Goal: Task Accomplishment & Management: Complete application form

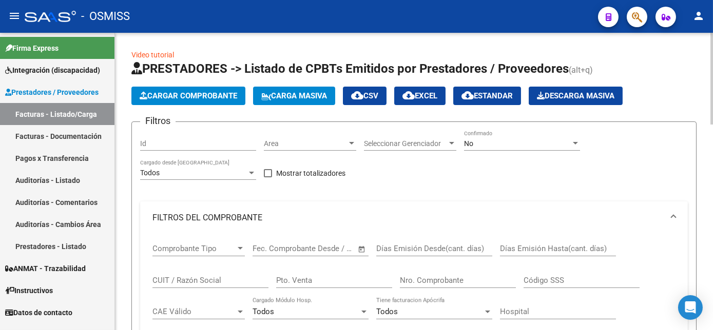
scroll to position [0, 1283]
click at [182, 98] on span "Cargar Comprobante" at bounding box center [188, 95] width 97 height 9
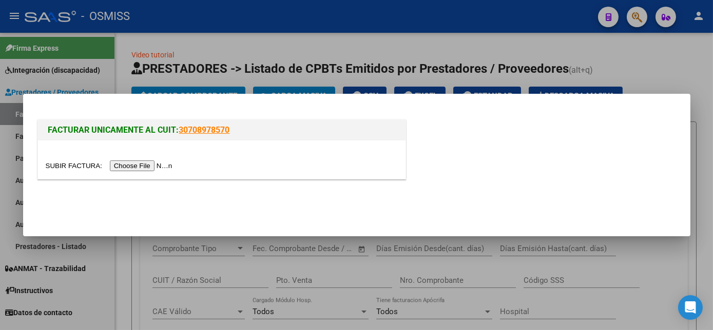
click at [132, 167] on input "file" at bounding box center [111, 166] width 130 height 11
click at [291, 266] on div at bounding box center [356, 165] width 713 height 330
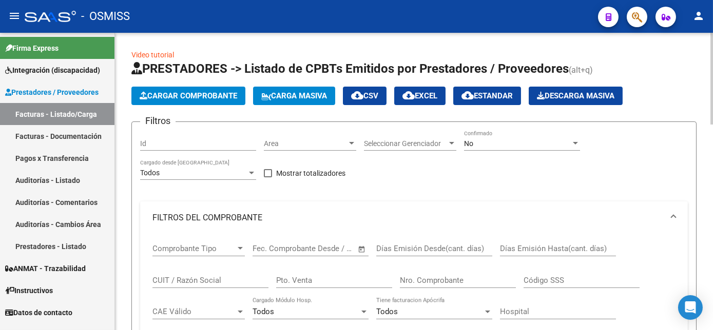
click at [548, 226] on mat-expansion-panel-header "FILTROS DEL COMPROBANTE" at bounding box center [413, 218] width 547 height 33
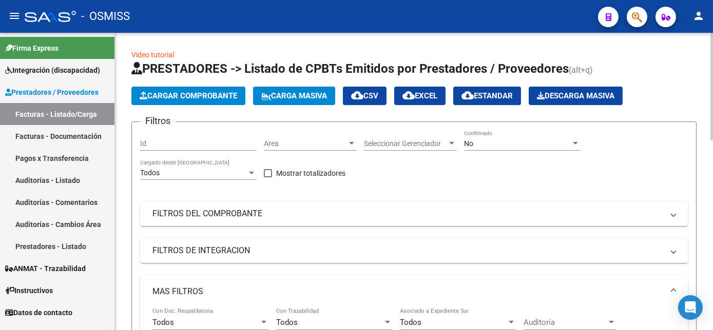
click at [669, 287] on span "MAS FILTROS" at bounding box center [411, 291] width 519 height 11
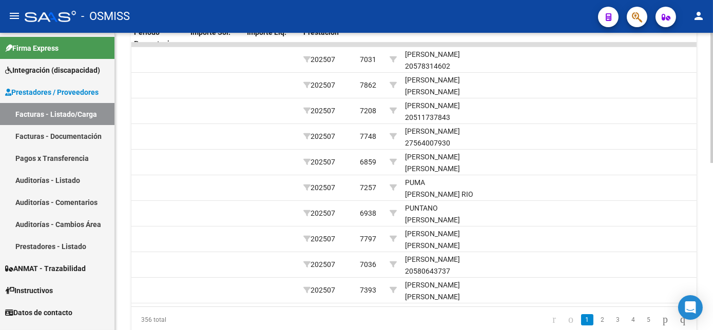
scroll to position [344, 0]
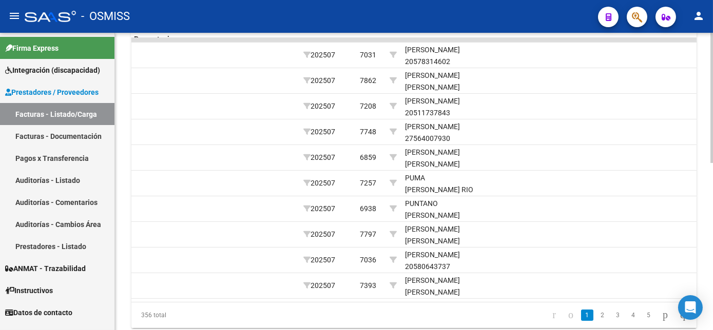
click at [712, 293] on html "menu - OSMISS person Firma Express Integración (discapacidad) Legajos Prestador…" at bounding box center [356, 165] width 713 height 330
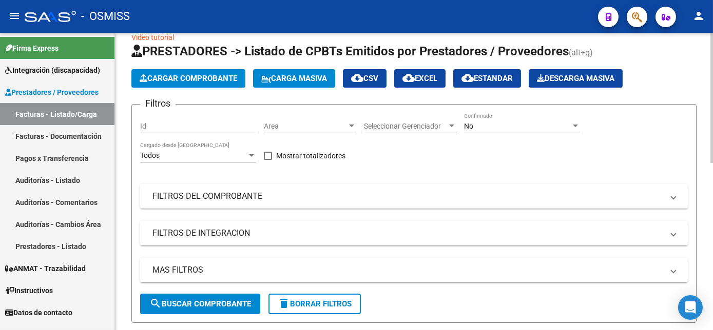
scroll to position [0, 0]
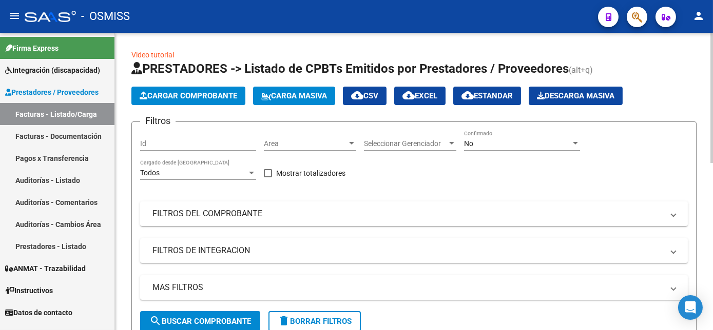
click at [712, 72] on html "menu - OSMISS person Firma Express Integración (discapacidad) Legajos Prestador…" at bounding box center [356, 165] width 713 height 330
click at [205, 96] on span "Cargar Comprobante" at bounding box center [188, 95] width 97 height 9
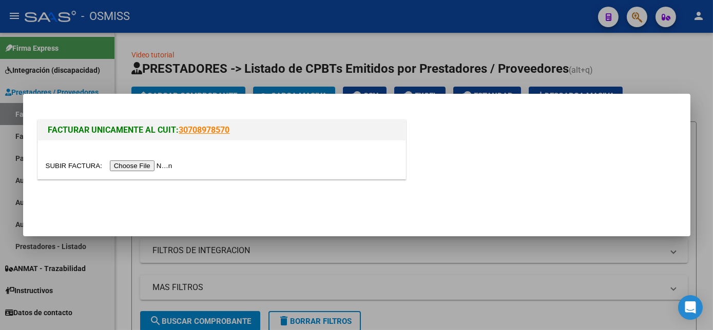
click at [141, 167] on input "file" at bounding box center [111, 166] width 130 height 11
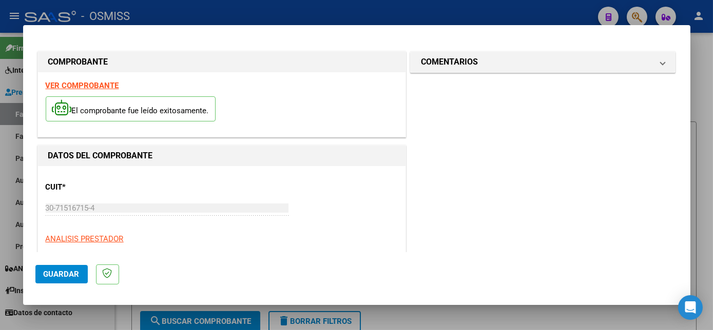
scroll to position [161, 0]
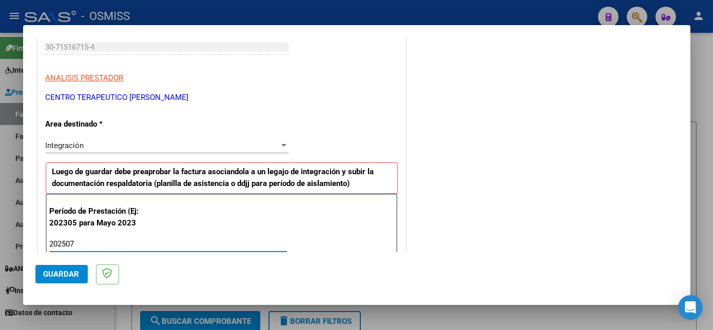
type input "202507"
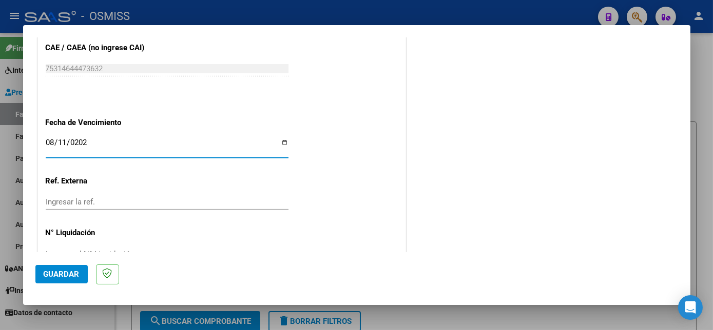
type input "[DATE]"
click at [61, 279] on button "Guardar" at bounding box center [61, 274] width 52 height 18
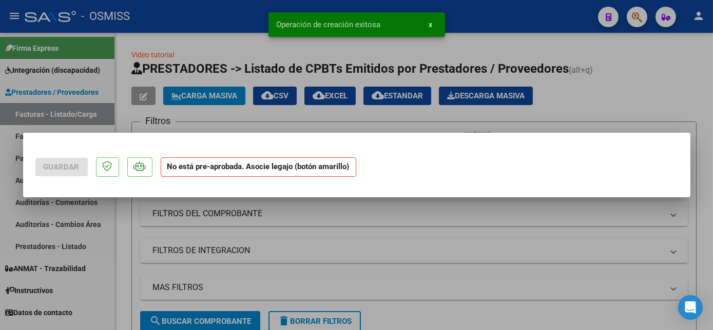
scroll to position [0, 0]
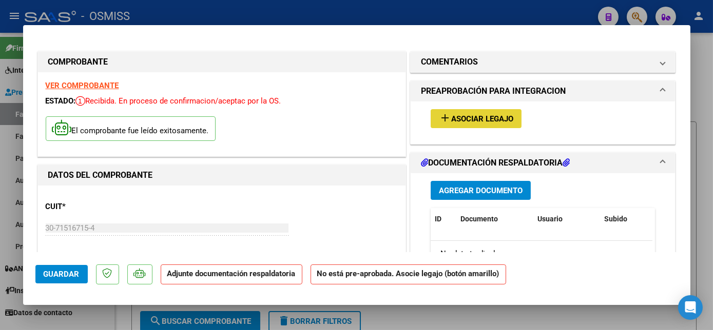
click at [460, 123] on button "add Asociar Legajo" at bounding box center [475, 118] width 91 height 19
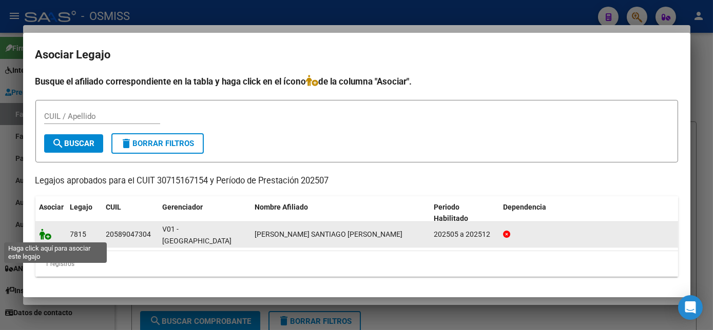
click at [49, 235] on icon at bounding box center [45, 234] width 12 height 11
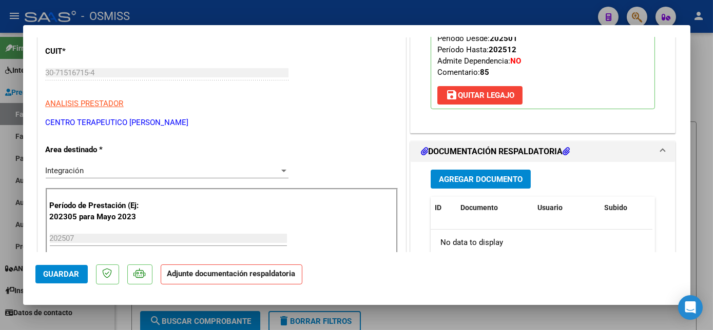
scroll to position [258, 0]
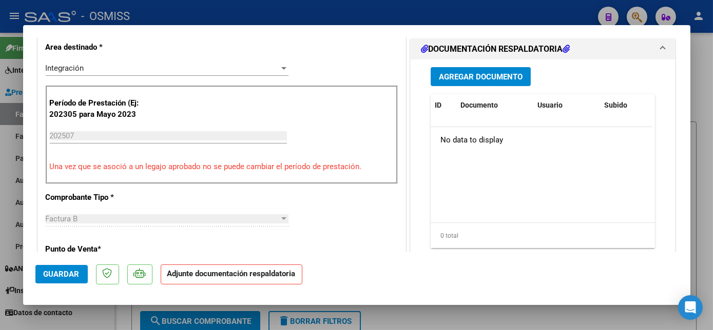
click at [506, 72] on span "Agregar Documento" at bounding box center [481, 76] width 84 height 9
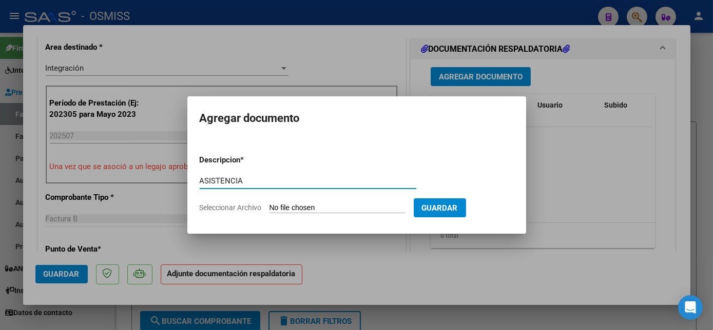
type input "ASISTENCIA"
click at [328, 210] on input "Seleccionar Archivo" at bounding box center [337, 209] width 136 height 10
type input "C:\fakepath\Lopez_julio[1] - [PERSON_NAME] (1).pdf"
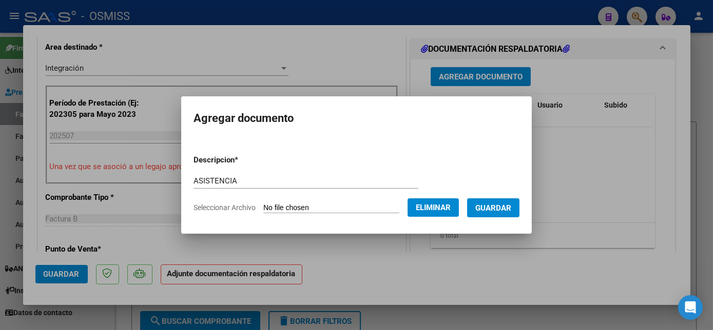
click at [483, 212] on span "Guardar" at bounding box center [493, 208] width 36 height 9
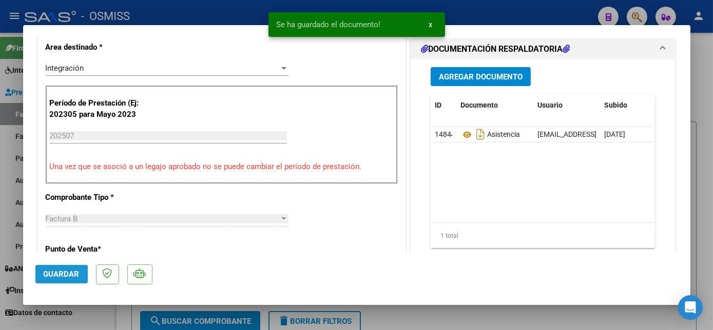
click at [58, 273] on span "Guardar" at bounding box center [62, 274] width 36 height 9
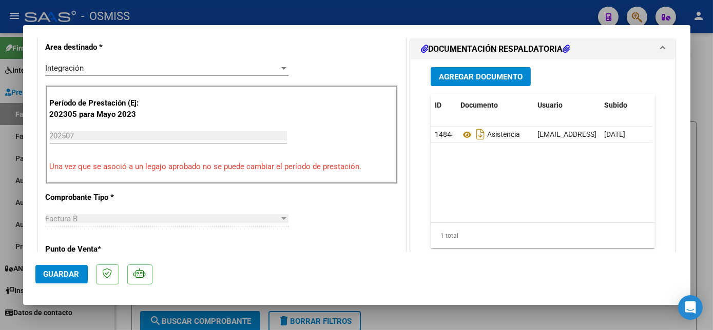
click at [60, 273] on span "Guardar" at bounding box center [62, 274] width 36 height 9
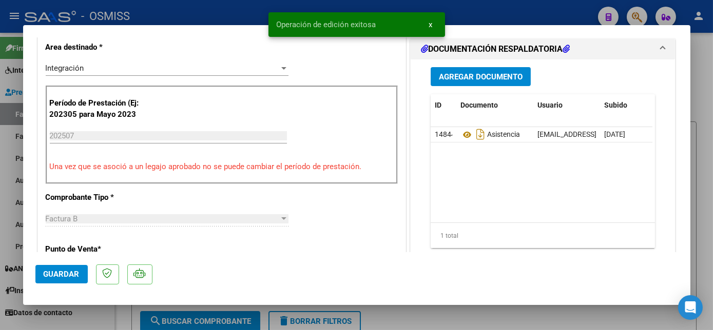
click at [97, 320] on div at bounding box center [356, 165] width 713 height 330
type input "$ 0,00"
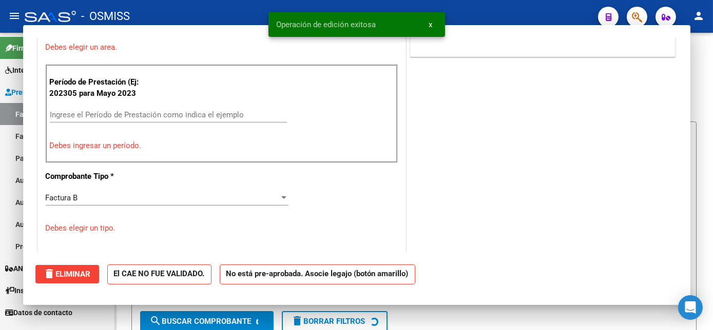
scroll to position [214, 0]
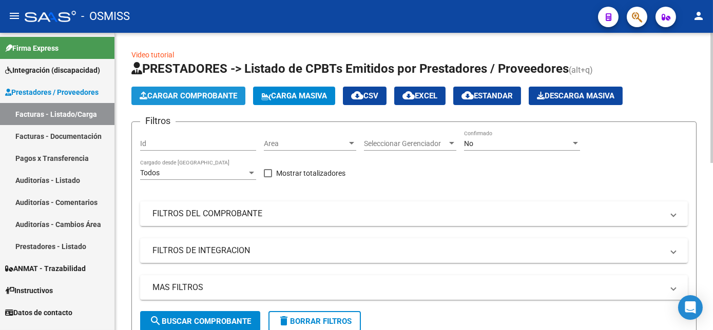
click at [201, 97] on span "Cargar Comprobante" at bounding box center [188, 95] width 97 height 9
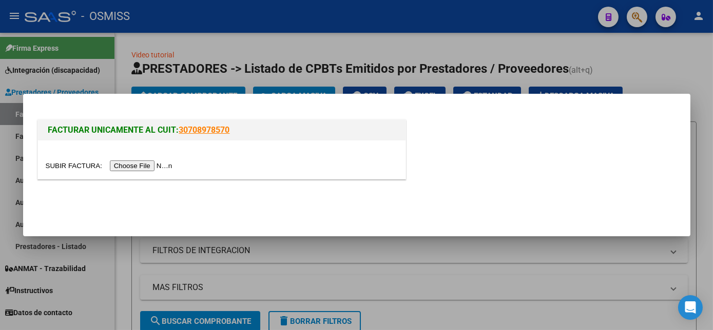
click at [142, 167] on input "file" at bounding box center [111, 166] width 130 height 11
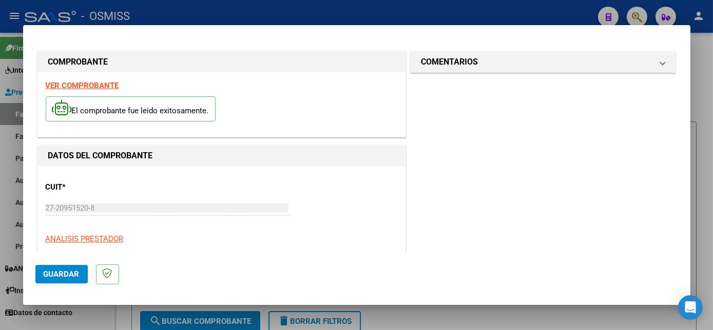
scroll to position [161, 0]
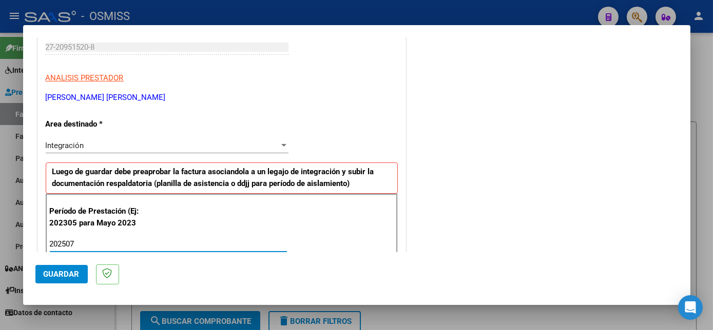
type input "202507"
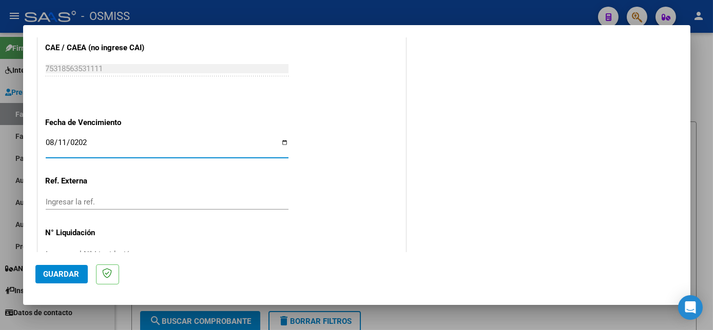
type input "[DATE]"
click at [63, 266] on button "Guardar" at bounding box center [61, 274] width 52 height 18
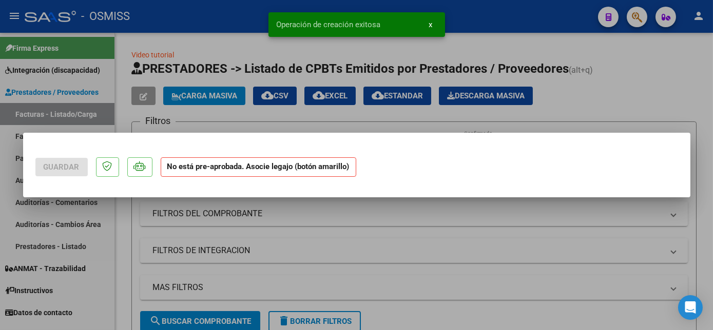
scroll to position [0, 0]
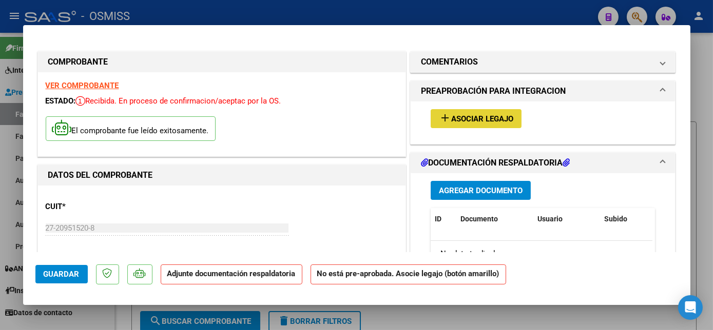
click at [464, 120] on span "Asociar Legajo" at bounding box center [482, 118] width 62 height 9
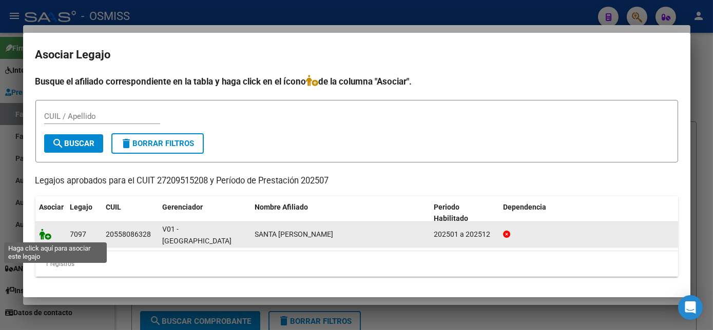
click at [47, 235] on icon at bounding box center [45, 234] width 12 height 11
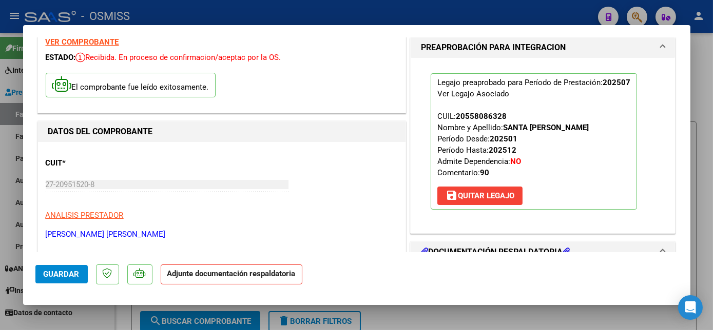
scroll to position [116, 0]
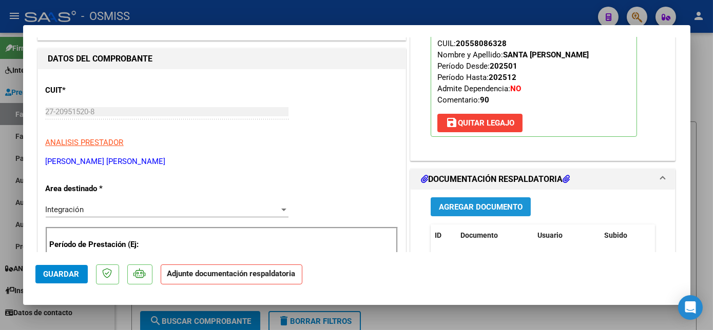
click at [449, 208] on span "Agregar Documento" at bounding box center [481, 207] width 84 height 9
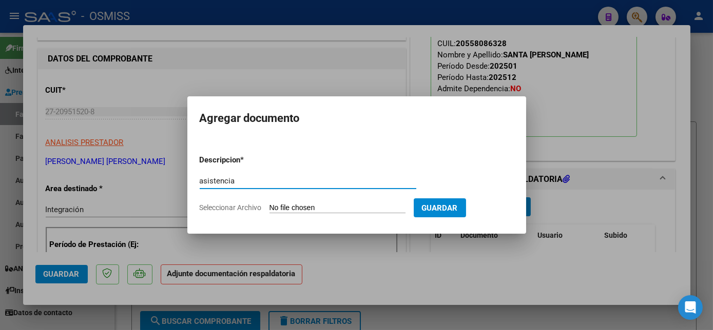
type input "asistencia"
click at [325, 208] on input "Seleccionar Archivo" at bounding box center [337, 209] width 136 height 10
type input "C:\fakepath\Santa [PERSON_NAME] mes de julio - [PERSON_NAME].jpeg"
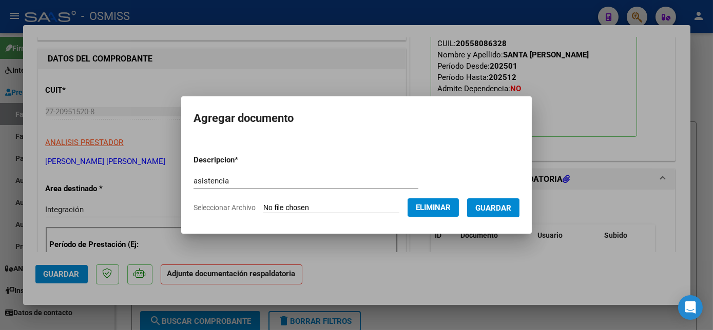
click at [497, 204] on span "Guardar" at bounding box center [493, 208] width 36 height 9
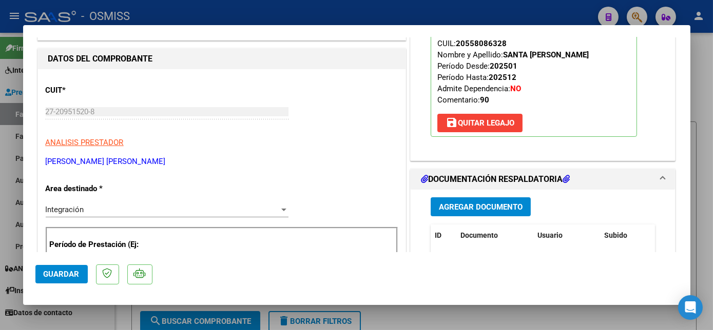
scroll to position [251, 0]
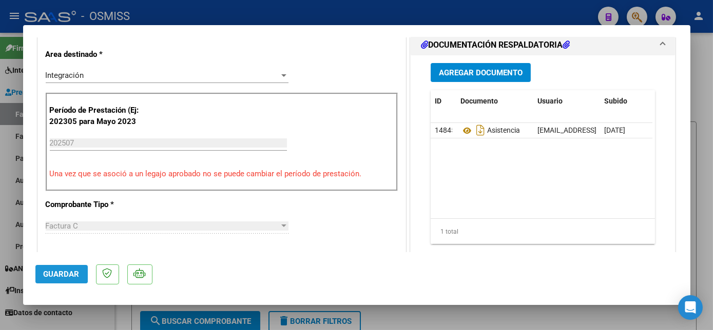
click at [58, 272] on span "Guardar" at bounding box center [62, 274] width 36 height 9
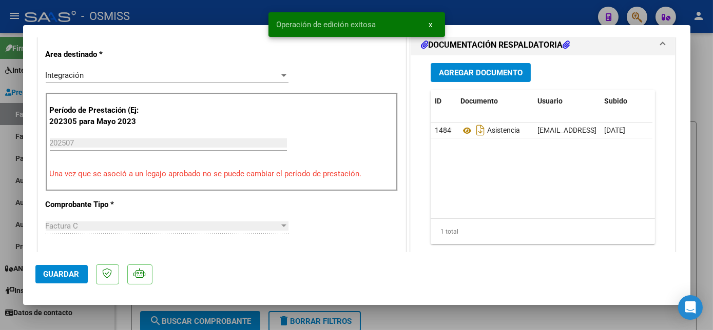
click at [91, 311] on div at bounding box center [356, 165] width 713 height 330
type input "$ 0,00"
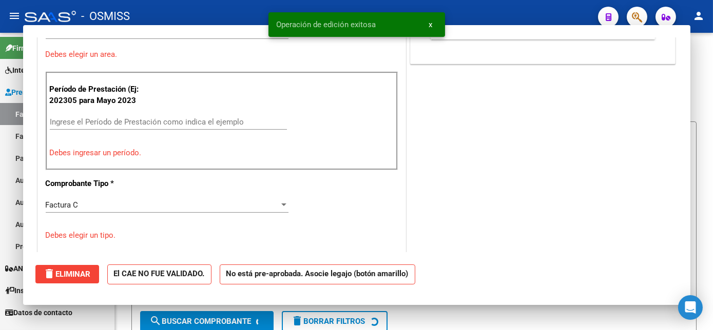
scroll to position [207, 0]
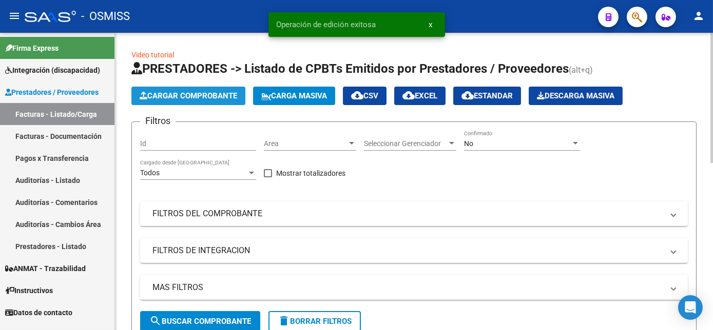
click at [177, 102] on button "Cargar Comprobante" at bounding box center [188, 96] width 114 height 18
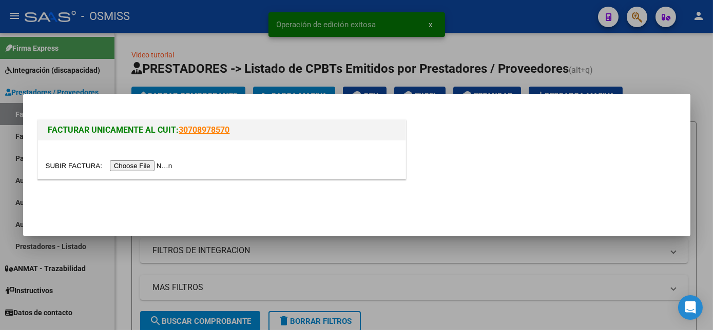
click at [147, 161] on input "file" at bounding box center [111, 166] width 130 height 11
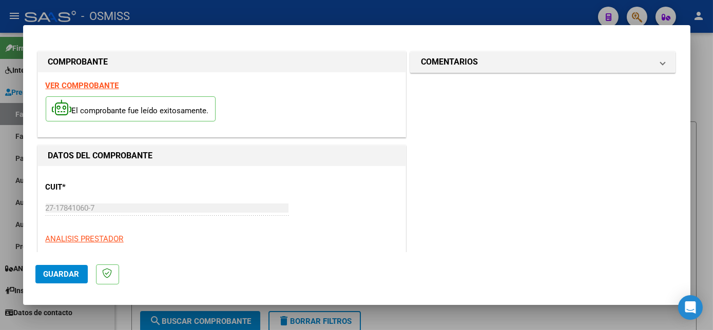
scroll to position [161, 0]
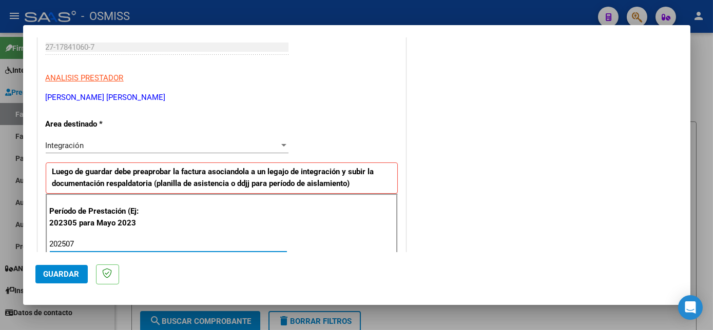
type input "202507"
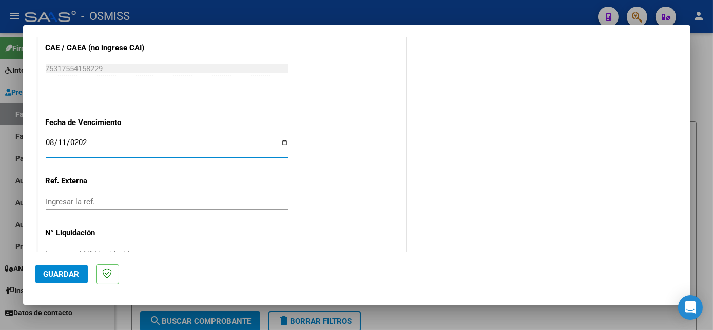
type input "[DATE]"
click at [75, 271] on span "Guardar" at bounding box center [62, 274] width 36 height 9
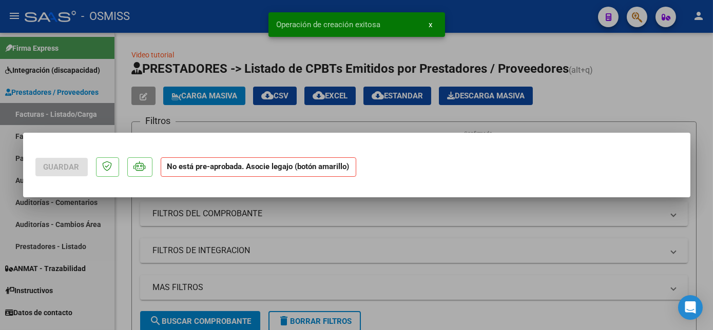
scroll to position [0, 0]
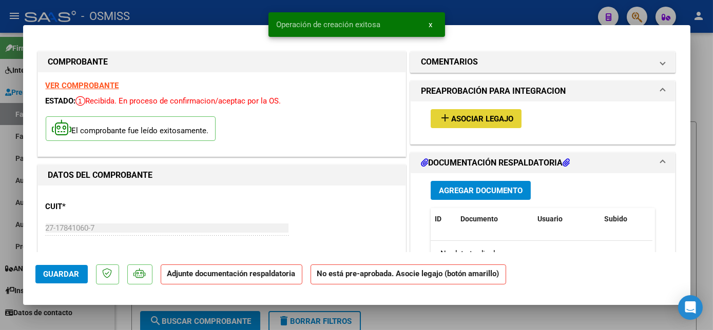
click at [486, 114] on span "Asociar Legajo" at bounding box center [482, 118] width 62 height 9
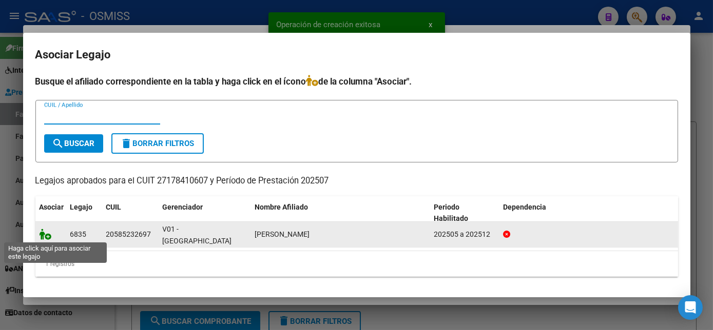
click at [46, 239] on icon at bounding box center [45, 234] width 12 height 11
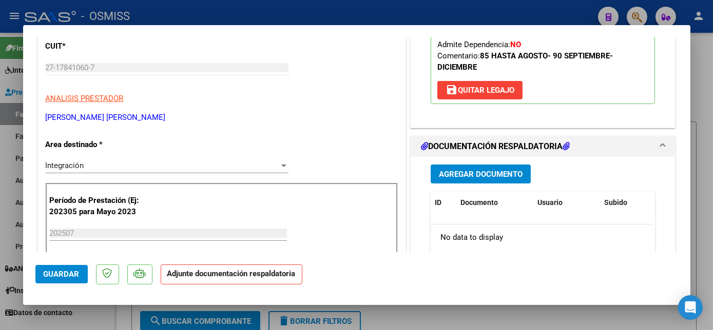
scroll to position [187, 0]
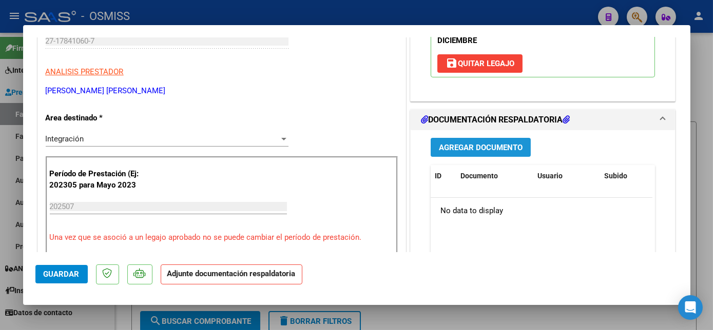
click at [500, 150] on span "Agregar Documento" at bounding box center [481, 147] width 84 height 9
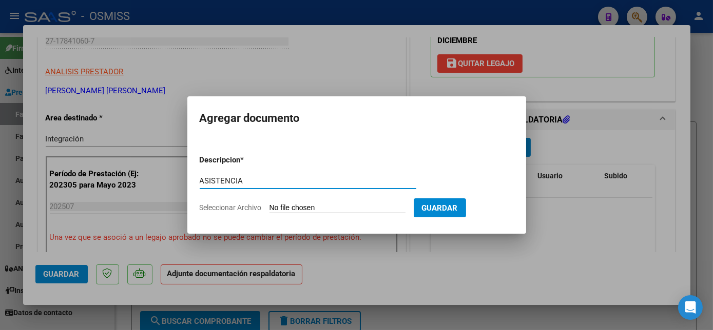
type input "ASISTENCIA"
click at [339, 209] on input "Seleccionar Archivo" at bounding box center [337, 209] width 136 height 10
type input "C:\fakepath\PLANILLA [DATE] - [PERSON_NAME].pdf"
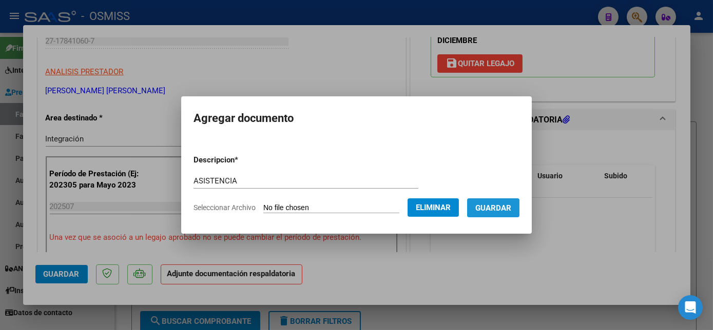
click at [505, 208] on span "Guardar" at bounding box center [493, 208] width 36 height 9
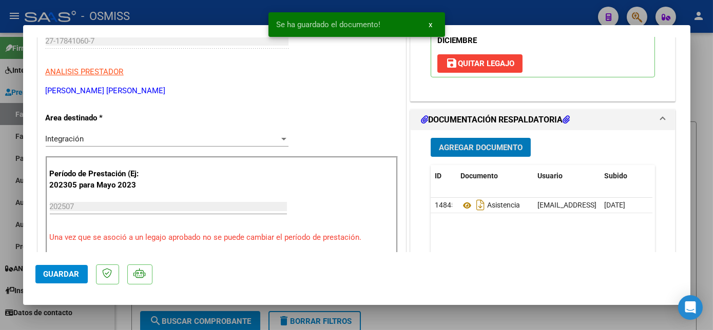
click at [67, 273] on span "Guardar" at bounding box center [62, 274] width 36 height 9
click at [103, 318] on div at bounding box center [356, 165] width 713 height 330
type input "$ 0,00"
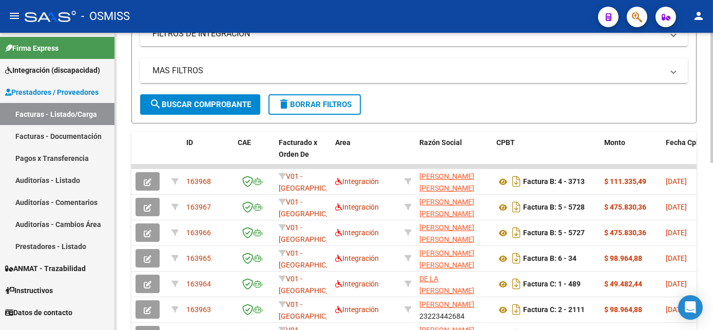
scroll to position [56, 0]
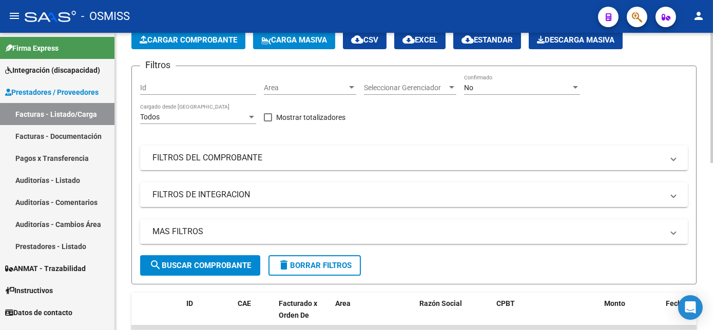
click at [712, 142] on html "menu - OSMISS person Firma Express Integración (discapacidad) Legajos Prestador…" at bounding box center [356, 165] width 713 height 330
click at [227, 41] on span "Cargar Comprobante" at bounding box center [188, 39] width 97 height 9
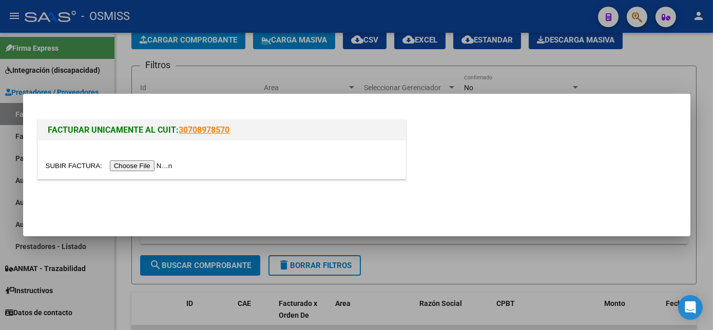
click at [139, 165] on input "file" at bounding box center [111, 166] width 130 height 11
click at [146, 166] on input "file" at bounding box center [111, 166] width 130 height 11
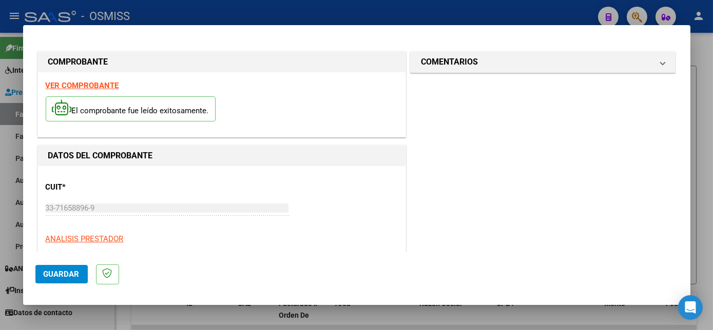
scroll to position [161, 0]
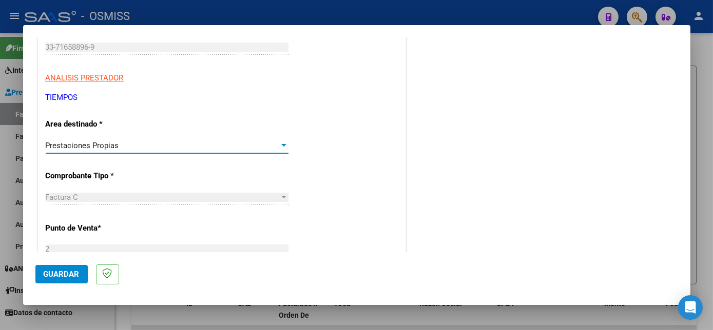
click at [222, 146] on div "Prestaciones Propias" at bounding box center [162, 145] width 233 height 9
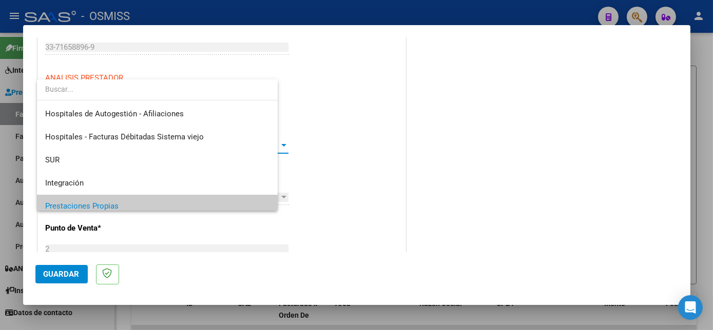
scroll to position [61, 0]
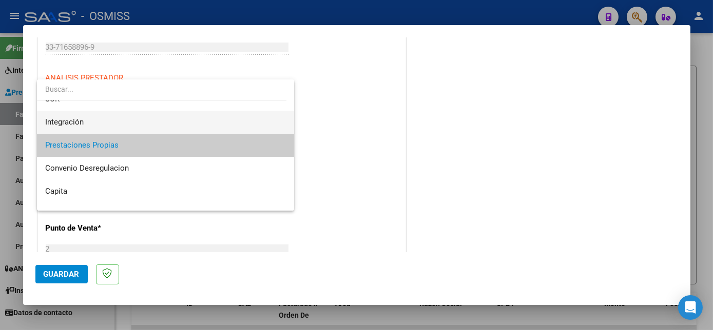
click at [144, 117] on span "Integración" at bounding box center [165, 122] width 240 height 23
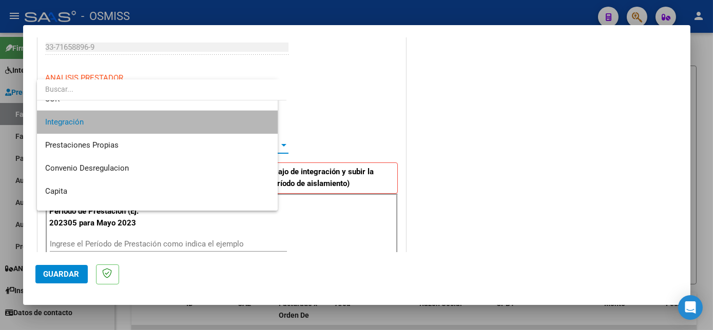
scroll to position [69, 0]
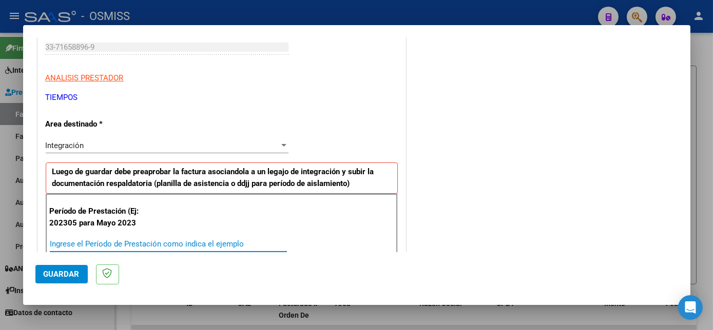
click at [112, 242] on input "Ingrese el Período de Prestación como indica el ejemplo" at bounding box center [168, 244] width 237 height 9
click at [165, 243] on input "Ingrese el Período de Prestación como indica el ejemplo" at bounding box center [168, 244] width 237 height 9
type input "202507"
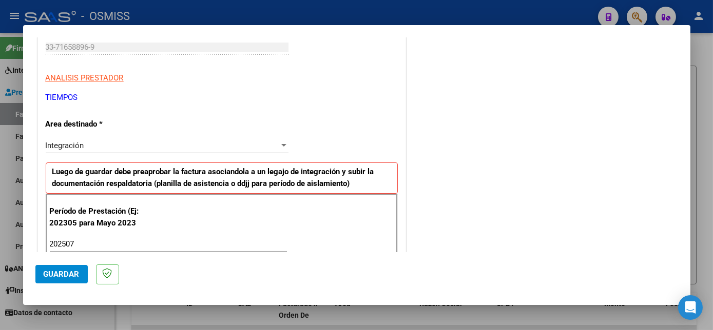
scroll to position [659, 0]
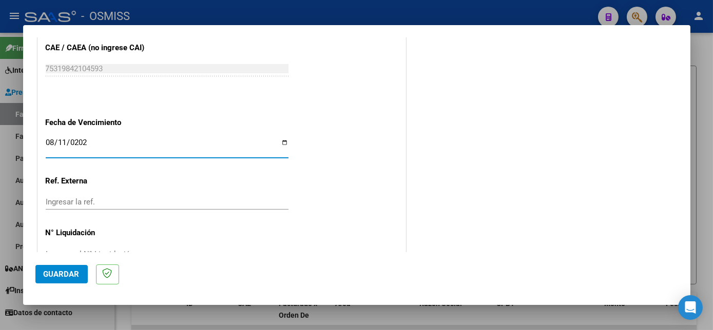
type input "[DATE]"
click at [69, 274] on span "Guardar" at bounding box center [62, 274] width 36 height 9
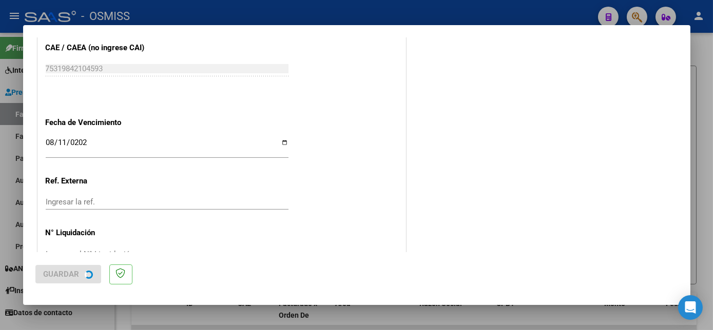
scroll to position [0, 0]
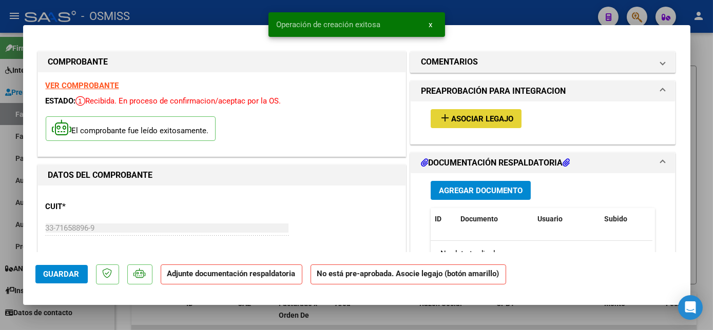
click at [495, 116] on span "Asociar Legajo" at bounding box center [482, 118] width 62 height 9
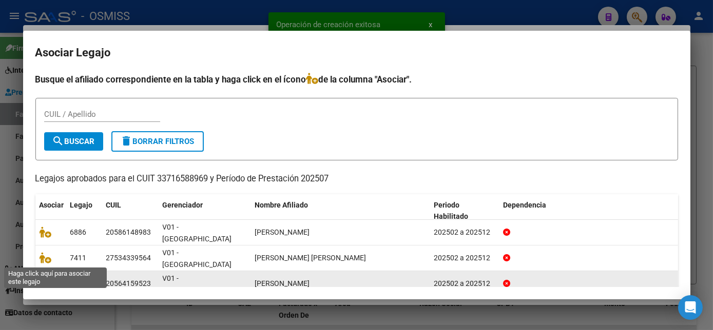
click at [43, 278] on icon at bounding box center [45, 283] width 12 height 11
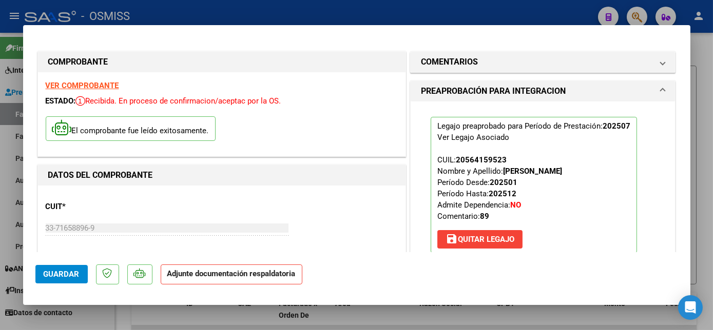
scroll to position [198, 0]
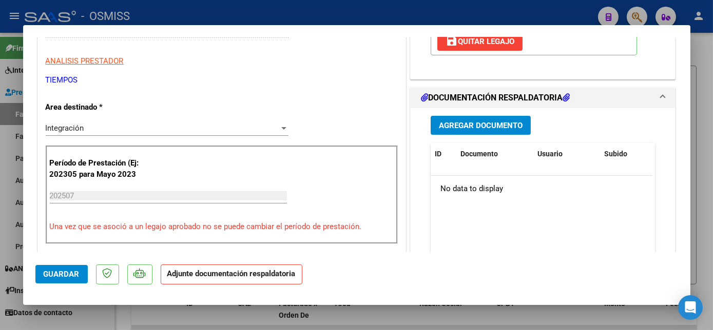
click at [477, 121] on span "Agregar Documento" at bounding box center [481, 125] width 84 height 9
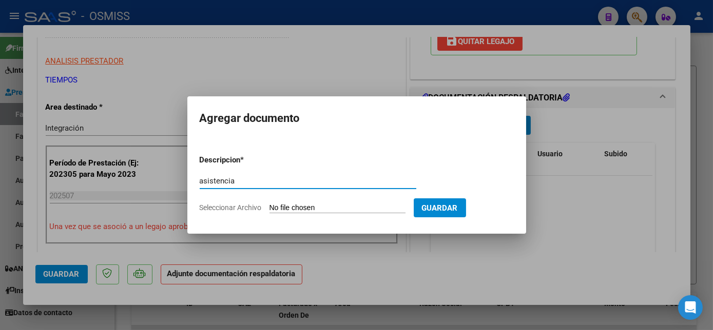
type input "asistencia"
click at [306, 208] on input "Seleccionar Archivo" at bounding box center [337, 209] width 136 height 10
type input "C:\fakepath\GranadoEzequielplani07 - tiempos saie.pdf"
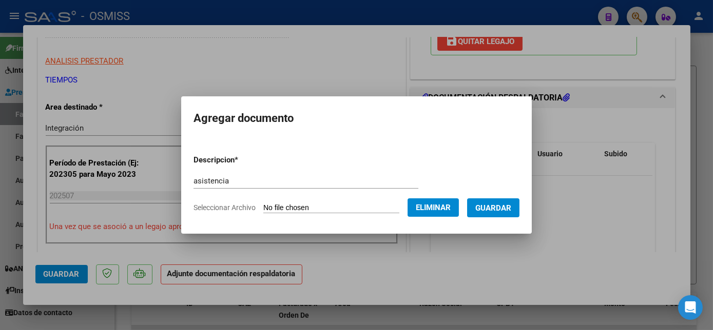
click at [508, 208] on span "Guardar" at bounding box center [493, 208] width 36 height 9
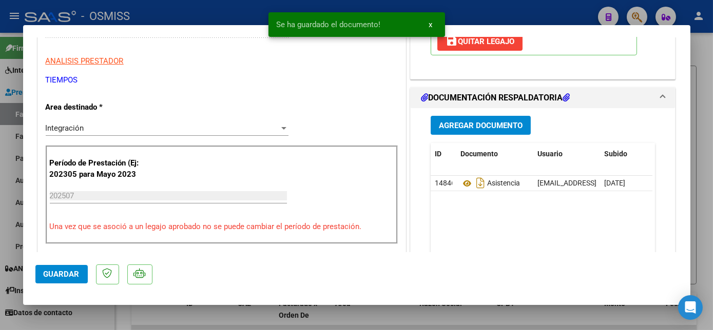
click at [117, 320] on div at bounding box center [356, 165] width 713 height 330
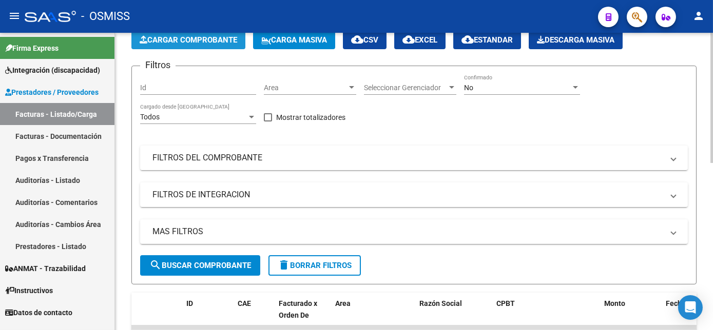
click at [200, 39] on span "Cargar Comprobante" at bounding box center [188, 39] width 97 height 9
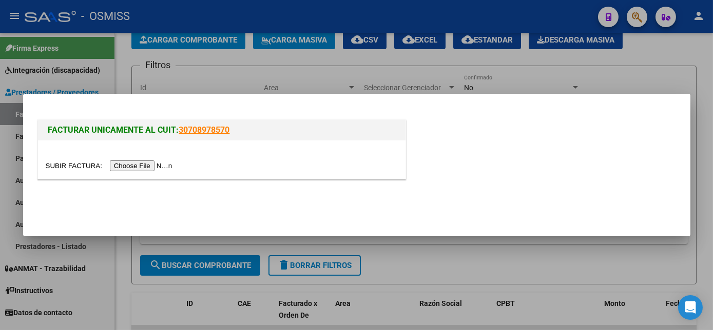
click at [143, 162] on input "file" at bounding box center [111, 166] width 130 height 11
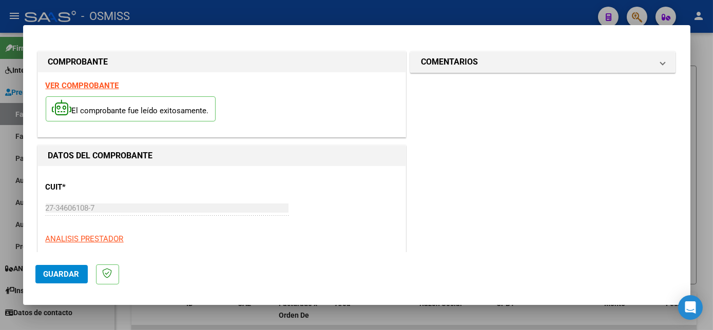
scroll to position [161, 0]
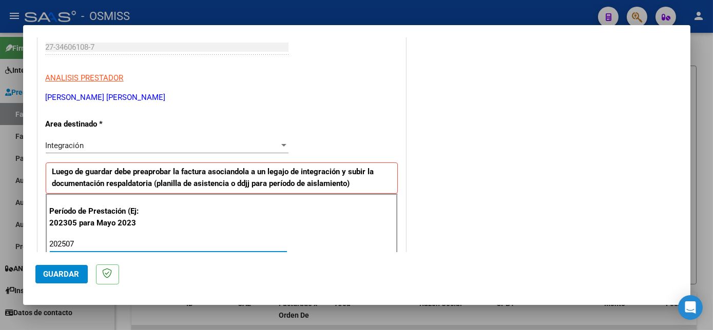
type input "202507"
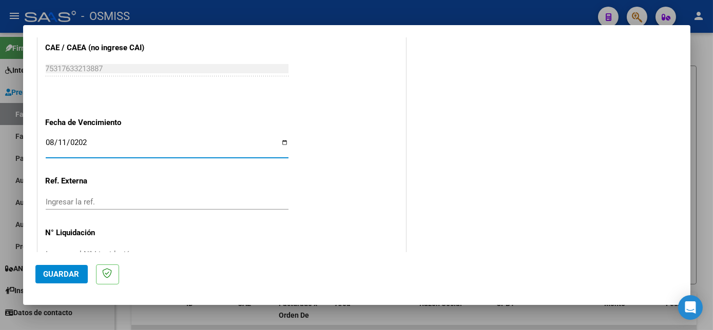
type input "[DATE]"
click at [55, 271] on span "Guardar" at bounding box center [62, 274] width 36 height 9
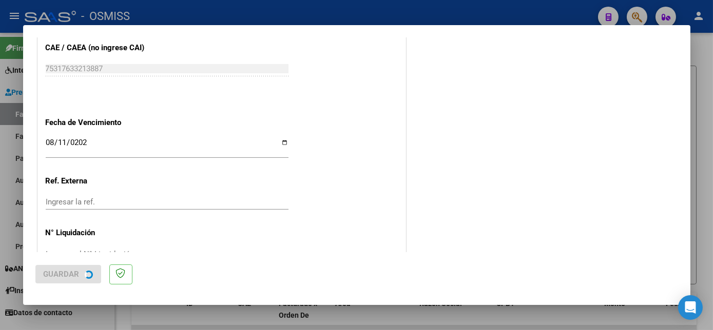
scroll to position [0, 0]
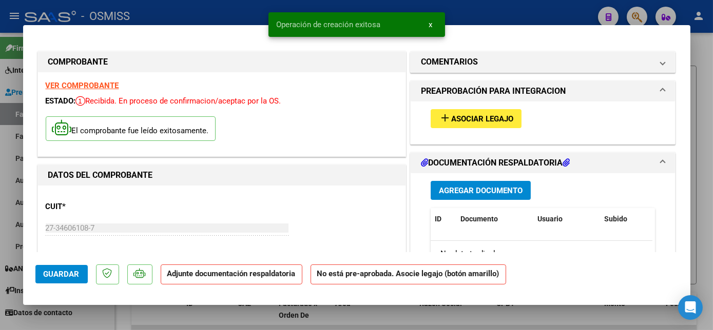
click at [479, 123] on span "Asociar Legajo" at bounding box center [482, 118] width 62 height 9
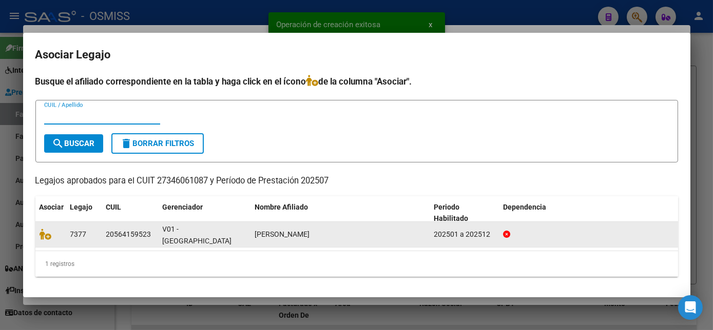
click at [48, 240] on div at bounding box center [50, 235] width 23 height 12
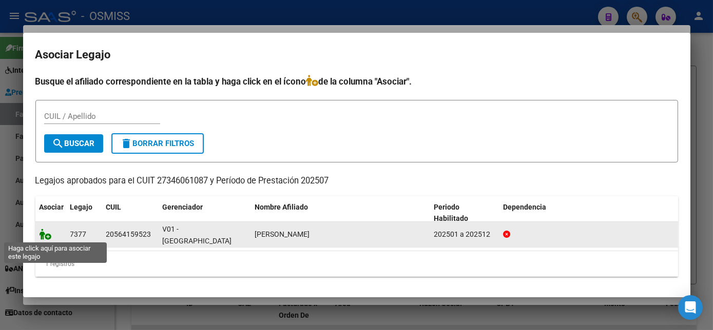
click at [42, 232] on icon at bounding box center [45, 234] width 12 height 11
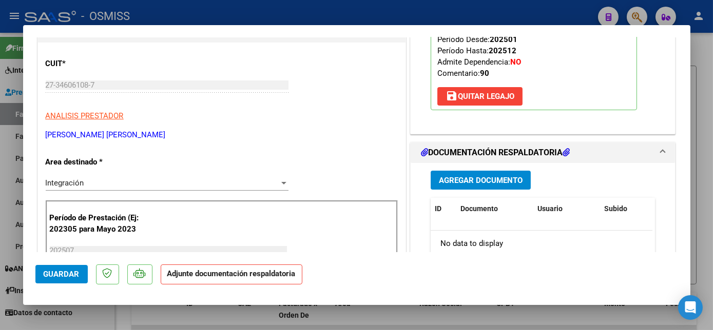
scroll to position [159, 0]
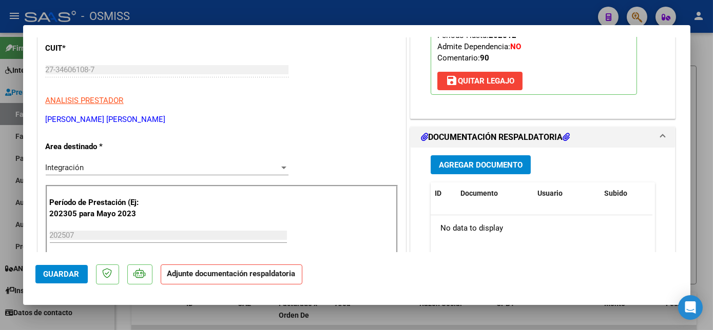
click at [488, 161] on span "Agregar Documento" at bounding box center [481, 165] width 84 height 9
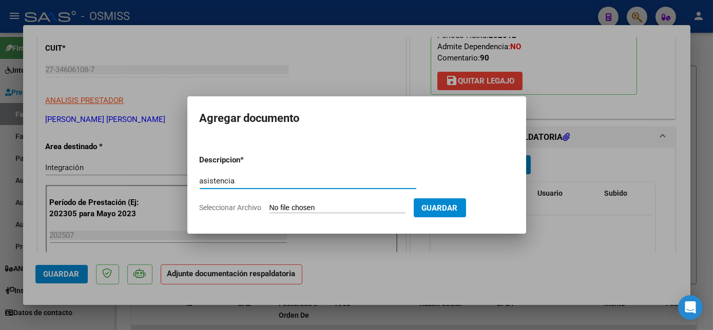
type input "asistencia"
click at [318, 205] on input "Seleccionar Archivo" at bounding box center [337, 209] width 136 height 10
type input "C:\fakepath\Planilla de Asistencia [PERSON_NAME]- [DATE] - [PERSON_NAME].pdf"
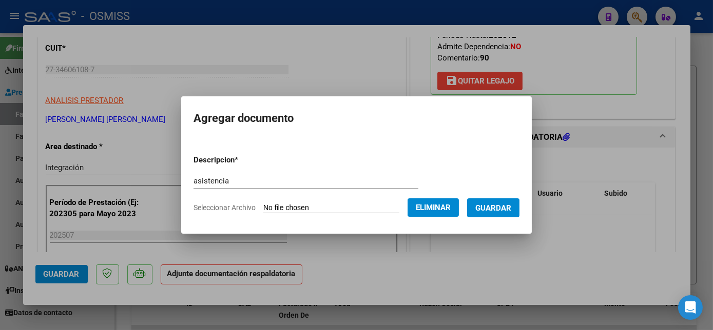
click at [505, 209] on span "Guardar" at bounding box center [493, 208] width 36 height 9
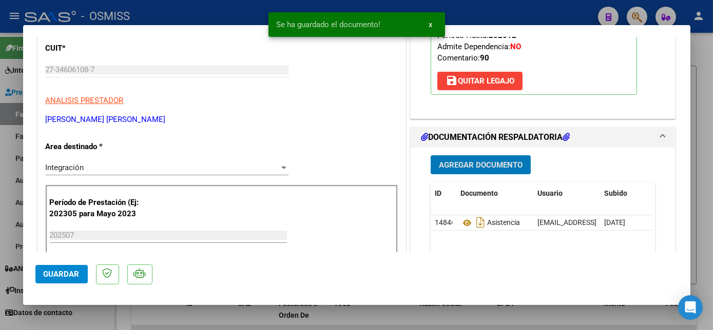
click at [78, 272] on span "Guardar" at bounding box center [62, 274] width 36 height 9
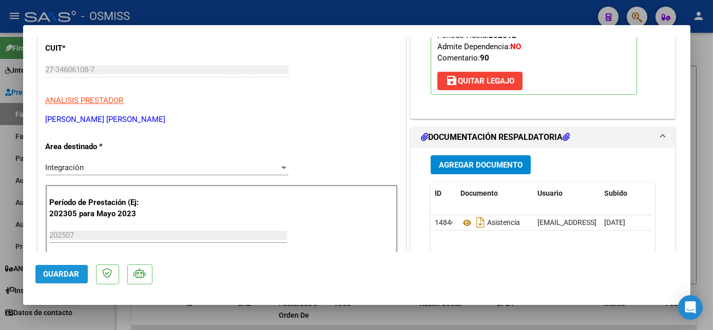
click at [70, 273] on span "Guardar" at bounding box center [62, 274] width 36 height 9
click at [113, 323] on div at bounding box center [356, 165] width 713 height 330
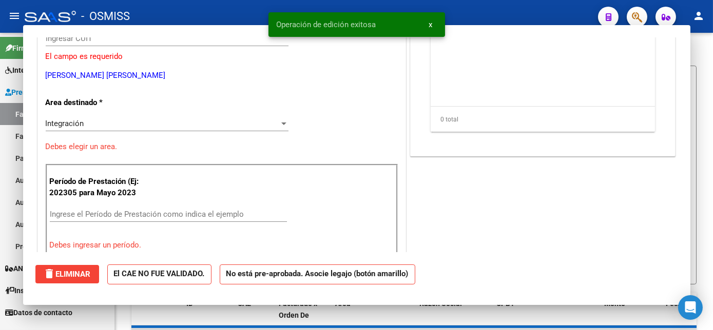
scroll to position [0, 0]
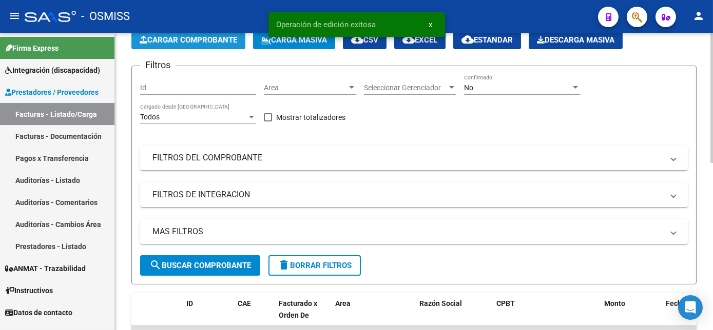
click at [227, 41] on span "Cargar Comprobante" at bounding box center [188, 39] width 97 height 9
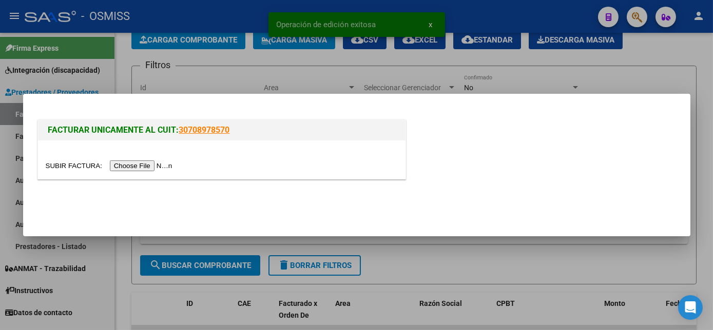
click at [128, 169] on input "file" at bounding box center [111, 166] width 130 height 11
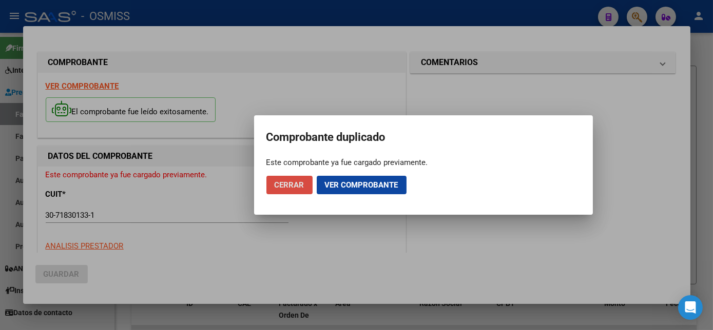
click at [284, 185] on span "Cerrar" at bounding box center [289, 185] width 30 height 9
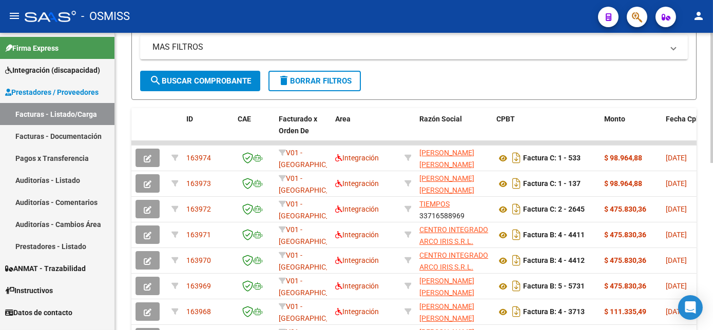
scroll to position [238, 0]
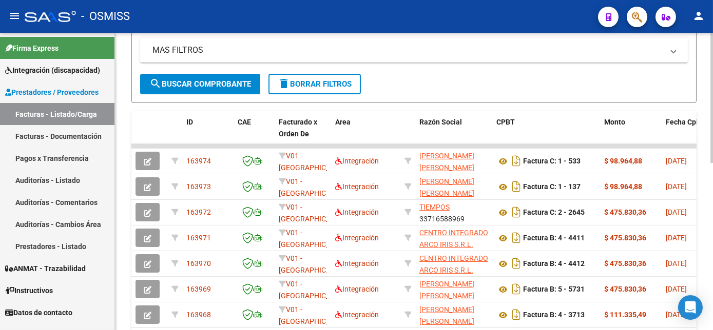
click at [703, 220] on div "Video tutorial PRESTADORES -> Listado de CPBTs Emitidos por Prestadores / Prove…" at bounding box center [415, 131] width 600 height 672
click at [213, 77] on button "search Buscar Comprobante" at bounding box center [200, 84] width 120 height 21
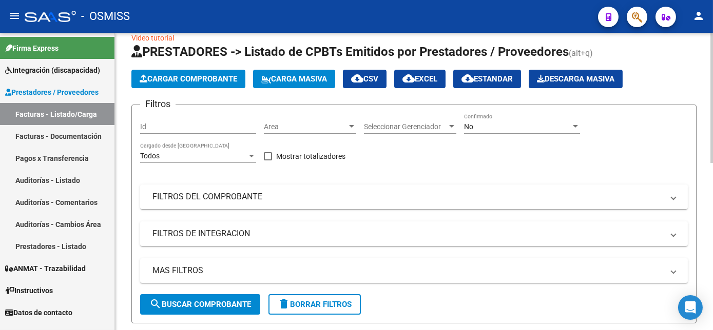
scroll to position [0, 0]
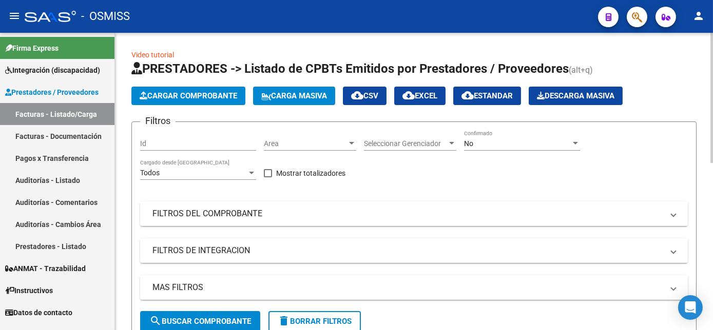
click at [218, 95] on span "Cargar Comprobante" at bounding box center [188, 95] width 97 height 9
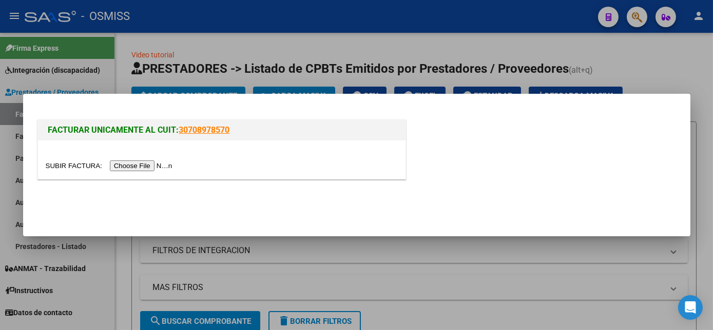
click at [137, 168] on input "file" at bounding box center [111, 166] width 130 height 11
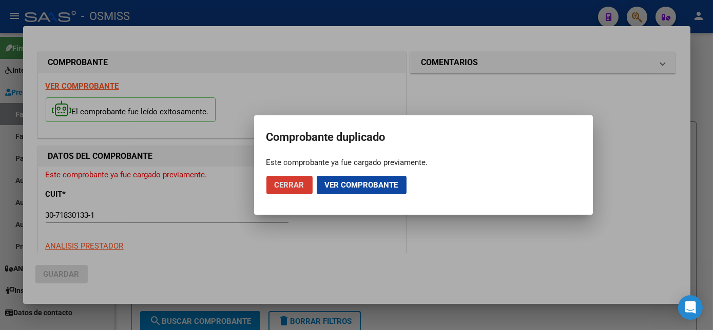
click at [294, 189] on span "Cerrar" at bounding box center [289, 185] width 30 height 9
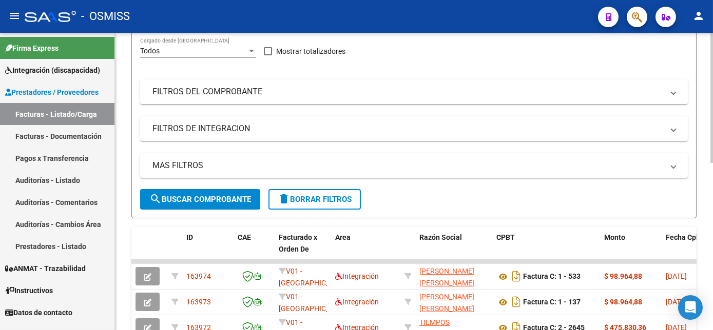
scroll to position [144, 0]
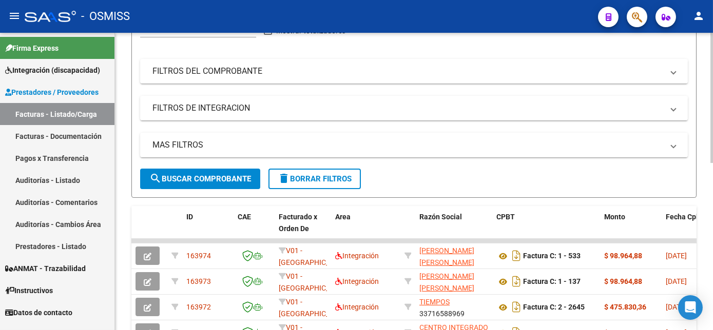
click at [712, 209] on html "menu - OSMISS person Firma Express Integración (discapacidad) Legajos Prestador…" at bounding box center [356, 165] width 713 height 330
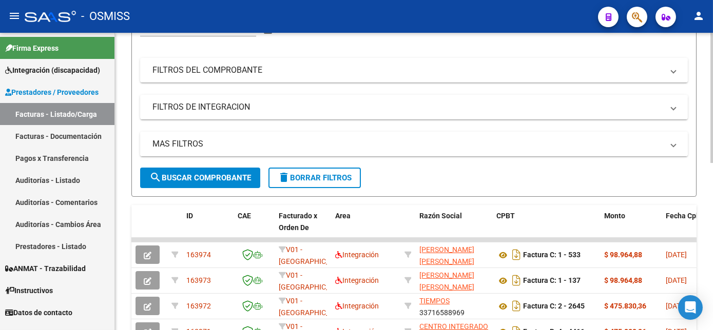
click at [416, 144] on mat-panel-title "MAS FILTROS" at bounding box center [407, 144] width 510 height 11
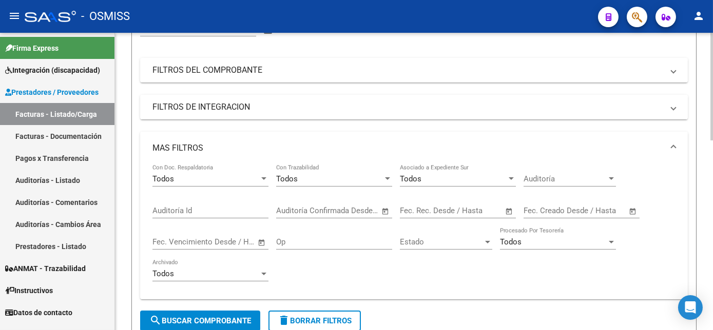
click at [297, 110] on mat-panel-title "FILTROS DE INTEGRACION" at bounding box center [407, 107] width 510 height 11
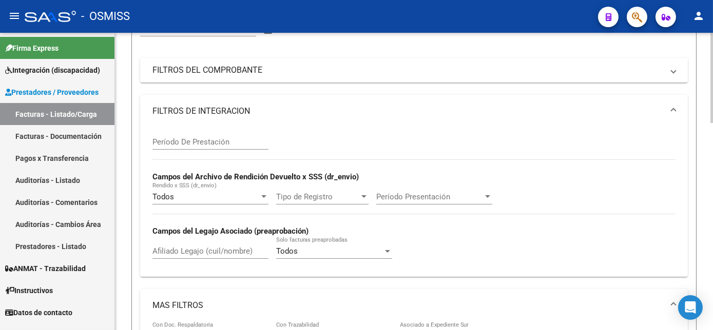
click at [173, 247] on input "Afiliado Legajo (cuil/nombre)" at bounding box center [210, 251] width 116 height 9
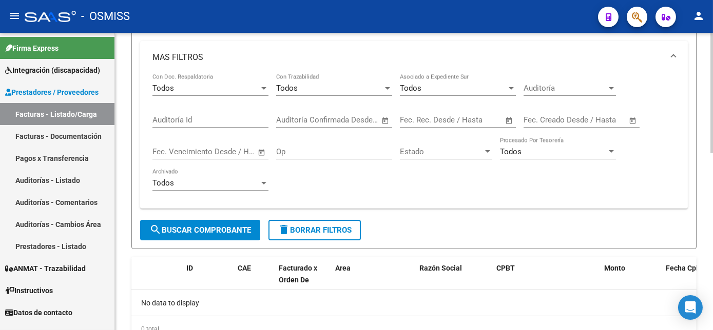
scroll to position [390, 0]
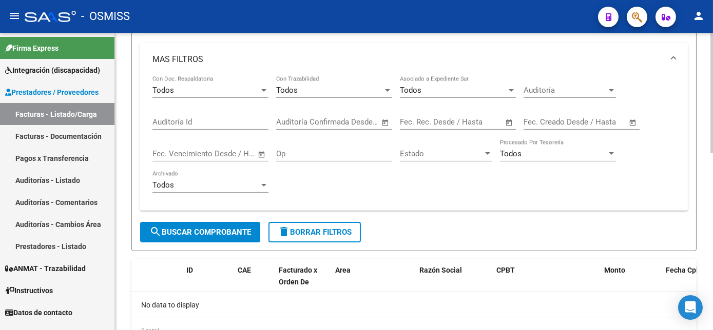
click at [712, 273] on html "menu - OSMISS person Firma Express Integración (discapacidad) Legajos Prestador…" at bounding box center [356, 165] width 713 height 330
click at [242, 232] on span "search Buscar Comprobante" at bounding box center [200, 232] width 102 height 9
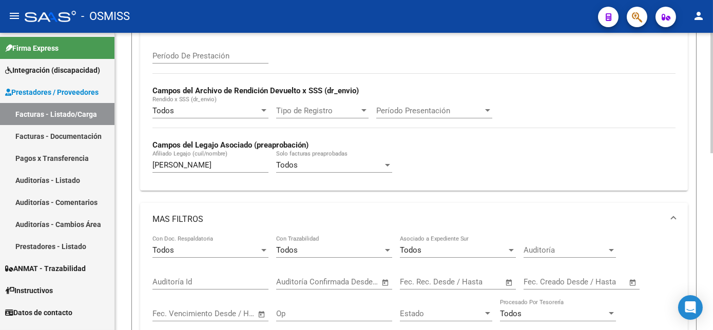
scroll to position [228, 0]
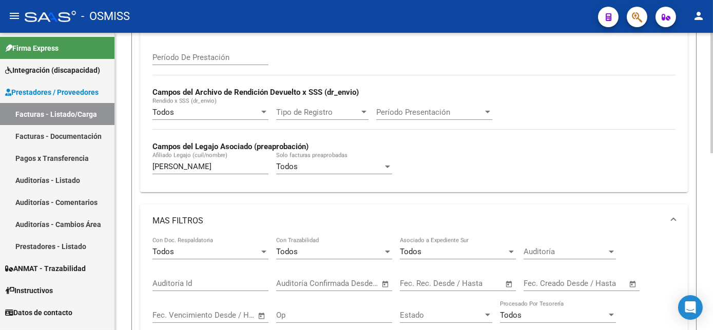
click at [712, 175] on div at bounding box center [711, 185] width 3 height 121
click at [230, 163] on input "[PERSON_NAME]" at bounding box center [210, 166] width 116 height 9
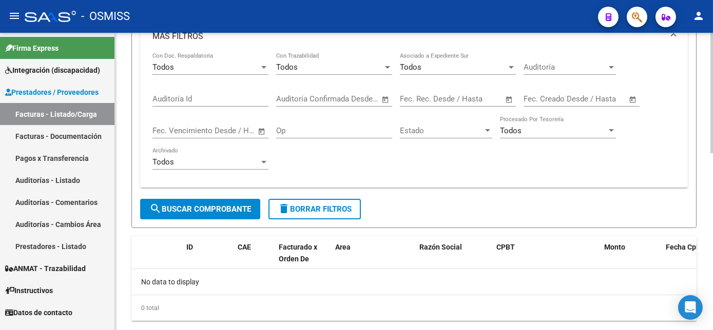
click at [712, 257] on html "menu - OSMISS person Firma Express Integración (discapacidad) Legajos Prestador…" at bounding box center [356, 165] width 713 height 330
click at [227, 204] on button "search Buscar Comprobante" at bounding box center [200, 209] width 120 height 21
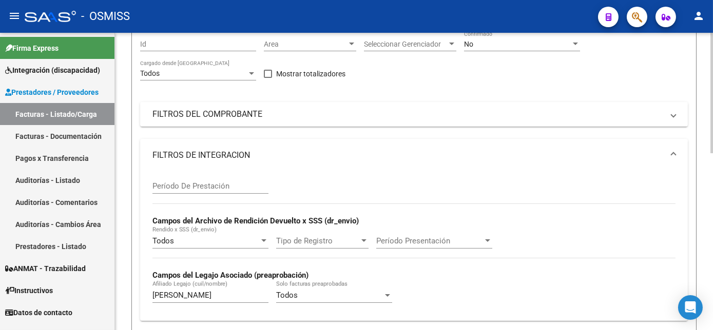
scroll to position [0, 0]
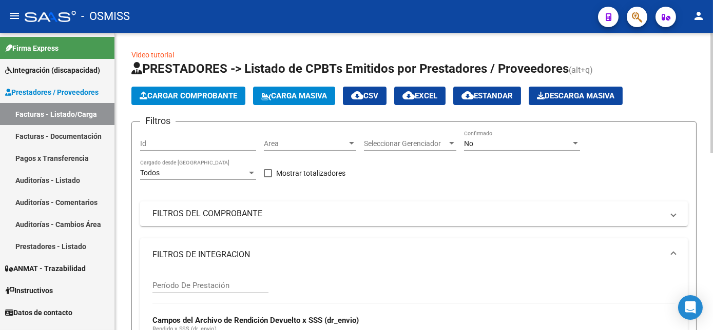
click at [503, 137] on div "No Confirmado" at bounding box center [522, 140] width 116 height 21
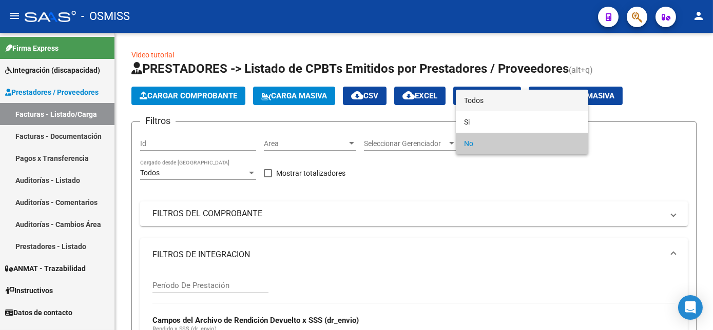
click at [491, 98] on span "Todos" at bounding box center [522, 101] width 116 height 22
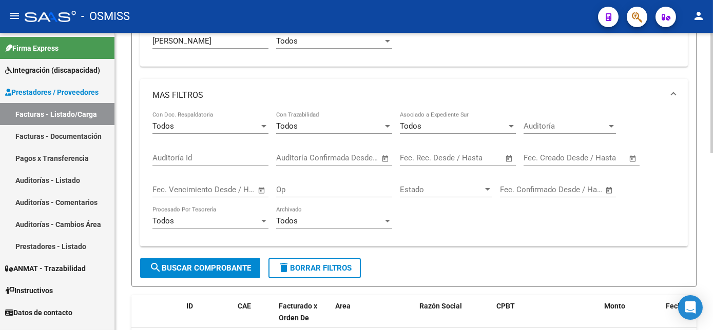
scroll to position [360, 0]
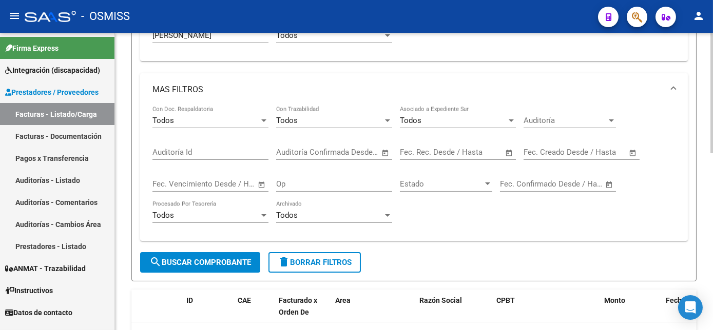
click at [712, 292] on html "menu - OSMISS person Firma Express Integración (discapacidad) Legajos Prestador…" at bounding box center [356, 165] width 713 height 330
click at [250, 263] on span "search Buscar Comprobante" at bounding box center [200, 262] width 102 height 9
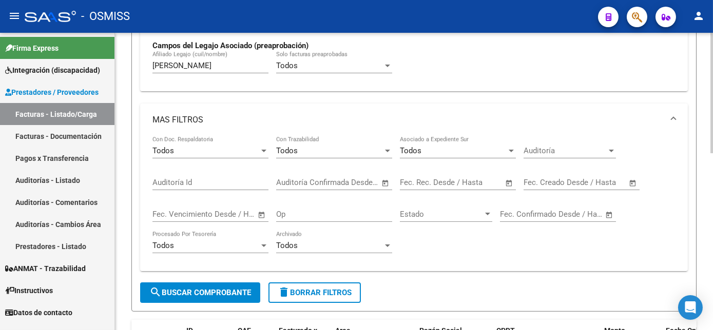
scroll to position [297, 0]
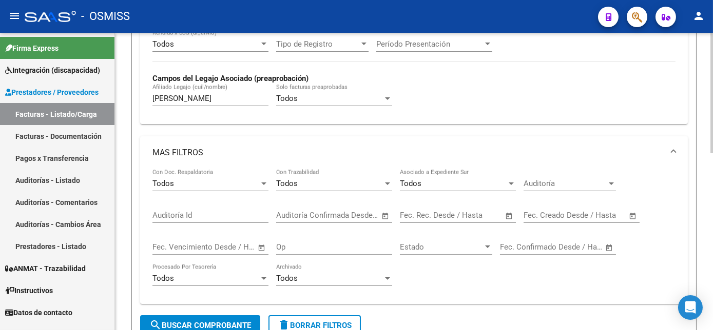
click at [712, 169] on html "menu - OSMISS person Firma Express Integración (discapacidad) Legajos Prestador…" at bounding box center [356, 165] width 713 height 330
click at [239, 93] on div "[PERSON_NAME] (cuil/nombre)" at bounding box center [210, 95] width 116 height 22
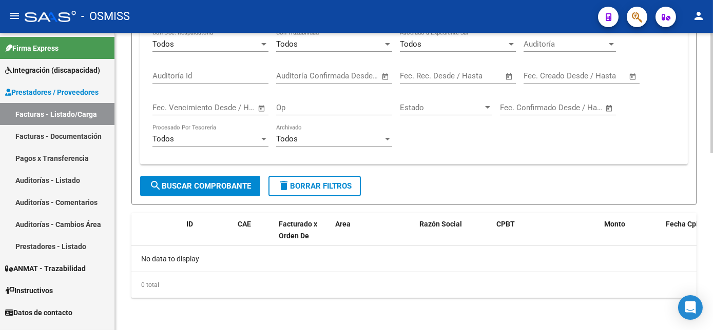
click at [712, 273] on html "menu - OSMISS person Firma Express Integración (discapacidad) Legajos Prestador…" at bounding box center [356, 165] width 713 height 330
type input "[PERSON_NAME]"
click at [194, 187] on span "search Buscar Comprobante" at bounding box center [200, 186] width 102 height 9
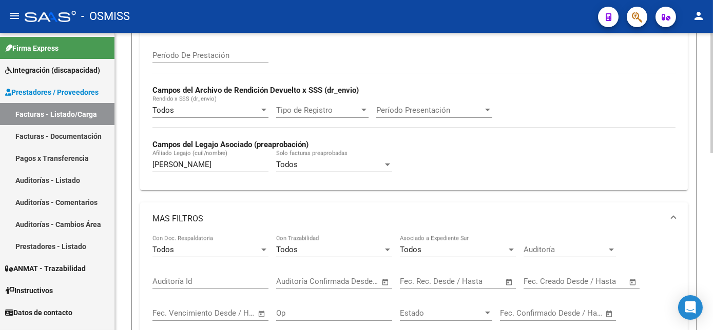
scroll to position [228, 0]
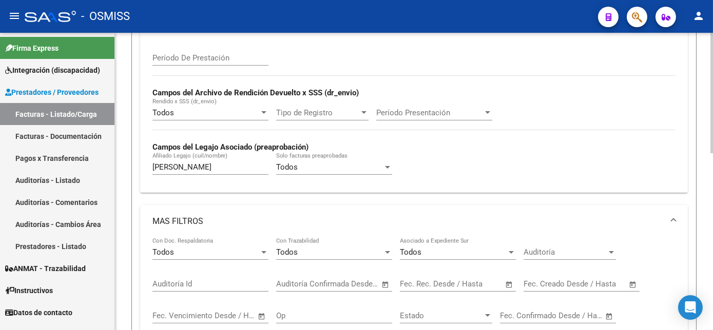
click at [694, 148] on div "Video tutorial PRESTADORES -> Listado de CPBTs Emitidos por Prestadores / Prove…" at bounding box center [415, 172] width 600 height 734
drag, startPoint x: 224, startPoint y: 167, endPoint x: 135, endPoint y: 156, distance: 88.9
click at [135, 156] on form "Filtros Id Area Area Seleccionar Gerenciador Seleccionar Gerenciador Todos Conf…" at bounding box center [413, 154] width 565 height 520
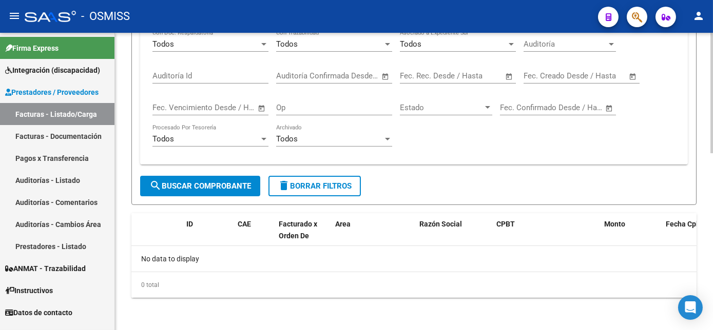
click at [712, 280] on html "menu - OSMISS person Firma Express Integración (discapacidad) Legajos Prestador…" at bounding box center [356, 165] width 713 height 330
type input "[PERSON_NAME]"
click at [215, 182] on span "search Buscar Comprobante" at bounding box center [200, 186] width 102 height 9
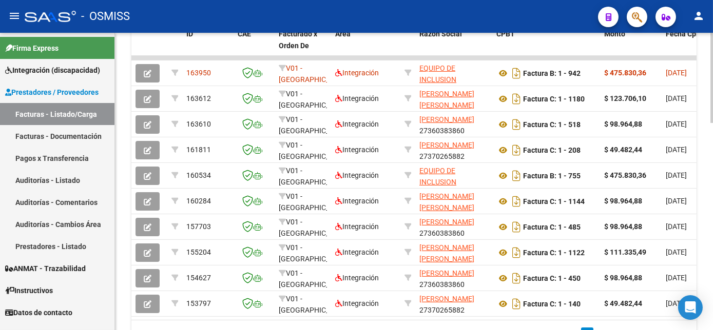
scroll to position [627, 0]
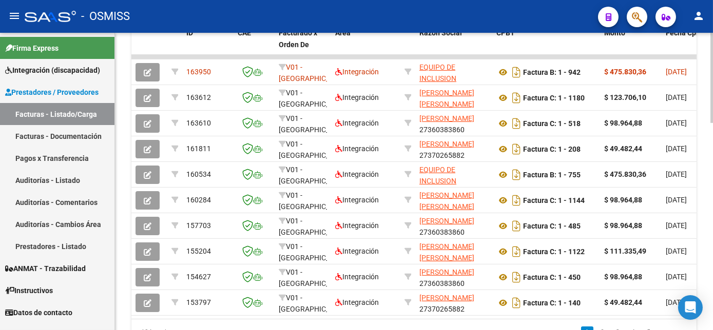
click at [712, 228] on html "menu - OSMISS person Firma Express Integración (discapacidad) Legajos Prestador…" at bounding box center [356, 165] width 713 height 330
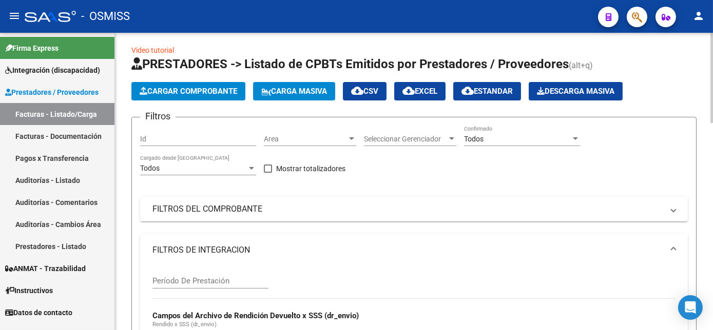
scroll to position [0, 0]
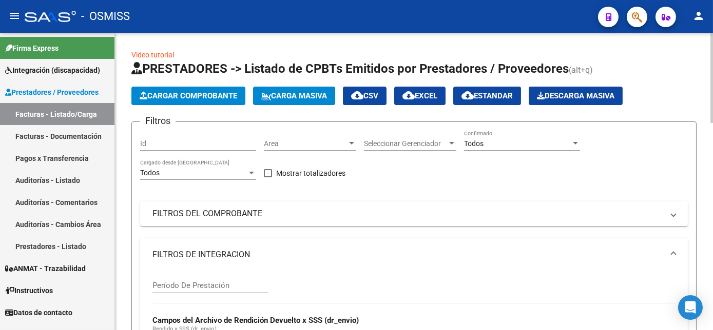
click at [225, 94] on span "Cargar Comprobante" at bounding box center [188, 95] width 97 height 9
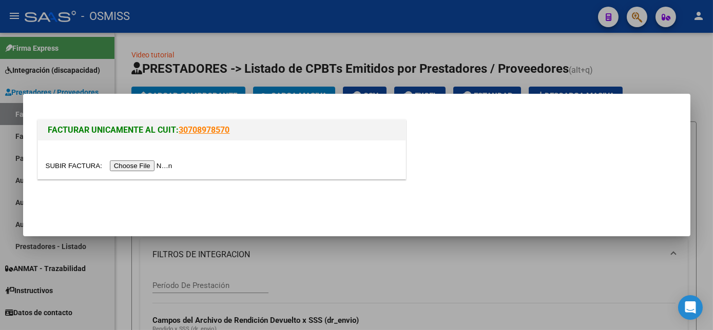
click at [136, 164] on input "file" at bounding box center [111, 166] width 130 height 11
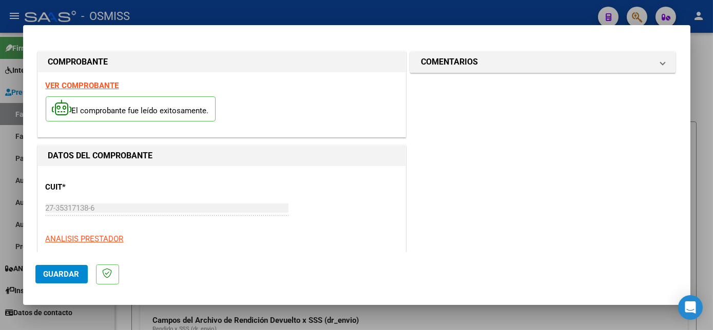
scroll to position [161, 0]
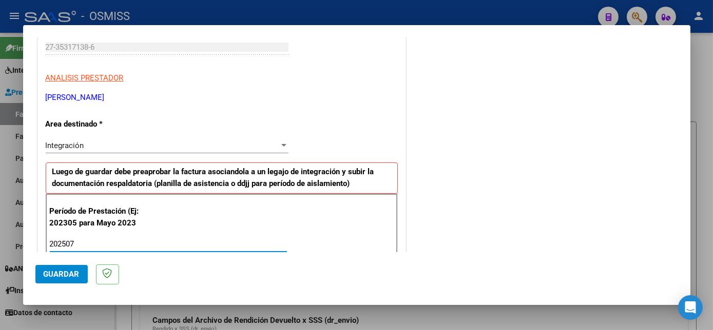
type input "202507"
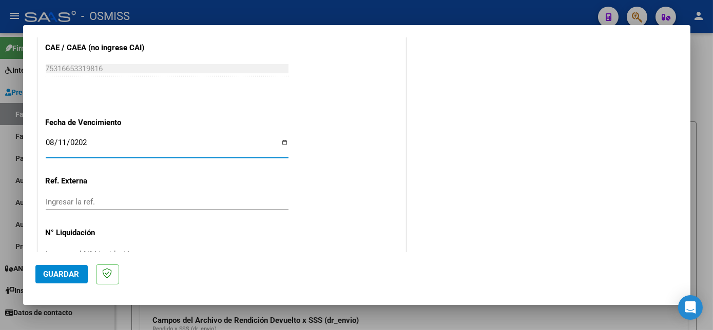
type input "[DATE]"
click at [89, 274] on mat-dialog-actions "Guardar" at bounding box center [356, 272] width 642 height 41
click at [71, 272] on span "Guardar" at bounding box center [62, 274] width 36 height 9
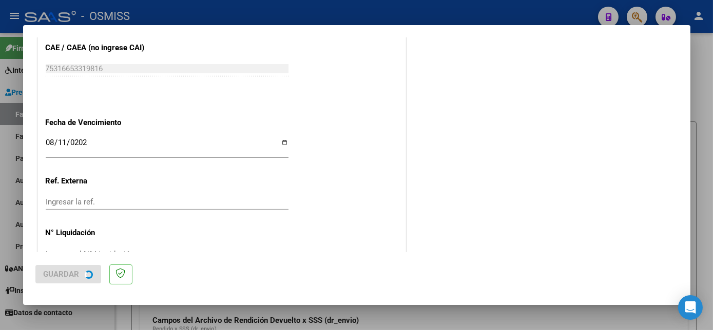
scroll to position [0, 0]
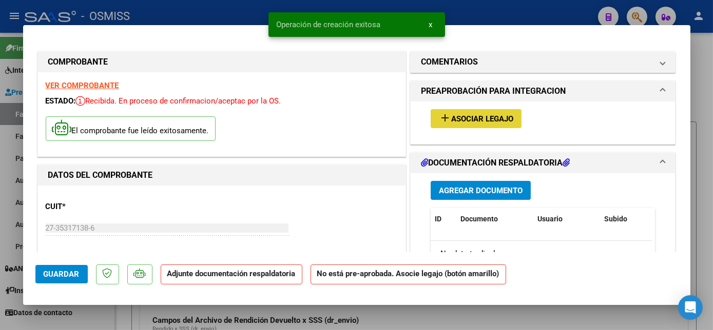
click at [508, 119] on span "Asociar Legajo" at bounding box center [482, 118] width 62 height 9
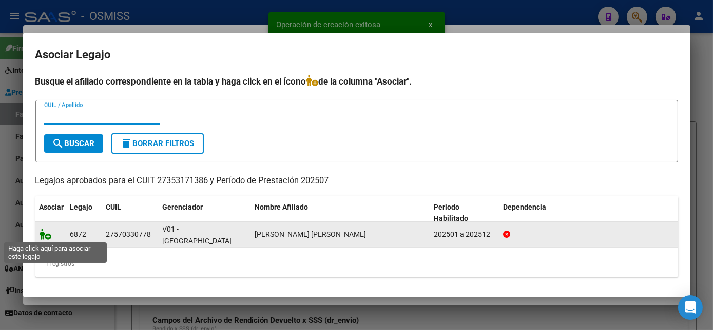
click at [50, 235] on icon at bounding box center [45, 234] width 12 height 11
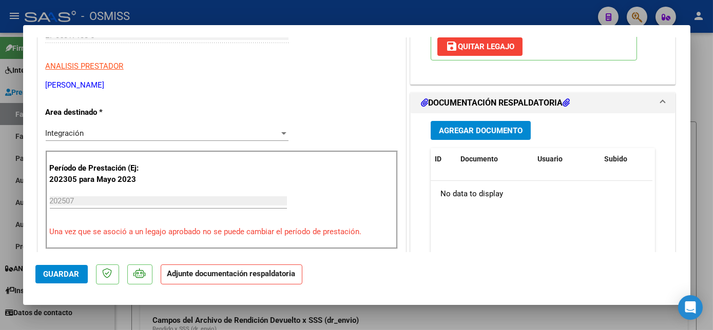
scroll to position [221, 0]
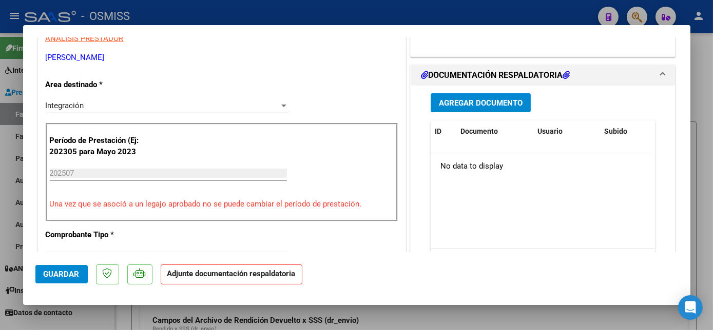
click at [482, 109] on button "Agregar Documento" at bounding box center [480, 102] width 100 height 19
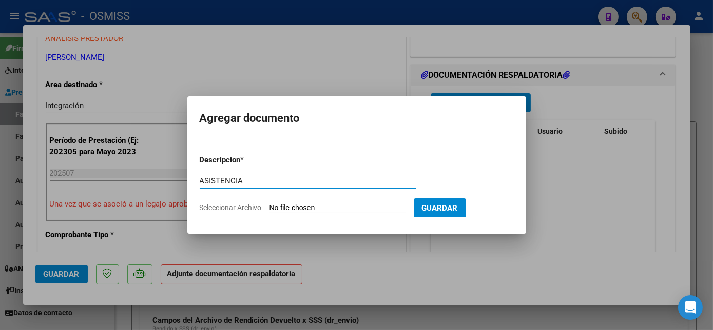
type input "ASISTENCIA"
click at [310, 206] on input "Seleccionar Archivo" at bounding box center [337, 209] width 136 height 10
type input "C:\fakepath\[DATE] osmiss - [PERSON_NAME].pdf"
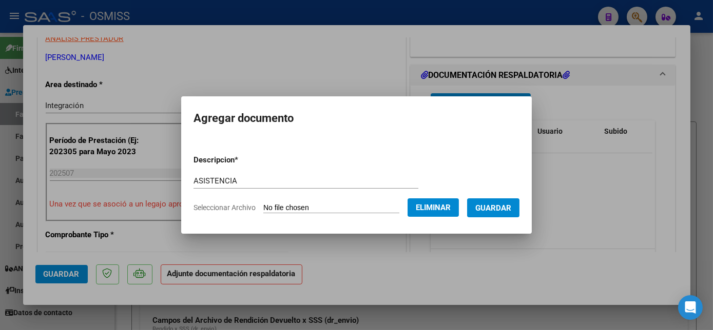
click at [490, 202] on button "Guardar" at bounding box center [493, 208] width 52 height 19
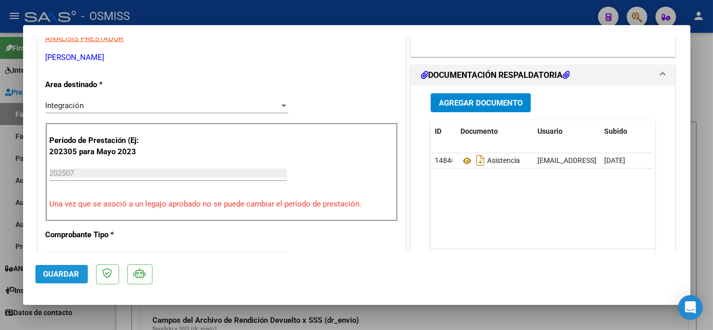
click at [74, 275] on span "Guardar" at bounding box center [62, 274] width 36 height 9
click at [408, 152] on div "COMENTARIOS Comentarios del Prestador / Gerenciador: PREAPROBACIÓN PARA INTEGRA…" at bounding box center [543, 282] width 270 height 907
click at [76, 271] on span "Guardar" at bounding box center [62, 274] width 36 height 9
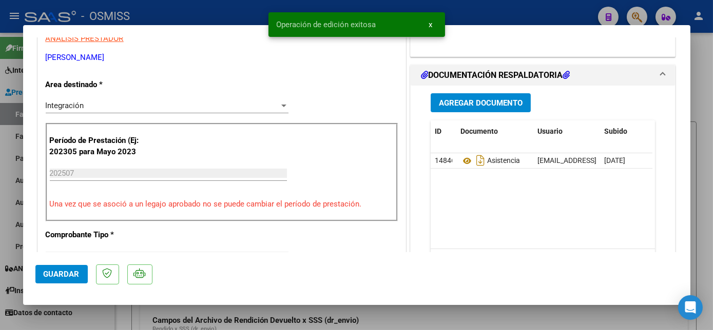
click at [104, 312] on div at bounding box center [356, 165] width 713 height 330
type input "$ 0,00"
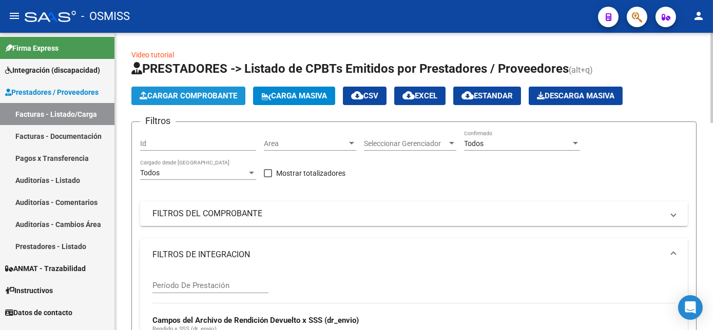
click at [188, 95] on span "Cargar Comprobante" at bounding box center [188, 95] width 97 height 9
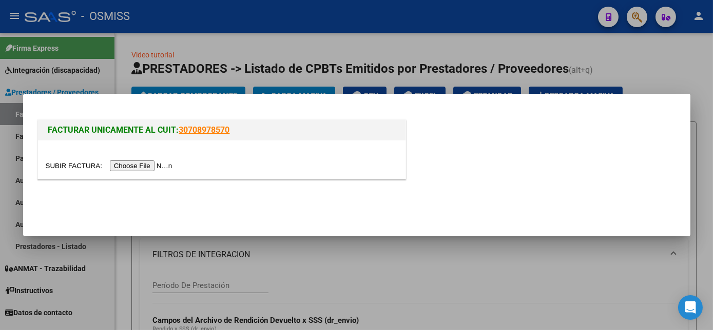
click at [146, 163] on input "file" at bounding box center [111, 166] width 130 height 11
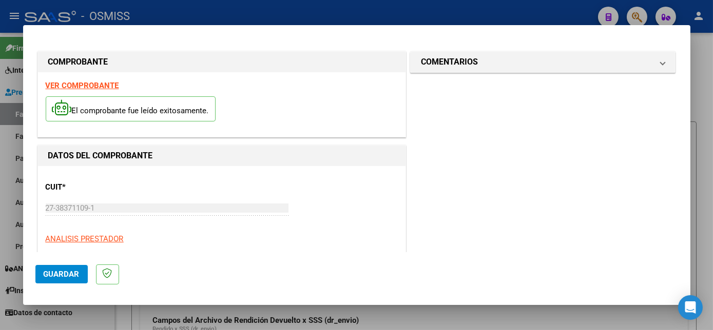
scroll to position [161, 0]
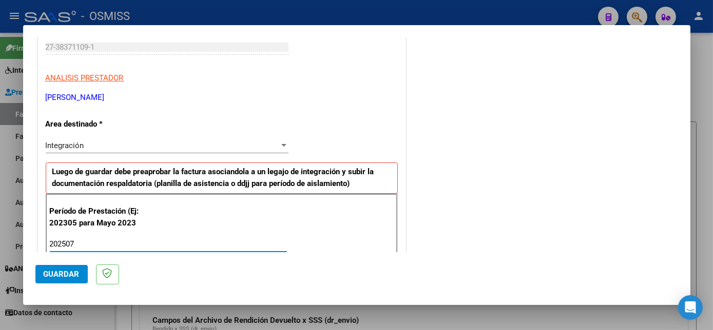
type input "202507"
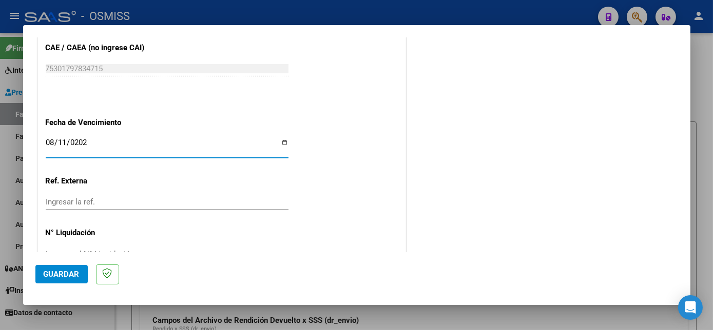
type input "[DATE]"
click at [64, 274] on span "Guardar" at bounding box center [62, 274] width 36 height 9
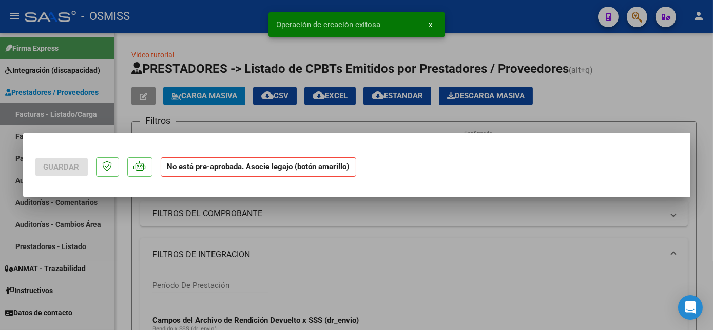
scroll to position [0, 0]
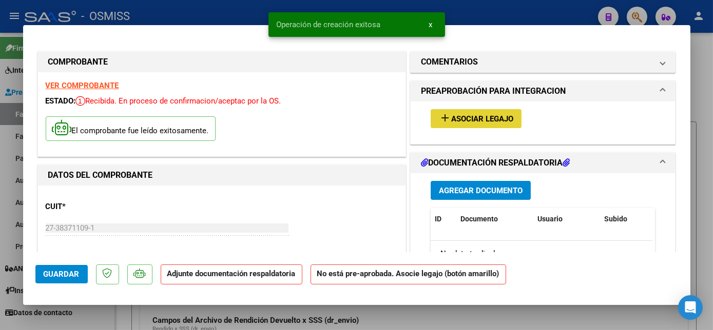
click at [465, 114] on span "Asociar Legajo" at bounding box center [482, 118] width 62 height 9
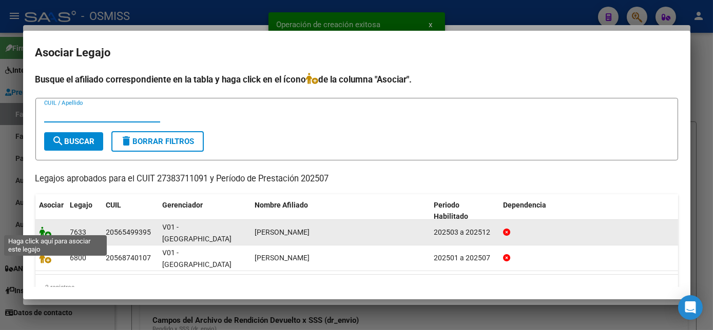
click at [42, 227] on icon at bounding box center [45, 232] width 12 height 11
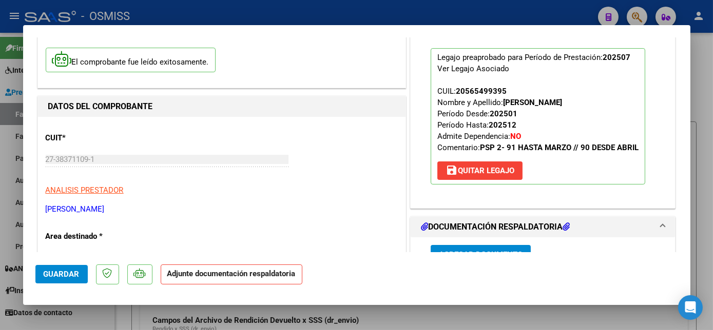
scroll to position [184, 0]
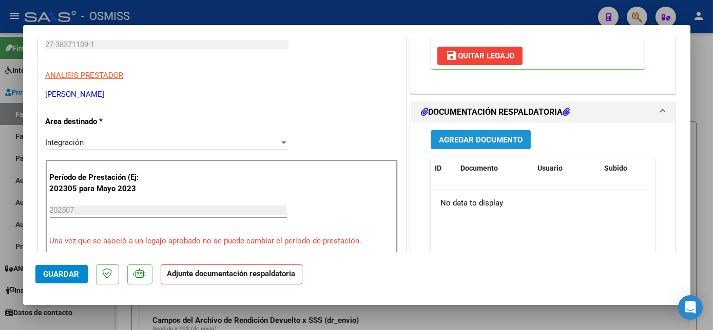
click at [490, 142] on span "Agregar Documento" at bounding box center [481, 139] width 84 height 9
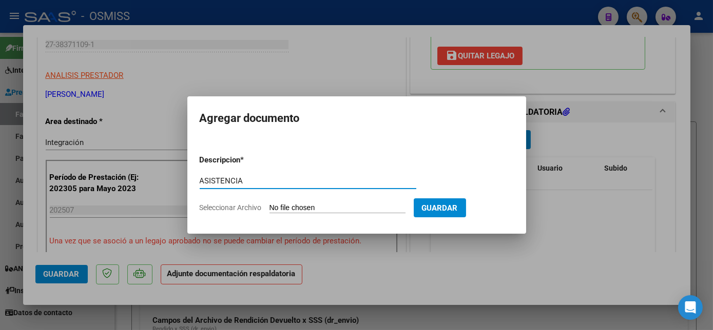
type input "ASISTENCIA"
click at [341, 207] on input "Seleccionar Archivo" at bounding box center [337, 209] width 136 height 10
type input "C:\fakepath\[PERSON_NAME] asist - Sole [PERSON_NAME].jpg"
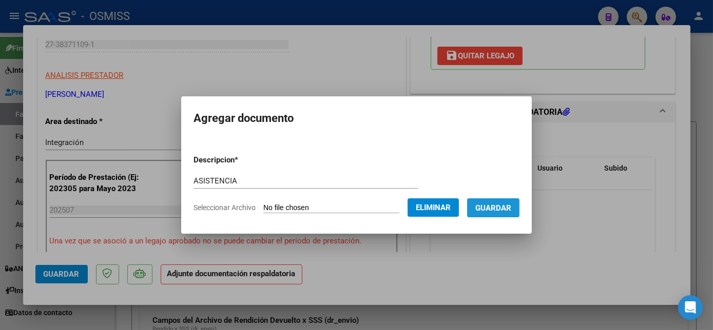
click at [504, 209] on span "Guardar" at bounding box center [493, 208] width 36 height 9
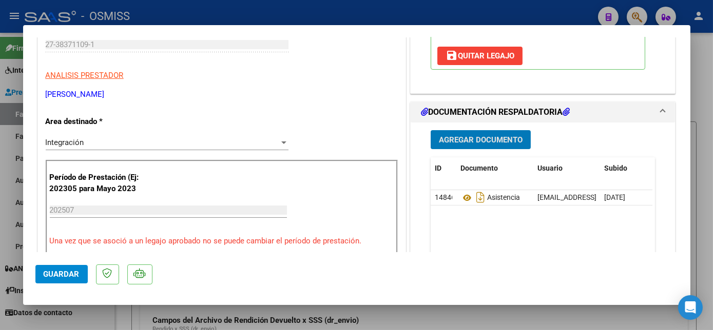
click at [56, 272] on span "Guardar" at bounding box center [62, 274] width 36 height 9
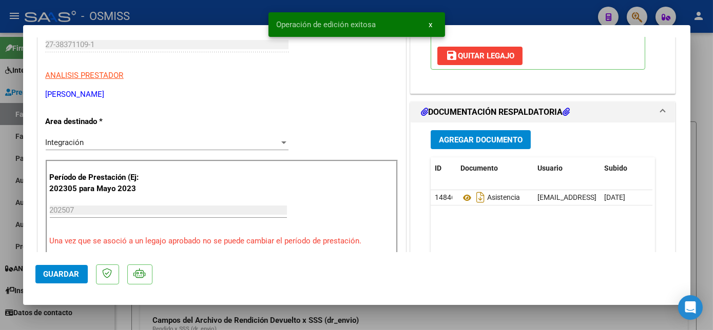
click at [94, 317] on div at bounding box center [356, 165] width 713 height 330
type input "$ 0,00"
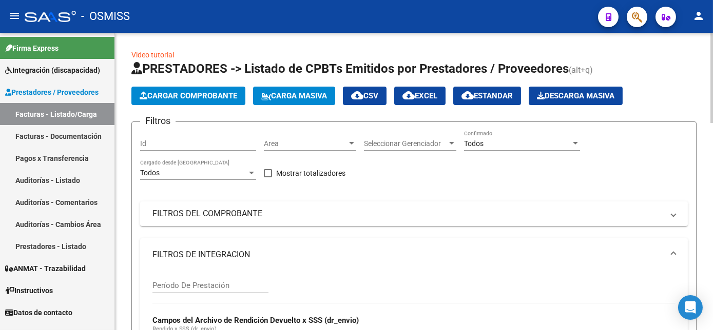
click at [171, 101] on button "Cargar Comprobante" at bounding box center [188, 96] width 114 height 18
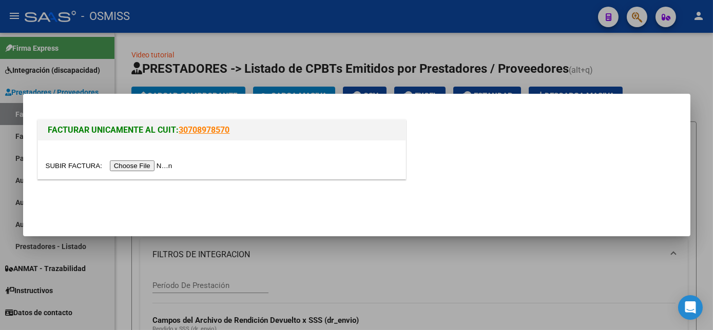
click at [135, 165] on input "file" at bounding box center [111, 166] width 130 height 11
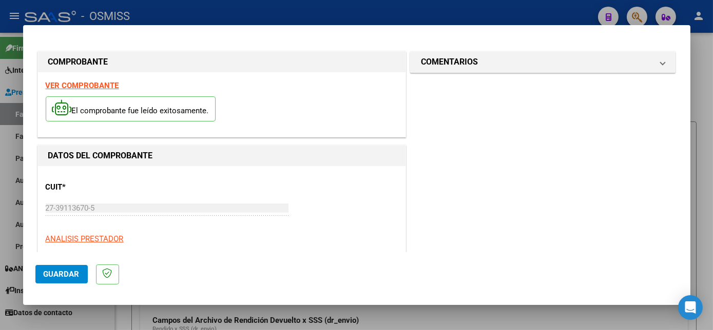
scroll to position [161, 0]
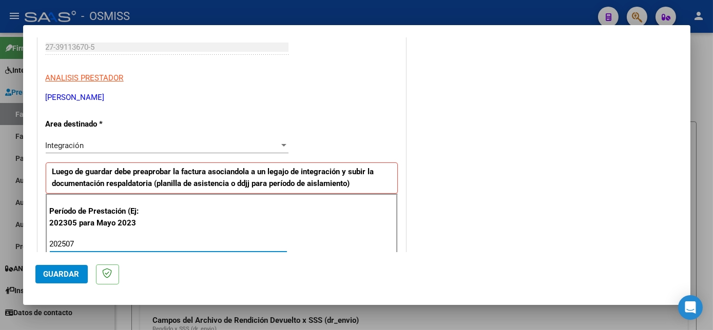
type input "202507"
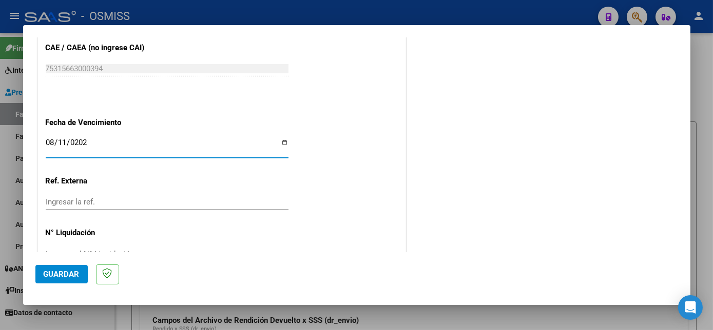
type input "[DATE]"
click at [58, 276] on span "Guardar" at bounding box center [62, 274] width 36 height 9
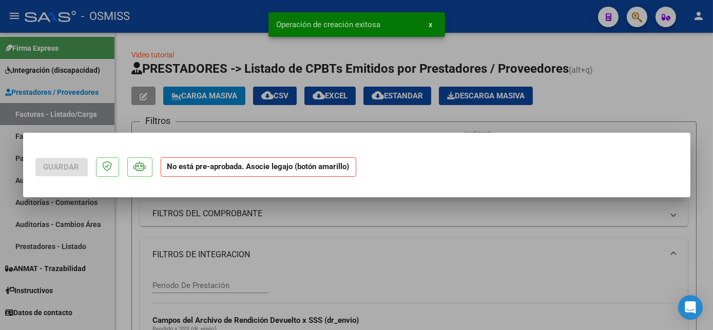
scroll to position [0, 0]
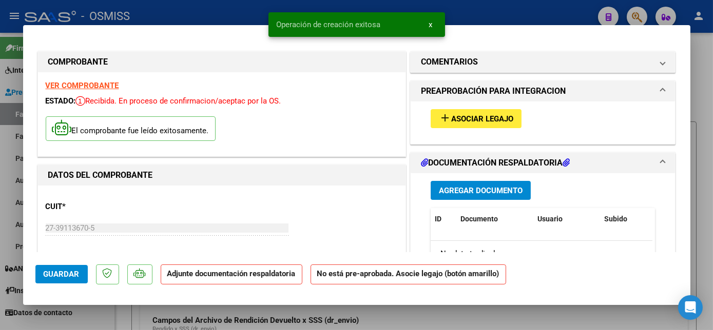
click at [468, 107] on div "add Asociar Legajo" at bounding box center [543, 119] width 240 height 34
click at [468, 112] on button "add Asociar Legajo" at bounding box center [475, 118] width 91 height 19
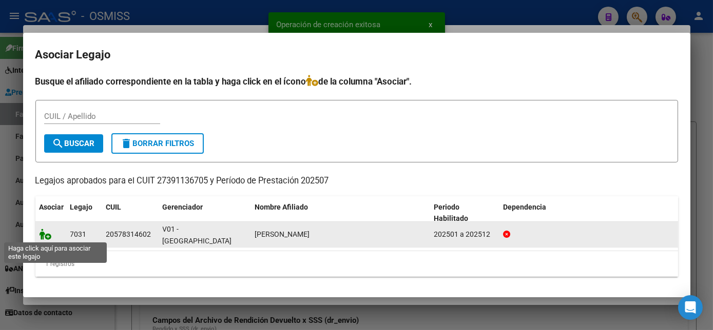
click at [49, 229] on icon at bounding box center [45, 234] width 12 height 11
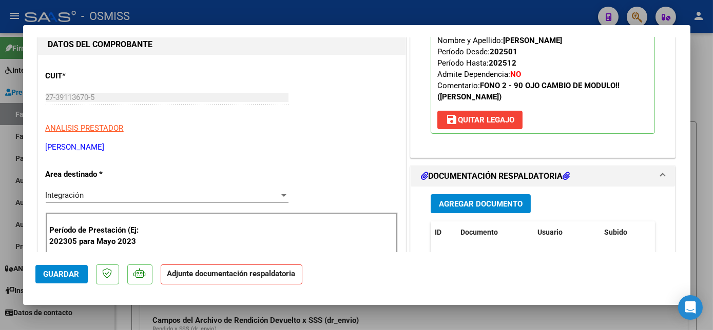
scroll to position [268, 0]
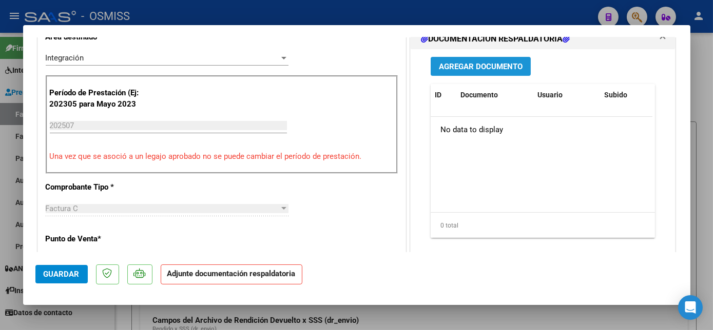
click at [518, 65] on button "Agregar Documento" at bounding box center [480, 66] width 100 height 19
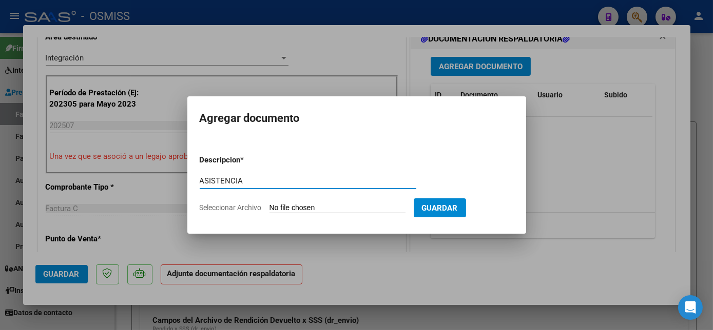
type input "ASISTENCIA"
click at [338, 207] on input "Seleccionar Archivo" at bounding box center [337, 209] width 136 height 10
type input "C:\fakepath\CamScanner [DATE] 19.23 - [PERSON_NAME].pdf"
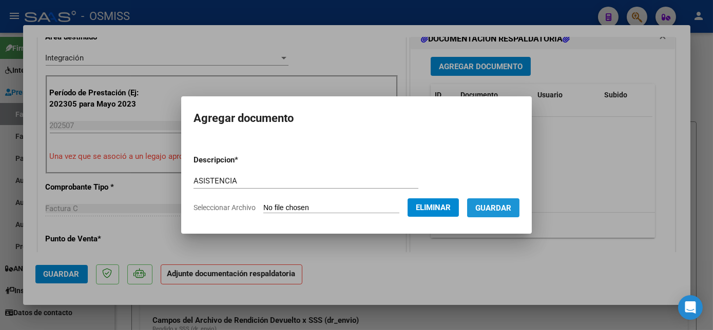
click at [486, 212] on span "Guardar" at bounding box center [493, 208] width 36 height 9
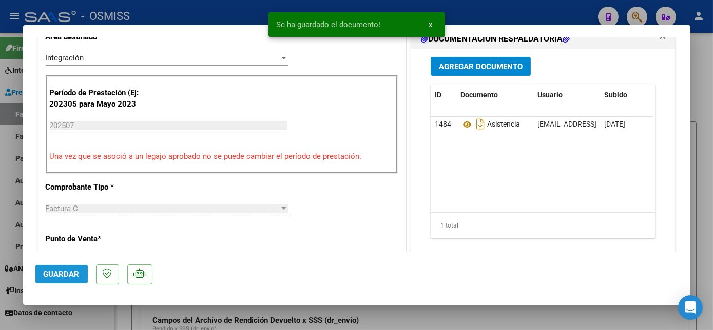
click at [71, 274] on span "Guardar" at bounding box center [62, 274] width 36 height 9
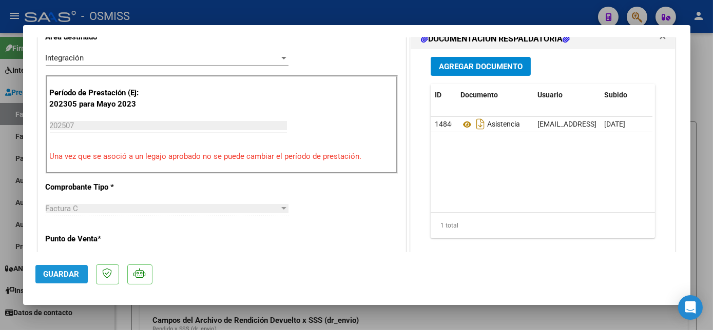
click at [69, 271] on span "Guardar" at bounding box center [62, 274] width 36 height 9
click at [79, 312] on div at bounding box center [356, 165] width 713 height 330
type input "$ 0,00"
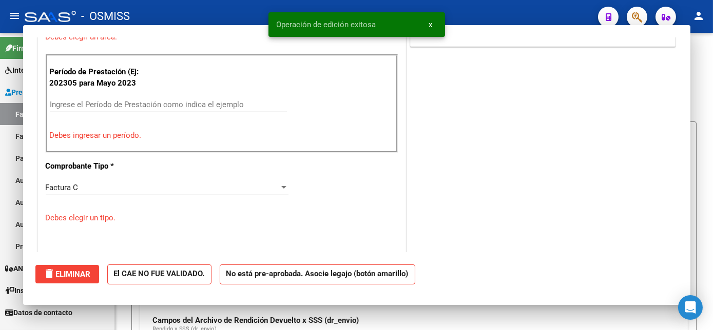
scroll to position [224, 0]
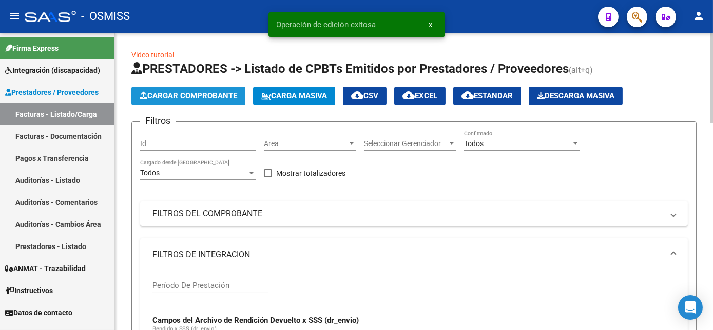
click at [194, 100] on span "Cargar Comprobante" at bounding box center [188, 95] width 97 height 9
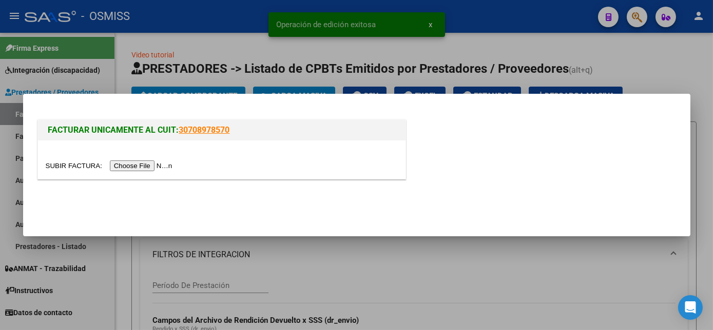
click at [144, 166] on input "file" at bounding box center [111, 166] width 130 height 11
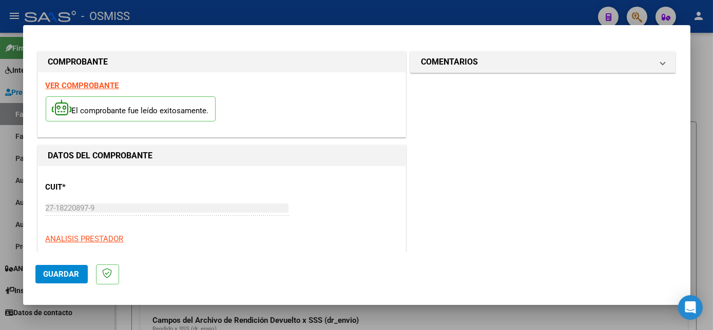
scroll to position [161, 0]
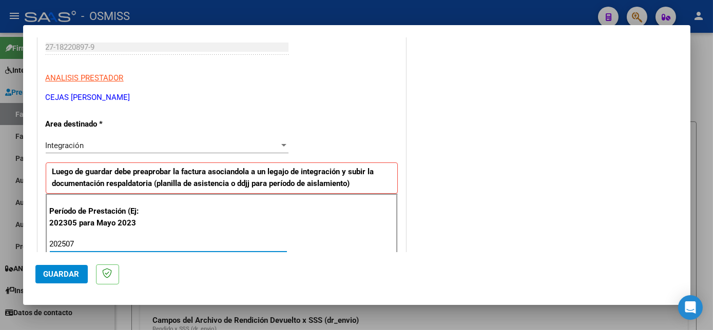
type input "202507"
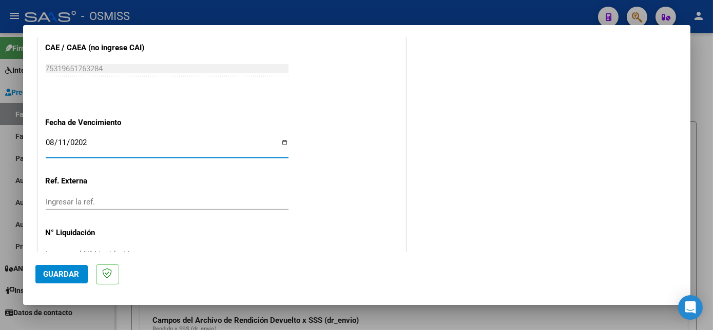
type input "[DATE]"
click at [73, 272] on span "Guardar" at bounding box center [62, 274] width 36 height 9
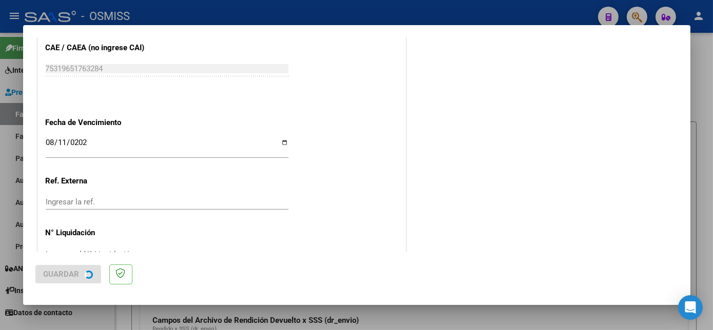
scroll to position [0, 0]
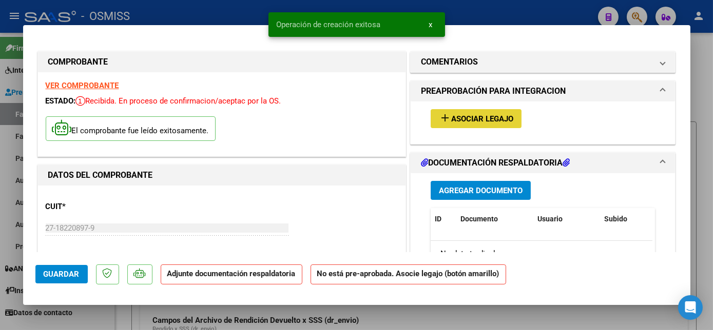
click at [451, 119] on span "Asociar Legajo" at bounding box center [482, 118] width 62 height 9
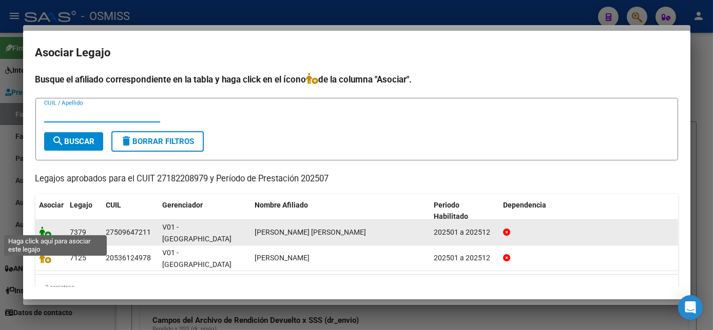
click at [47, 227] on icon at bounding box center [45, 232] width 12 height 11
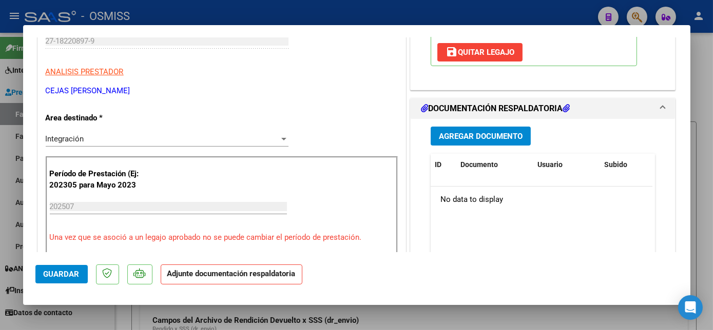
scroll to position [218, 0]
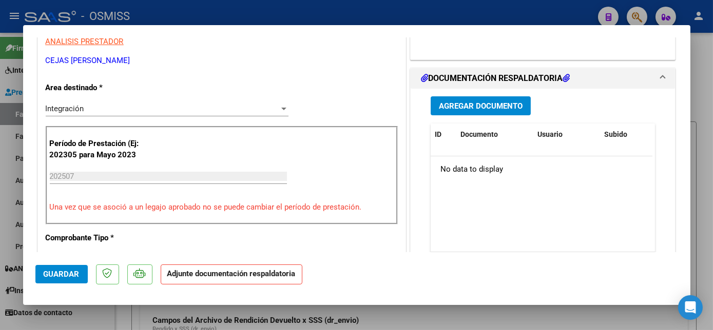
click at [485, 103] on span "Agregar Documento" at bounding box center [481, 106] width 84 height 9
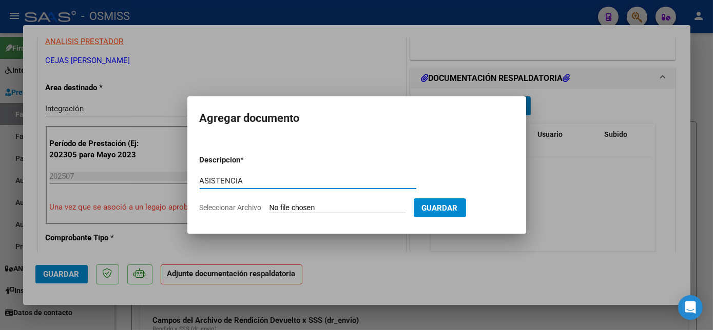
type input "ASISTENCIA"
click at [340, 210] on input "Seleccionar Archivo" at bounding box center [337, 209] width 136 height 10
type input "C:\fakepath\[PERSON_NAME] - [PERSON_NAME].pdf"
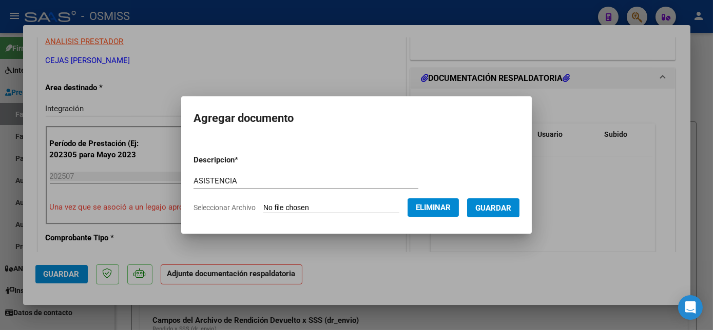
click at [498, 206] on span "Guardar" at bounding box center [493, 208] width 36 height 9
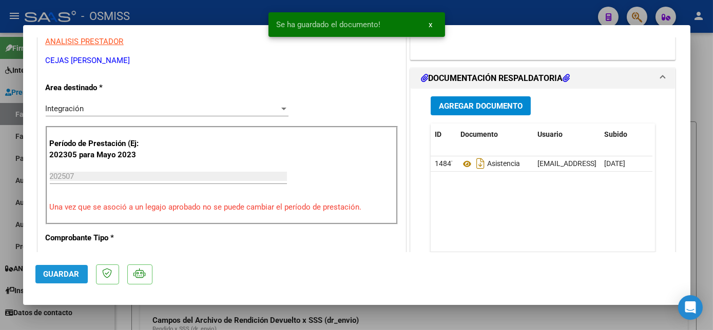
click at [73, 273] on span "Guardar" at bounding box center [62, 274] width 36 height 9
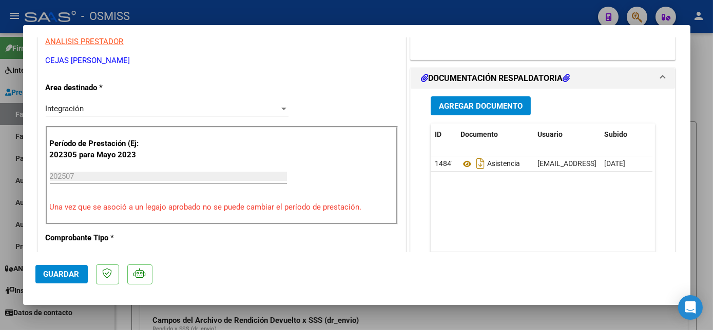
click at [71, 274] on span "Guardar" at bounding box center [62, 274] width 36 height 9
click at [87, 312] on div at bounding box center [356, 165] width 713 height 330
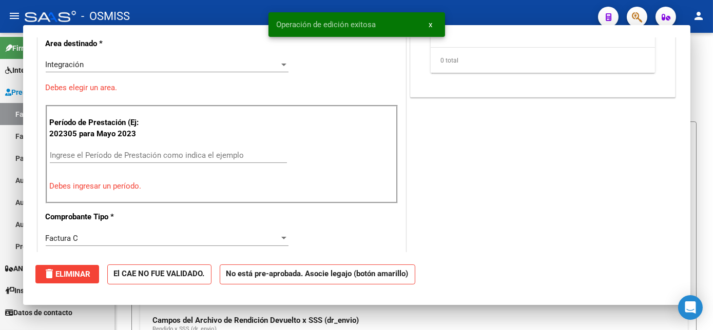
scroll to position [0, 0]
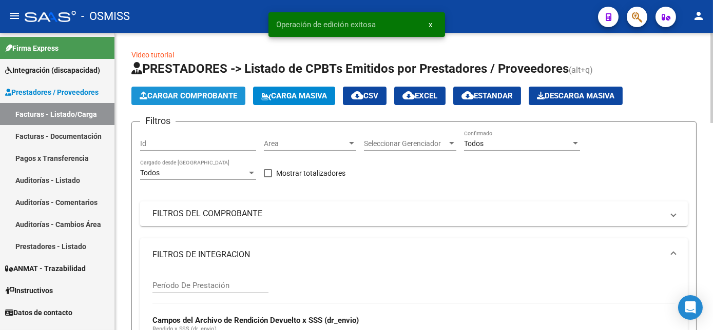
click at [191, 91] on span "Cargar Comprobante" at bounding box center [188, 95] width 97 height 9
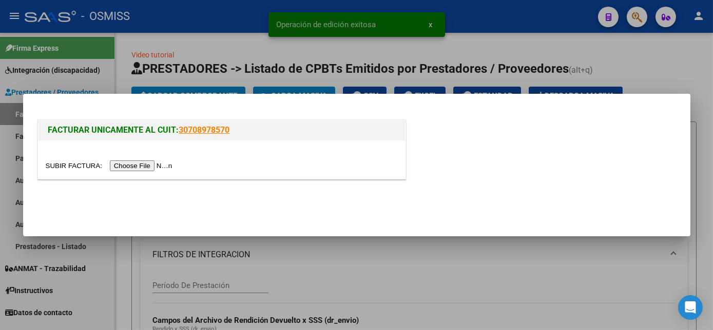
click at [130, 163] on input "file" at bounding box center [111, 166] width 130 height 11
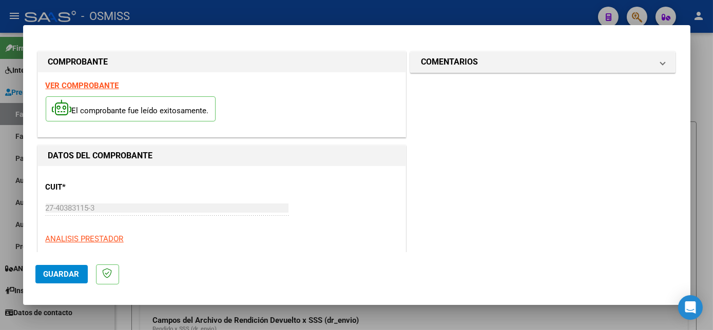
scroll to position [161, 0]
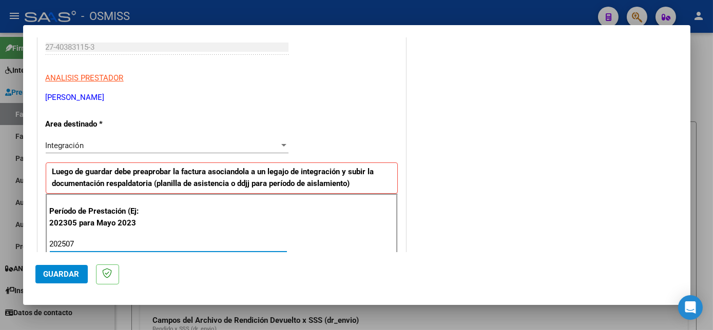
type input "202507"
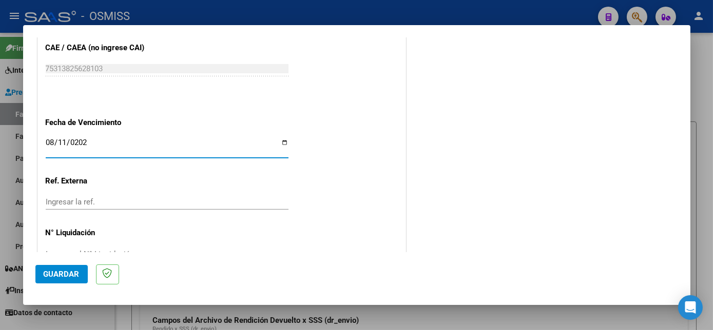
type input "[DATE]"
click at [64, 279] on span "Guardar" at bounding box center [62, 274] width 36 height 9
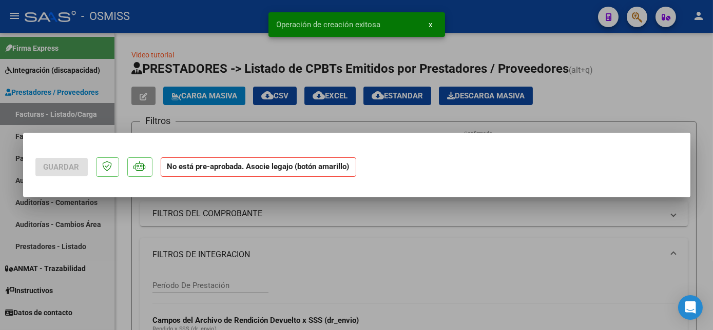
scroll to position [0, 0]
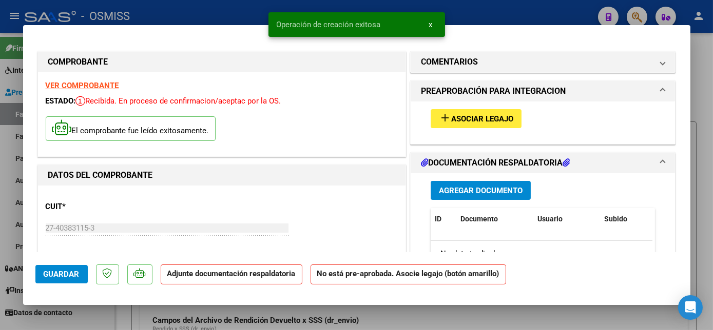
click at [518, 118] on div "add Asociar Legajo" at bounding box center [543, 119] width 240 height 34
click at [484, 117] on span "Asociar Legajo" at bounding box center [482, 118] width 62 height 9
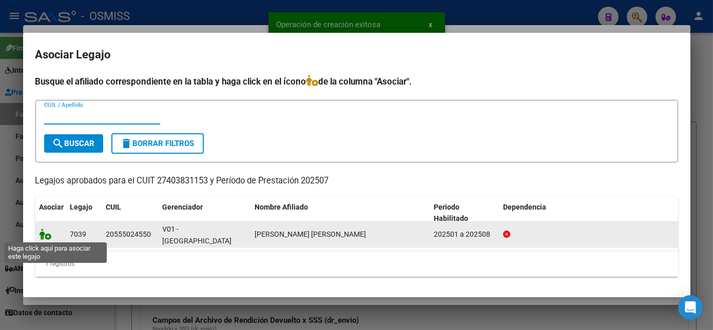
click at [44, 235] on icon at bounding box center [45, 234] width 12 height 11
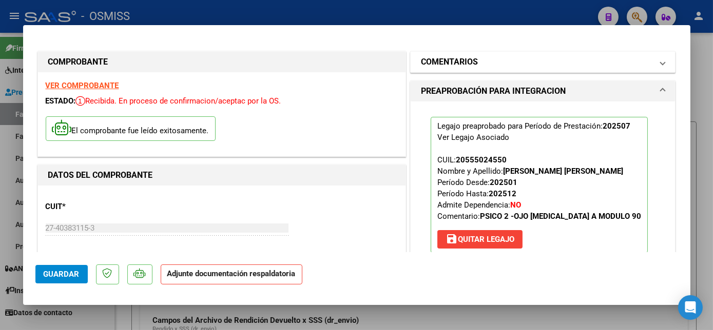
click at [587, 61] on mat-panel-title "COMENTARIOS" at bounding box center [537, 62] width 232 height 12
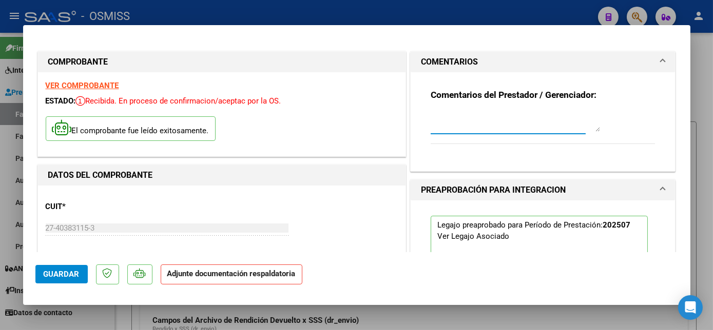
click at [474, 128] on textarea at bounding box center [514, 121] width 169 height 21
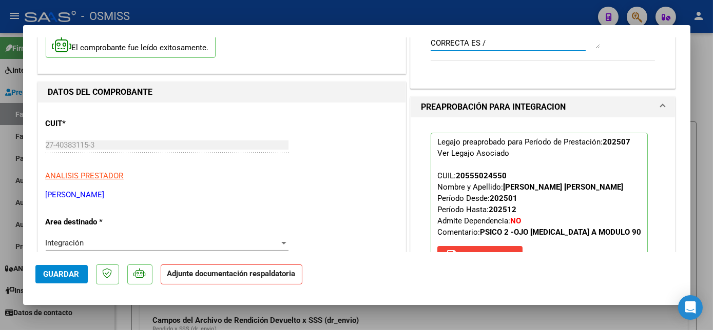
scroll to position [74, 0]
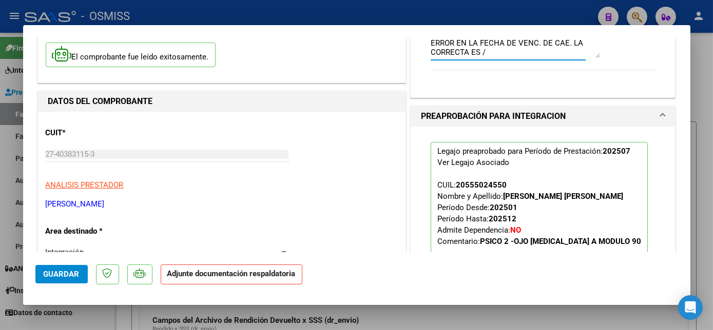
click at [484, 52] on textarea "ERROR EN LA FECHA DE VENC. DE CAE. LA CORRECTA ES /" at bounding box center [514, 47] width 169 height 21
type textarea "ERROR EN LA FECHA DE VENC. DE CAE. LA CORRECTA ES [DATE]. CORREGIR POR FAVOR"
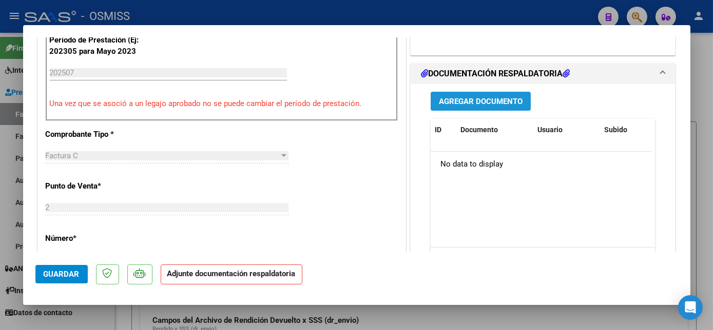
click at [495, 99] on span "Agregar Documento" at bounding box center [481, 101] width 84 height 9
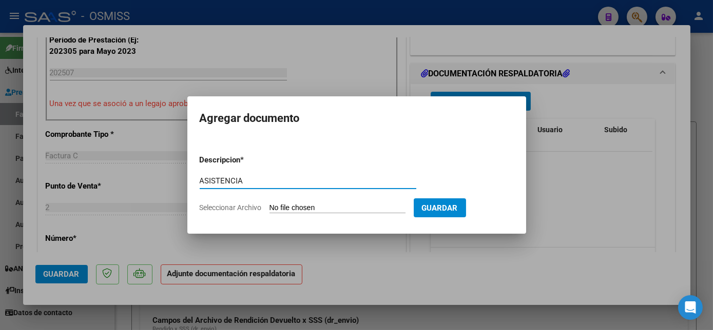
type input "ASISTENCIA"
click at [331, 205] on input "Seleccionar Archivo" at bounding box center [337, 209] width 136 height 10
type input "C:\fakepath\ASISTENCIA [PERSON_NAME] - [PERSON_NAME].pdf"
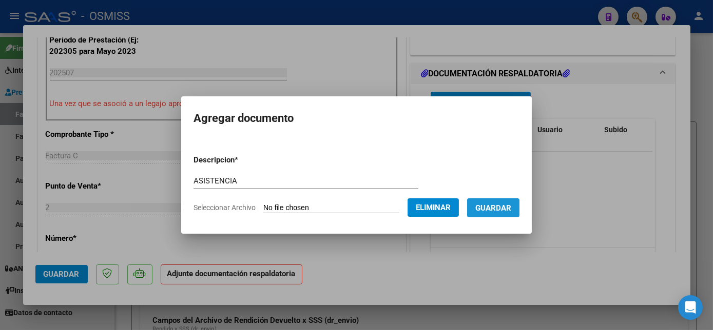
click at [480, 206] on span "Guardar" at bounding box center [493, 208] width 36 height 9
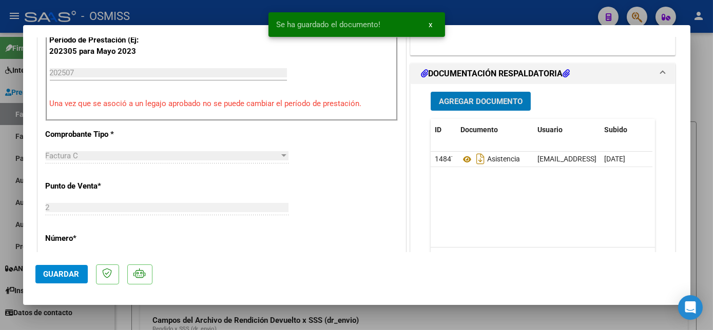
click at [71, 271] on span "Guardar" at bounding box center [62, 274] width 36 height 9
click at [97, 316] on div at bounding box center [356, 165] width 713 height 330
type input "$ 0,00"
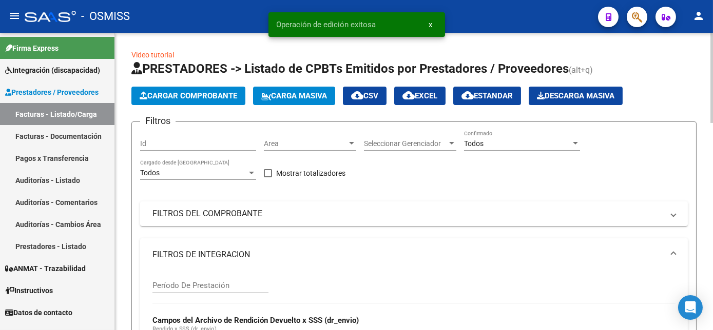
click at [202, 92] on span "Cargar Comprobante" at bounding box center [188, 95] width 97 height 9
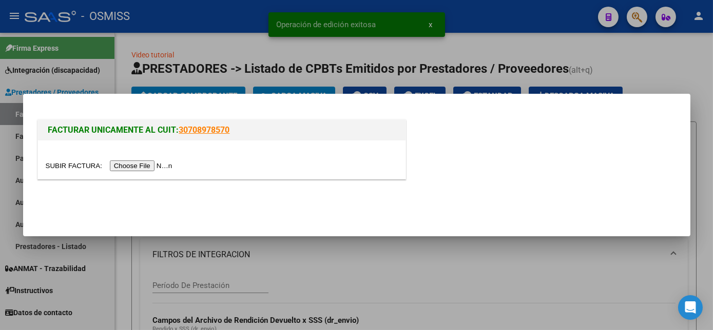
click at [141, 167] on input "file" at bounding box center [111, 166] width 130 height 11
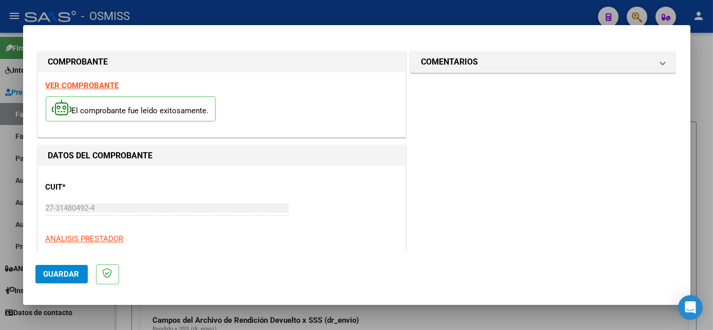
scroll to position [161, 0]
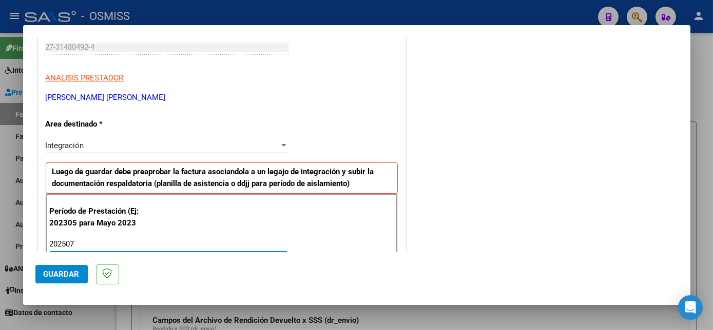
type input "202507"
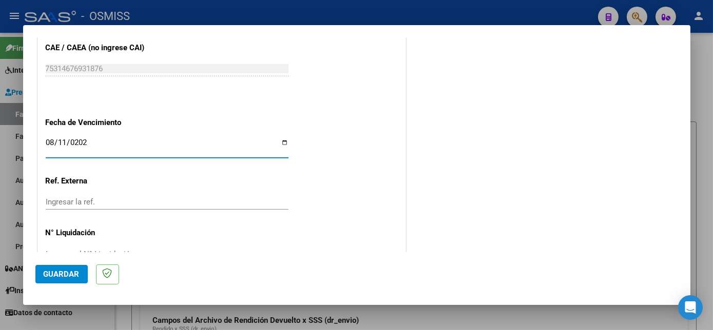
type input "[DATE]"
click at [63, 271] on span "Guardar" at bounding box center [62, 274] width 36 height 9
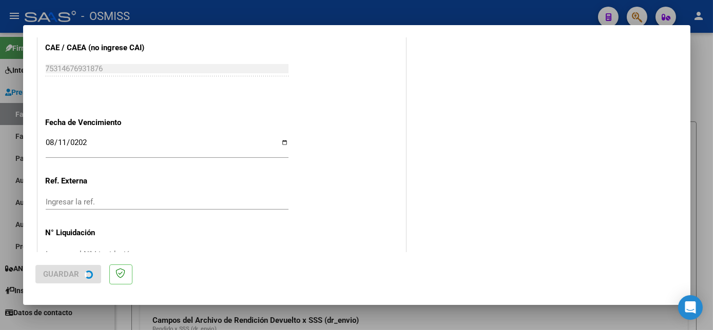
scroll to position [0, 0]
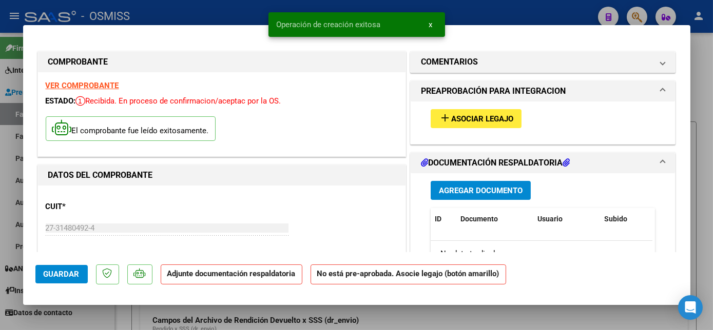
click at [445, 117] on mat-icon "add" at bounding box center [445, 118] width 12 height 12
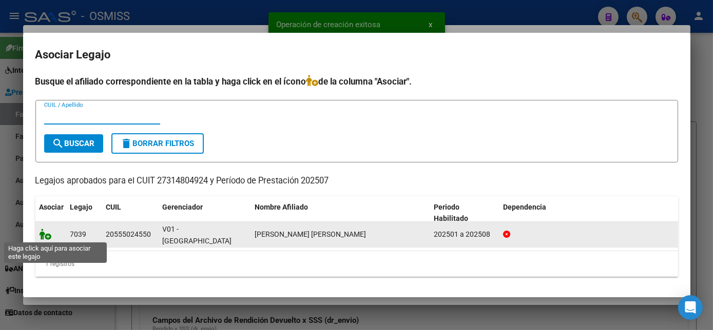
click at [44, 233] on icon at bounding box center [45, 234] width 12 height 11
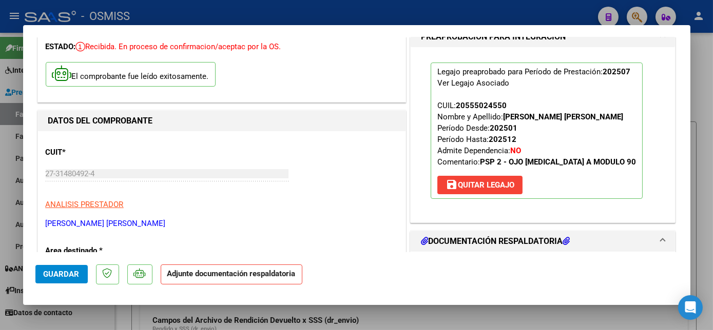
scroll to position [210, 0]
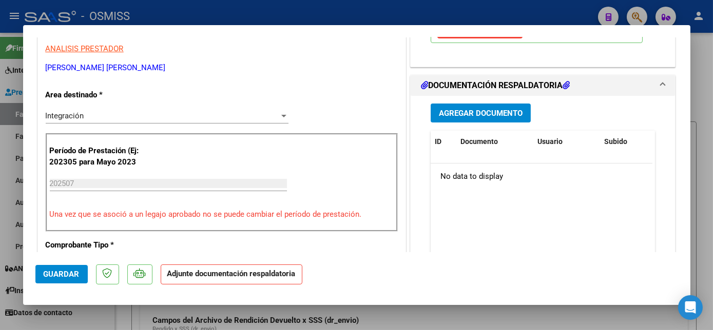
click at [481, 114] on span "Agregar Documento" at bounding box center [481, 113] width 84 height 9
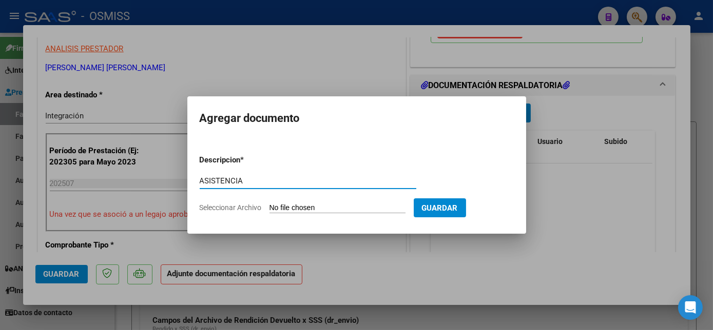
type input "ASISTENCIA"
click at [340, 209] on input "Seleccionar Archivo" at bounding box center [337, 209] width 136 height 10
type input "C:\fakepath\asist [PERSON_NAME] [DATE] - [PERSON_NAME].pdf"
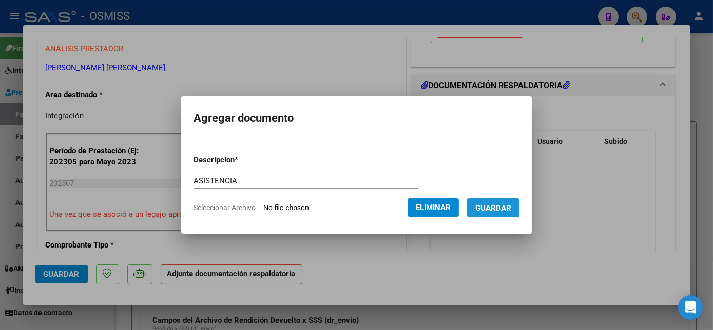
click at [509, 209] on span "Guardar" at bounding box center [493, 208] width 36 height 9
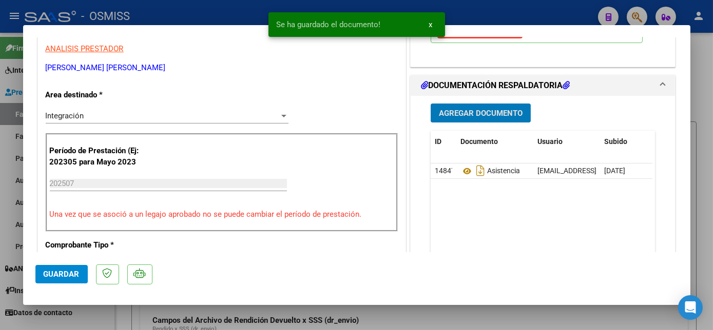
click at [52, 274] on span "Guardar" at bounding box center [62, 274] width 36 height 9
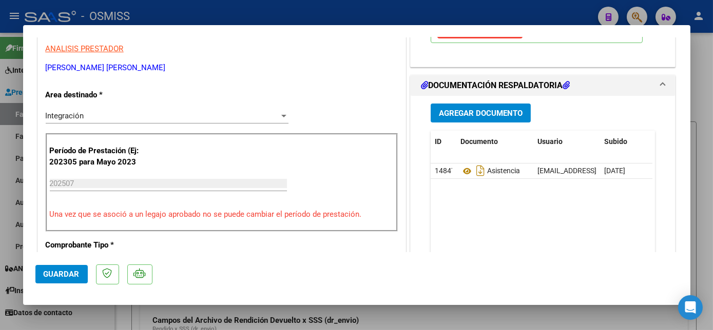
click at [114, 310] on div at bounding box center [356, 165] width 713 height 330
type input "$ 0,00"
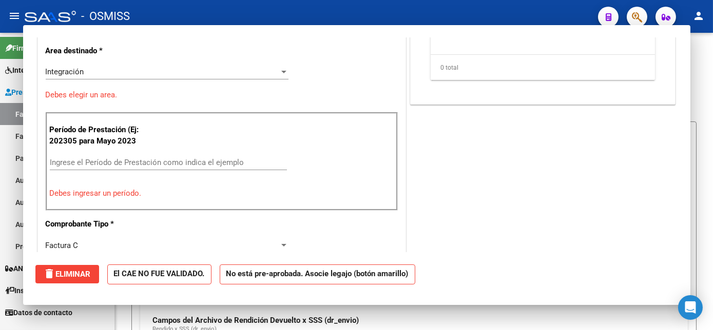
scroll to position [167, 0]
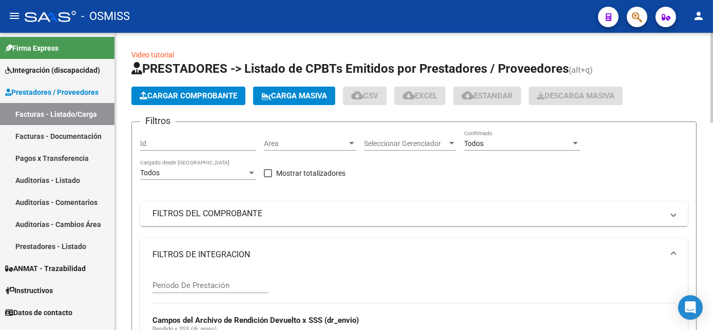
click at [197, 92] on span "Cargar Comprobante" at bounding box center [188, 95] width 97 height 9
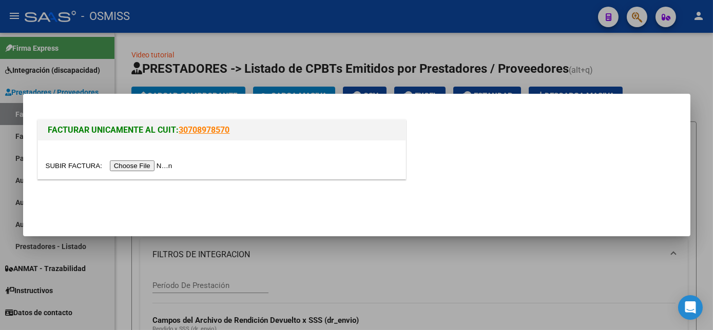
click at [133, 166] on input "file" at bounding box center [111, 166] width 130 height 11
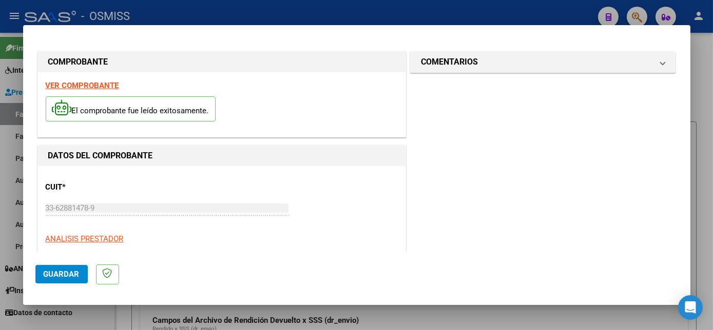
scroll to position [161, 0]
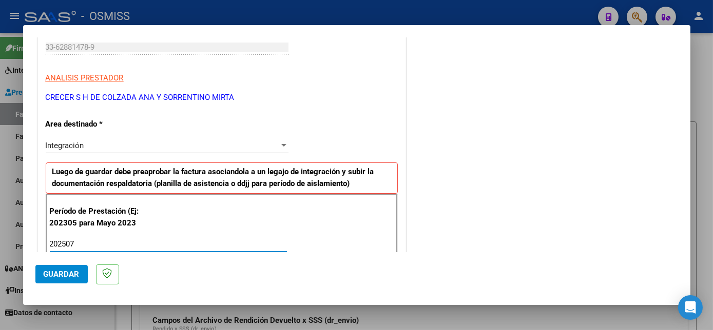
type input "202507"
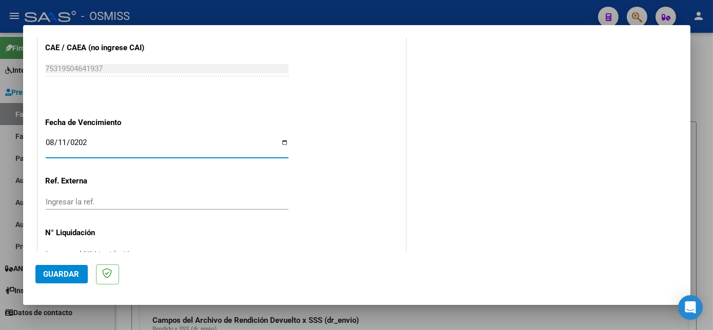
type input "[DATE]"
click at [70, 276] on span "Guardar" at bounding box center [62, 274] width 36 height 9
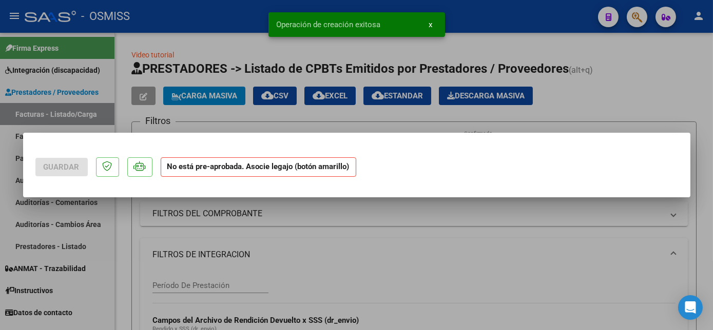
scroll to position [0, 0]
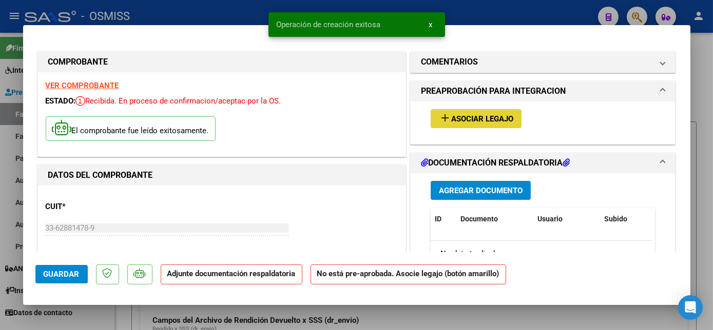
click at [504, 112] on button "add Asociar Legajo" at bounding box center [475, 118] width 91 height 19
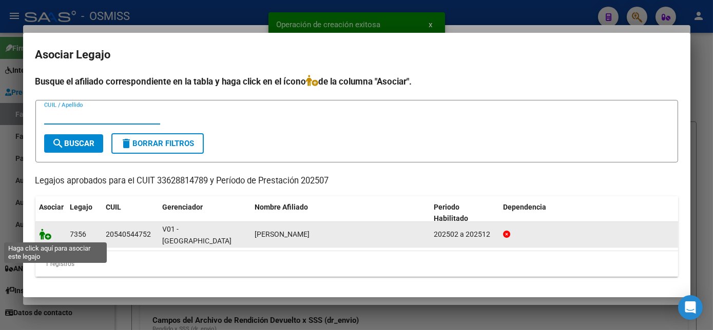
click at [46, 231] on icon at bounding box center [45, 234] width 12 height 11
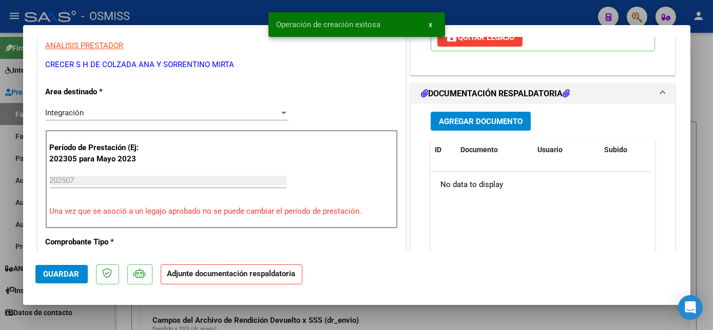
scroll to position [256, 0]
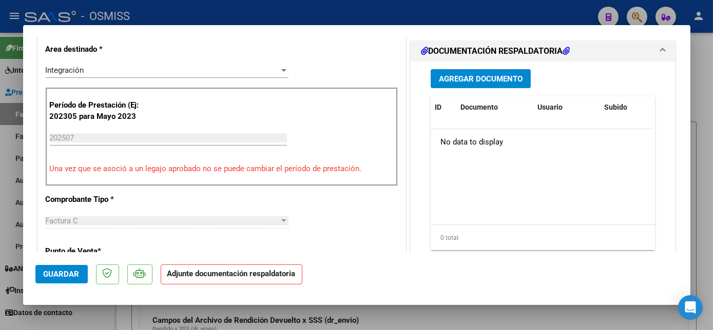
click at [503, 75] on span "Agregar Documento" at bounding box center [481, 78] width 84 height 9
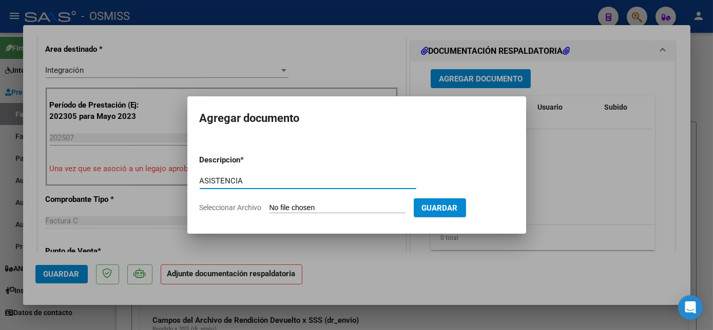
type input "ASISTENCIA"
click at [332, 210] on input "Seleccionar Archivo" at bounding box center [337, 209] width 136 height 10
type input "C:\fakepath\asistencia - CRECER Escuela Especial (11).pdf"
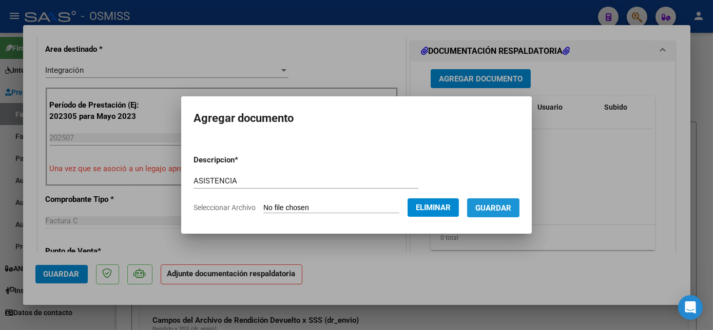
click at [504, 207] on span "Guardar" at bounding box center [493, 208] width 36 height 9
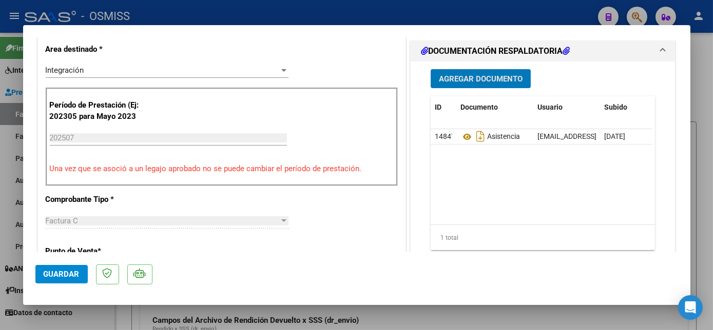
click at [65, 274] on span "Guardar" at bounding box center [62, 274] width 36 height 9
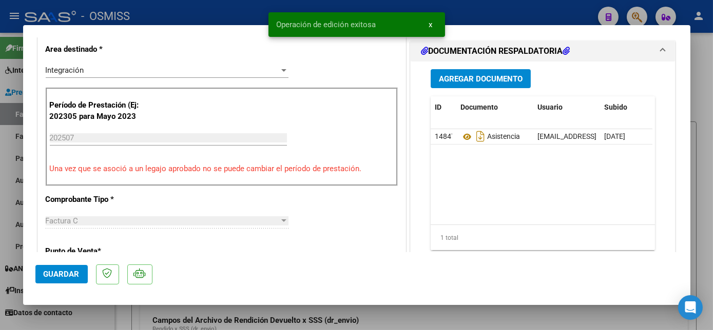
click at [102, 319] on div at bounding box center [356, 165] width 713 height 330
type input "$ 0,00"
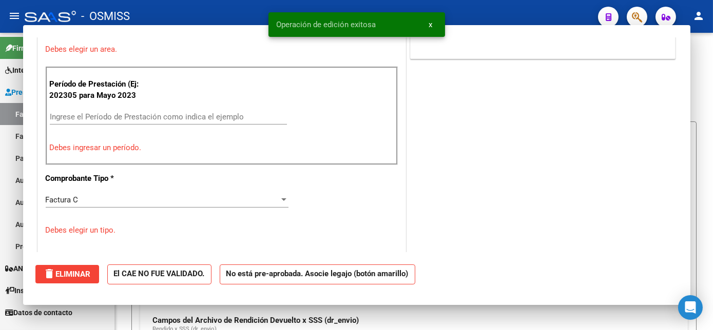
scroll to position [212, 0]
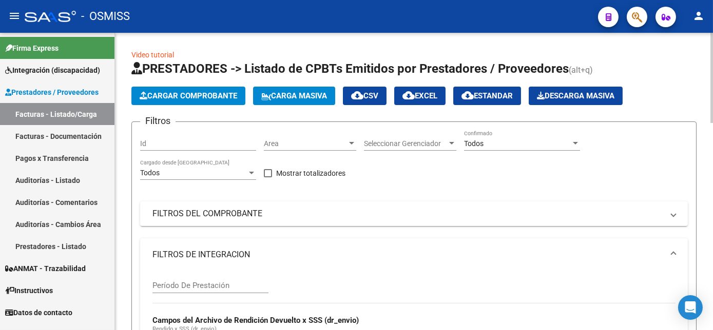
click at [212, 89] on button "Cargar Comprobante" at bounding box center [188, 96] width 114 height 18
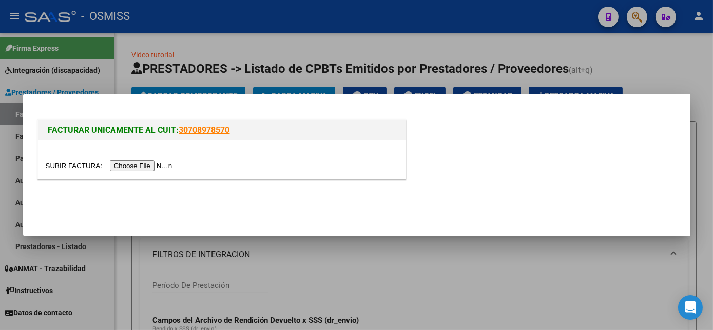
click at [140, 167] on input "file" at bounding box center [111, 166] width 130 height 11
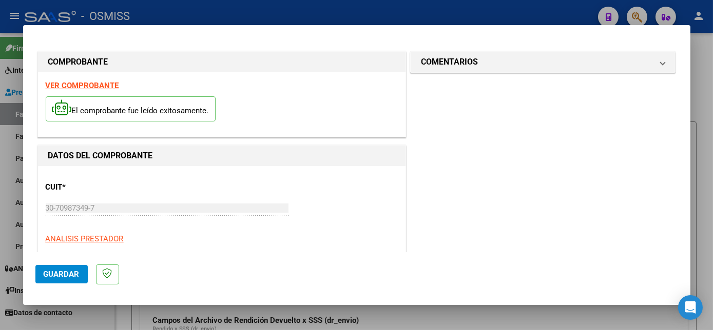
scroll to position [161, 0]
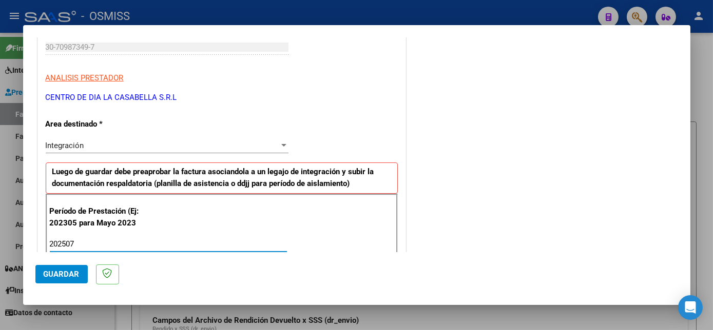
type input "202507"
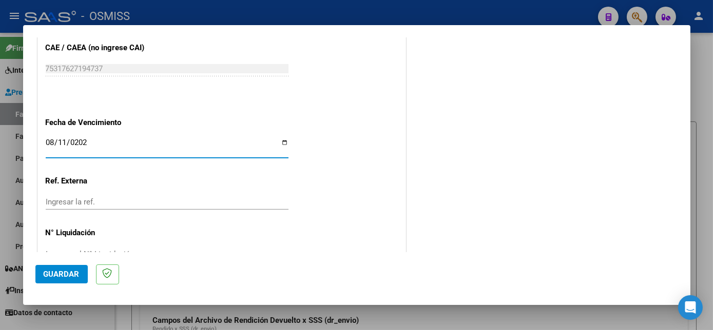
type input "[DATE]"
click at [60, 271] on span "Guardar" at bounding box center [62, 274] width 36 height 9
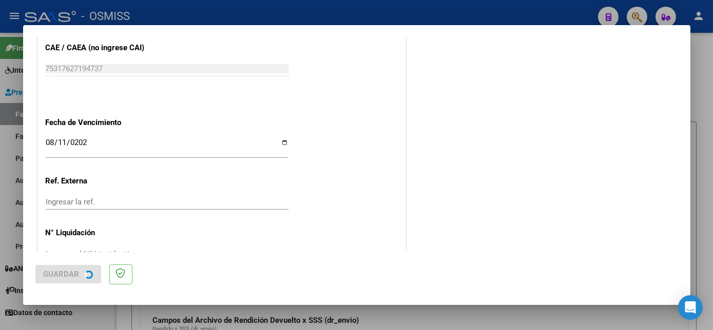
scroll to position [0, 0]
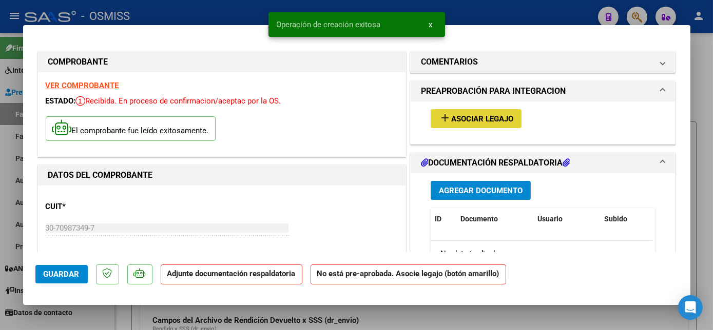
click at [454, 117] on span "Asociar Legajo" at bounding box center [482, 118] width 62 height 9
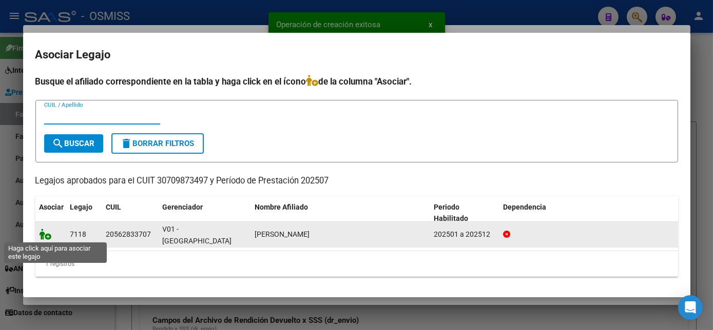
click at [39, 234] on icon at bounding box center [45, 234] width 12 height 11
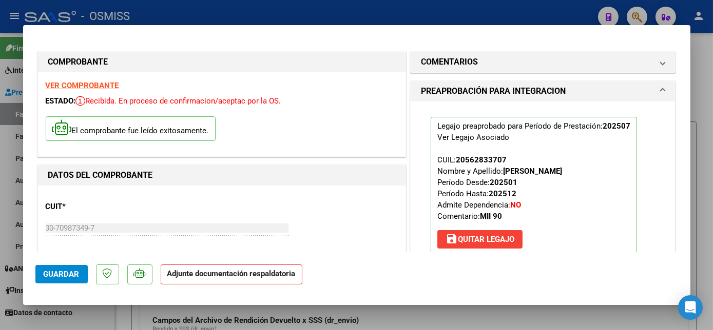
scroll to position [192, 0]
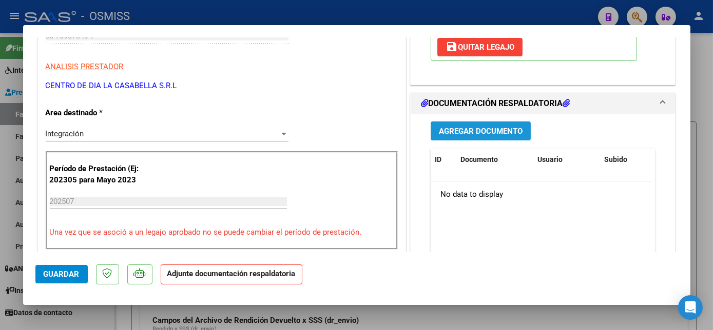
click at [462, 130] on span "Agregar Documento" at bounding box center [481, 131] width 84 height 9
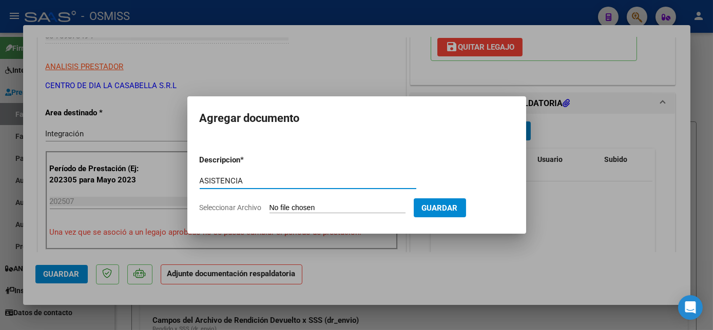
type input "ASISTENCIA"
click at [336, 208] on input "Seleccionar Archivo" at bounding box center [337, 209] width 136 height 10
type input "C:\fakepath\OSMISS [PERSON_NAME] [DATE] - Cuentas [GEOGRAPHIC_DATA]pdf"
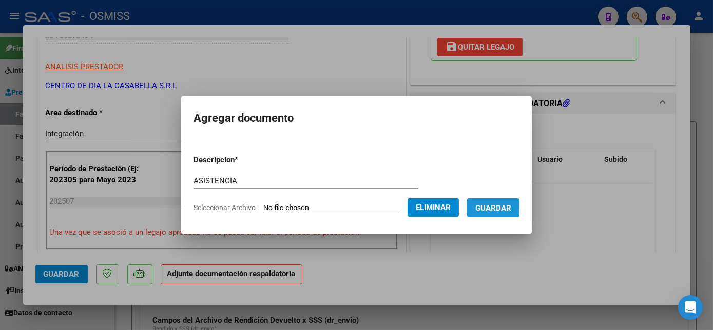
click at [502, 210] on span "Guardar" at bounding box center [493, 208] width 36 height 9
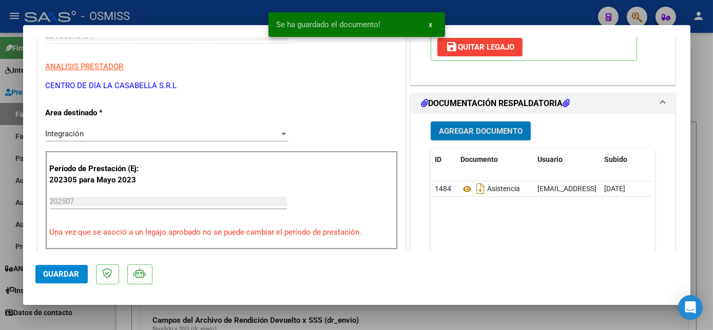
click at [64, 276] on span "Guardar" at bounding box center [62, 274] width 36 height 9
click at [101, 318] on div at bounding box center [356, 165] width 713 height 330
type input "$ 0,00"
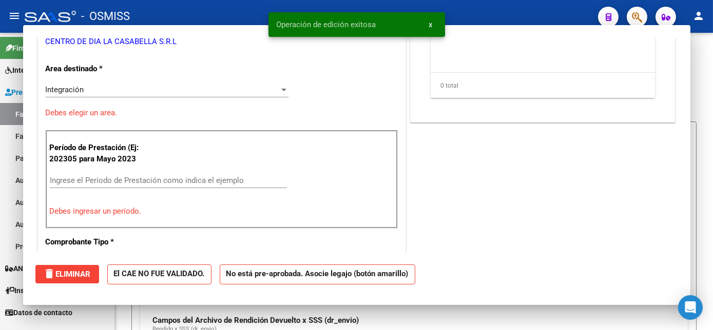
scroll to position [161, 0]
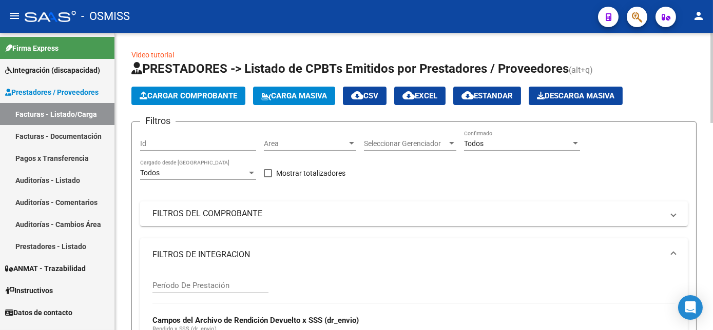
click at [187, 94] on span "Cargar Comprobante" at bounding box center [188, 95] width 97 height 9
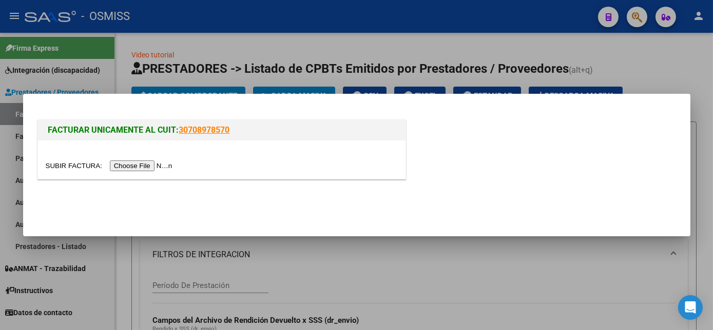
click at [139, 162] on input "file" at bounding box center [111, 166] width 130 height 11
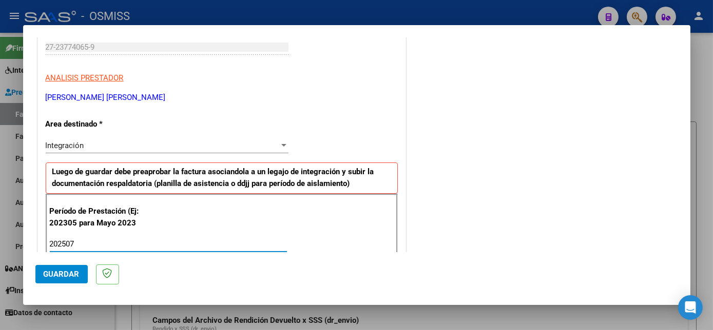
type input "202507"
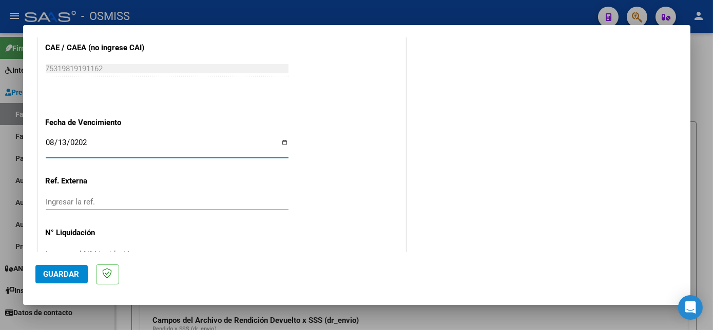
type input "[DATE]"
click at [76, 265] on button "Guardar" at bounding box center [61, 274] width 52 height 18
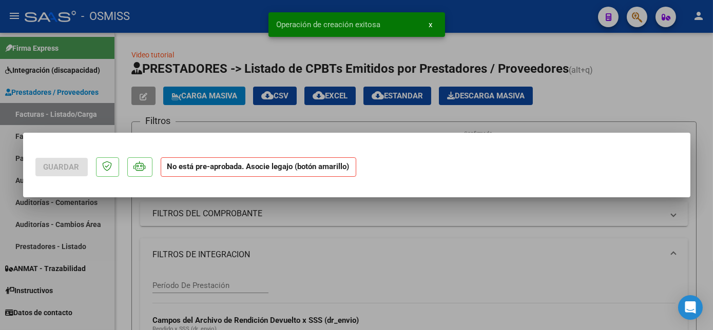
scroll to position [0, 0]
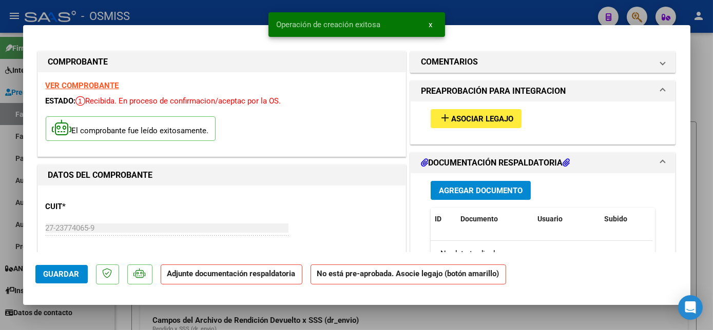
click at [456, 114] on span "Asociar Legajo" at bounding box center [482, 118] width 62 height 9
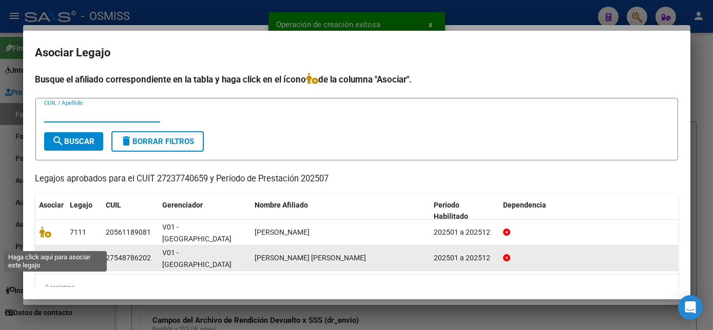
click at [41, 252] on icon at bounding box center [45, 257] width 12 height 11
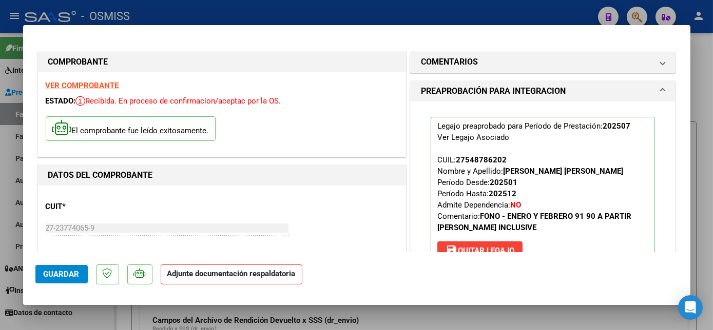
scroll to position [106, 0]
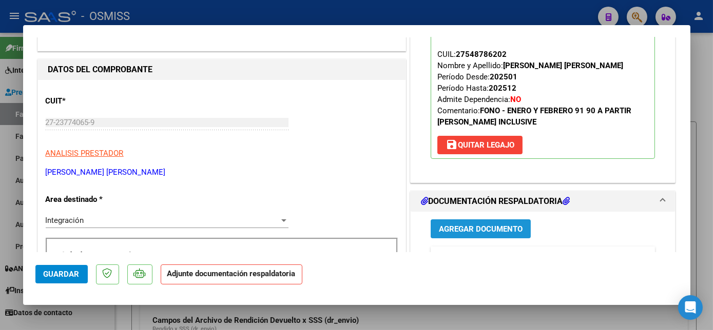
click at [485, 227] on span "Agregar Documento" at bounding box center [481, 229] width 84 height 9
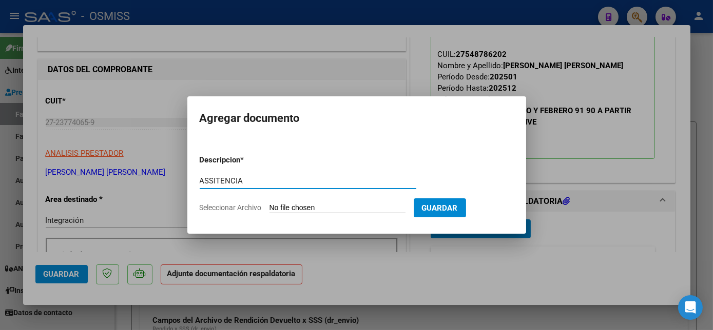
type input "ASSITENCIA"
click at [344, 210] on input "Seleccionar Archivo" at bounding box center [337, 209] width 136 height 10
type input "C:\fakepath\ASISTENCIA [PERSON_NAME][DATE] - [PERSON_NAME].pdf"
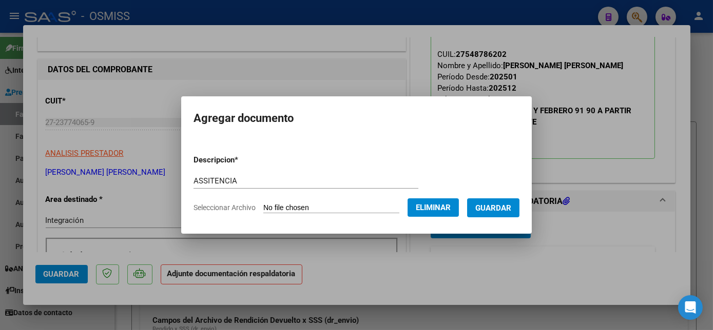
click at [489, 212] on span "Guardar" at bounding box center [493, 208] width 36 height 9
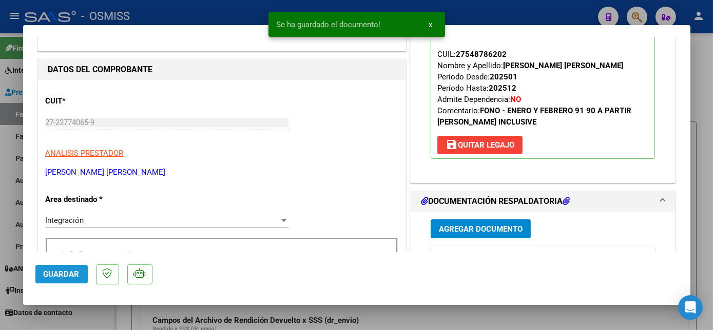
click at [71, 275] on span "Guardar" at bounding box center [62, 274] width 36 height 9
click at [112, 320] on div at bounding box center [356, 165] width 713 height 330
type input "$ 0,00"
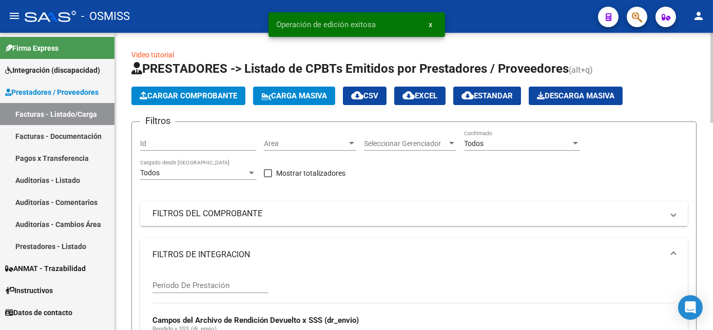
click at [216, 93] on span "Cargar Comprobante" at bounding box center [188, 95] width 97 height 9
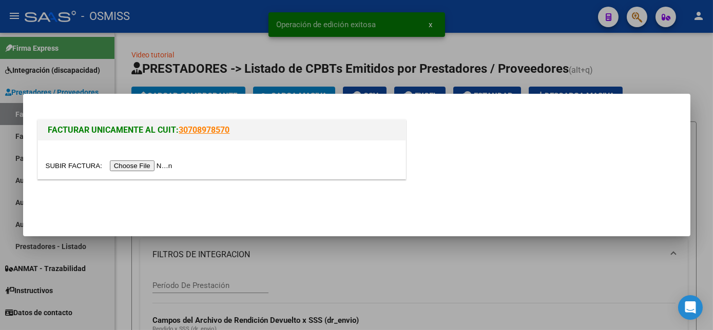
click at [140, 163] on input "file" at bounding box center [111, 166] width 130 height 11
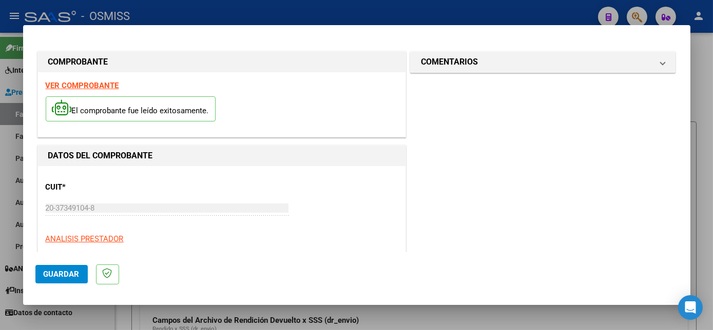
scroll to position [161, 0]
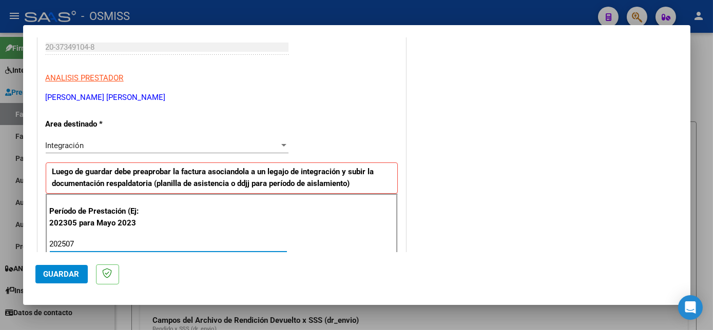
type input "202507"
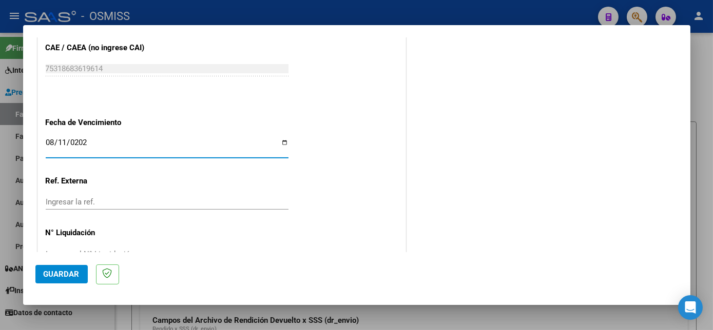
type input "[DATE]"
click at [71, 276] on span "Guardar" at bounding box center [62, 274] width 36 height 9
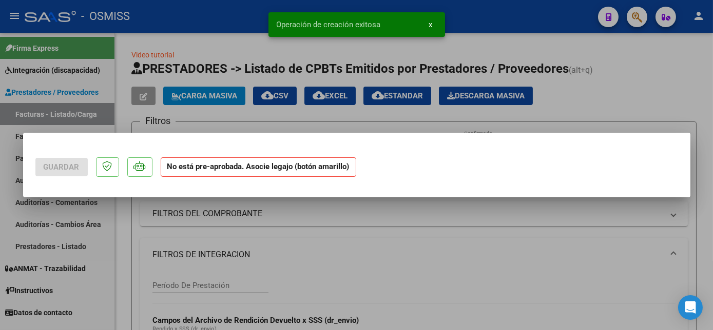
scroll to position [0, 0]
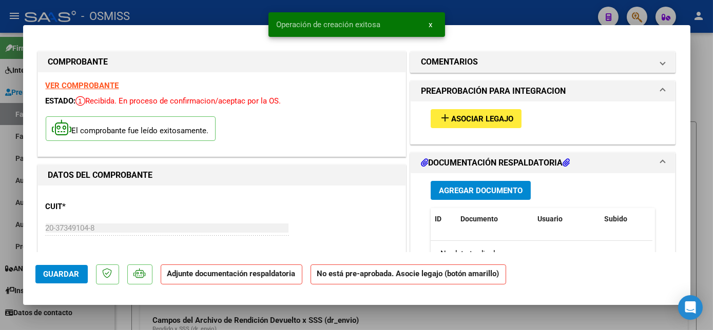
click at [475, 121] on span "Asociar Legajo" at bounding box center [482, 118] width 62 height 9
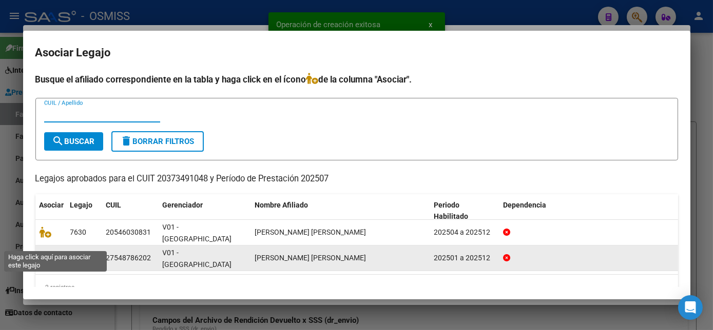
click at [42, 252] on icon at bounding box center [45, 257] width 12 height 11
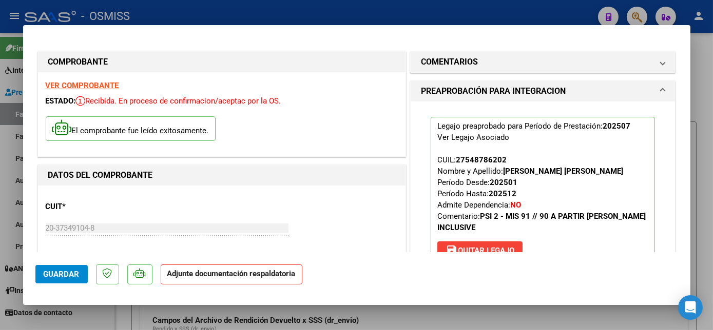
scroll to position [150, 0]
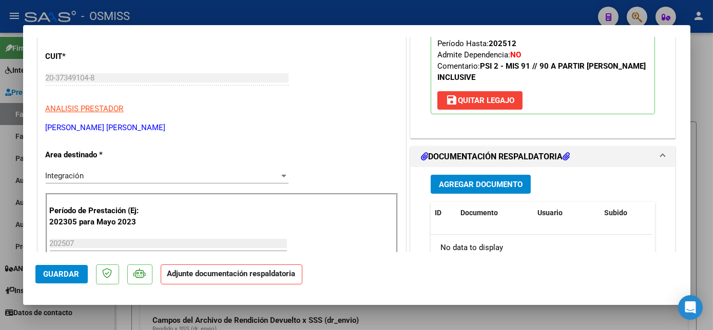
click at [463, 184] on span "Agregar Documento" at bounding box center [481, 184] width 84 height 9
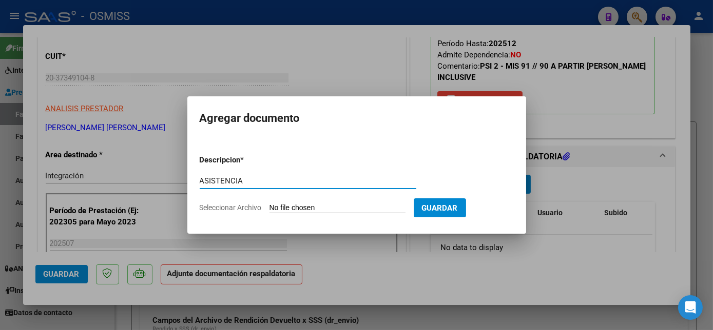
type input "ASISTENCIA"
click at [334, 207] on input "Seleccionar Archivo" at bounding box center [337, 209] width 136 height 10
type input "C:\fakepath\07 PLANILLA ASISTENCIA [DATE] - [PERSON_NAME].pdf"
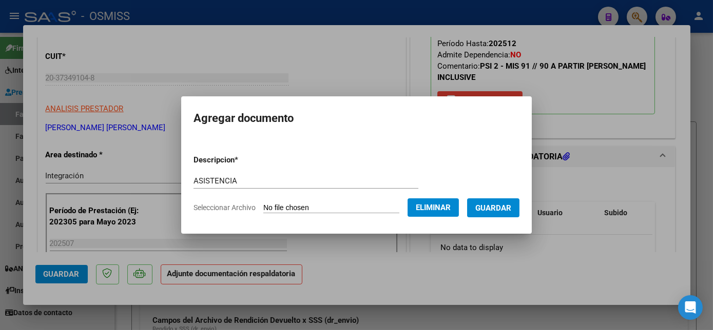
click at [509, 210] on span "Guardar" at bounding box center [493, 208] width 36 height 9
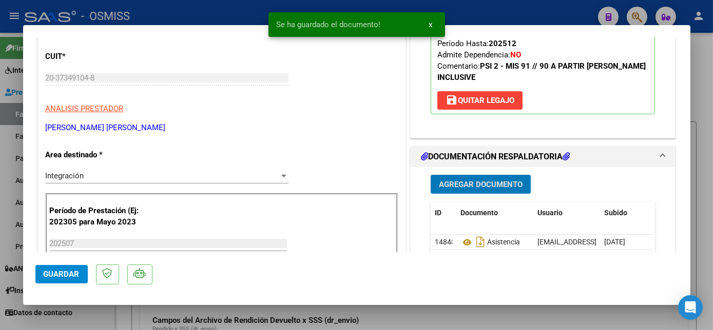
click at [68, 271] on span "Guardar" at bounding box center [62, 274] width 36 height 9
click at [107, 316] on div at bounding box center [356, 165] width 713 height 330
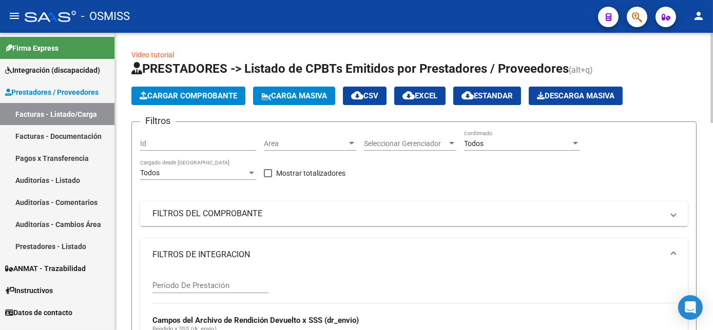
click at [240, 97] on button "Cargar Comprobante" at bounding box center [188, 96] width 114 height 18
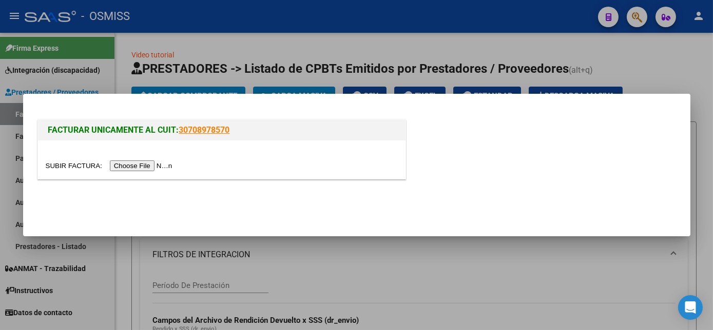
click at [138, 167] on input "file" at bounding box center [111, 166] width 130 height 11
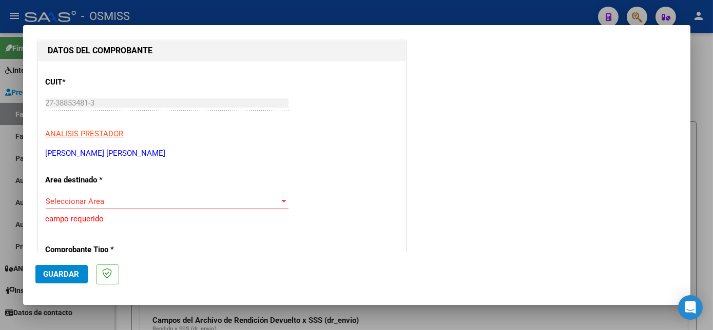
scroll to position [89, 0]
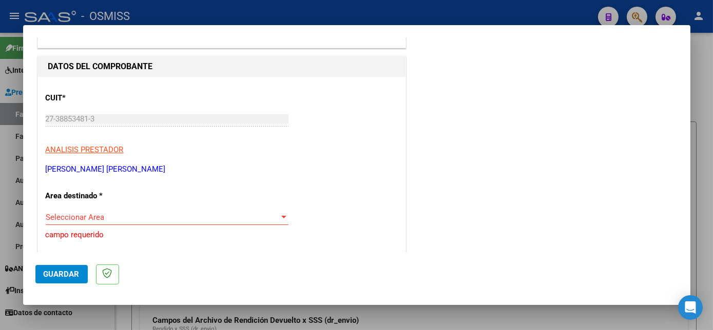
click at [220, 218] on span "Seleccionar Area" at bounding box center [162, 217] width 233 height 9
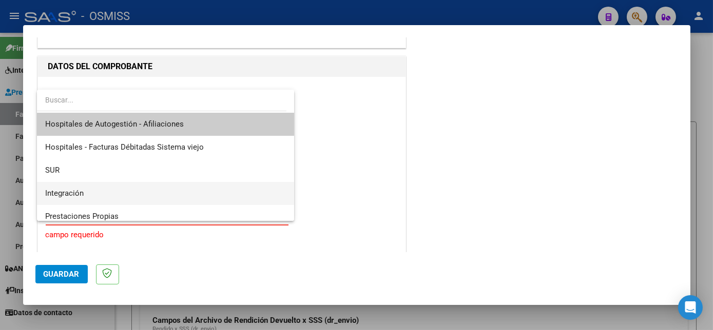
click at [141, 193] on span "Integración" at bounding box center [165, 193] width 240 height 23
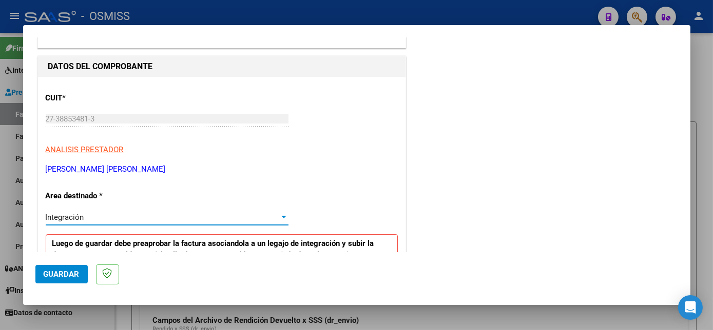
scroll to position [259, 0]
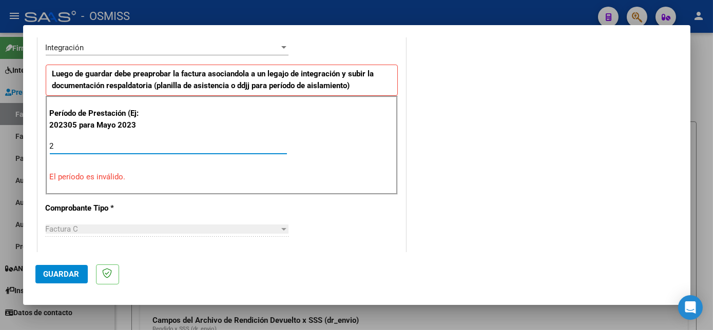
type input "3"
click at [219, 152] on div "3 Ingrese el Período de Prestación como indica el ejemplo" at bounding box center [168, 146] width 237 height 15
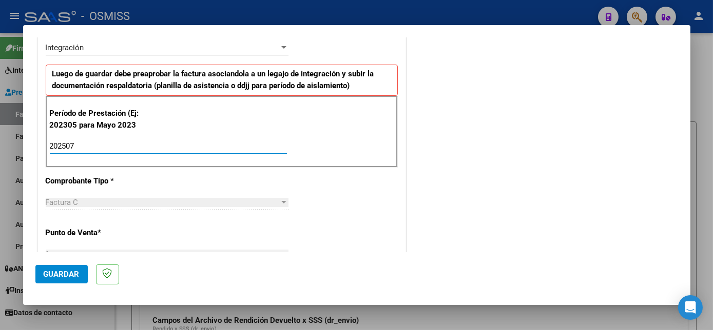
type input "202507"
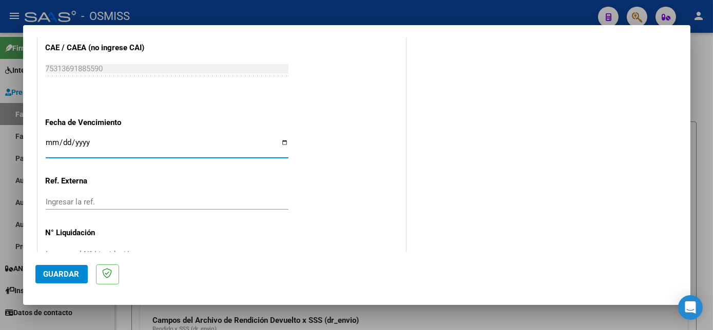
click at [65, 140] on input "Ingresar la fecha" at bounding box center [167, 147] width 243 height 16
type input "[DATE]"
click at [64, 265] on button "Guardar" at bounding box center [61, 274] width 52 height 18
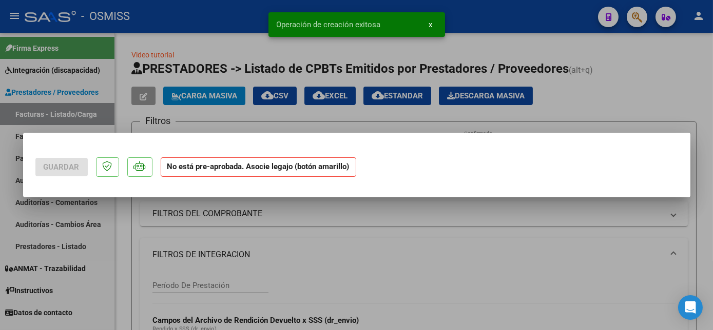
scroll to position [0, 0]
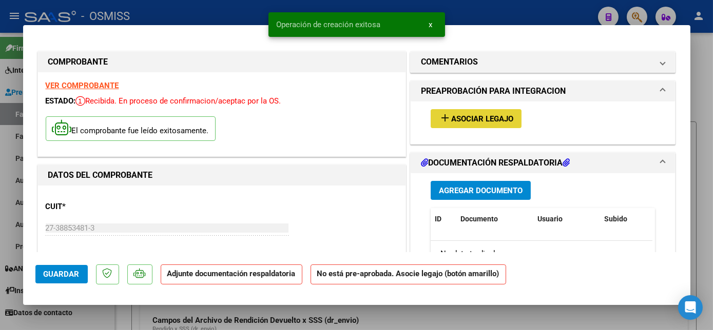
click at [477, 123] on span "Asociar Legajo" at bounding box center [482, 118] width 62 height 9
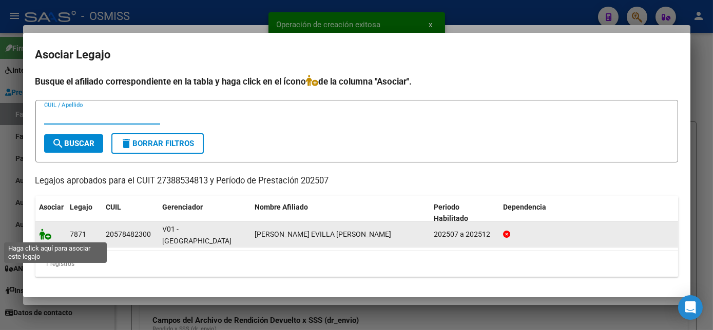
click at [48, 233] on icon at bounding box center [45, 234] width 12 height 11
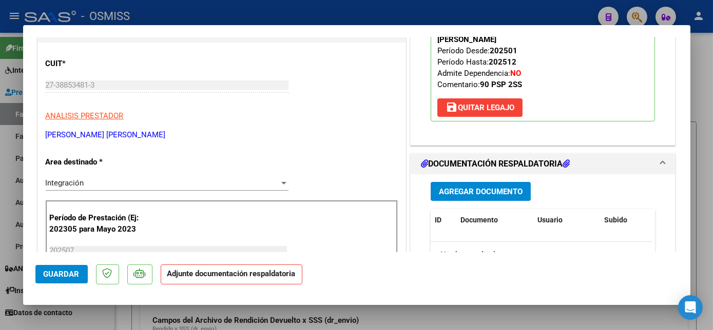
scroll to position [205, 0]
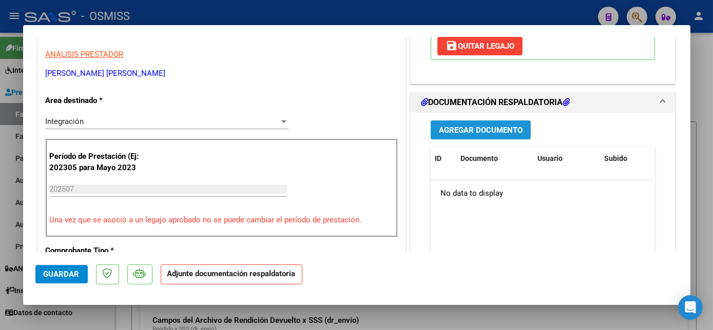
click at [513, 126] on span "Agregar Documento" at bounding box center [481, 130] width 84 height 9
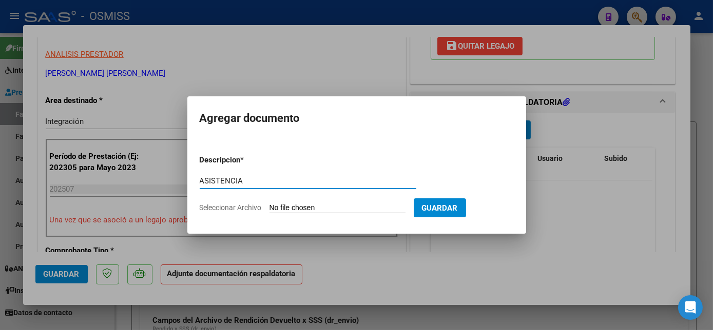
type input "ASISTENCIA"
click at [329, 209] on input "Seleccionar Archivo" at bounding box center [337, 209] width 136 height 10
type input "C:\fakepath\asistencia [PERSON_NAME] - [PERSON_NAME]pdf"
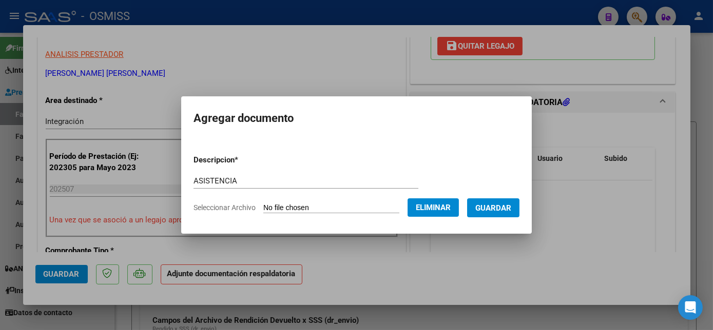
click at [496, 205] on span "Guardar" at bounding box center [493, 208] width 36 height 9
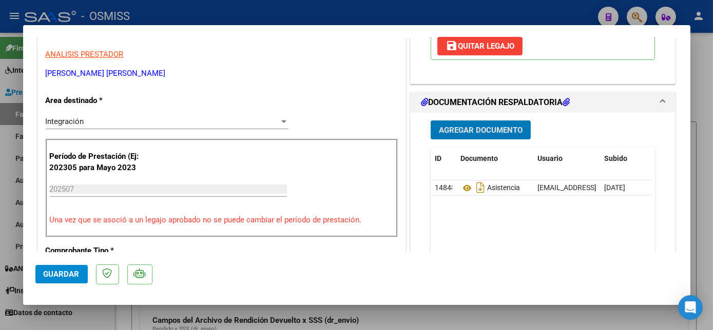
click at [64, 273] on span "Guardar" at bounding box center [62, 274] width 36 height 9
click at [72, 273] on span "Guardar" at bounding box center [62, 274] width 36 height 9
click at [71, 276] on span "Guardar" at bounding box center [62, 274] width 36 height 9
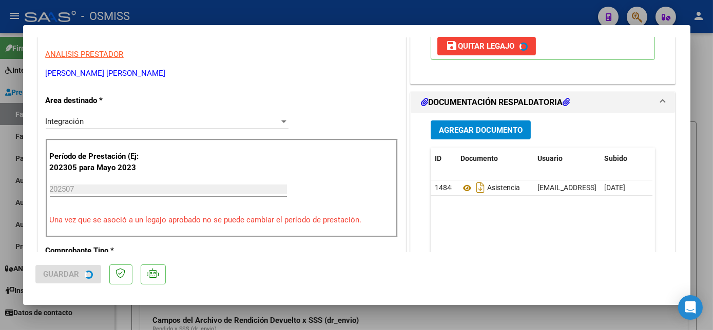
click at [90, 309] on div at bounding box center [356, 165] width 713 height 330
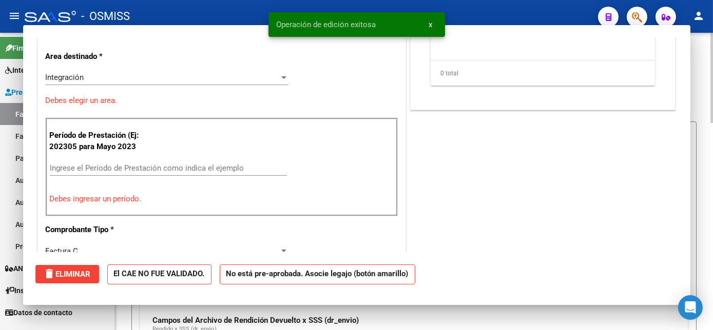
scroll to position [0, 0]
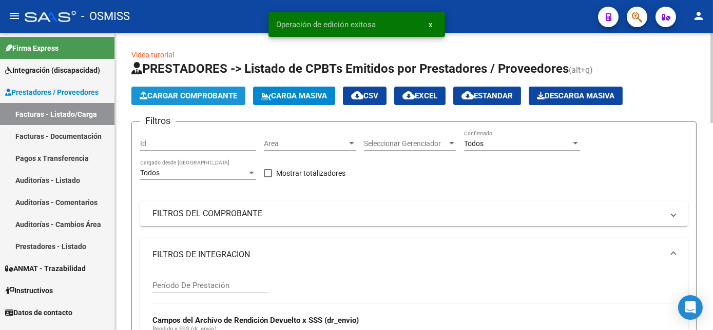
click at [206, 99] on span "Cargar Comprobante" at bounding box center [188, 95] width 97 height 9
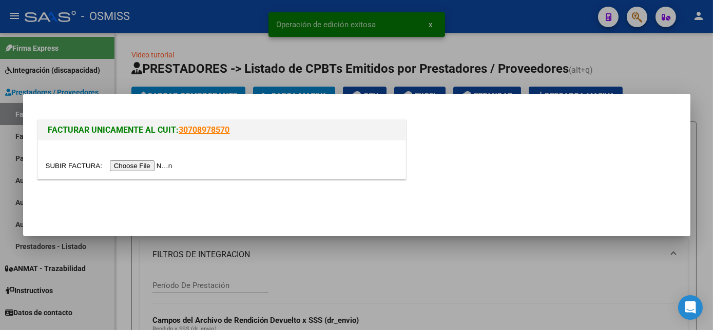
click at [145, 161] on input "file" at bounding box center [111, 166] width 130 height 11
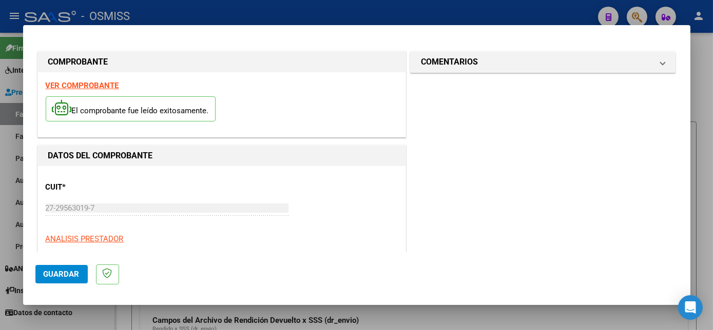
scroll to position [161, 0]
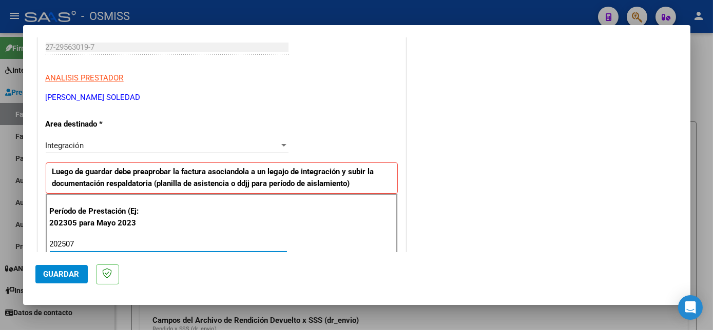
type input "202507"
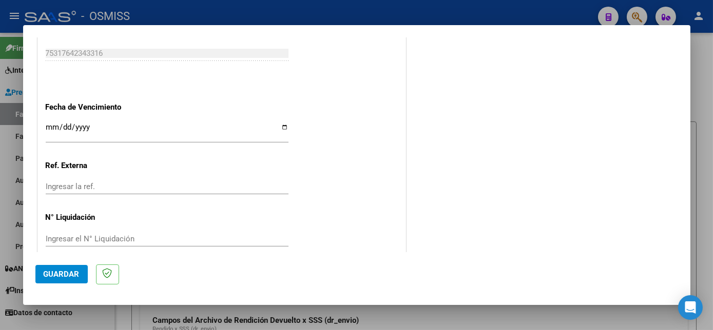
scroll to position [627, 0]
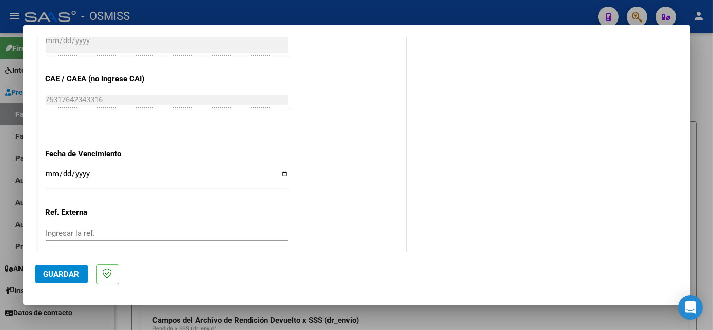
click at [70, 174] on input "Ingresar la fecha" at bounding box center [167, 178] width 243 height 16
type input "[DATE]"
click at [63, 275] on span "Guardar" at bounding box center [62, 274] width 36 height 9
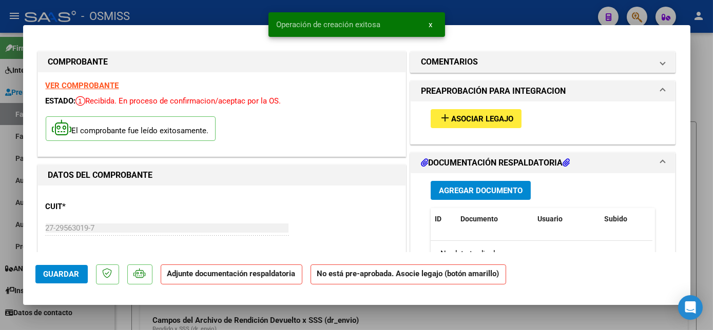
click at [485, 186] on span "Agregar Documento" at bounding box center [481, 190] width 84 height 9
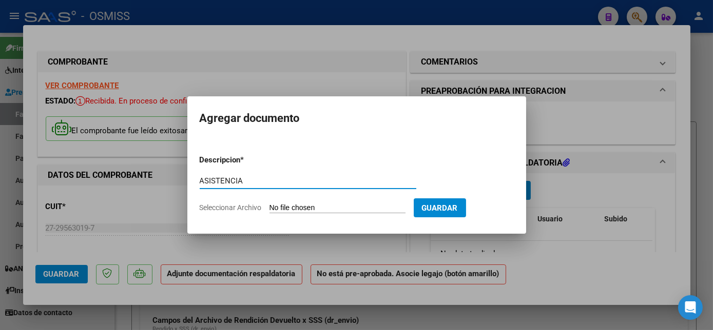
type input "ASISTENCIA"
click at [331, 209] on input "Seleccionar Archivo" at bounding box center [337, 209] width 136 height 10
type input "C:\fakepath\planilla [PERSON_NAME] - [PERSON_NAME].pdf"
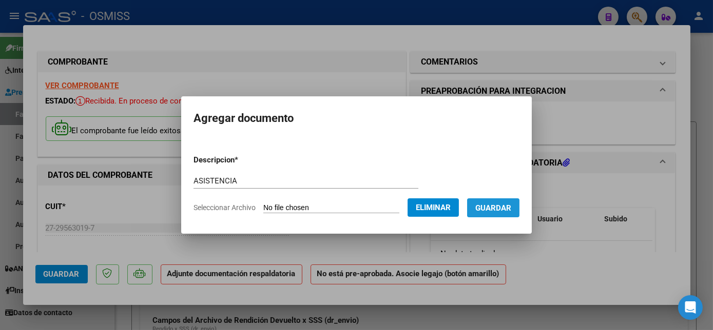
click at [501, 209] on span "Guardar" at bounding box center [493, 208] width 36 height 9
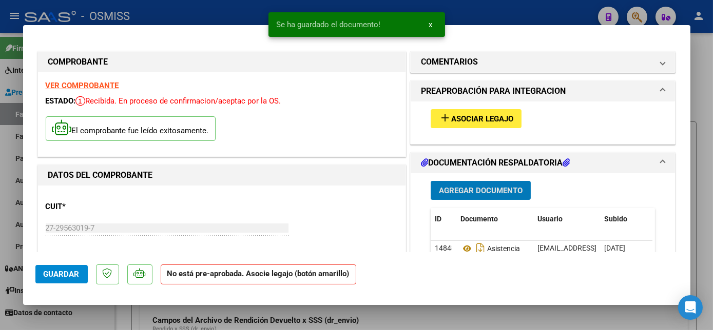
click at [61, 274] on span "Guardar" at bounding box center [62, 274] width 36 height 9
click at [109, 310] on div at bounding box center [356, 165] width 713 height 330
type input "$ 0,00"
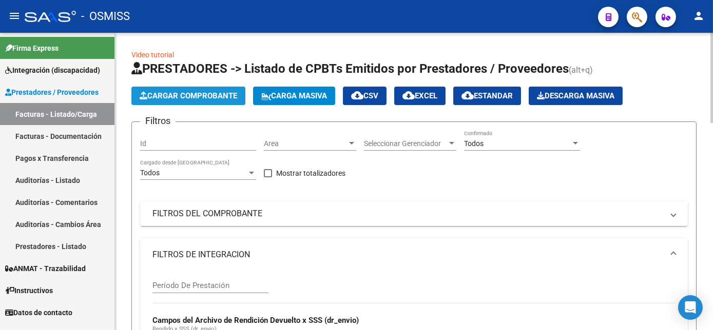
click at [169, 95] on span "Cargar Comprobante" at bounding box center [188, 95] width 97 height 9
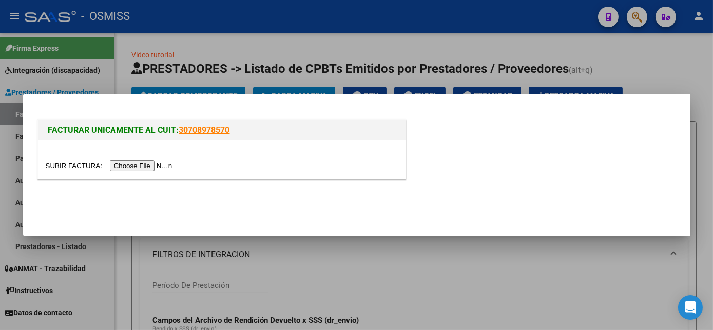
click at [152, 167] on input "file" at bounding box center [111, 166] width 130 height 11
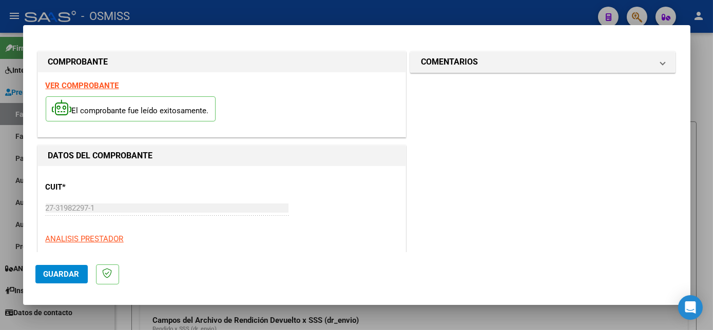
scroll to position [161, 0]
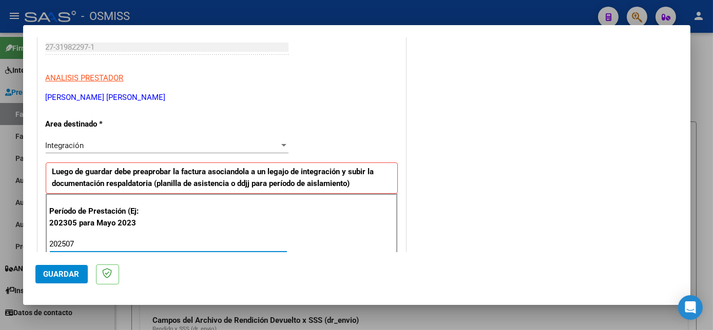
type input "202507"
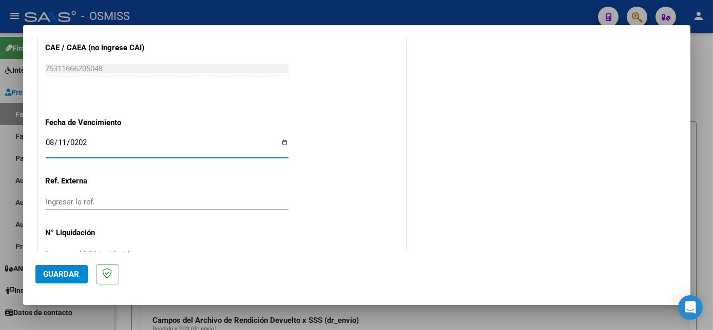
type input "[DATE]"
click at [52, 279] on button "Guardar" at bounding box center [61, 274] width 52 height 18
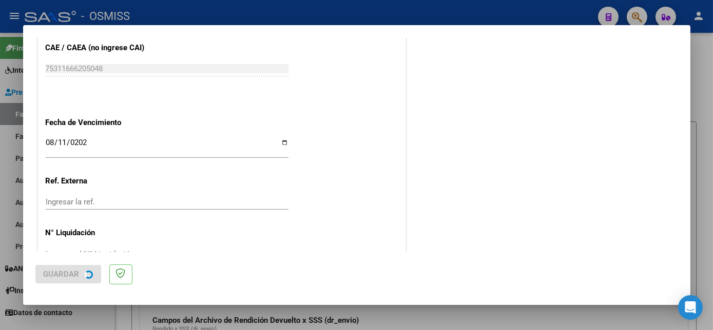
scroll to position [0, 0]
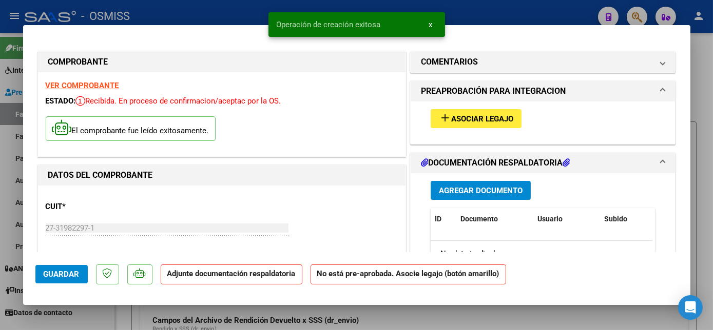
click at [499, 119] on span "Asociar Legajo" at bounding box center [482, 118] width 62 height 9
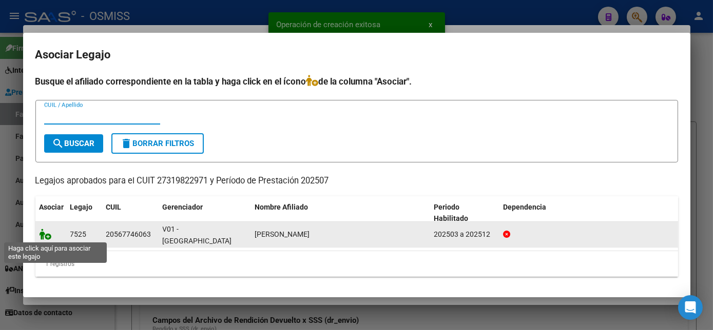
click at [42, 239] on icon at bounding box center [45, 234] width 12 height 11
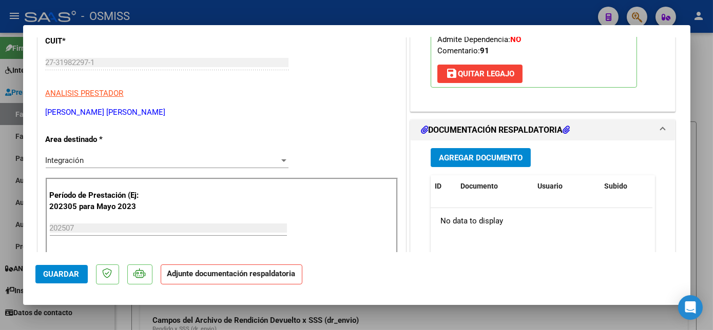
scroll to position [169, 0]
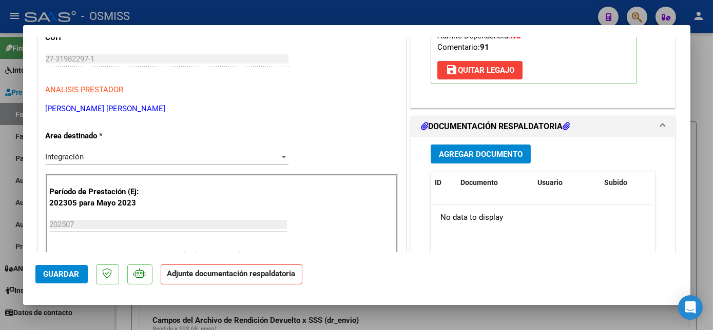
click at [465, 153] on span "Agregar Documento" at bounding box center [481, 154] width 84 height 9
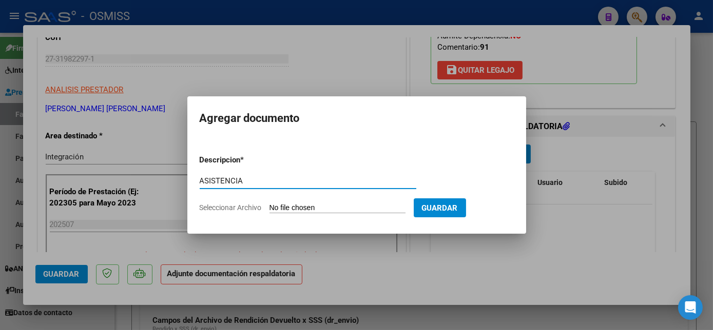
type input "ASISTENCIA"
click at [323, 206] on input "Seleccionar Archivo" at bounding box center [337, 209] width 136 height 10
type input "C:\fakepath\planilla [PERSON_NAME] - [PERSON_NAME].pdf"
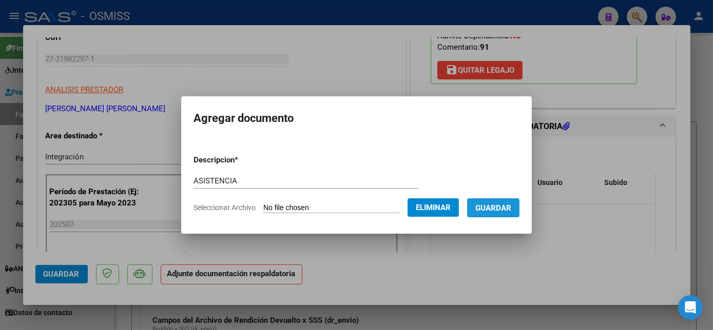
click at [507, 206] on span "Guardar" at bounding box center [493, 208] width 36 height 9
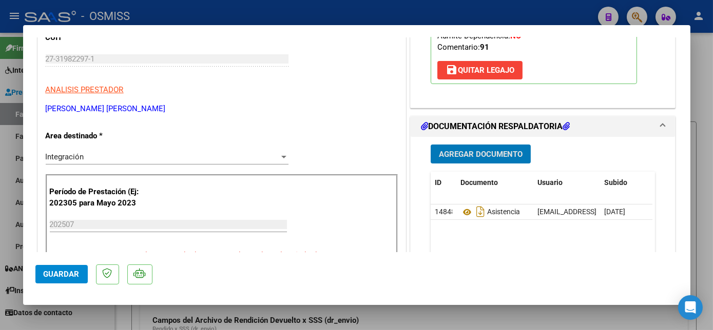
click at [60, 268] on button "Guardar" at bounding box center [61, 274] width 52 height 18
click at [80, 282] on button "Guardar" at bounding box center [61, 274] width 52 height 18
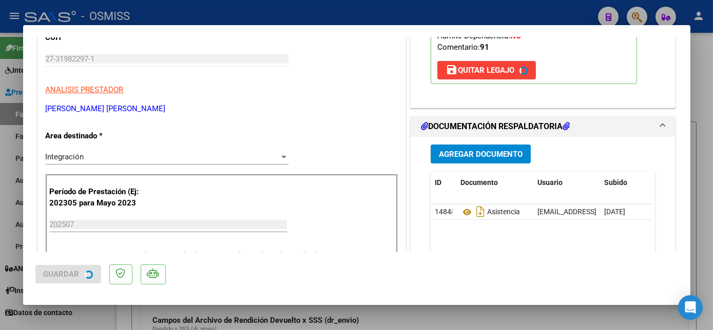
click at [98, 309] on div at bounding box center [356, 165] width 713 height 330
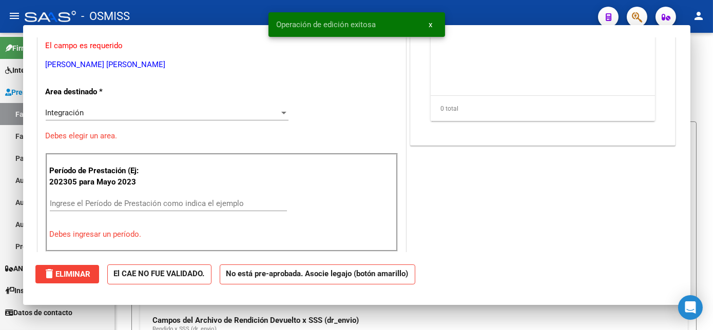
scroll to position [0, 0]
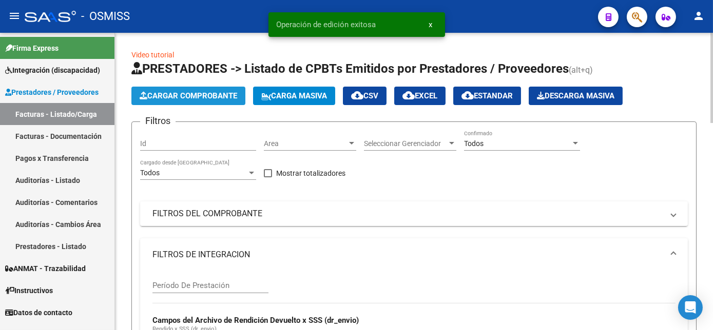
click at [202, 97] on span "Cargar Comprobante" at bounding box center [188, 95] width 97 height 9
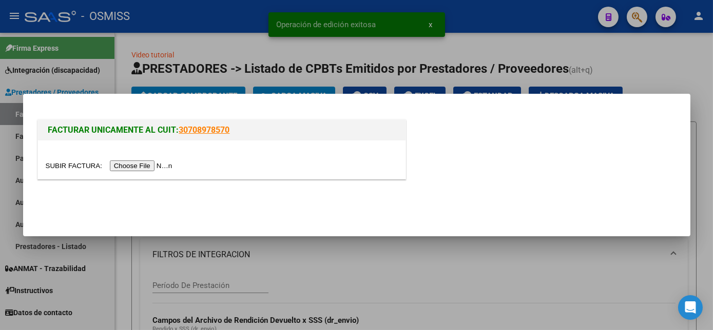
click at [122, 161] on input "file" at bounding box center [111, 166] width 130 height 11
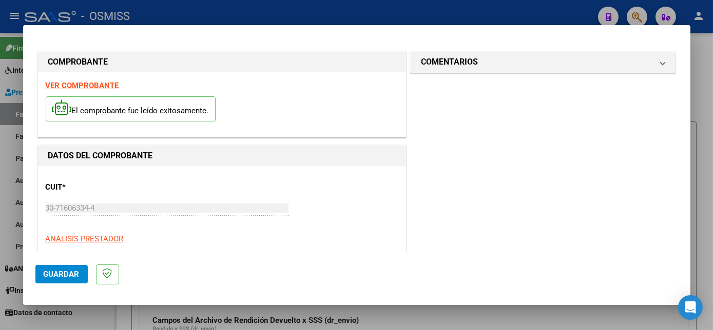
scroll to position [161, 0]
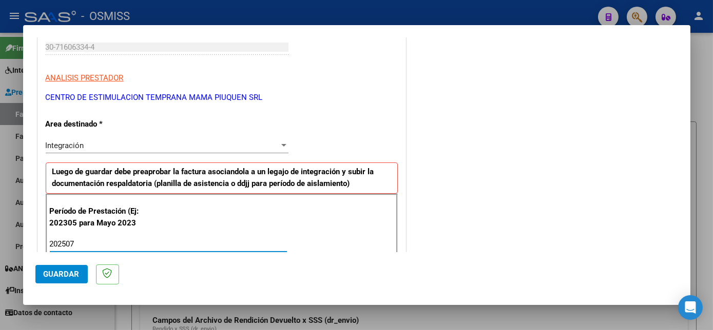
type input "202507"
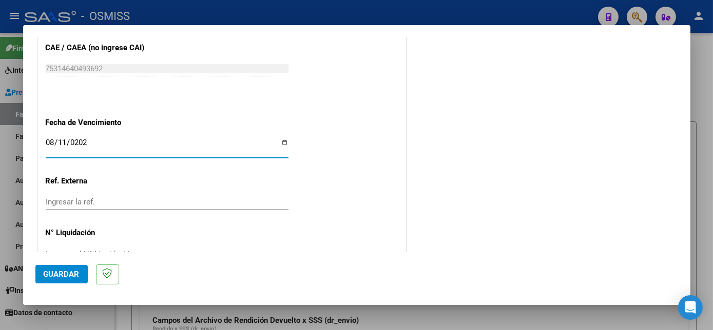
type input "[DATE]"
click at [77, 274] on span "Guardar" at bounding box center [62, 274] width 36 height 9
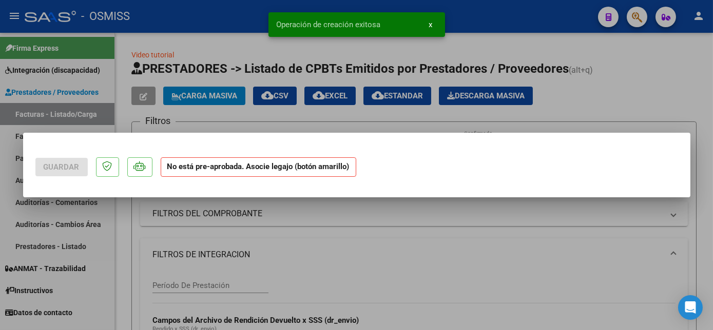
scroll to position [0, 0]
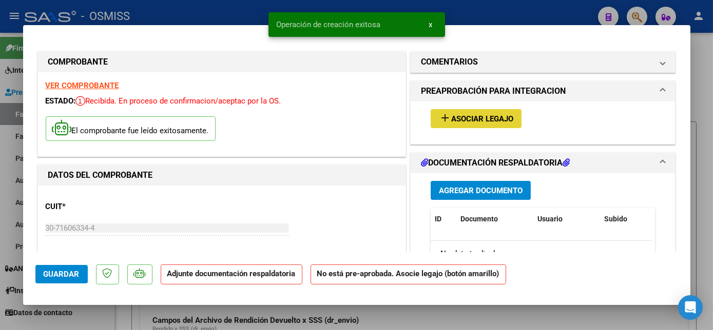
click at [488, 120] on span "Asociar Legajo" at bounding box center [482, 118] width 62 height 9
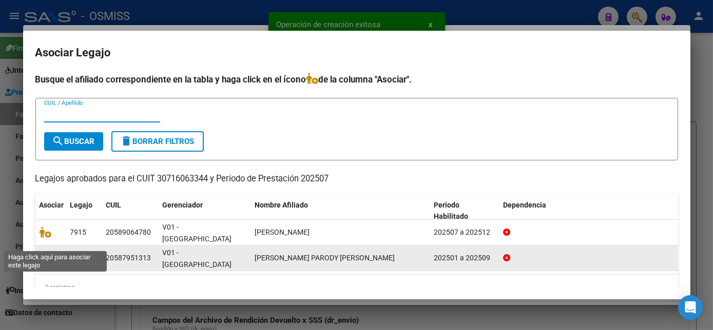
click at [43, 252] on icon at bounding box center [45, 257] width 12 height 11
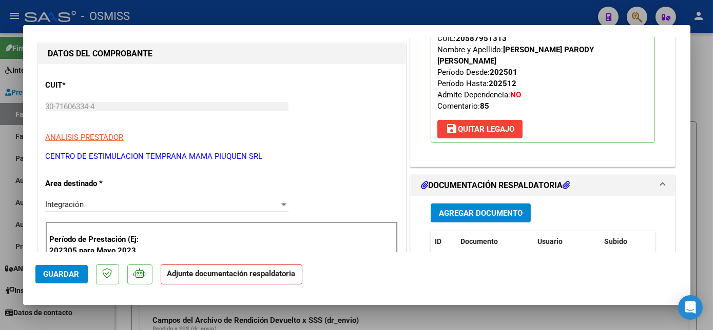
scroll to position [134, 0]
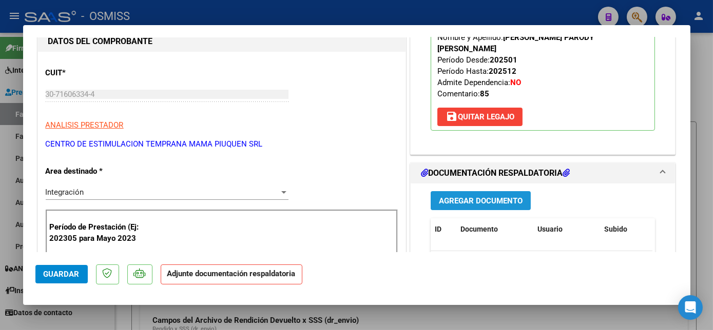
click at [514, 191] on button "Agregar Documento" at bounding box center [480, 200] width 100 height 19
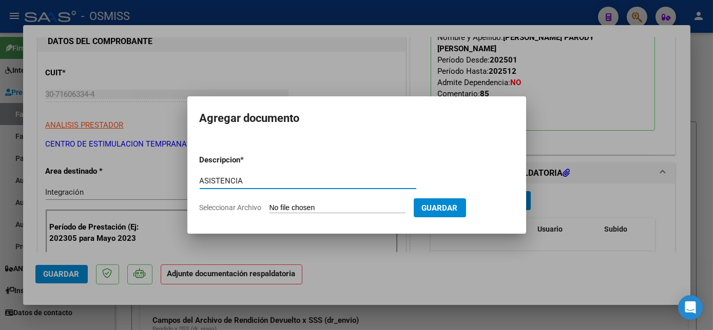
type input "ASISTENCIA"
click at [332, 216] on form "Descripcion * ASISTENCIA Escriba aquí una descripcion Seleccionar Archivo Guard…" at bounding box center [357, 184] width 314 height 75
click at [334, 209] on input "Seleccionar Archivo" at bounding box center [337, 209] width 136 height 10
type input "C:\fakepath\PLANILLA [DATE] - [PERSON_NAME] (1).pdf"
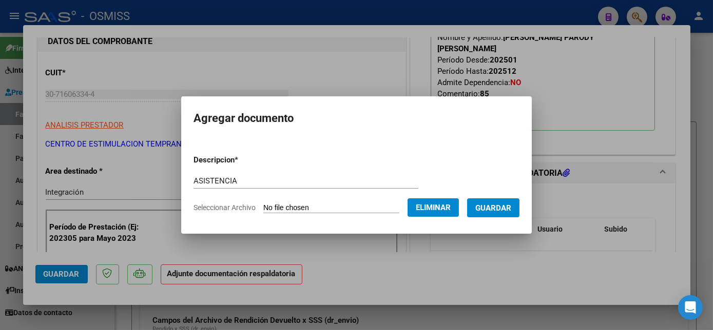
click at [501, 209] on span "Guardar" at bounding box center [493, 208] width 36 height 9
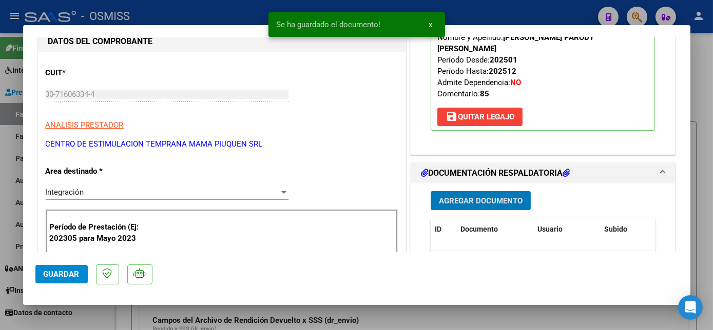
click at [72, 275] on span "Guardar" at bounding box center [62, 274] width 36 height 9
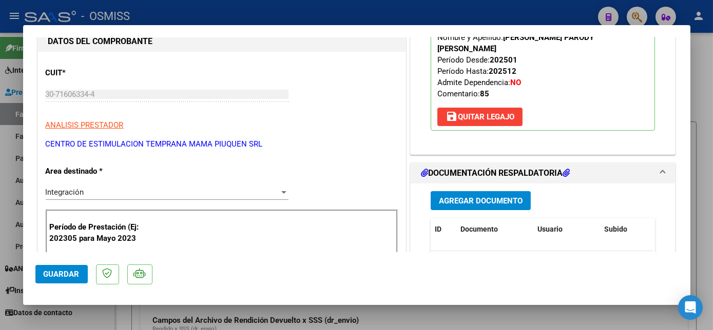
click at [72, 275] on span "Guardar" at bounding box center [62, 274] width 36 height 9
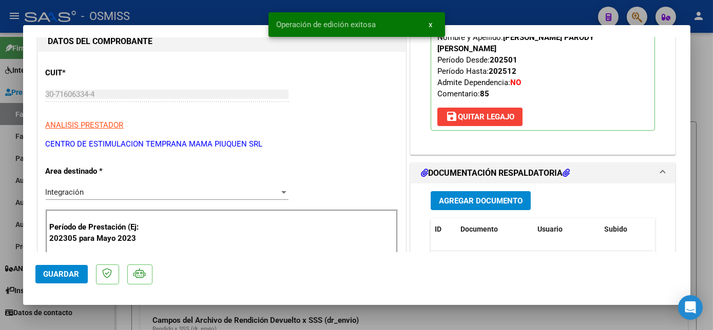
click at [98, 314] on div at bounding box center [356, 165] width 713 height 330
type input "$ 0,00"
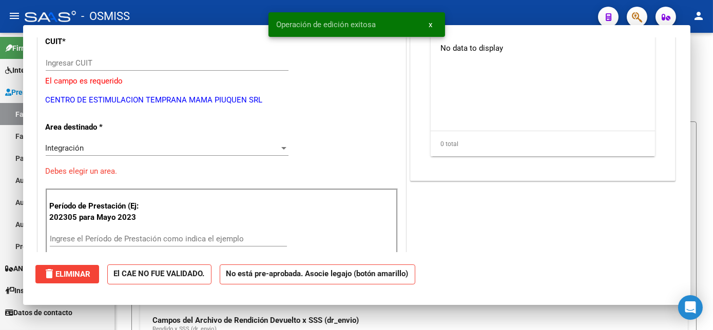
scroll to position [103, 0]
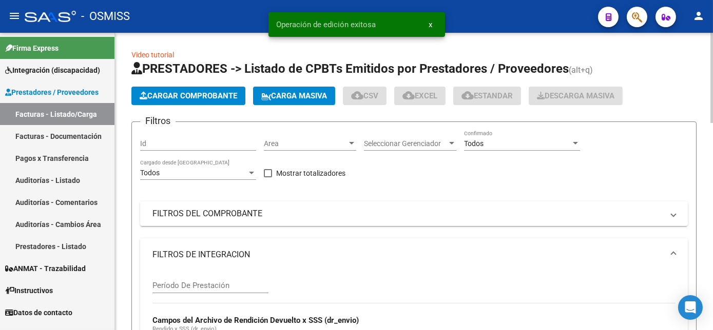
click at [191, 90] on button "Cargar Comprobante" at bounding box center [188, 96] width 114 height 18
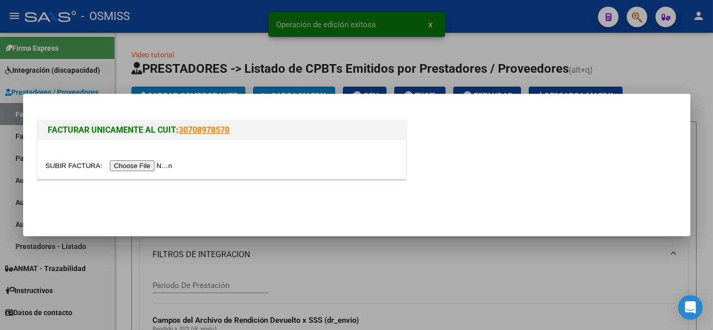
click at [141, 165] on input "file" at bounding box center [111, 166] width 130 height 11
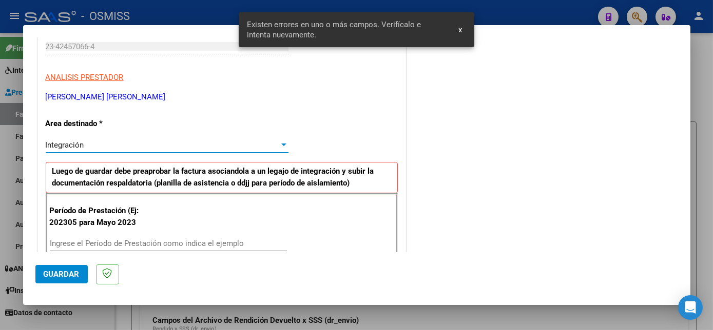
scroll to position [248, 0]
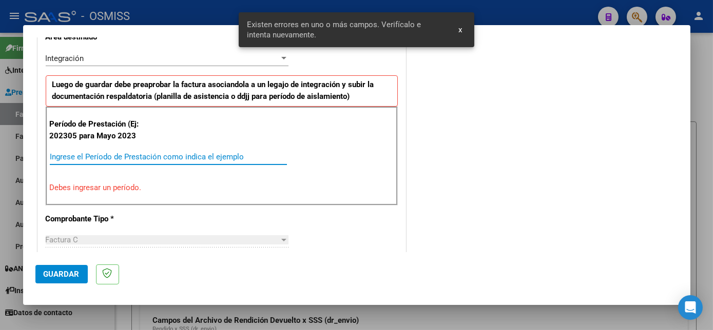
click at [155, 156] on input "Ingrese el Período de Prestación como indica el ejemplo" at bounding box center [168, 156] width 237 height 9
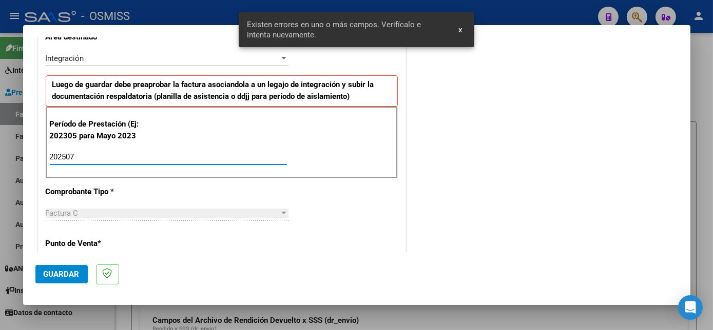
type input "202507"
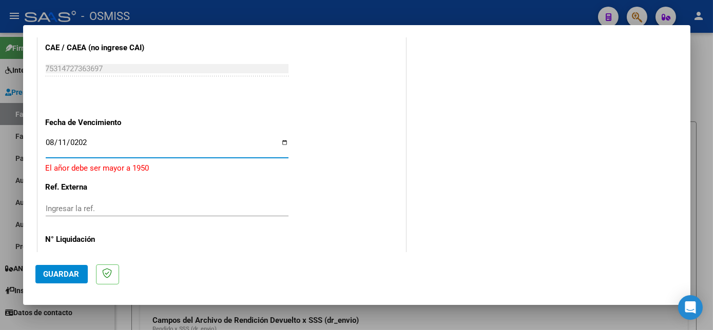
type input "[DATE]"
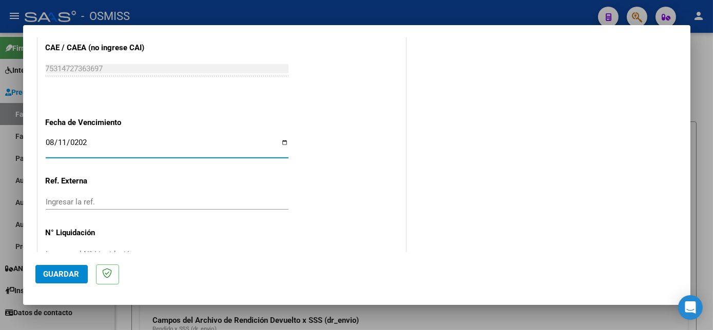
click at [72, 273] on span "Guardar" at bounding box center [62, 274] width 36 height 9
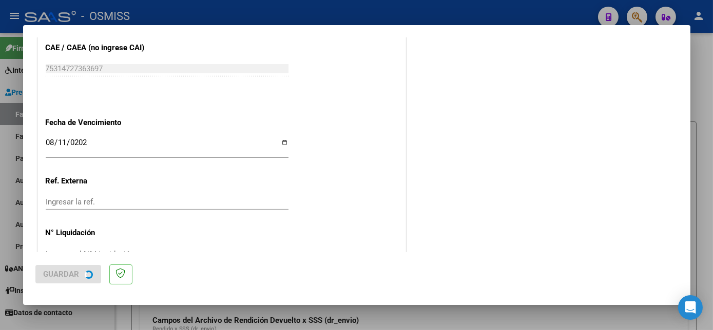
scroll to position [0, 0]
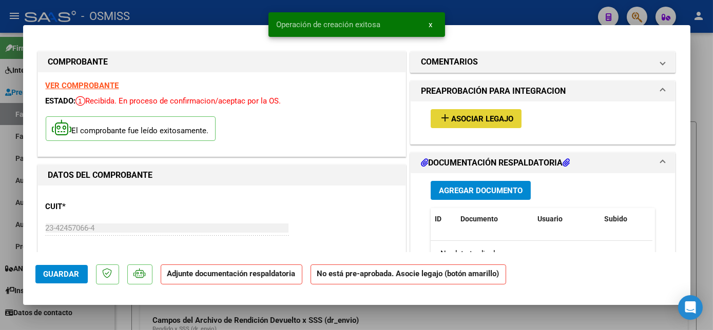
click at [488, 126] on button "add Asociar Legajo" at bounding box center [475, 118] width 91 height 19
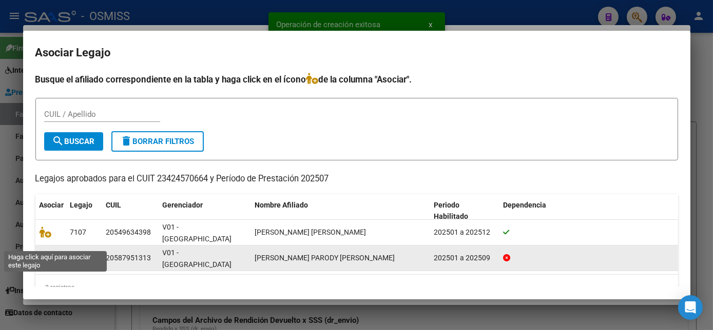
click at [45, 252] on icon at bounding box center [45, 257] width 12 height 11
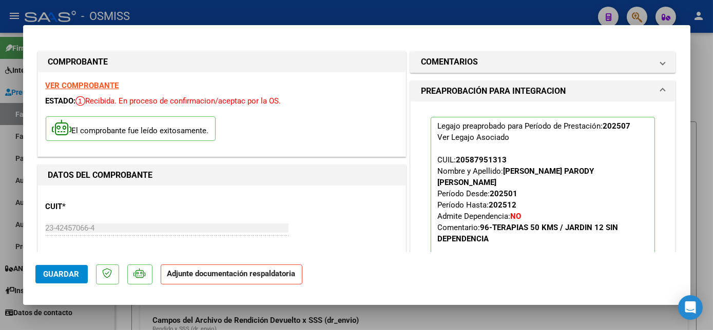
scroll to position [127, 0]
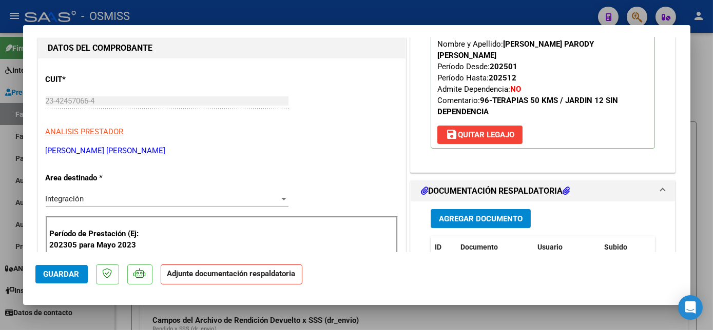
click at [465, 209] on button "Agregar Documento" at bounding box center [480, 218] width 100 height 19
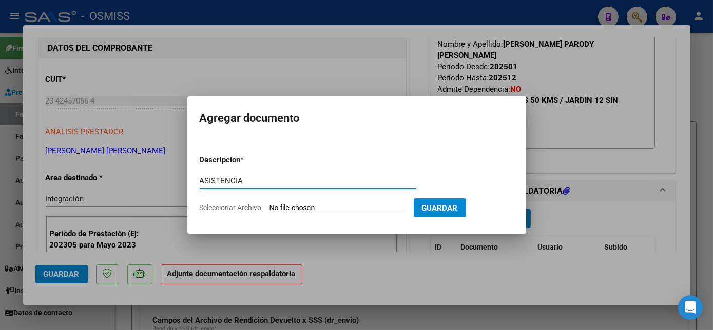
type input "ASISTENCIA"
click at [348, 207] on input "Seleccionar Archivo" at bounding box center [337, 209] width 136 height 10
type input "C:\fakepath\julio terapias parody - [PERSON_NAME].pdf"
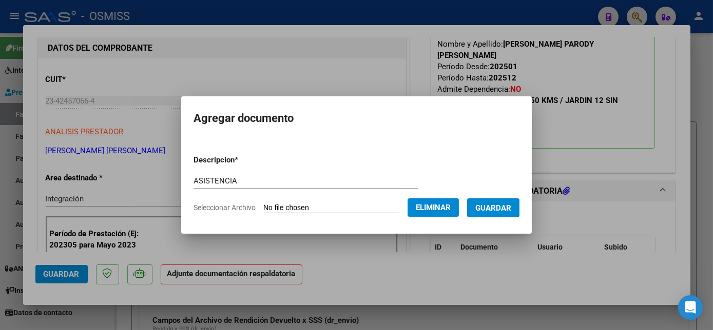
click at [501, 208] on span "Guardar" at bounding box center [493, 208] width 36 height 9
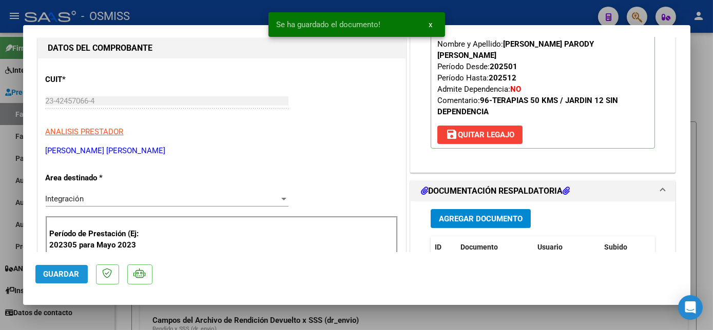
click at [80, 270] on button "Guardar" at bounding box center [61, 274] width 52 height 18
click at [104, 313] on div at bounding box center [356, 165] width 713 height 330
type input "$ 0,00"
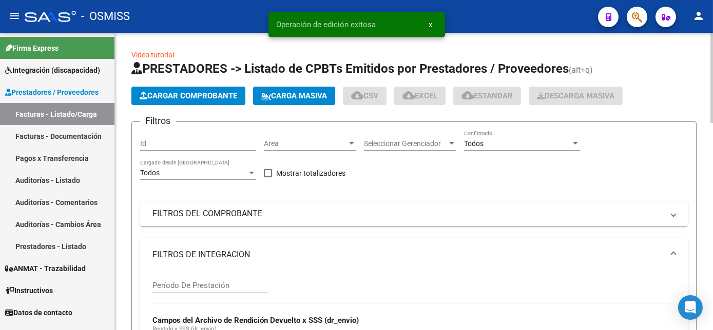
click at [205, 98] on span "Cargar Comprobante" at bounding box center [188, 95] width 97 height 9
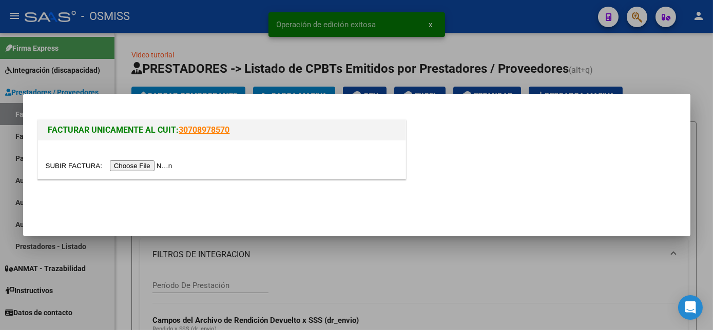
click at [125, 165] on input "file" at bounding box center [111, 166] width 130 height 11
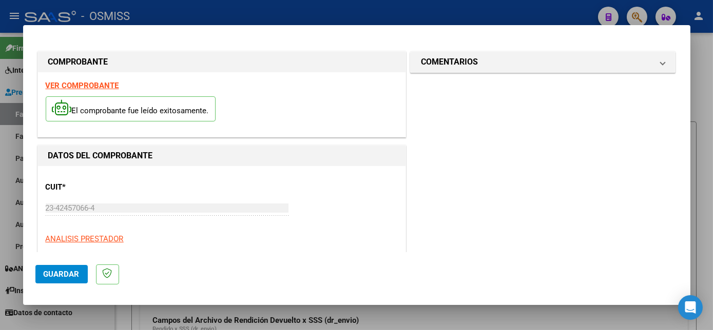
scroll to position [161, 0]
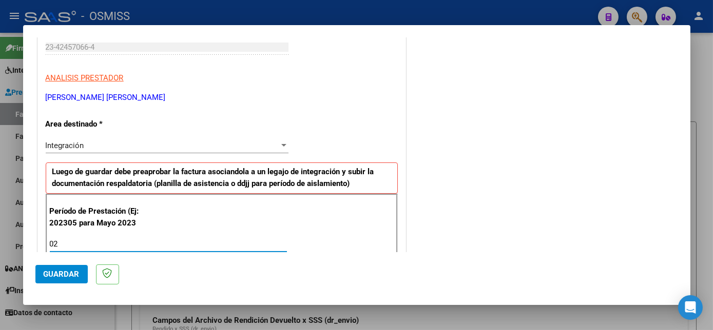
type input "0"
type input "202507"
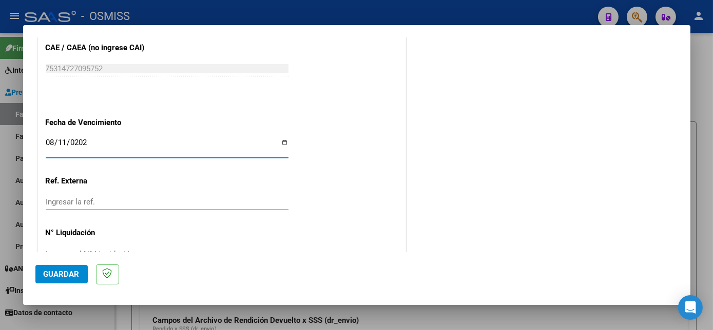
type input "[DATE]"
click at [72, 278] on span "Guardar" at bounding box center [62, 274] width 36 height 9
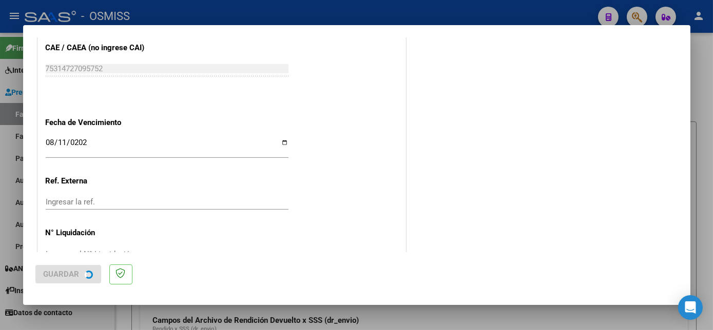
scroll to position [0, 0]
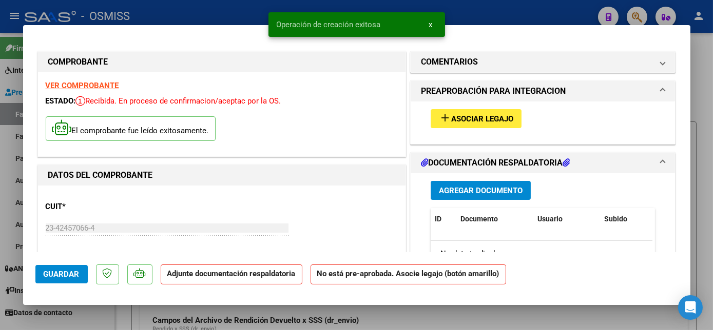
click at [470, 121] on span "Asociar Legajo" at bounding box center [482, 118] width 62 height 9
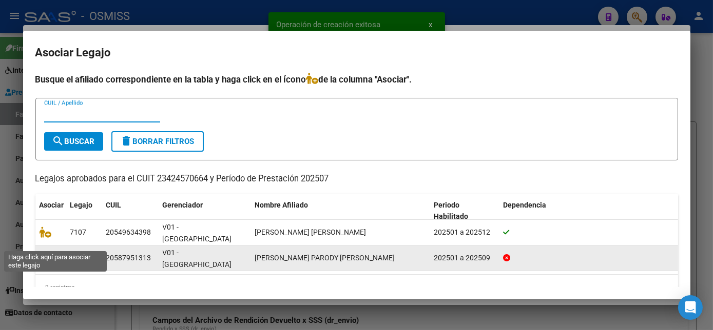
click at [46, 252] on icon at bounding box center [45, 257] width 12 height 11
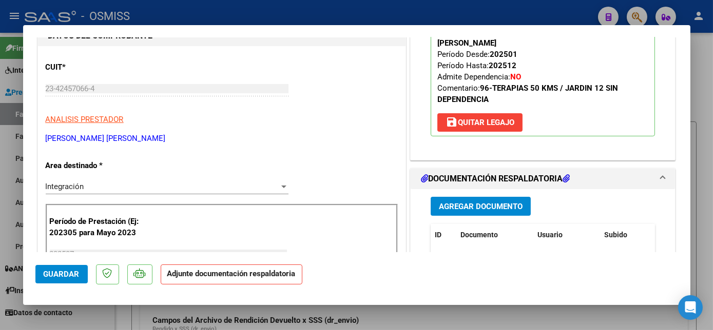
scroll to position [159, 0]
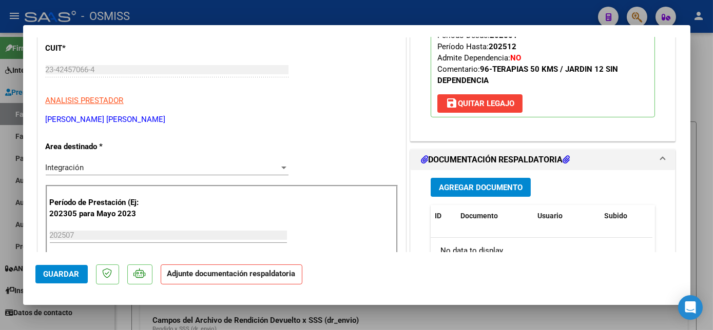
click at [491, 183] on span "Agregar Documento" at bounding box center [481, 187] width 84 height 9
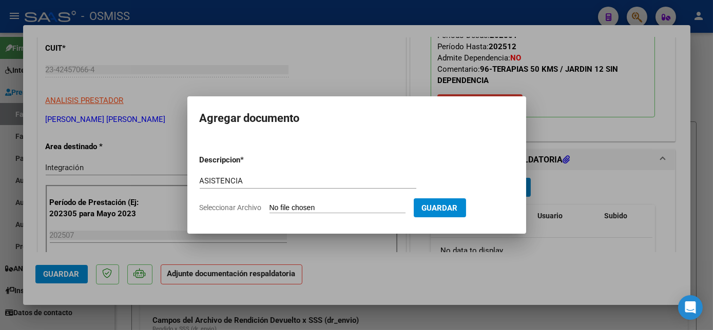
click at [347, 209] on input "Seleccionar Archivo" at bounding box center [337, 209] width 136 height 10
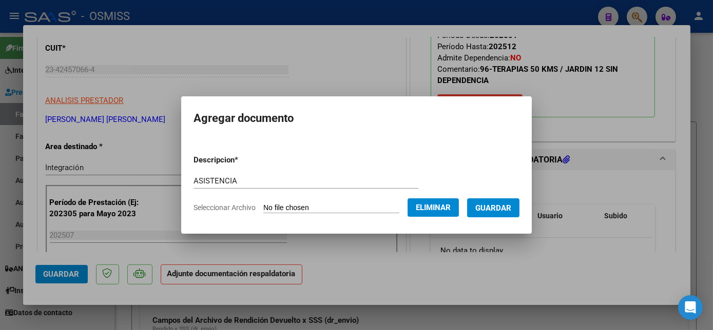
click at [500, 208] on span "Guardar" at bounding box center [493, 208] width 36 height 9
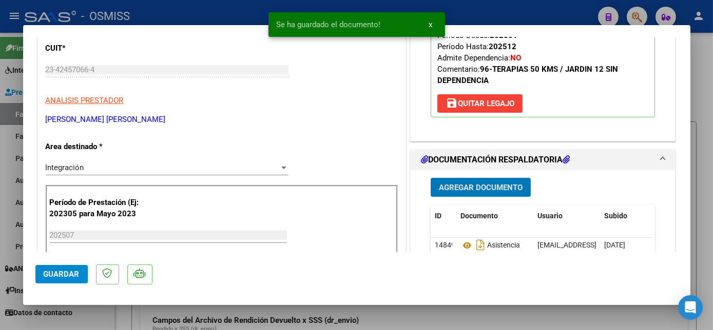
click at [68, 276] on span "Guardar" at bounding box center [62, 274] width 36 height 9
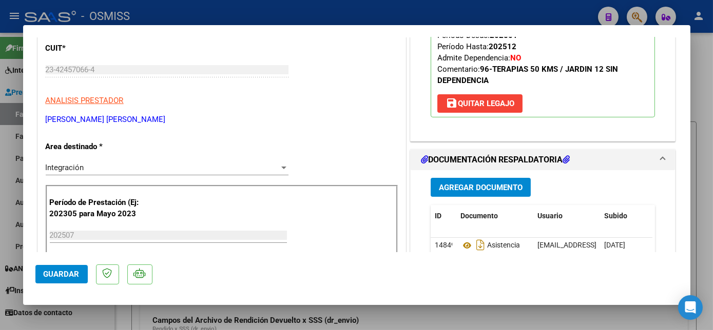
click at [70, 272] on span "Guardar" at bounding box center [62, 274] width 36 height 9
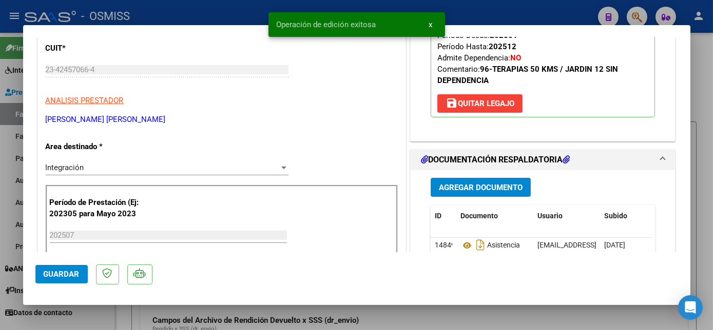
click at [94, 318] on div at bounding box center [356, 165] width 713 height 330
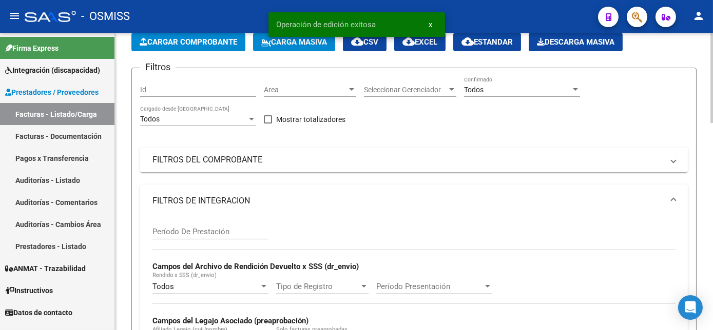
scroll to position [46, 0]
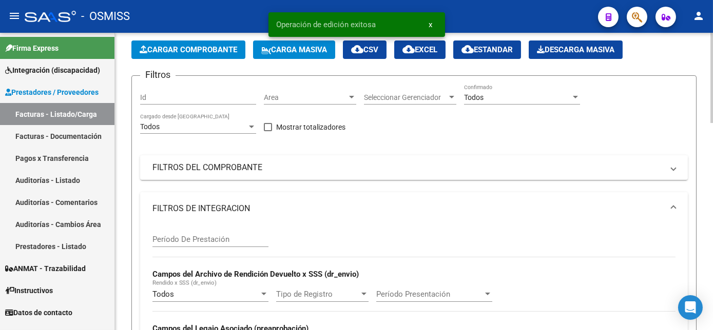
click at [712, 127] on html "menu - OSMISS person Firma Express Integración (discapacidad) Legajos Prestador…" at bounding box center [356, 165] width 713 height 330
click at [673, 206] on span at bounding box center [673, 208] width 4 height 11
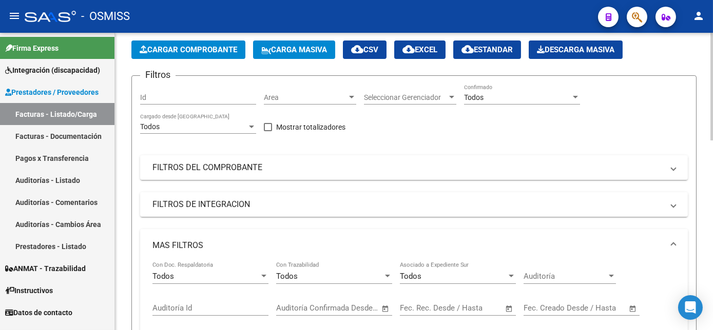
click at [671, 239] on mat-expansion-panel-header "MAS FILTROS" at bounding box center [413, 245] width 547 height 33
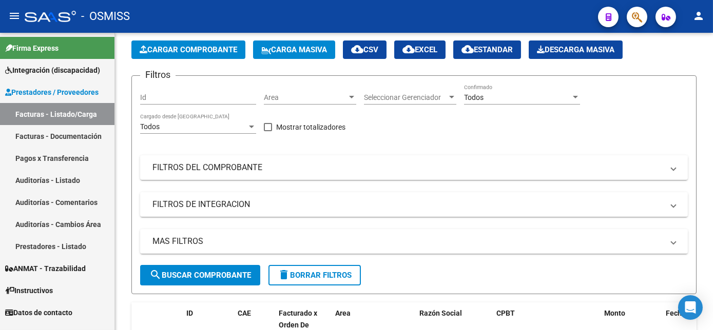
drag, startPoint x: 708, startPoint y: 138, endPoint x: 714, endPoint y: 182, distance: 44.0
click at [712, 182] on html "menu - OSMISS person Firma Express Integración (discapacidad) Legajos Prestador…" at bounding box center [356, 165] width 713 height 330
click at [712, 234] on html "menu - OSMISS person Firma Express Integración (discapacidad) Legajos Prestador…" at bounding box center [356, 165] width 713 height 330
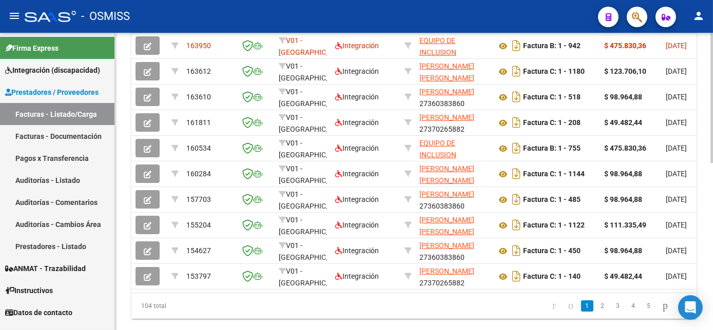
scroll to position [353, 0]
click at [712, 215] on html "menu - OSMISS person Firma Express Integración (discapacidad) Legajos Prestador…" at bounding box center [356, 165] width 713 height 330
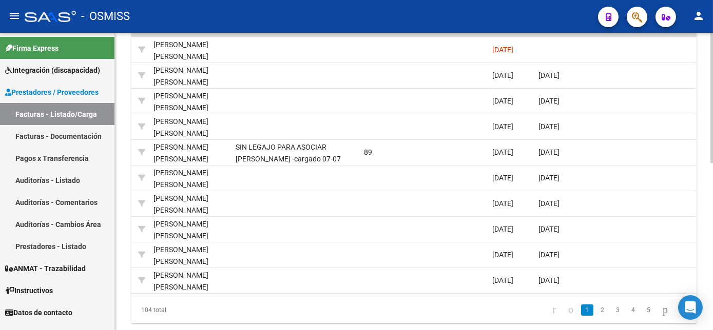
scroll to position [381, 0]
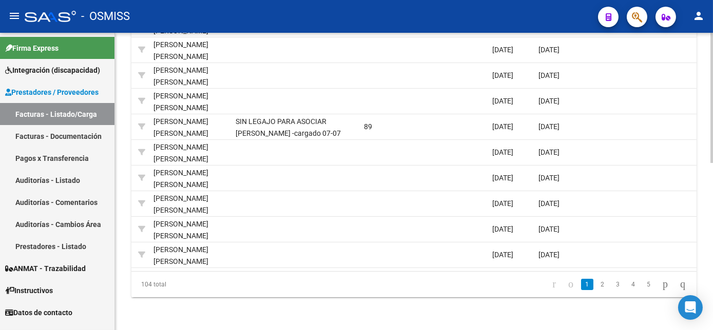
click at [712, 330] on html "menu - OSMISS person Firma Express Integración (discapacidad) Legajos Prestador…" at bounding box center [356, 165] width 713 height 330
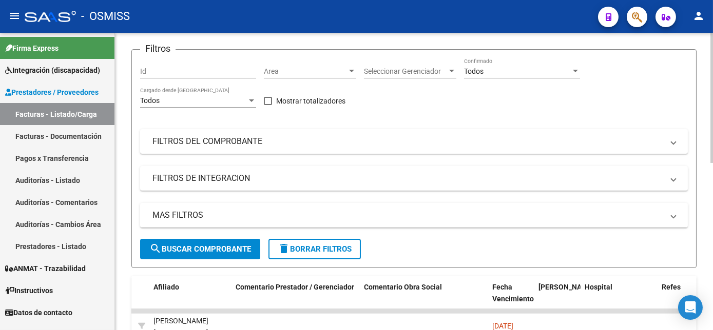
scroll to position [66, 0]
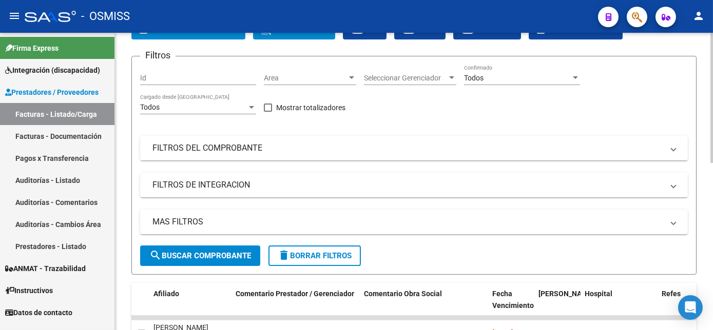
click at [712, 136] on html "menu - OSMISS person Firma Express Integración (discapacidad) Legajos Prestador…" at bounding box center [356, 165] width 713 height 330
click at [340, 254] on span "delete Borrar Filtros" at bounding box center [315, 255] width 74 height 9
click at [702, 241] on div "Video tutorial PRESTADORES -> Listado de CPBTs Emitidos por Prestadores / Prove…" at bounding box center [414, 303] width 598 height 672
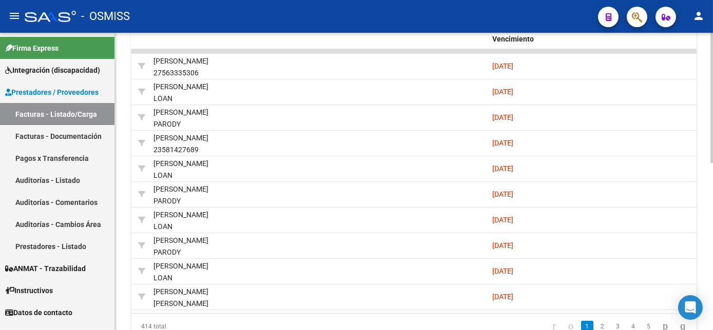
scroll to position [333, 0]
click at [712, 298] on html "menu - OSMISS person Firma Express Integración (discapacidad) Legajos Prestador…" at bounding box center [356, 165] width 713 height 330
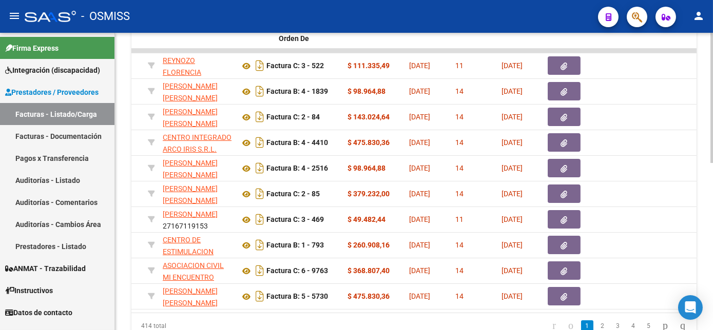
scroll to position [0, 0]
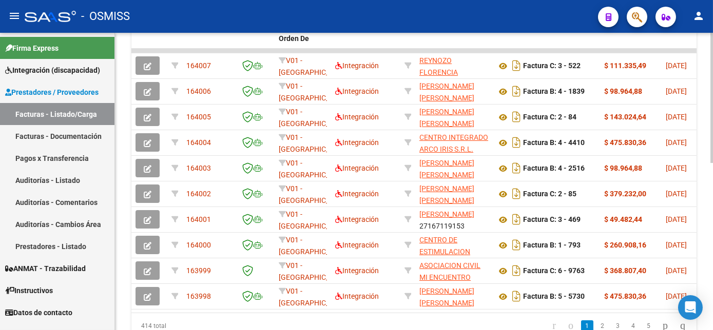
drag, startPoint x: 708, startPoint y: 245, endPoint x: 710, endPoint y: 136, distance: 109.3
click at [710, 136] on div "Video tutorial PRESTADORES -> Listado de CPBTs Emitidos por Prestadores / Prove…" at bounding box center [415, 36] width 600 height 672
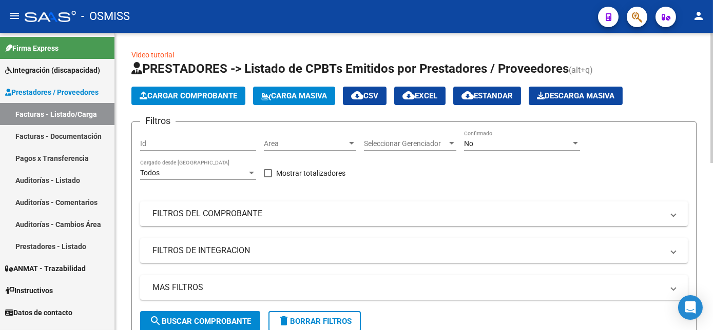
click at [697, 32] on div "menu - OSMISS person Firma Express Integración (discapacidad) Legajos Prestador…" at bounding box center [356, 165] width 713 height 330
click at [153, 95] on span "Cargar Comprobante" at bounding box center [188, 95] width 97 height 9
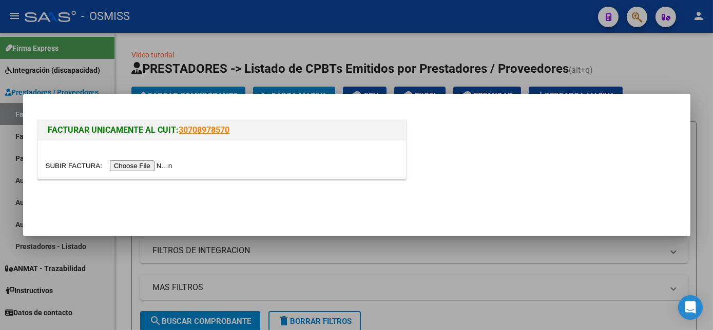
click at [120, 169] on input "file" at bounding box center [111, 166] width 130 height 11
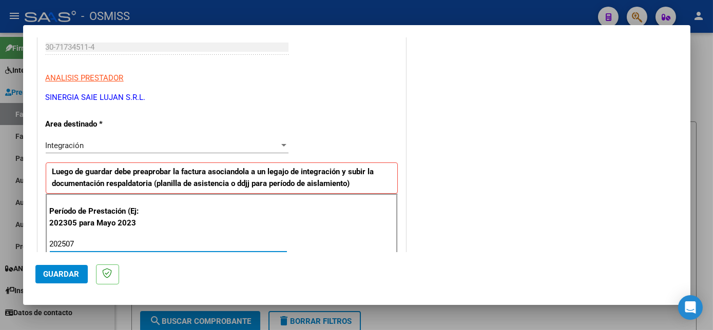
scroll to position [659, 0]
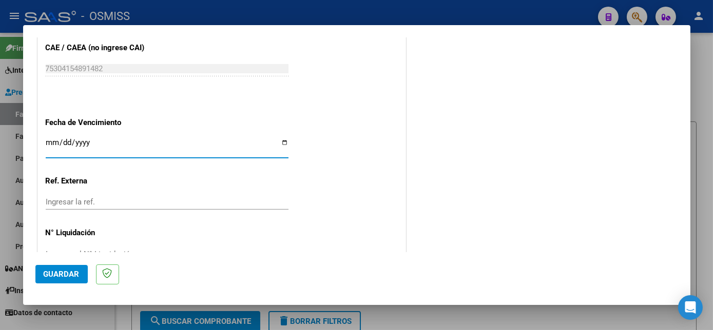
click at [56, 270] on span "Guardar" at bounding box center [62, 274] width 36 height 9
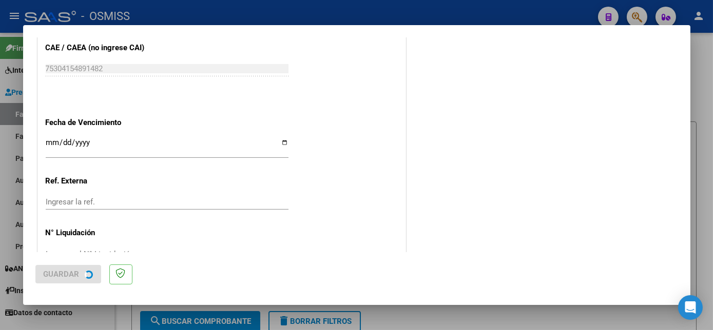
scroll to position [0, 0]
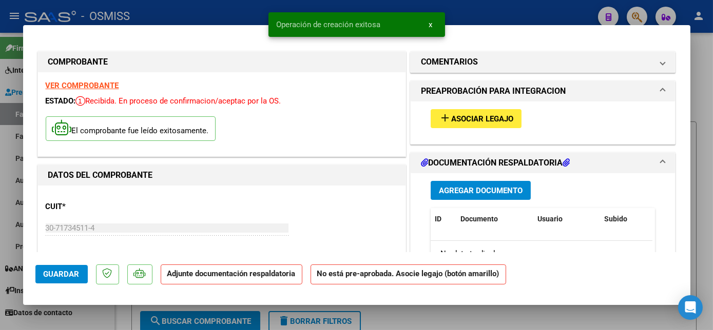
click at [449, 112] on button "add Asociar Legajo" at bounding box center [475, 118] width 91 height 19
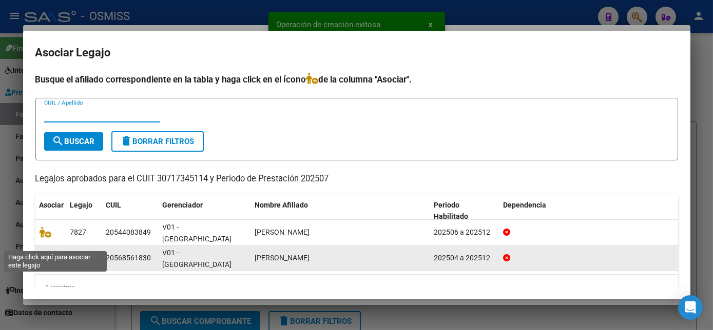
click at [49, 252] on icon at bounding box center [45, 257] width 12 height 11
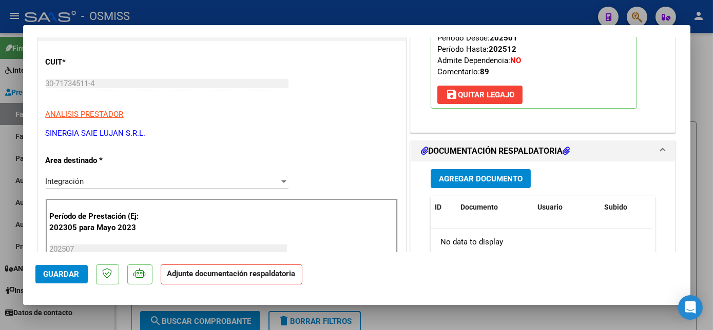
scroll to position [143, 0]
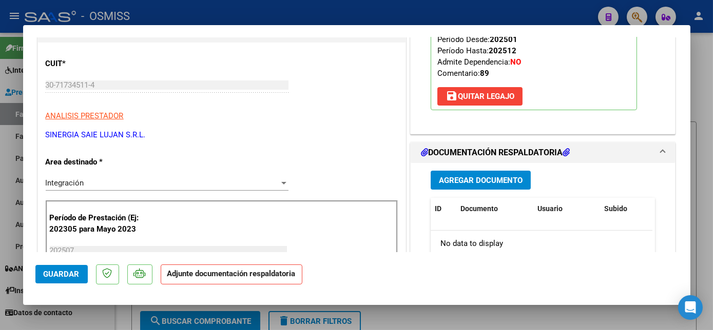
click at [472, 193] on div "Agregar Documento ID Documento Usuario Subido Acción No data to display 0 total…" at bounding box center [543, 265] width 240 height 205
click at [488, 182] on span "Agregar Documento" at bounding box center [481, 180] width 84 height 9
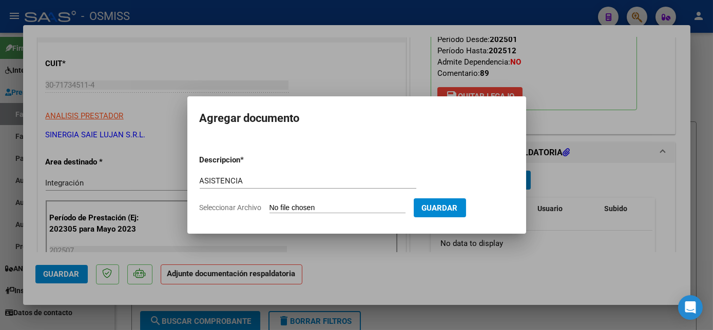
click at [329, 209] on input "Seleccionar Archivo" at bounding box center [337, 209] width 136 height 10
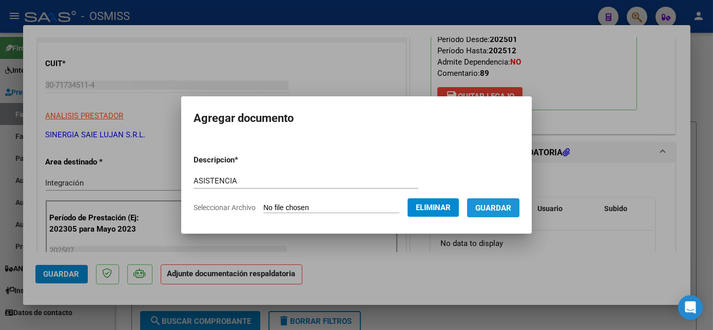
click at [509, 205] on span "Guardar" at bounding box center [493, 208] width 36 height 9
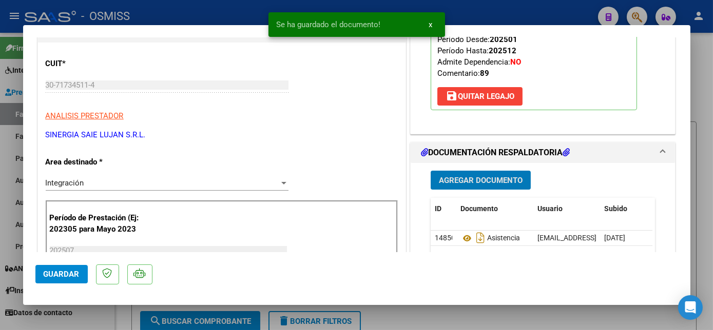
click at [72, 275] on span "Guardar" at bounding box center [62, 274] width 36 height 9
click at [107, 319] on div at bounding box center [356, 165] width 713 height 330
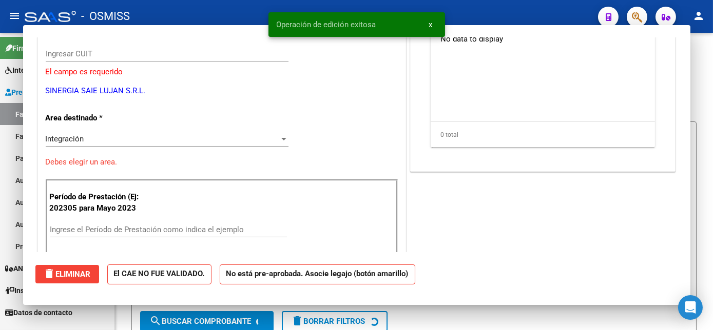
scroll to position [0, 0]
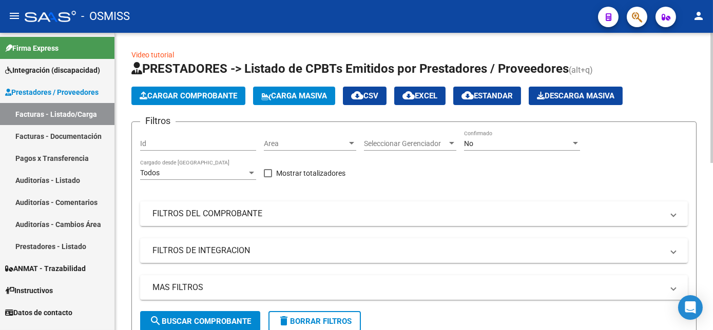
click at [222, 97] on span "Cargar Comprobante" at bounding box center [188, 95] width 97 height 9
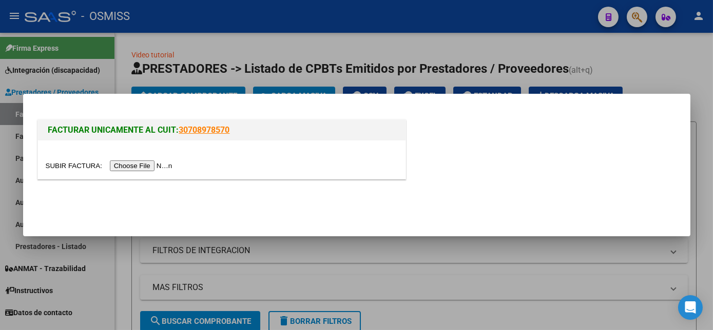
click at [137, 165] on input "file" at bounding box center [111, 166] width 130 height 11
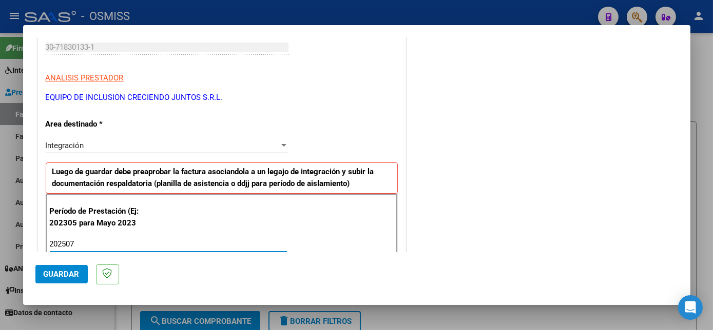
scroll to position [659, 0]
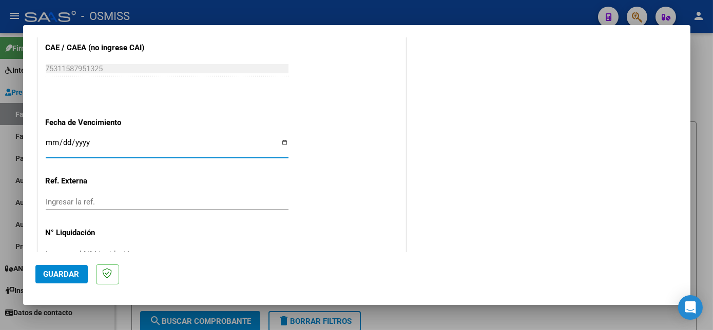
click at [63, 267] on button "Guardar" at bounding box center [61, 274] width 52 height 18
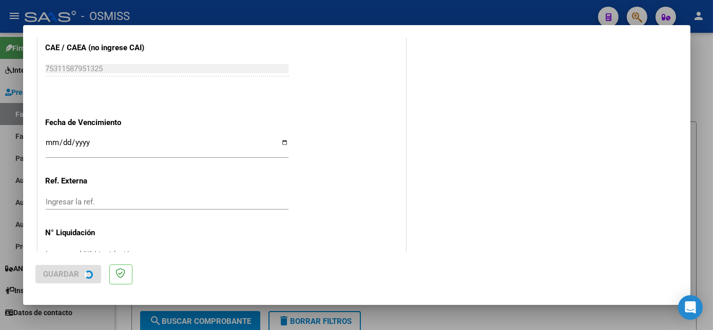
scroll to position [0, 0]
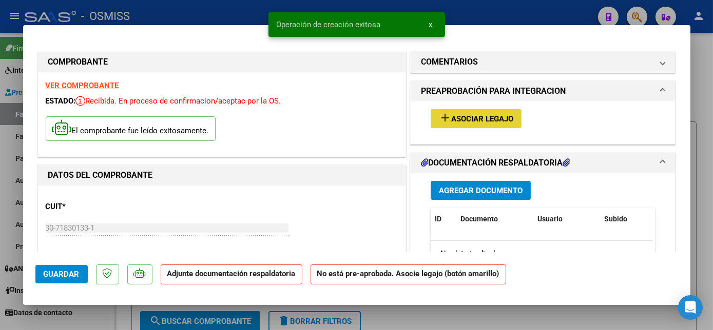
click at [499, 112] on button "add Asociar Legajo" at bounding box center [475, 118] width 91 height 19
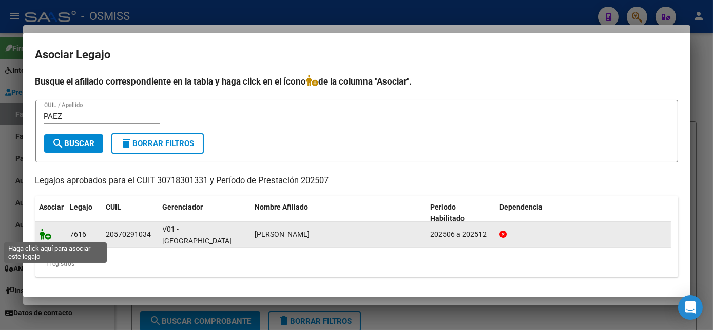
click at [45, 234] on icon at bounding box center [45, 234] width 12 height 11
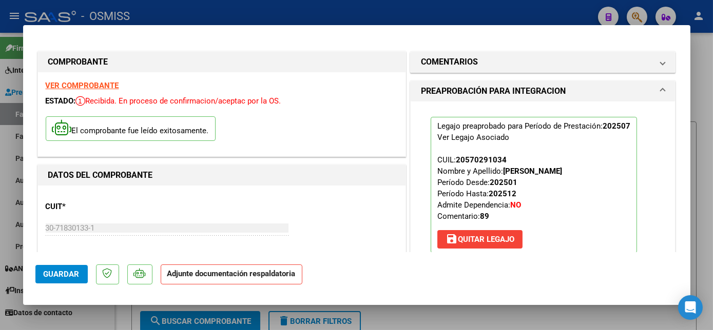
scroll to position [161, 0]
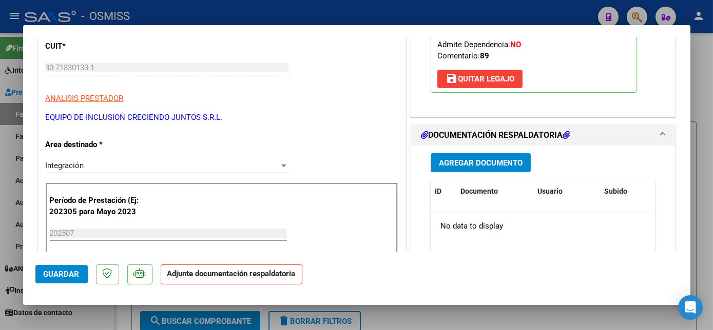
click at [475, 154] on button "Agregar Documento" at bounding box center [480, 162] width 100 height 19
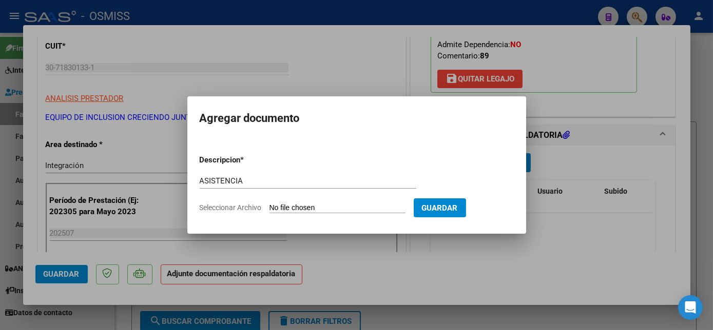
click at [319, 211] on input "Seleccionar Archivo" at bounding box center [337, 209] width 136 height 10
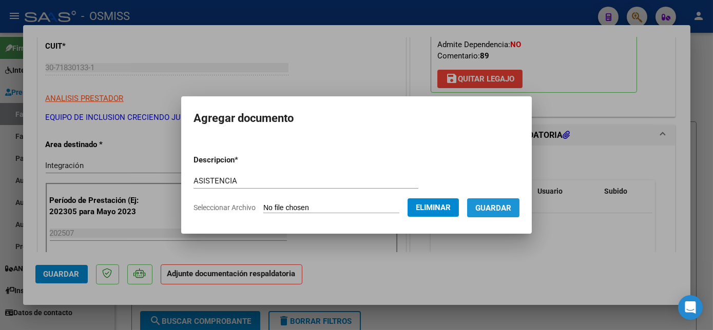
click at [495, 208] on span "Guardar" at bounding box center [493, 208] width 36 height 9
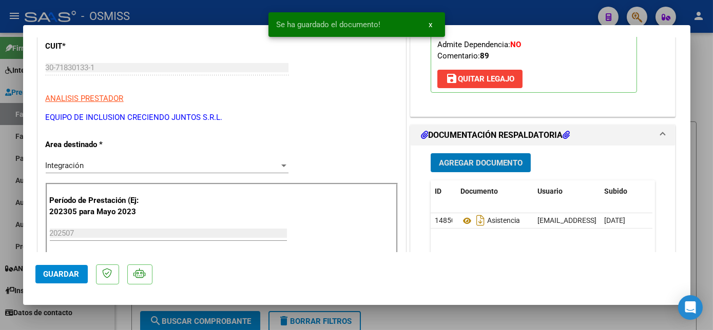
click at [72, 274] on span "Guardar" at bounding box center [62, 274] width 36 height 9
click at [110, 309] on div at bounding box center [356, 165] width 713 height 330
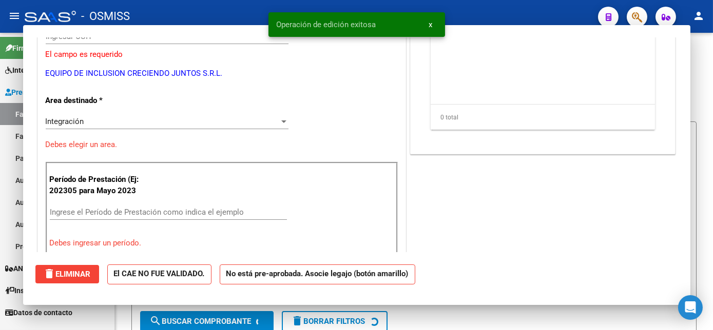
scroll to position [130, 0]
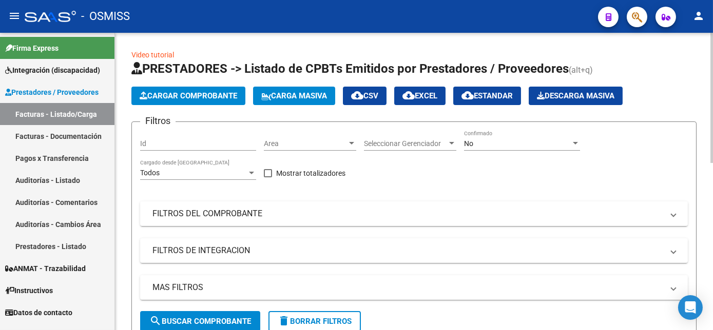
click at [195, 95] on span "Cargar Comprobante" at bounding box center [188, 95] width 97 height 9
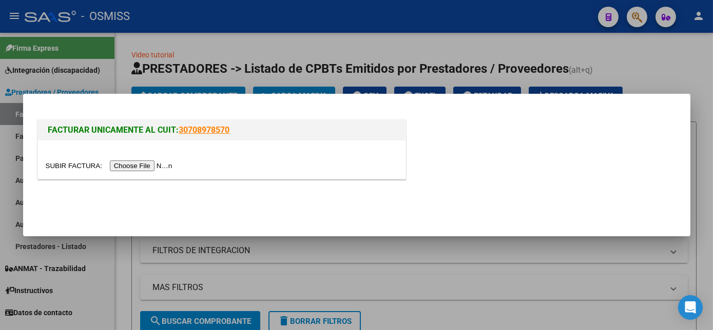
click at [151, 165] on input "file" at bounding box center [111, 166] width 130 height 11
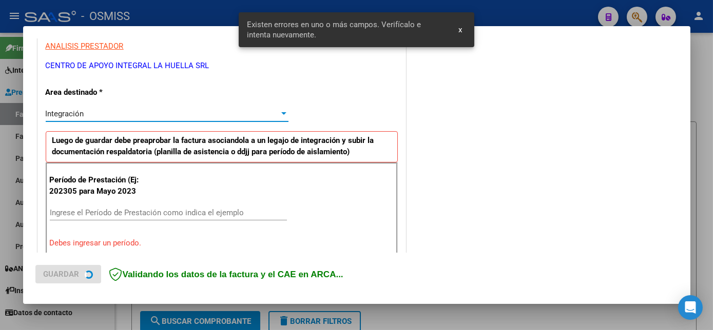
scroll to position [248, 0]
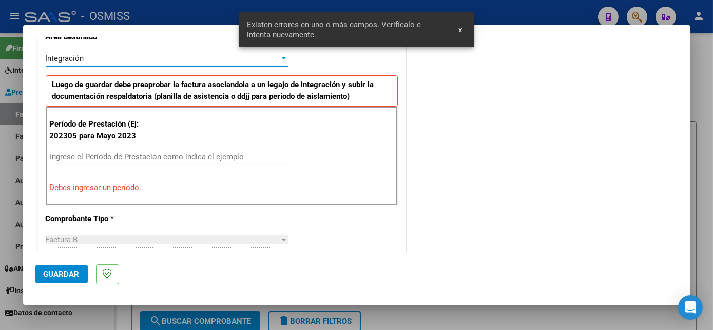
click at [224, 157] on input "Ingrese el Período de Prestación como indica el ejemplo" at bounding box center [168, 156] width 237 height 9
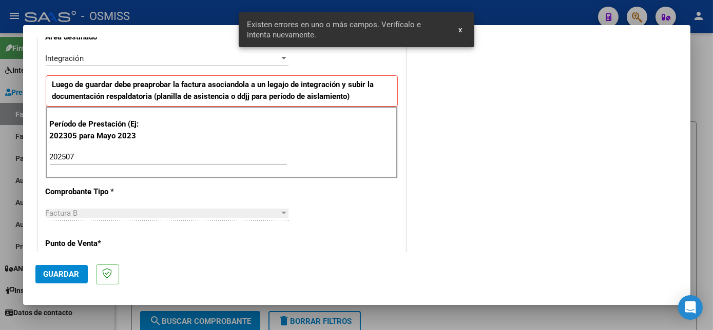
scroll to position [659, 0]
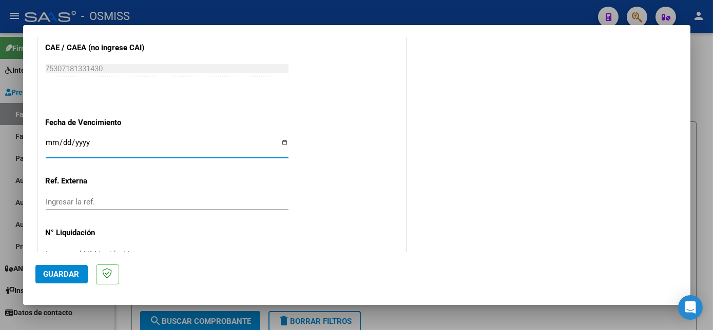
click at [64, 265] on button "Guardar" at bounding box center [61, 274] width 52 height 18
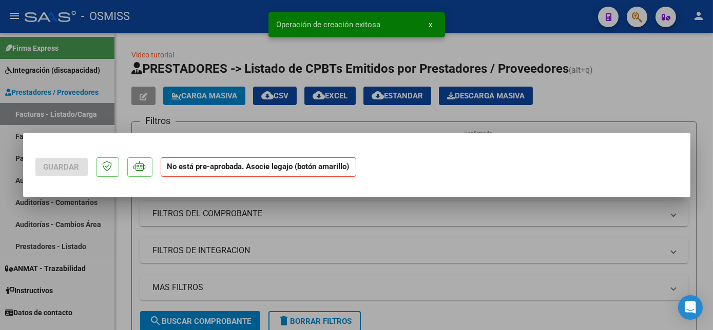
scroll to position [0, 0]
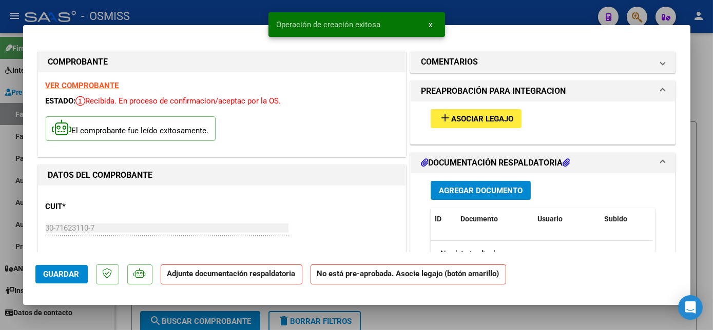
click at [474, 114] on span "Asociar Legajo" at bounding box center [482, 118] width 62 height 9
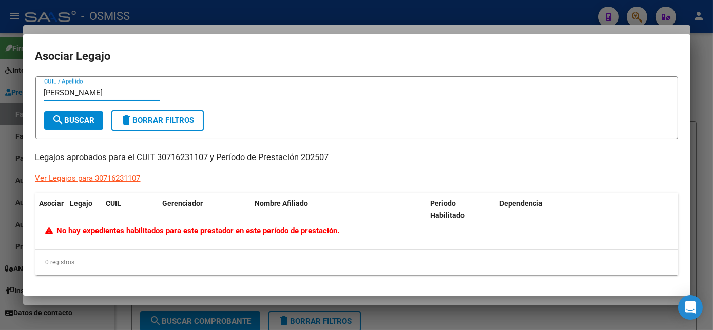
click at [255, 305] on div at bounding box center [356, 165] width 713 height 330
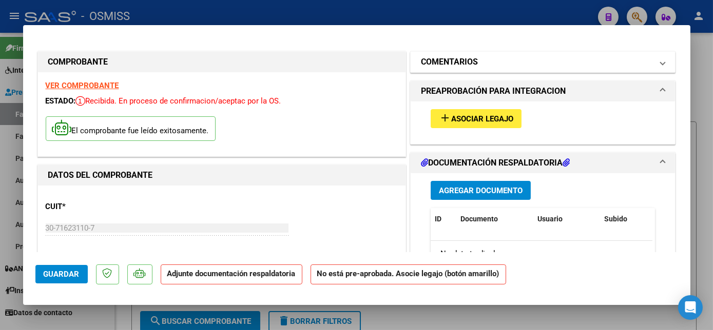
click at [643, 65] on mat-panel-title "COMENTARIOS" at bounding box center [537, 62] width 232 height 12
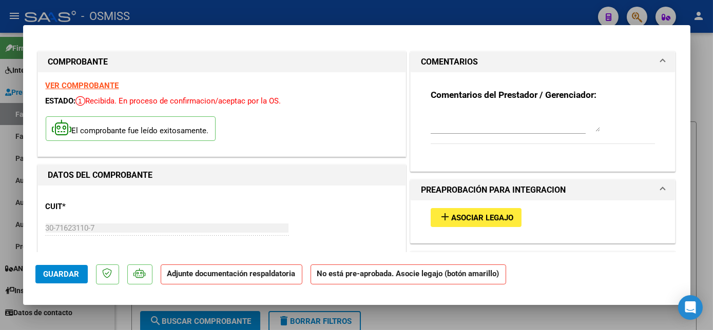
click at [448, 128] on textarea at bounding box center [514, 121] width 169 height 21
click at [581, 116] on textarea "SIN LEGAJO PARA ASOCIAR-CARGADO 07/0" at bounding box center [514, 121] width 169 height 21
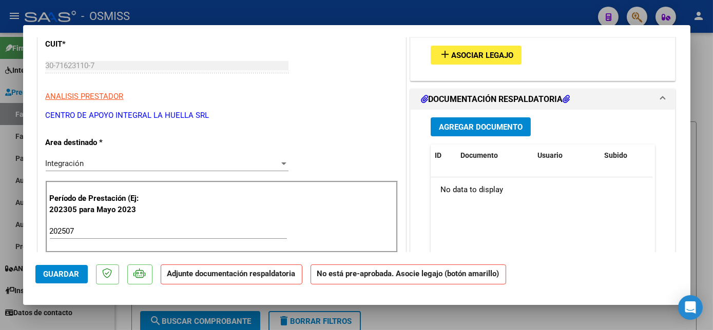
scroll to position [168, 0]
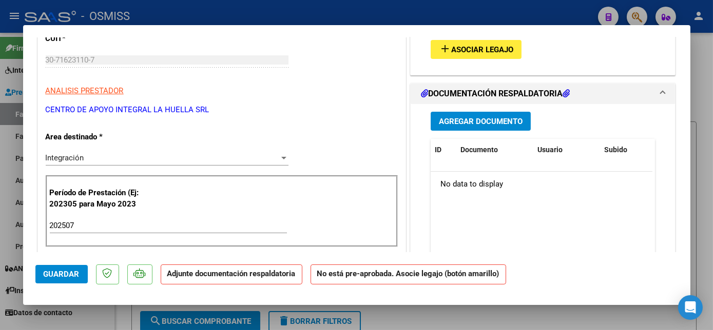
click at [514, 120] on span "Agregar Documento" at bounding box center [481, 121] width 84 height 9
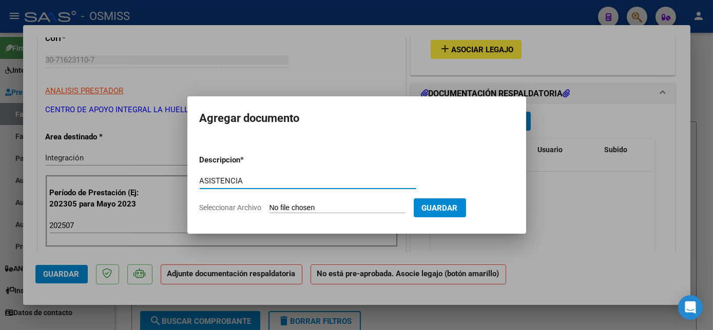
click at [333, 207] on input "Seleccionar Archivo" at bounding box center [337, 209] width 136 height 10
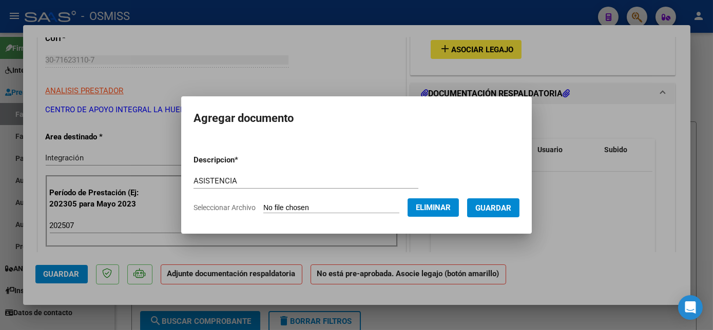
click at [505, 209] on span "Guardar" at bounding box center [493, 208] width 36 height 9
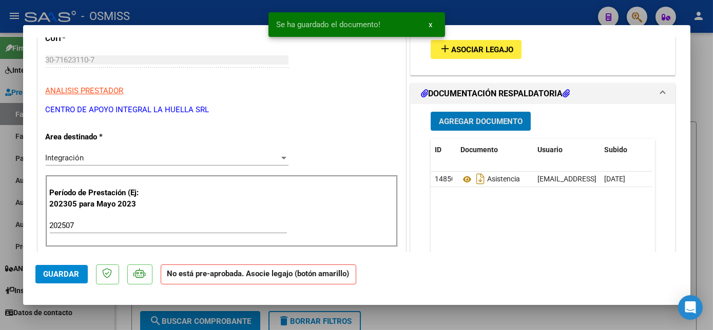
click at [71, 267] on button "Guardar" at bounding box center [61, 274] width 52 height 18
click at [104, 320] on div at bounding box center [356, 165] width 713 height 330
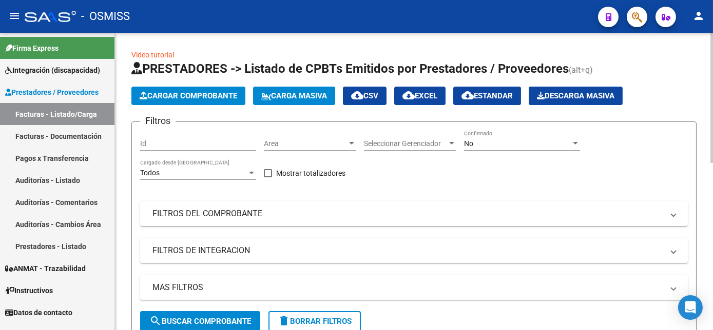
click at [187, 87] on button "Cargar Comprobante" at bounding box center [188, 96] width 114 height 18
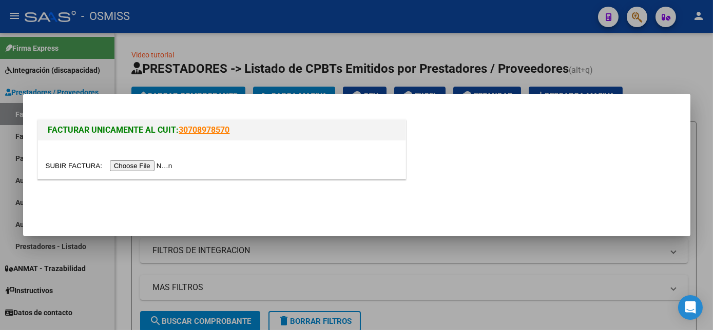
click at [139, 168] on input "file" at bounding box center [111, 166] width 130 height 11
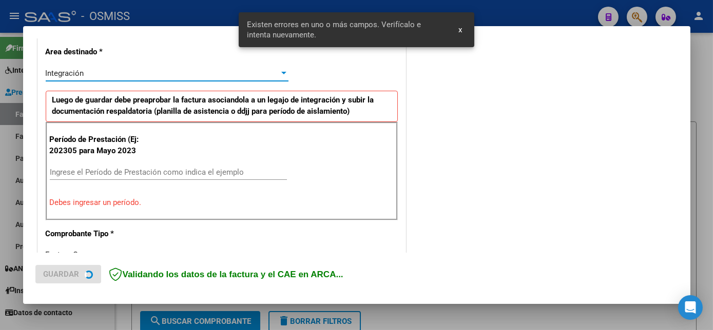
scroll to position [248, 0]
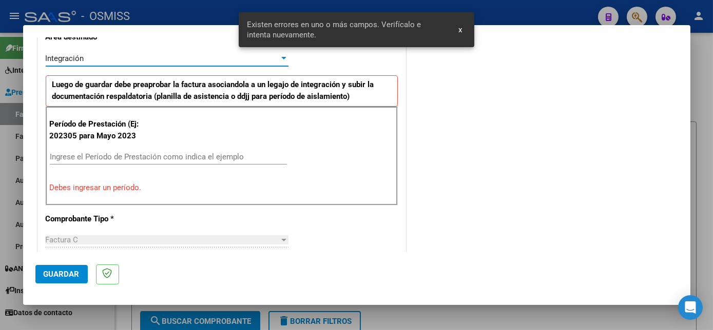
click at [221, 149] on div "Ingrese el Período de Prestación como indica el ejemplo" at bounding box center [168, 156] width 237 height 15
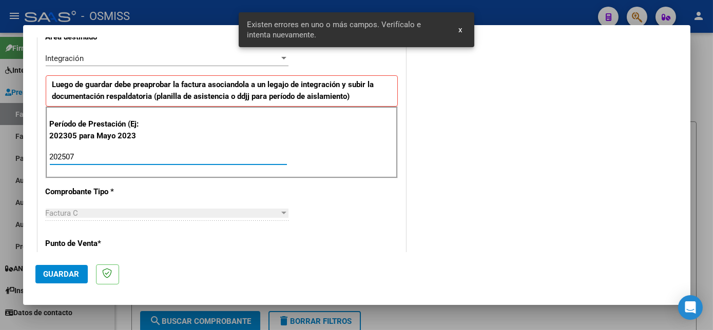
scroll to position [659, 0]
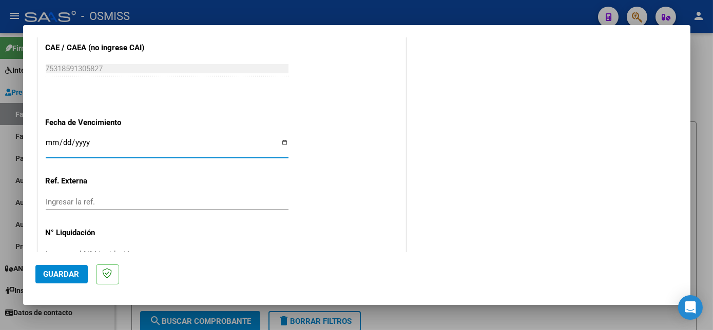
click at [74, 275] on span "Guardar" at bounding box center [62, 274] width 36 height 9
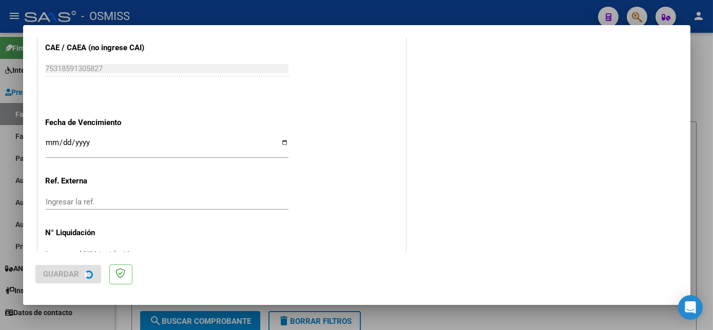
scroll to position [0, 0]
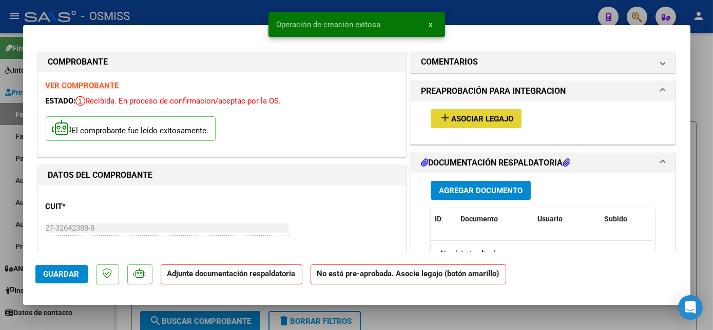
click at [507, 116] on span "Asociar Legajo" at bounding box center [482, 118] width 62 height 9
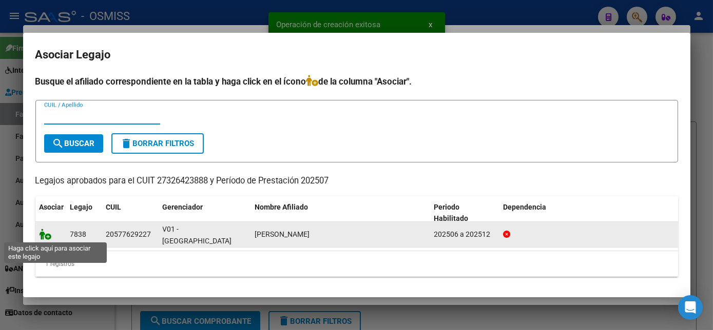
click at [48, 233] on icon at bounding box center [45, 234] width 12 height 11
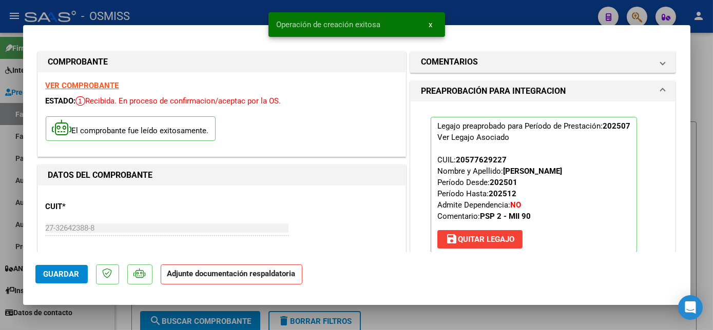
click at [91, 315] on div at bounding box center [356, 165] width 713 height 330
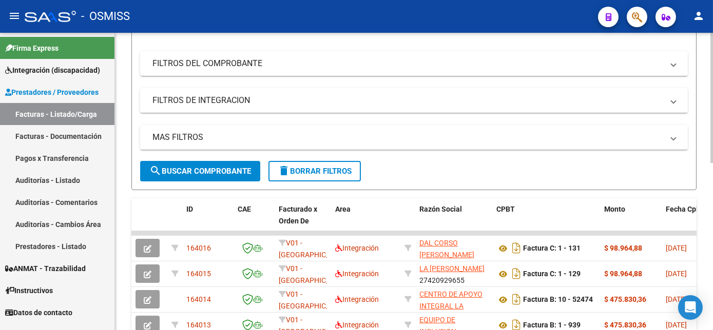
scroll to position [156, 0]
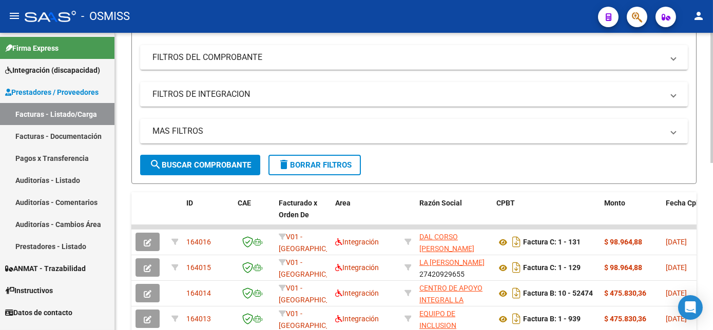
click at [712, 229] on html "menu - OSMISS person Firma Express Integración (discapacidad) Legajos Prestador…" at bounding box center [356, 165] width 713 height 330
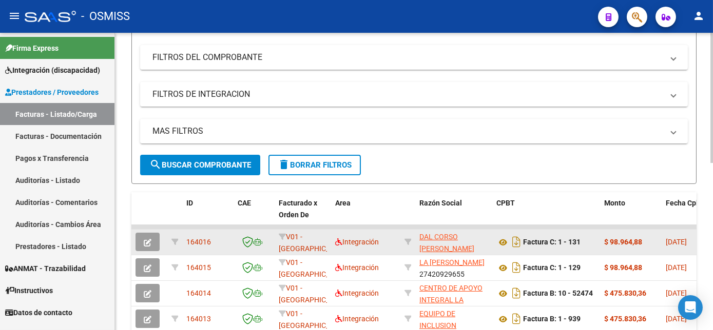
click at [151, 238] on button "button" at bounding box center [147, 242] width 24 height 18
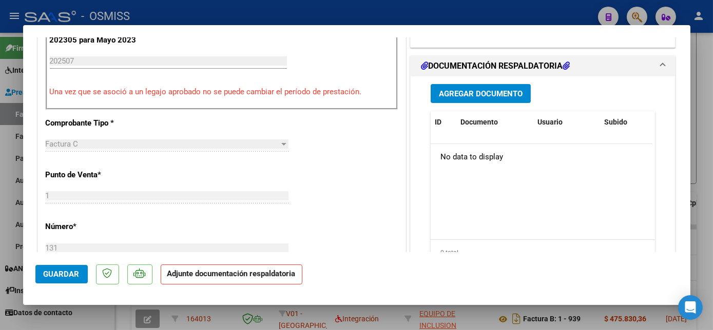
scroll to position [298, 0]
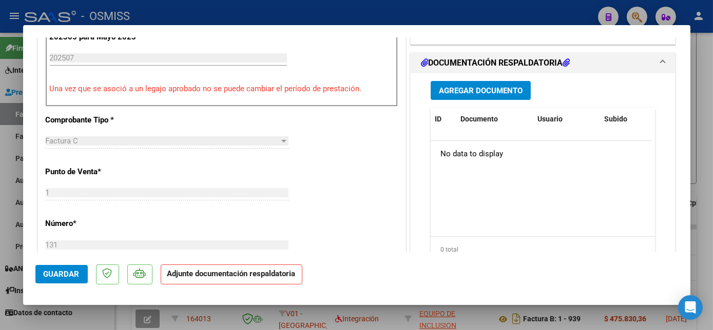
click at [484, 86] on span "Agregar Documento" at bounding box center [481, 90] width 84 height 9
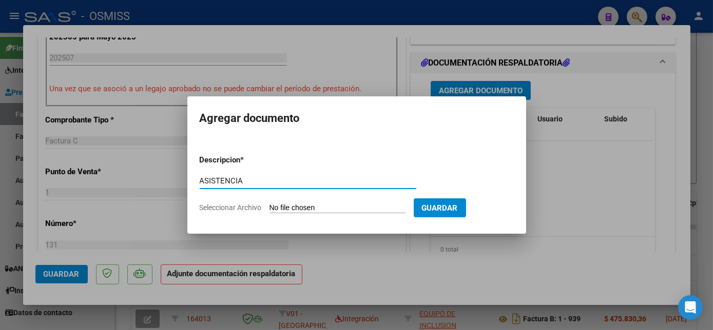
click at [307, 208] on input "Seleccionar Archivo" at bounding box center [337, 209] width 136 height 10
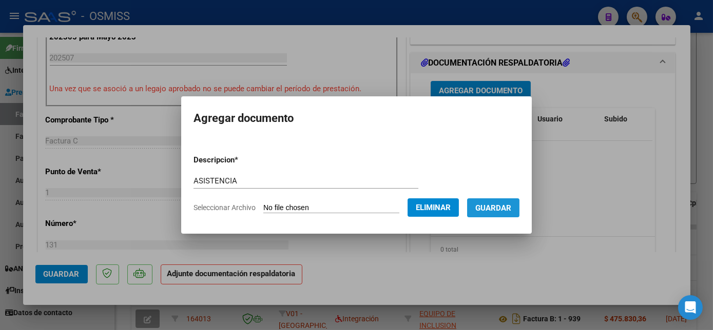
click at [506, 209] on span "Guardar" at bounding box center [493, 208] width 36 height 9
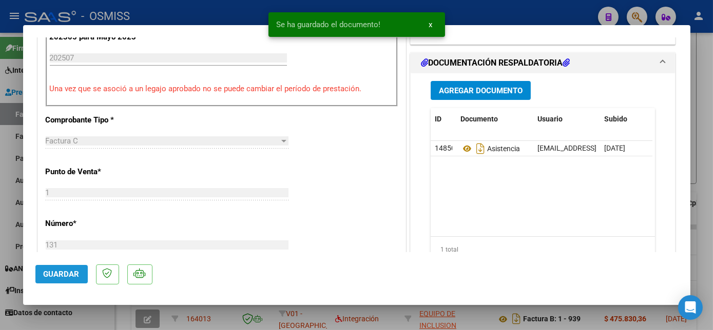
click at [76, 274] on span "Guardar" at bounding box center [62, 274] width 36 height 9
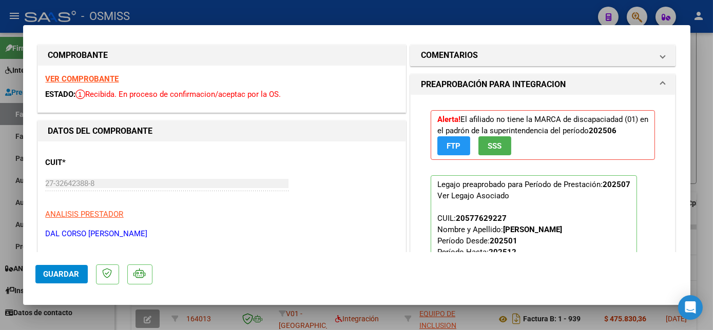
scroll to position [0, 0]
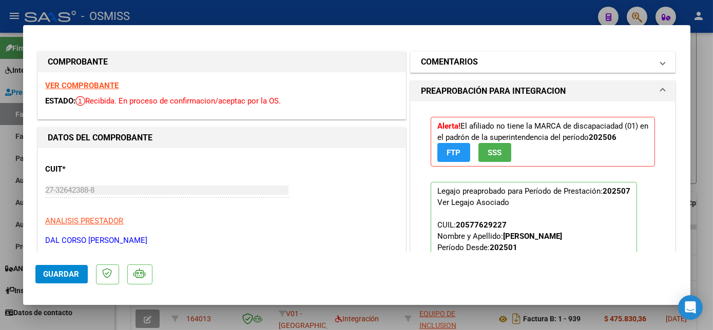
click at [599, 58] on mat-panel-title "COMENTARIOS" at bounding box center [537, 62] width 232 height 12
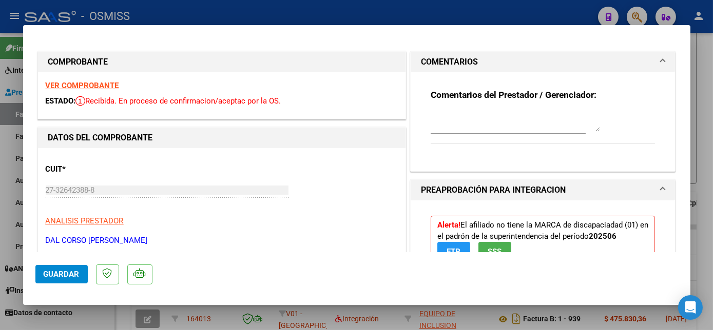
click at [462, 134] on div at bounding box center [507, 126] width 155 height 34
click at [462, 129] on textarea at bounding box center [514, 121] width 169 height 21
click at [60, 268] on button "Guardar" at bounding box center [61, 274] width 52 height 18
click at [96, 317] on div at bounding box center [356, 165] width 713 height 330
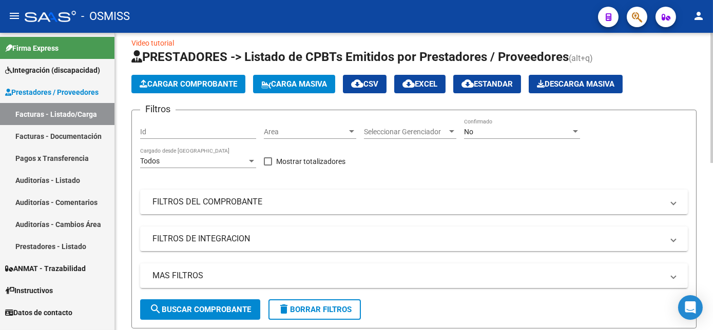
scroll to position [9, 0]
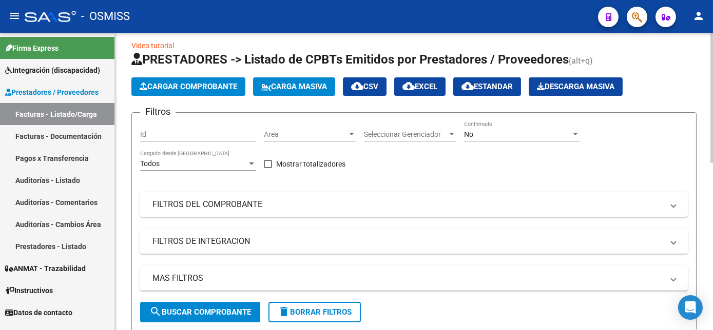
click at [223, 85] on span "Cargar Comprobante" at bounding box center [188, 86] width 97 height 9
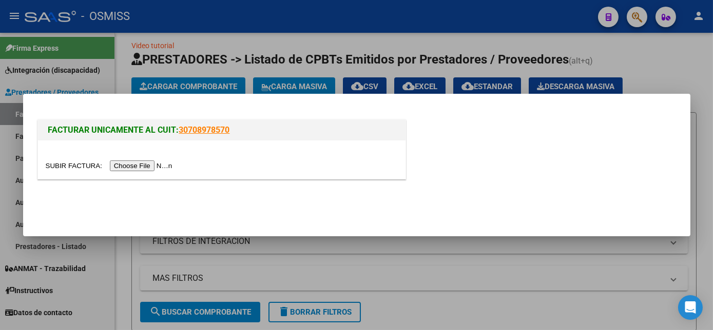
click at [138, 167] on input "file" at bounding box center [111, 166] width 130 height 11
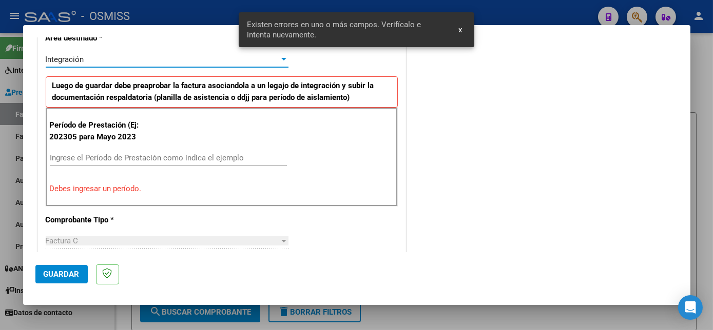
scroll to position [248, 0]
click at [232, 157] on input "Ingrese el Período de Prestación como indica el ejemplo" at bounding box center [168, 156] width 237 height 9
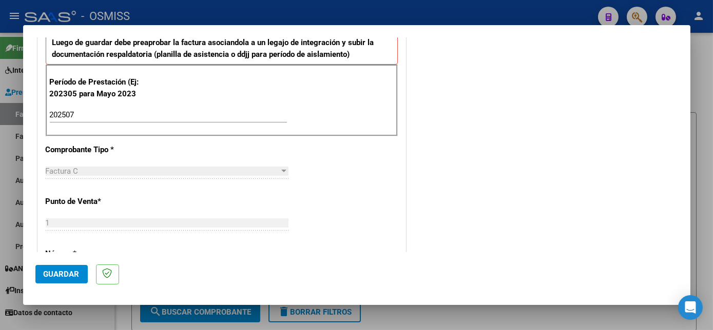
scroll to position [282, 0]
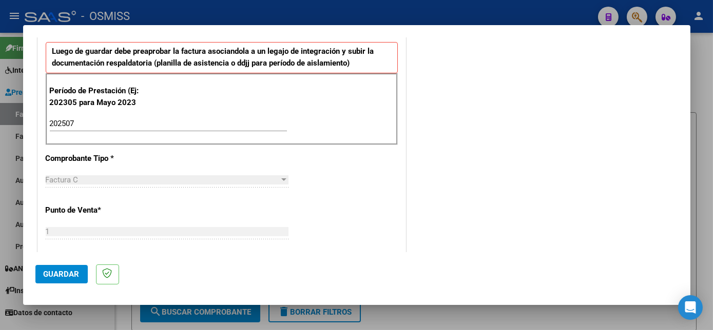
click at [128, 113] on div "Período de Prestación (Ej: 202305 para [DATE] 202507 Ingrese el Período de Pres…" at bounding box center [222, 109] width 352 height 72
click at [80, 122] on input "202507" at bounding box center [168, 123] width 237 height 9
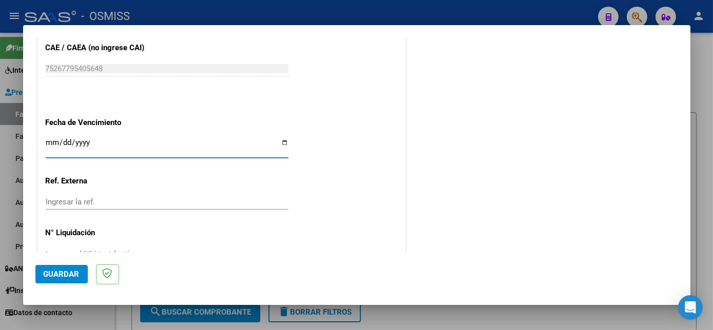
click at [81, 271] on button "Guardar" at bounding box center [61, 274] width 52 height 18
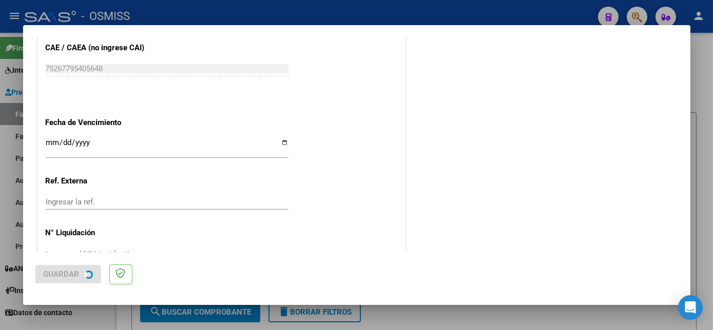
scroll to position [0, 0]
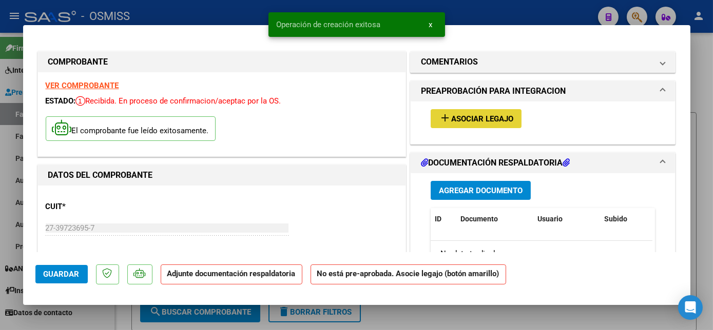
click at [468, 110] on button "add Asociar Legajo" at bounding box center [475, 118] width 91 height 19
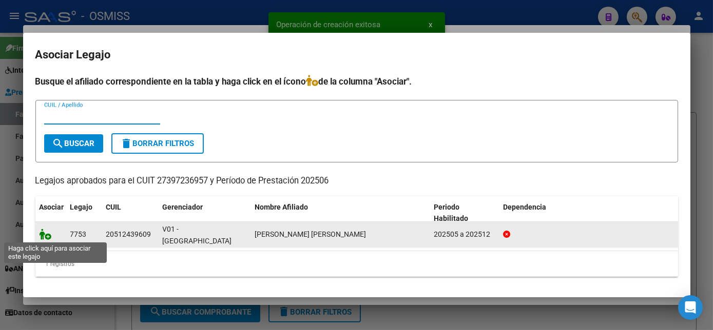
click at [46, 233] on icon at bounding box center [45, 234] width 12 height 11
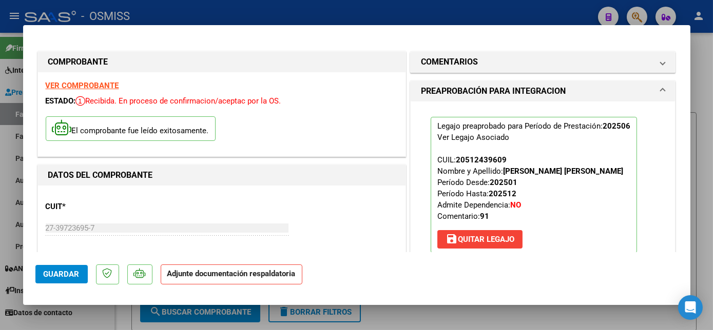
scroll to position [171, 0]
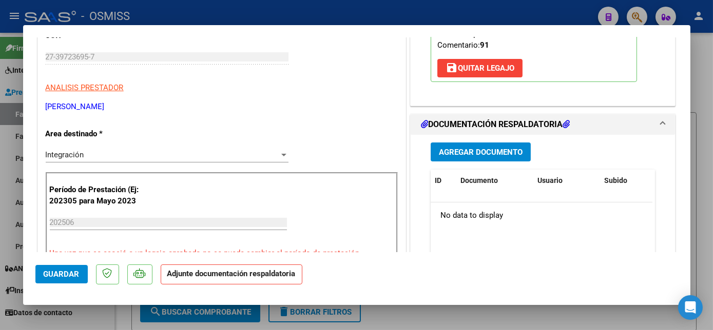
click at [495, 149] on span "Agregar Documento" at bounding box center [481, 152] width 84 height 9
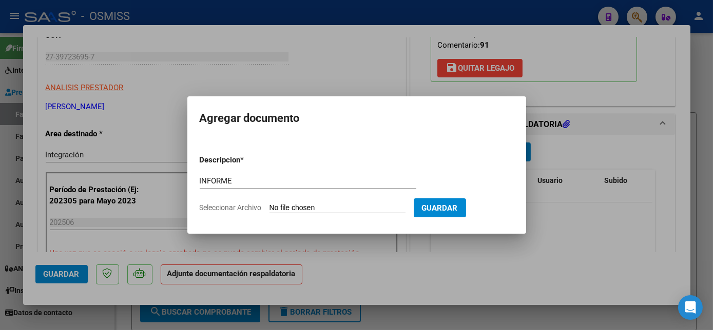
click at [348, 209] on input "Seleccionar Archivo" at bounding box center [337, 209] width 136 height 10
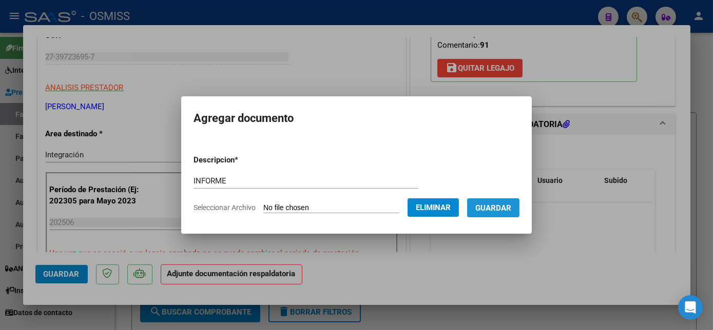
click at [515, 209] on button "Guardar" at bounding box center [493, 208] width 52 height 19
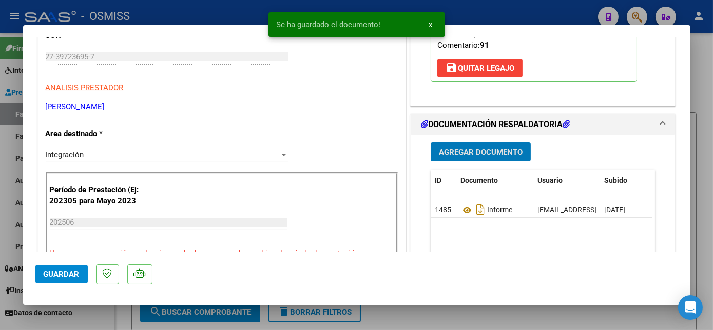
click at [496, 148] on span "Agregar Documento" at bounding box center [481, 152] width 84 height 9
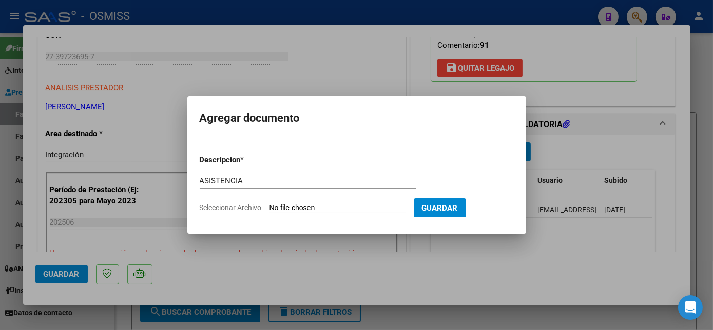
click at [354, 207] on input "Seleccionar Archivo" at bounding box center [337, 209] width 136 height 10
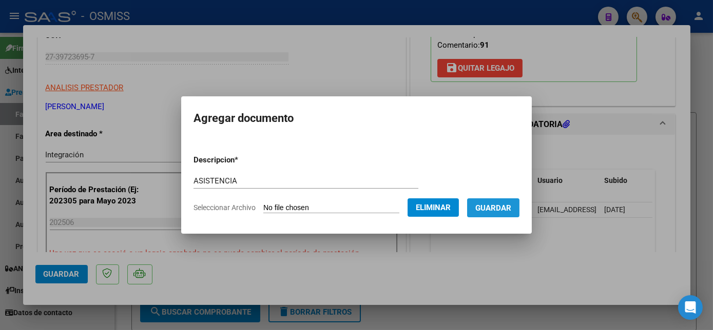
click at [499, 208] on span "Guardar" at bounding box center [493, 208] width 36 height 9
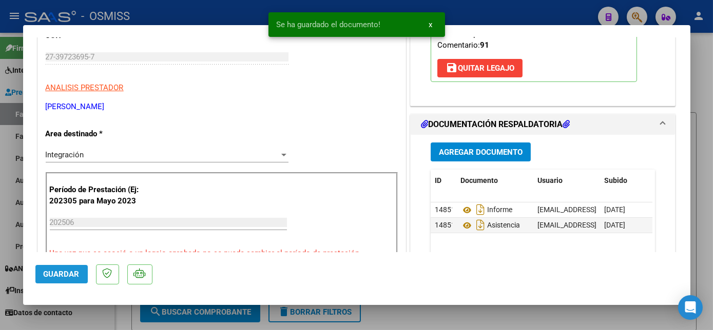
click at [78, 273] on span "Guardar" at bounding box center [62, 274] width 36 height 9
click at [101, 324] on div at bounding box center [356, 165] width 713 height 330
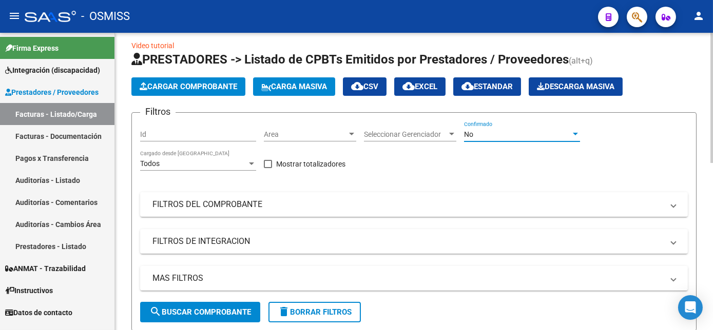
click at [566, 134] on div "No" at bounding box center [517, 134] width 107 height 9
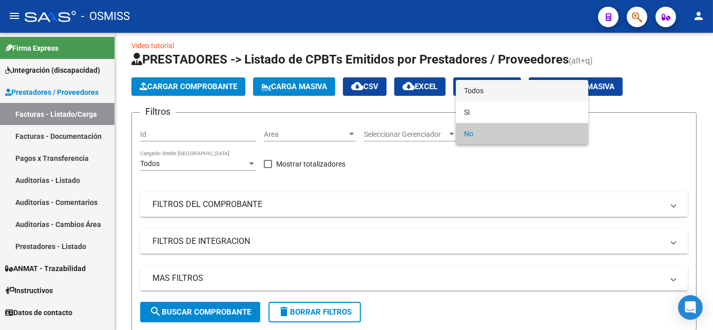
click at [498, 94] on span "Todos" at bounding box center [522, 91] width 116 height 22
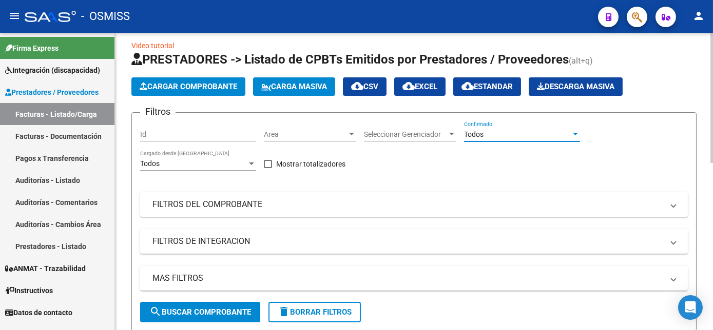
click at [216, 314] on span "search Buscar Comprobante" at bounding box center [200, 312] width 102 height 9
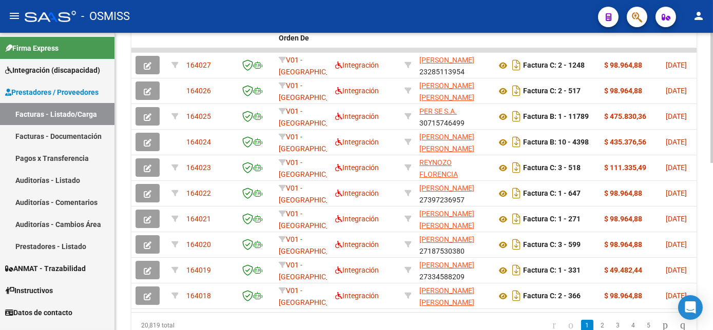
scroll to position [338, 0]
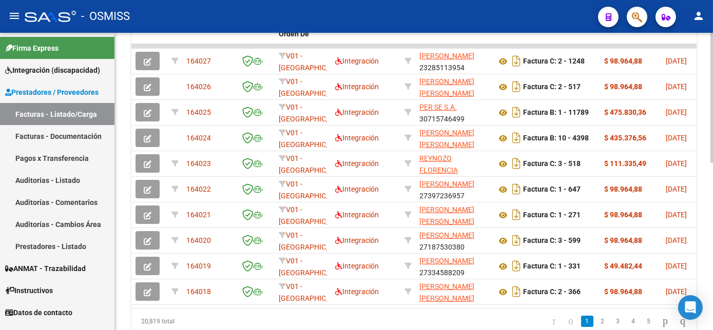
click at [712, 262] on html "menu - OSMISS person Firma Express Integración (discapacidad) Legajos Prestador…" at bounding box center [356, 165] width 713 height 330
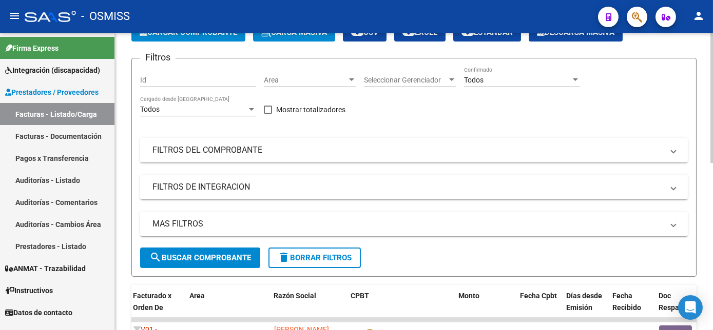
scroll to position [0, 0]
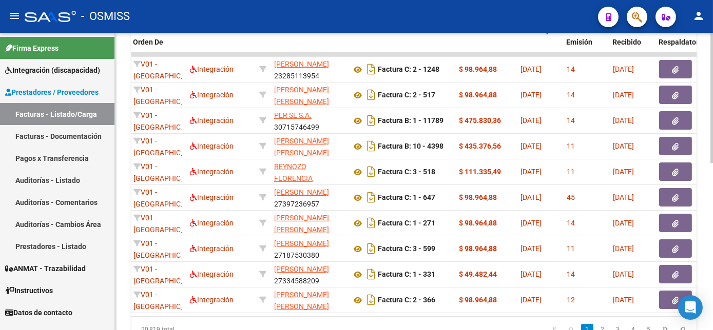
scroll to position [344, 0]
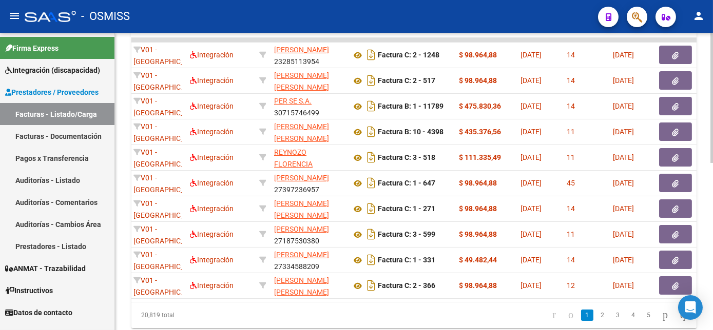
click at [712, 294] on html "menu - OSMISS person Firma Express Integración (discapacidad) Legajos Prestador…" at bounding box center [356, 165] width 713 height 330
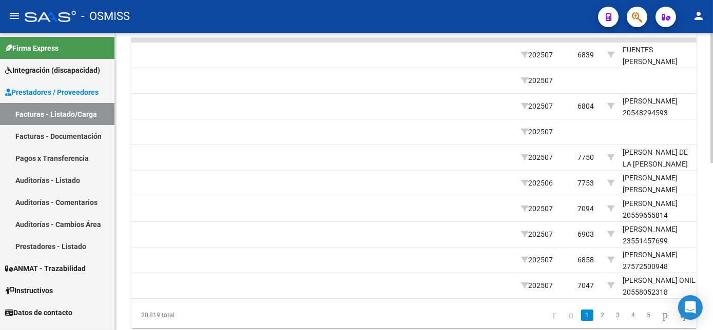
scroll to position [0, 1386]
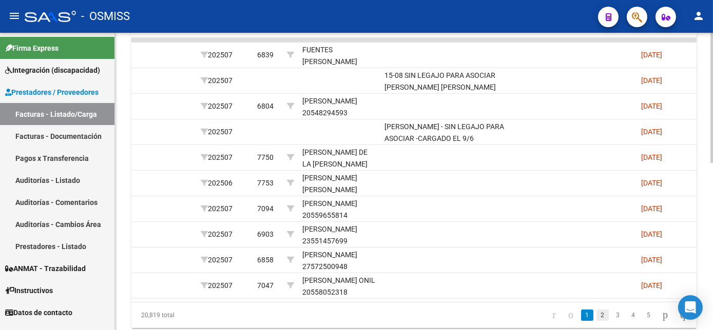
click at [596, 321] on link "2" at bounding box center [602, 315] width 12 height 11
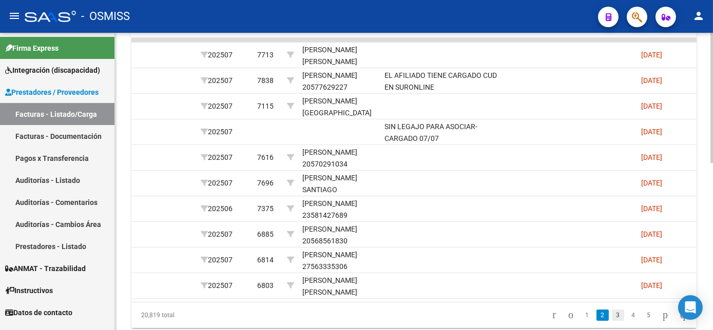
click at [611, 321] on link "3" at bounding box center [617, 315] width 12 height 11
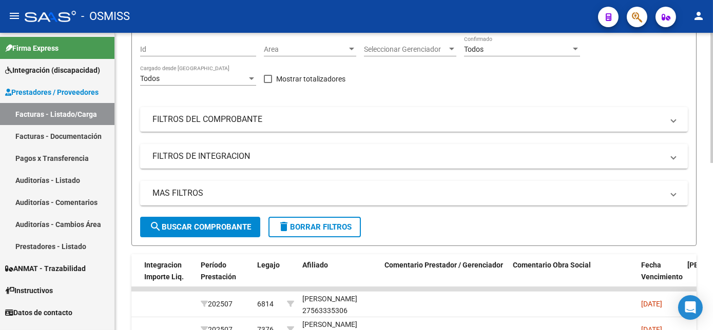
scroll to position [0, 0]
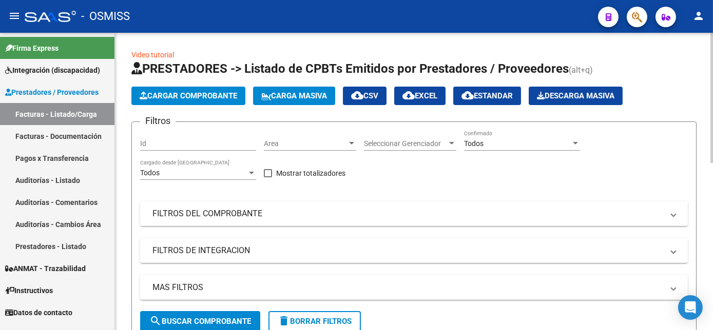
click at [712, 103] on html "menu - OSMISS person Firma Express Integración (discapacidad) Legajos Prestador…" at bounding box center [356, 165] width 713 height 330
click at [499, 136] on div "Todos Confirmado" at bounding box center [522, 140] width 116 height 21
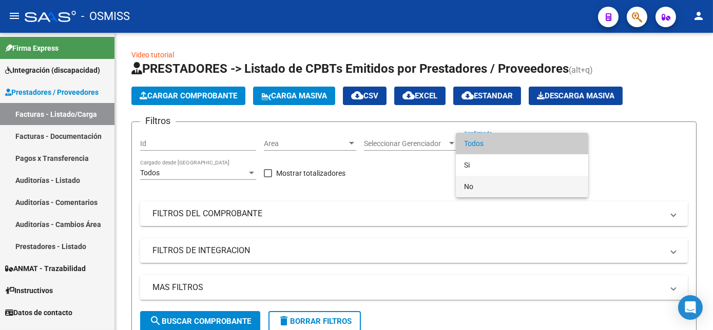
click at [466, 181] on span "No" at bounding box center [522, 187] width 116 height 22
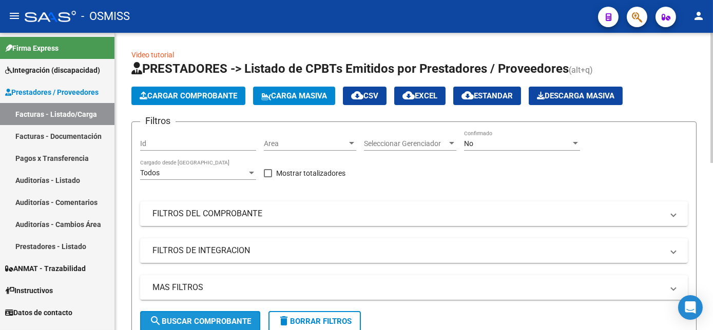
click at [196, 317] on span "search Buscar Comprobante" at bounding box center [200, 321] width 102 height 9
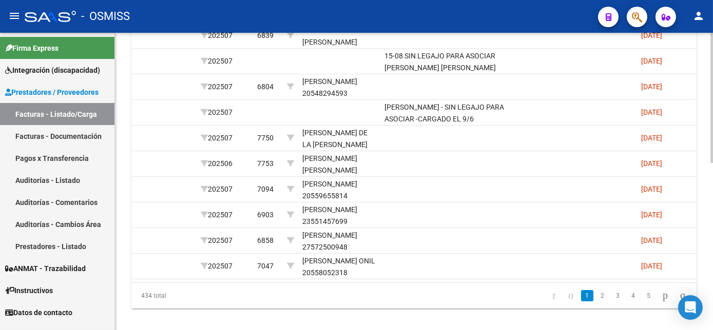
scroll to position [374, 0]
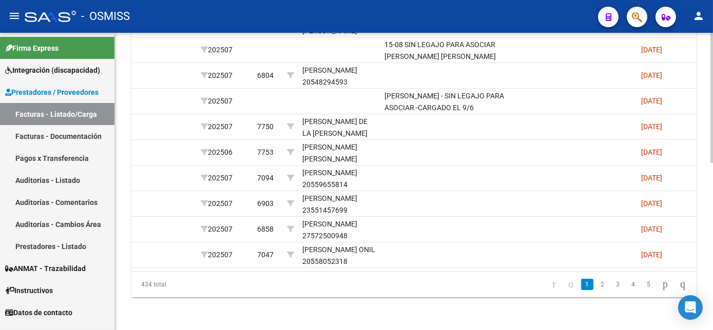
click at [712, 249] on html "menu - OSMISS person Firma Express Integración (discapacidad) Legajos Prestador…" at bounding box center [356, 165] width 713 height 330
click at [596, 290] on link "2" at bounding box center [602, 284] width 12 height 11
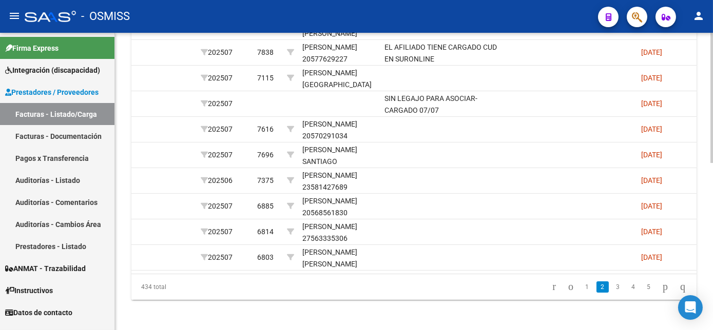
click at [712, 226] on html "menu - OSMISS person Firma Express Integración (discapacidad) Legajos Prestador…" at bounding box center [356, 165] width 713 height 330
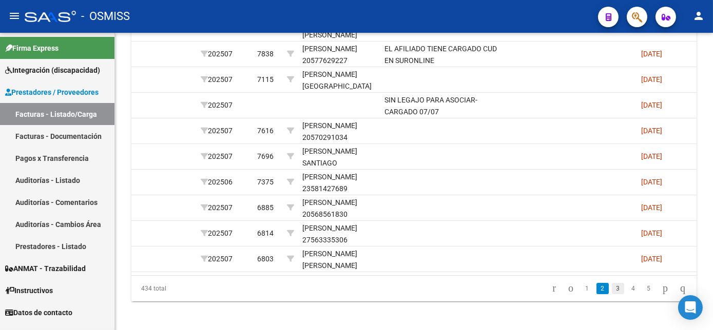
click at [611, 294] on link "3" at bounding box center [617, 288] width 12 height 11
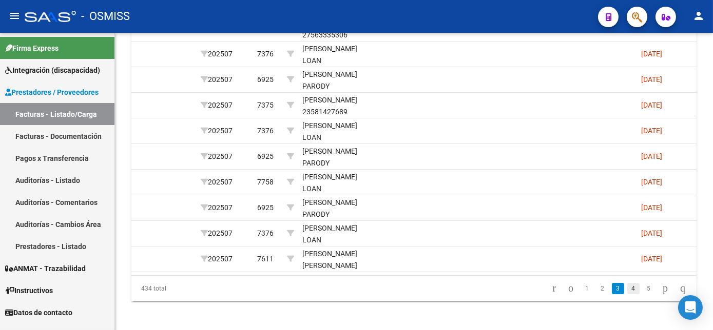
click at [627, 294] on link "4" at bounding box center [633, 288] width 12 height 11
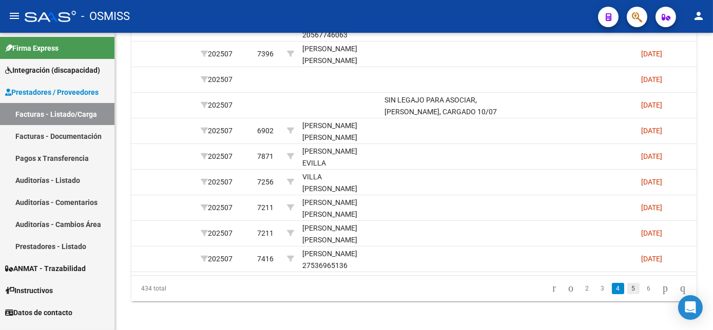
click at [627, 294] on link "5" at bounding box center [633, 288] width 12 height 11
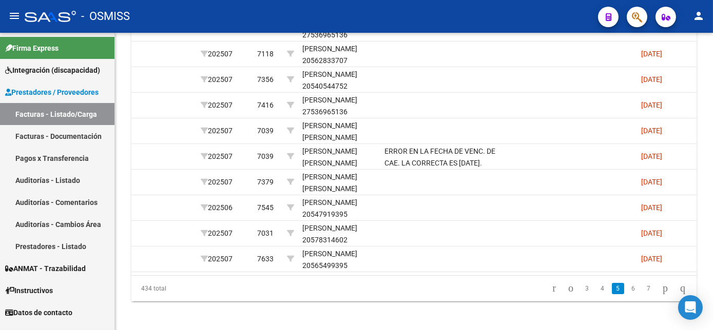
click at [627, 294] on link "6" at bounding box center [633, 288] width 12 height 11
click at [627, 294] on link "7" at bounding box center [633, 288] width 12 height 11
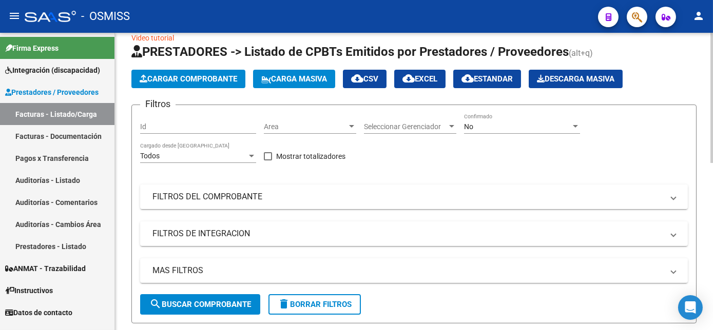
scroll to position [0, 0]
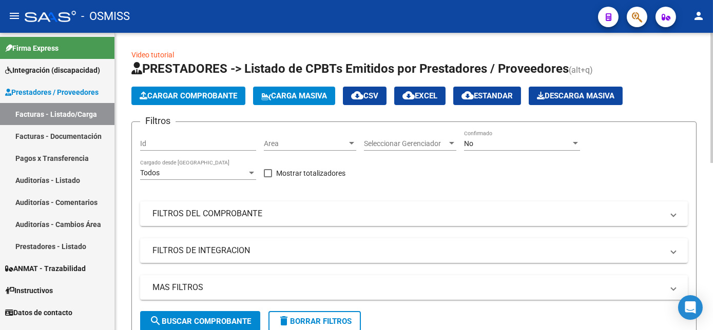
click at [571, 145] on div at bounding box center [574, 144] width 9 height 8
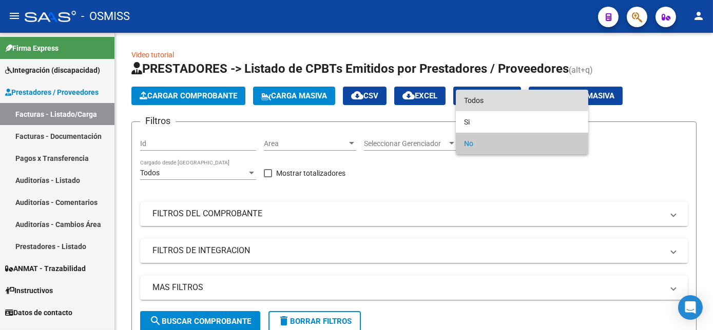
click at [513, 100] on span "Todos" at bounding box center [522, 101] width 116 height 22
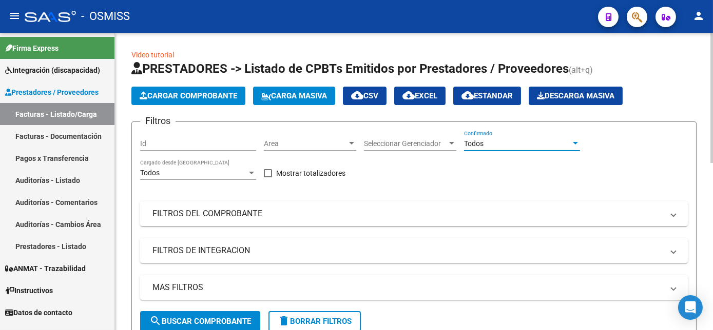
click at [213, 317] on span "search Buscar Comprobante" at bounding box center [200, 321] width 102 height 9
drag, startPoint x: 709, startPoint y: 141, endPoint x: 711, endPoint y: 169, distance: 28.8
drag, startPoint x: 711, startPoint y: 169, endPoint x: 658, endPoint y: 164, distance: 53.6
click at [658, 164] on div "Filtros Id Area Area Seleccionar Gerenciador Seleccionar Gerenciador Todos Conf…" at bounding box center [413, 220] width 547 height 181
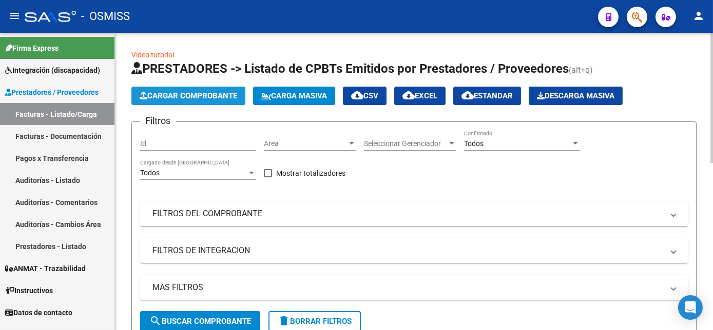
click at [173, 100] on span "Cargar Comprobante" at bounding box center [188, 95] width 97 height 9
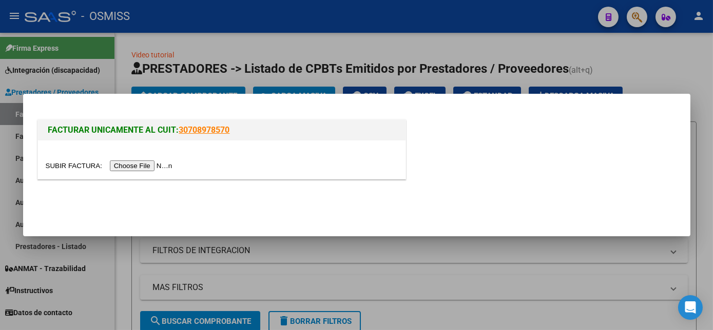
click at [136, 169] on input "file" at bounding box center [111, 166] width 130 height 11
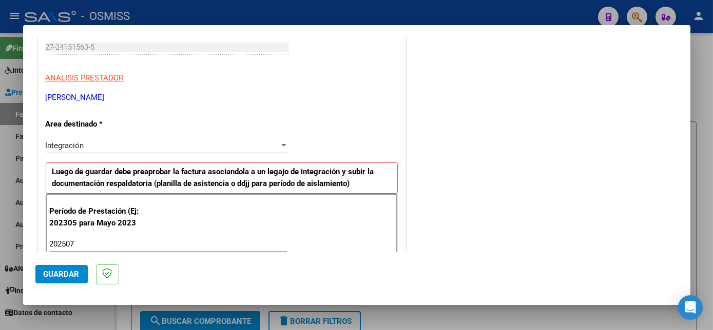
scroll to position [659, 0]
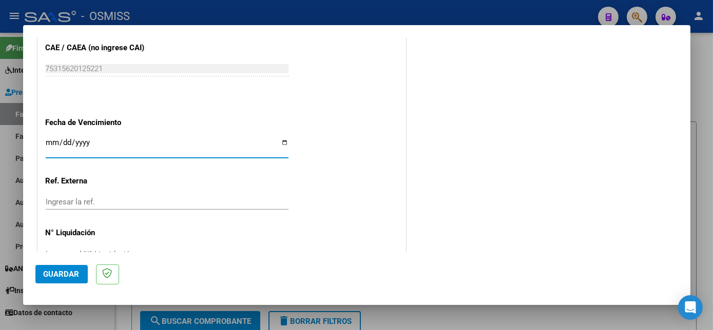
click at [53, 270] on span "Guardar" at bounding box center [62, 274] width 36 height 9
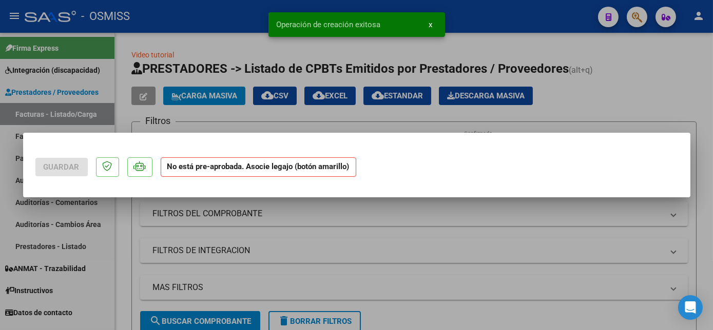
scroll to position [0, 0]
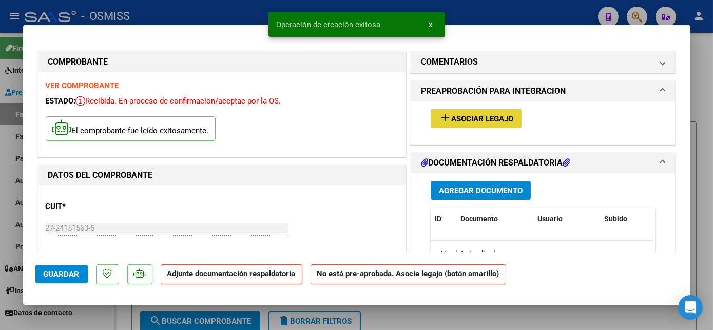
click at [485, 117] on span "Asociar Legajo" at bounding box center [482, 118] width 62 height 9
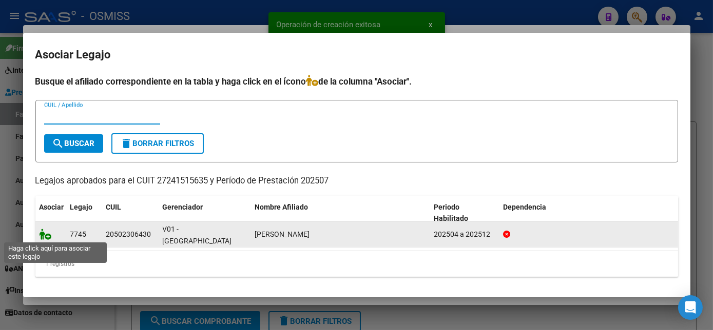
click at [43, 235] on icon at bounding box center [45, 234] width 12 height 11
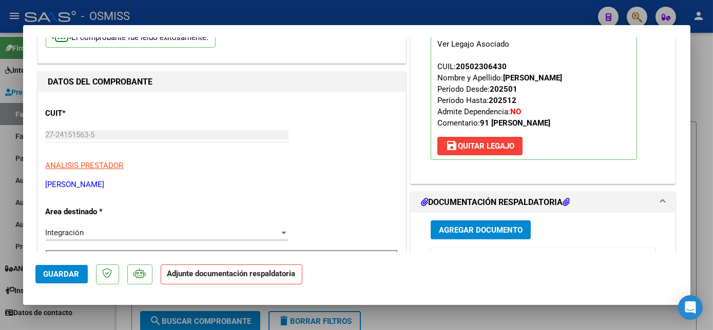
scroll to position [152, 0]
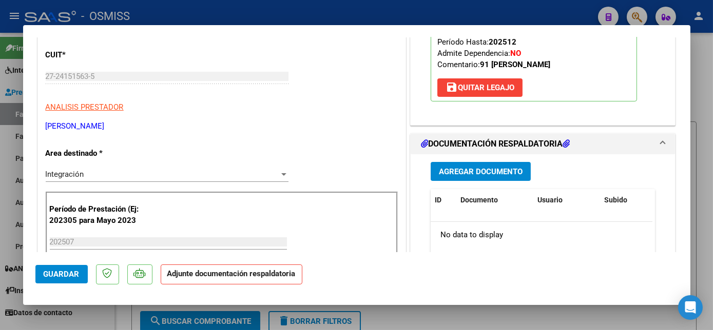
click at [522, 163] on button "Agregar Documento" at bounding box center [480, 171] width 100 height 19
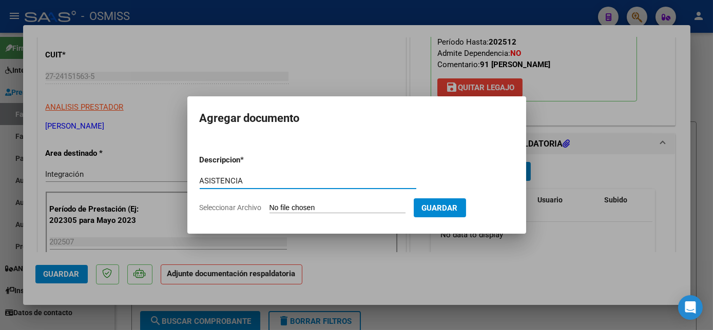
click at [319, 210] on input "Seleccionar Archivo" at bounding box center [337, 209] width 136 height 10
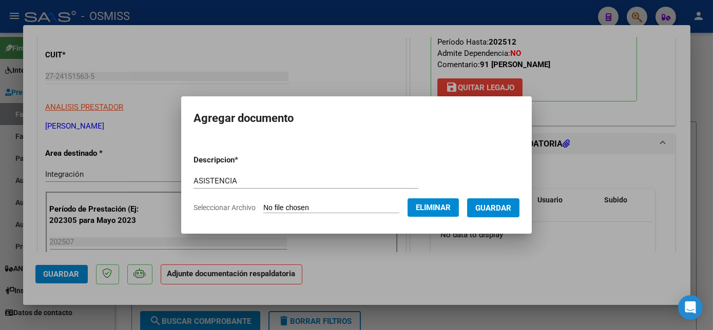
click at [493, 212] on span "Guardar" at bounding box center [493, 208] width 36 height 9
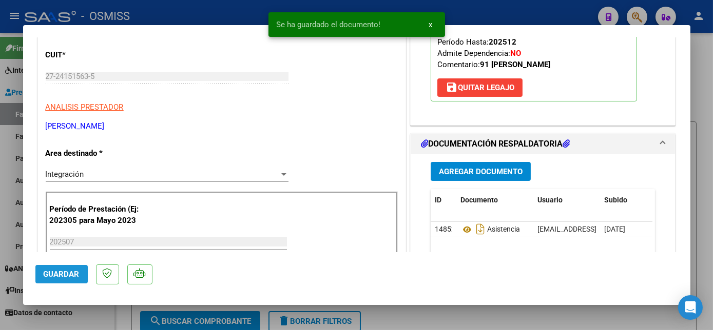
click at [63, 272] on span "Guardar" at bounding box center [62, 274] width 36 height 9
click at [112, 320] on div at bounding box center [356, 165] width 713 height 330
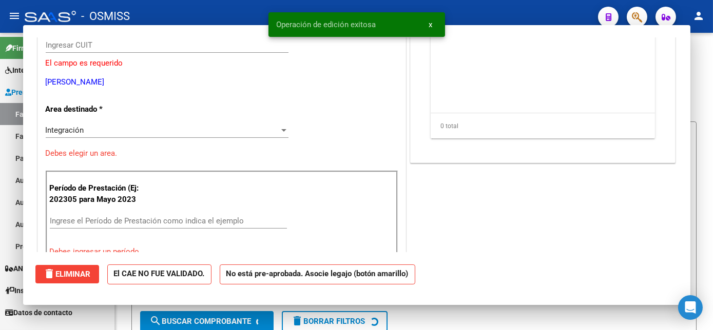
scroll to position [121, 0]
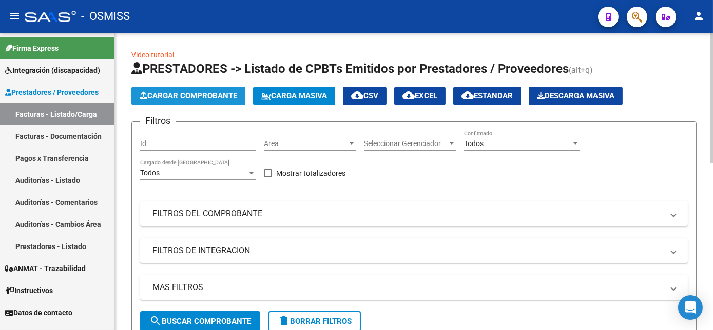
click at [167, 97] on span "Cargar Comprobante" at bounding box center [188, 95] width 97 height 9
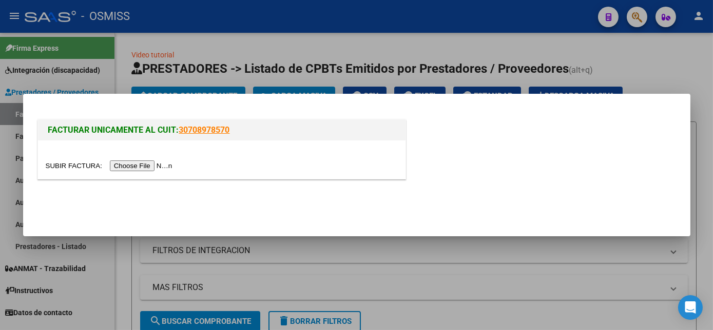
click at [135, 165] on input "file" at bounding box center [111, 166] width 130 height 11
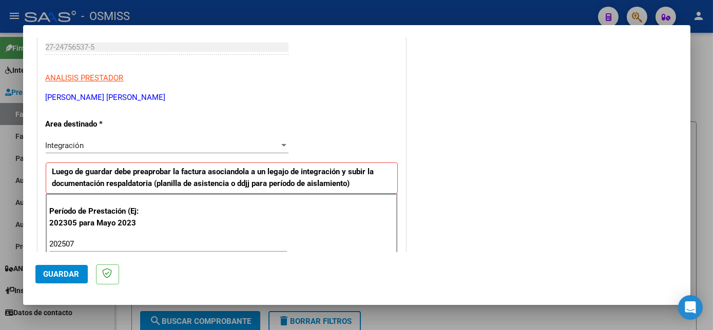
scroll to position [659, 0]
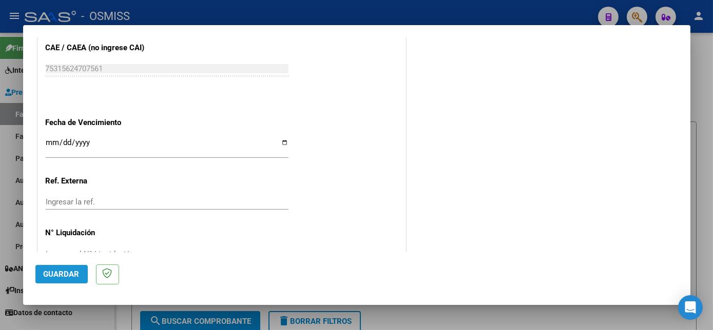
click at [72, 276] on span "Guardar" at bounding box center [62, 274] width 36 height 9
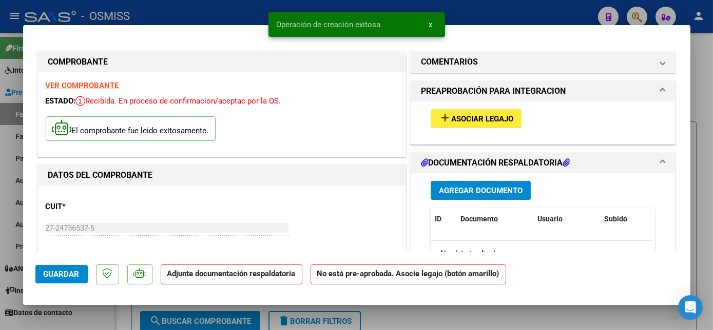
click at [507, 115] on span "Asociar Legajo" at bounding box center [482, 118] width 62 height 9
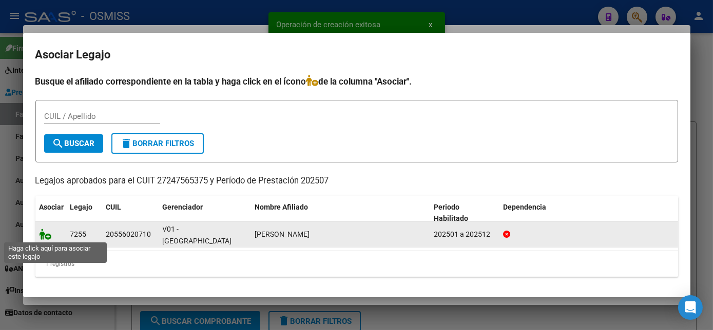
click at [45, 238] on icon at bounding box center [45, 234] width 12 height 11
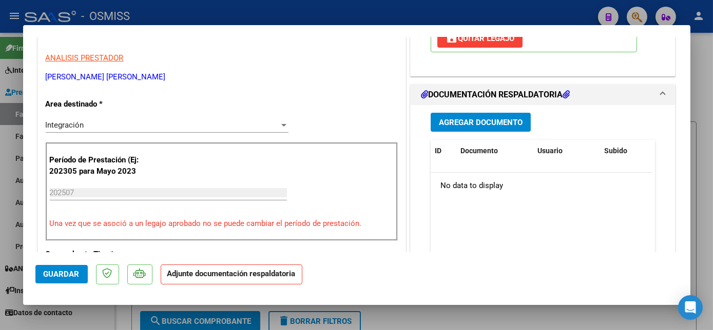
scroll to position [208, 0]
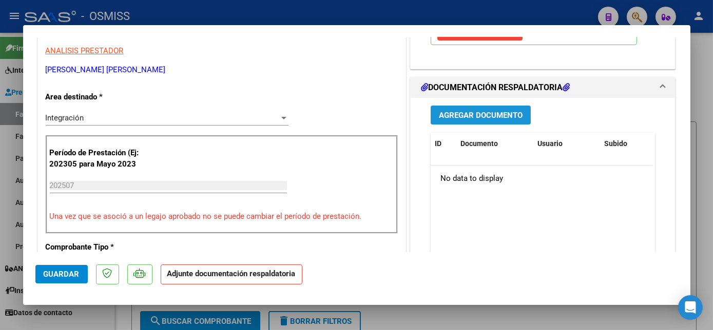
click at [458, 112] on span "Agregar Documento" at bounding box center [481, 115] width 84 height 9
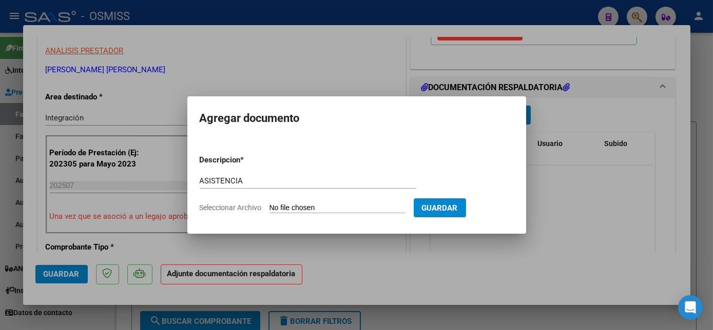
click at [314, 203] on app-file-uploader "Seleccionar Archivo" at bounding box center [307, 207] width 214 height 9
click at [326, 206] on input "Seleccionar Archivo" at bounding box center [337, 209] width 136 height 10
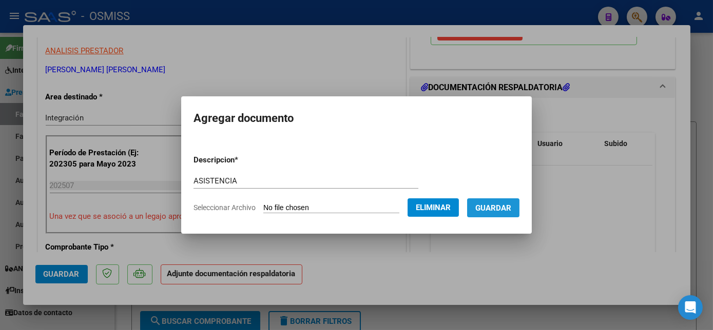
click at [486, 204] on span "Guardar" at bounding box center [493, 208] width 36 height 9
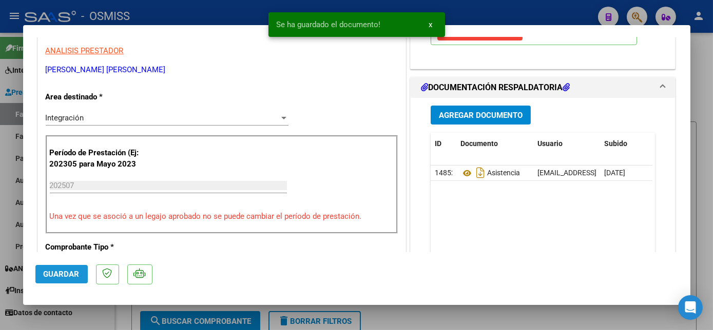
click at [56, 266] on button "Guardar" at bounding box center [61, 274] width 52 height 18
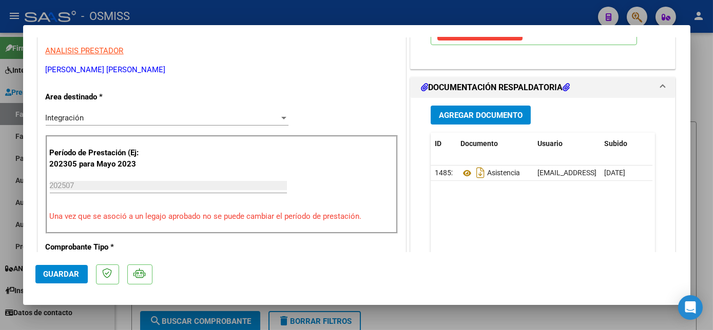
click at [83, 312] on div at bounding box center [356, 165] width 713 height 330
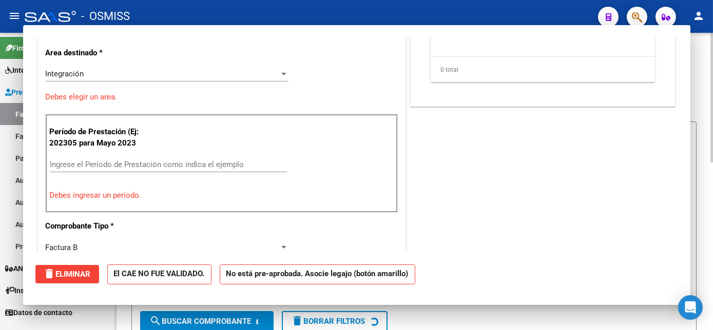
scroll to position [0, 0]
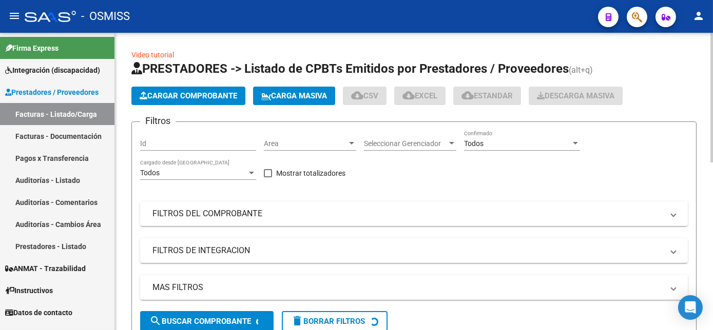
click at [173, 95] on span "Cargar Comprobante" at bounding box center [188, 95] width 97 height 9
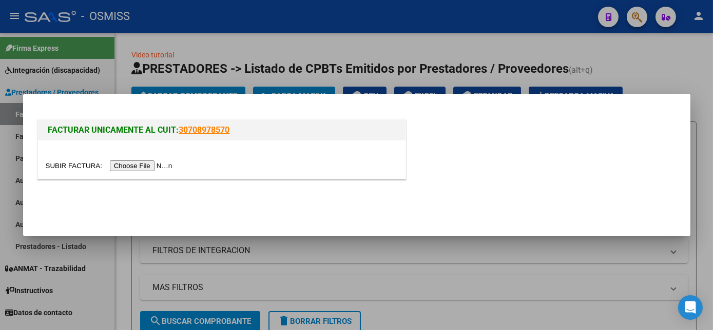
click at [137, 165] on input "file" at bounding box center [111, 166] width 130 height 11
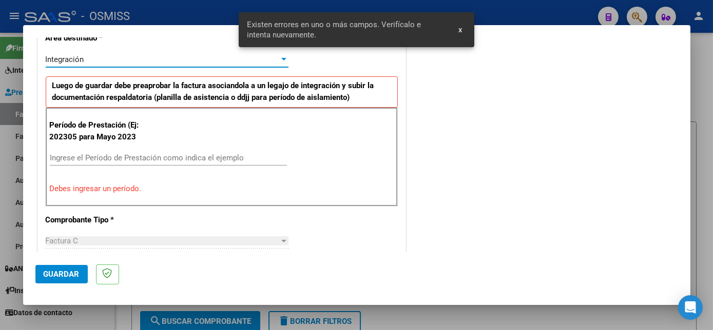
scroll to position [248, 0]
click at [212, 163] on div "Ingrese el Período de Prestación como indica el ejemplo" at bounding box center [168, 156] width 237 height 15
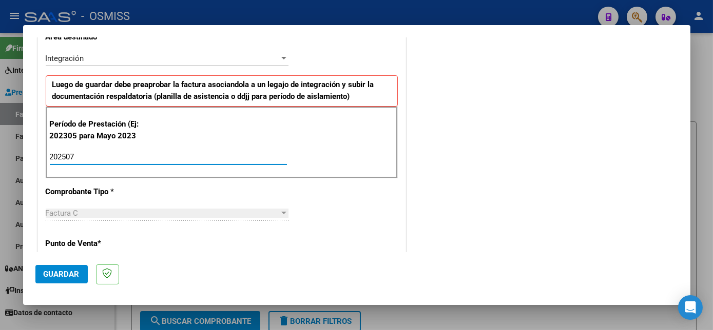
scroll to position [659, 0]
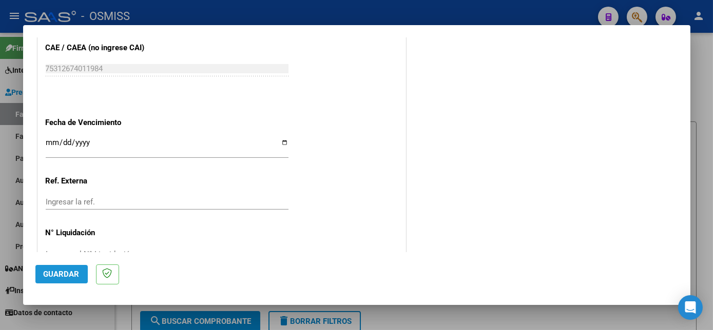
click at [78, 277] on span "Guardar" at bounding box center [62, 274] width 36 height 9
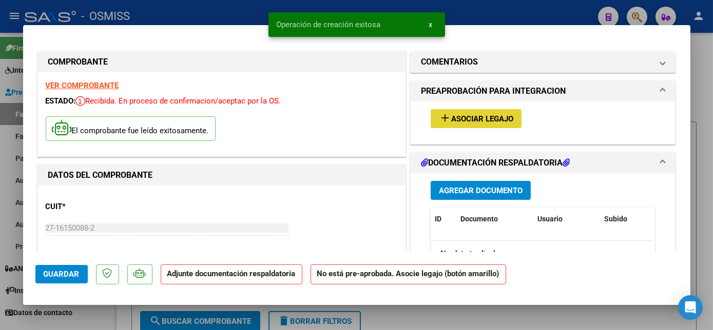
click at [475, 123] on span "Asociar Legajo" at bounding box center [482, 118] width 62 height 9
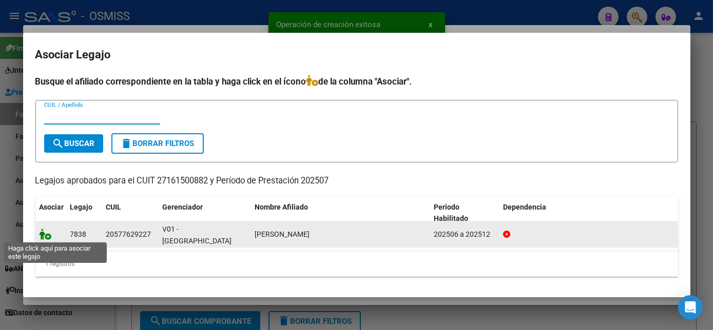
click at [50, 238] on icon at bounding box center [45, 234] width 12 height 11
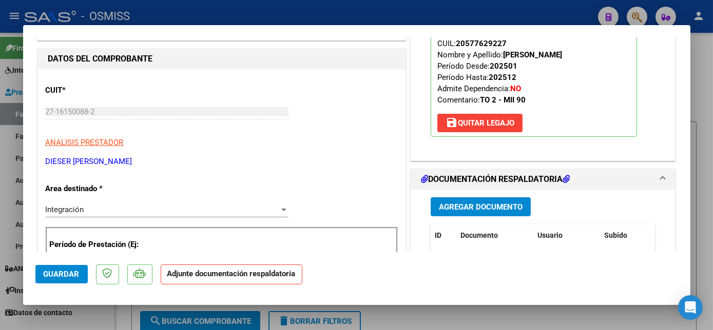
scroll to position [120, 0]
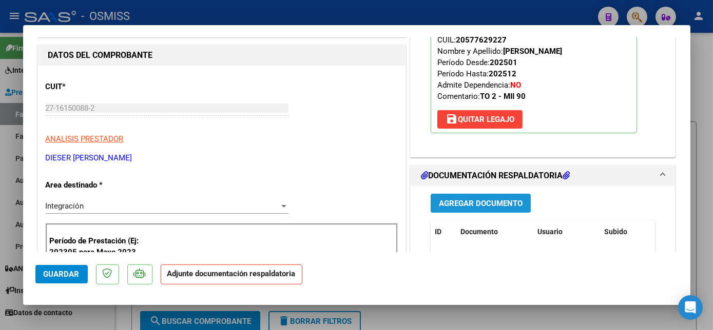
click at [501, 206] on span "Agregar Documento" at bounding box center [481, 203] width 84 height 9
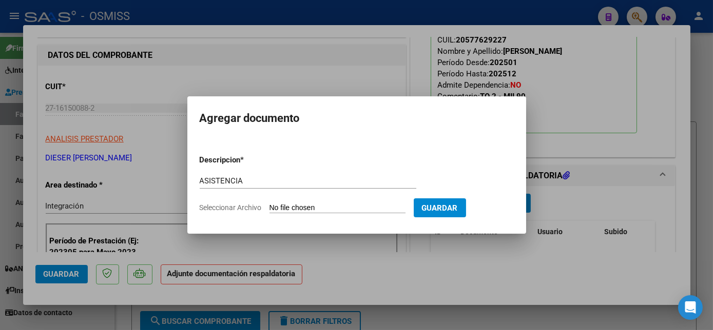
click at [325, 210] on input "Seleccionar Archivo" at bounding box center [337, 209] width 136 height 10
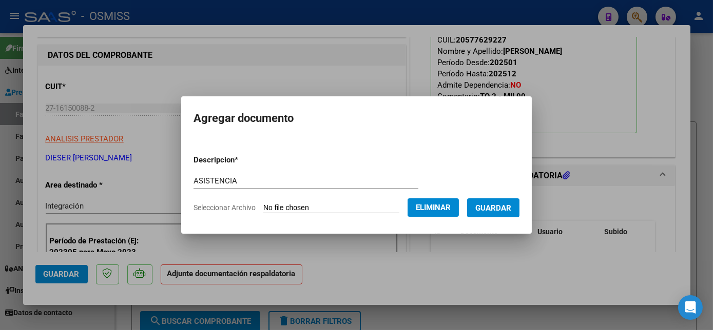
click at [506, 202] on button "Guardar" at bounding box center [493, 208] width 52 height 19
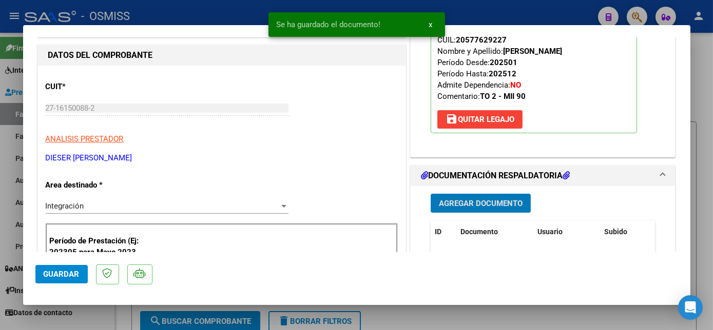
click at [54, 275] on span "Guardar" at bounding box center [62, 274] width 36 height 9
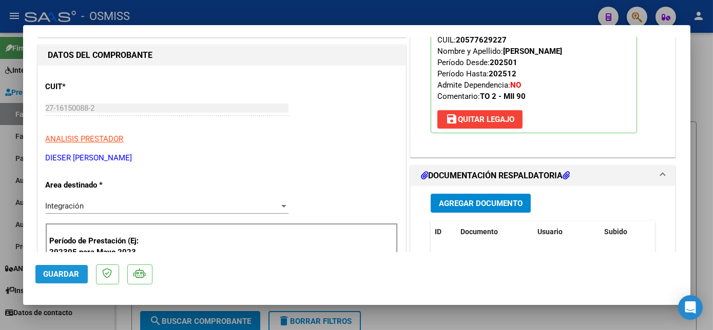
click at [56, 270] on span "Guardar" at bounding box center [62, 274] width 36 height 9
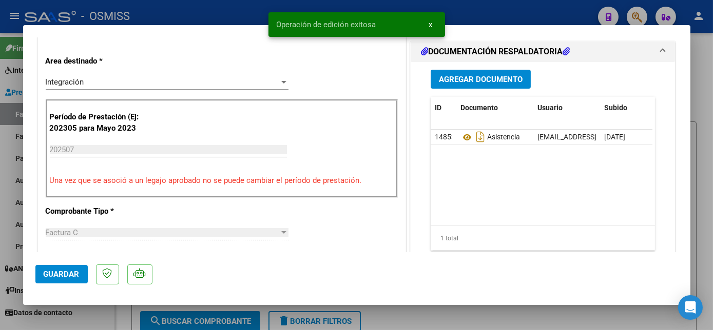
scroll to position [269, 0]
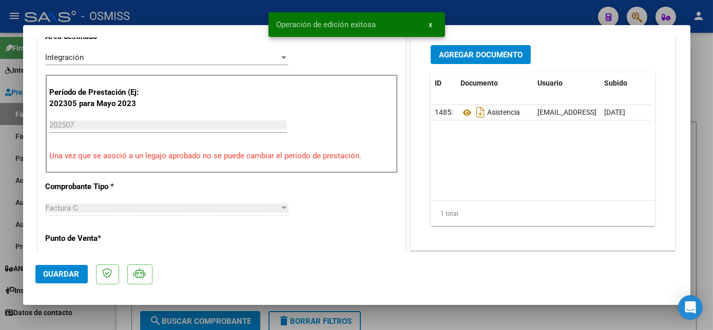
click at [105, 318] on div at bounding box center [356, 165] width 713 height 330
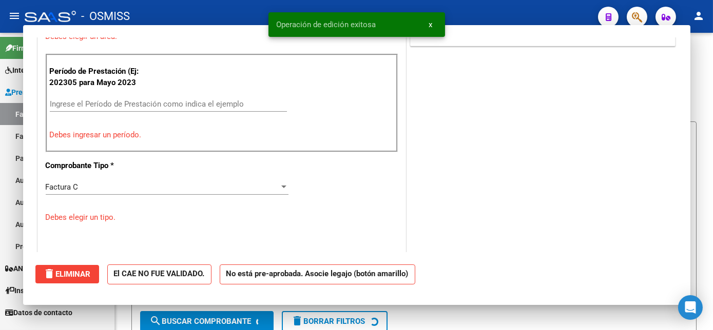
scroll to position [248, 0]
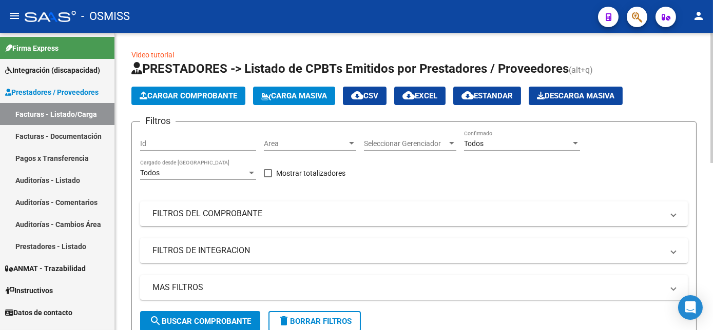
click at [217, 249] on mat-panel-title "FILTROS DE INTEGRACION" at bounding box center [407, 250] width 510 height 11
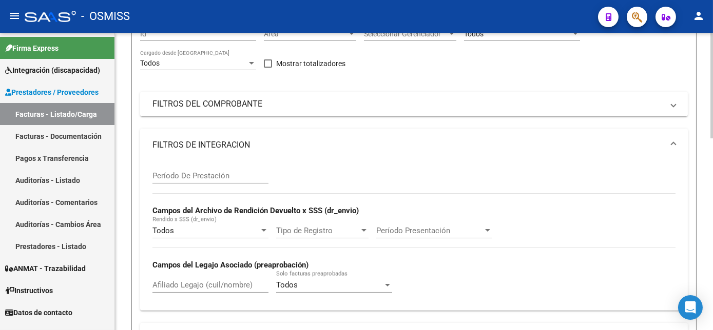
scroll to position [119, 0]
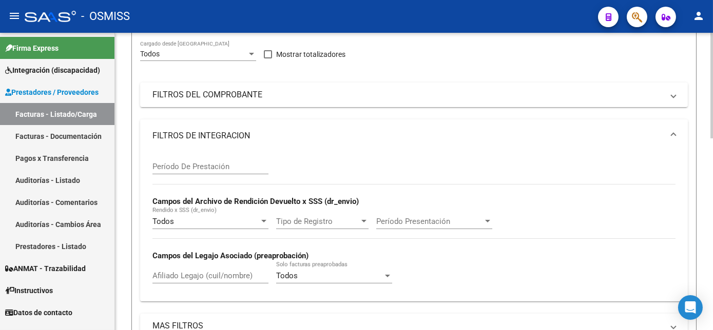
click at [712, 175] on div at bounding box center [711, 129] width 3 height 106
click at [157, 280] on div "Afiliado Legajo (cuil/nombre)" at bounding box center [210, 273] width 116 height 22
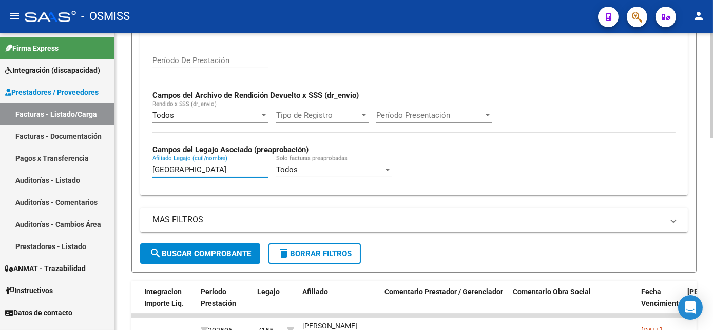
scroll to position [230, 0]
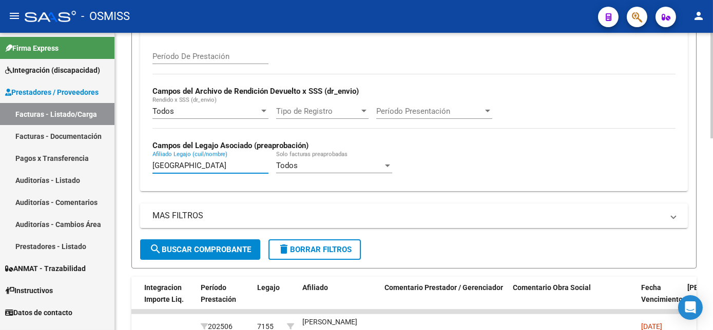
click at [704, 208] on div "Video tutorial PRESTADORES -> Listado de CPBTs Emitidos por Prestadores / Prove…" at bounding box center [415, 218] width 600 height 829
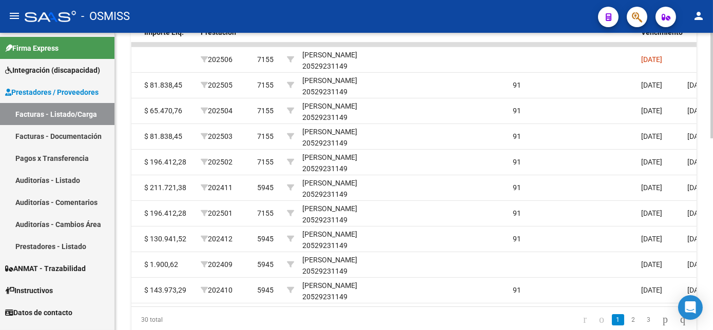
scroll to position [505, 0]
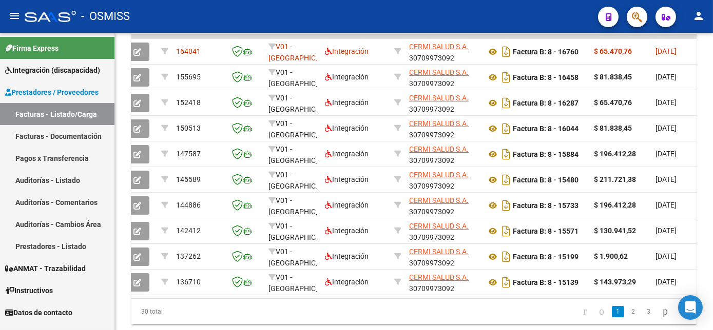
scroll to position [0, 0]
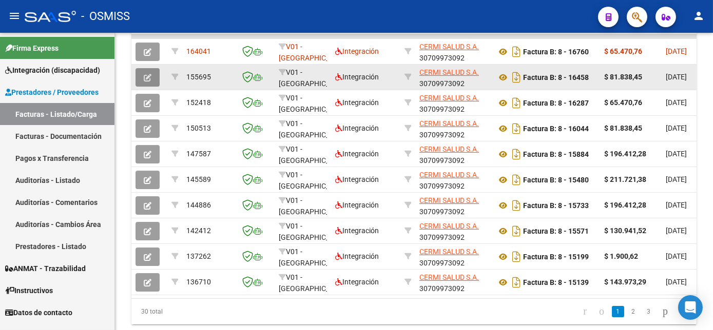
click at [148, 74] on icon "button" at bounding box center [148, 78] width 8 height 8
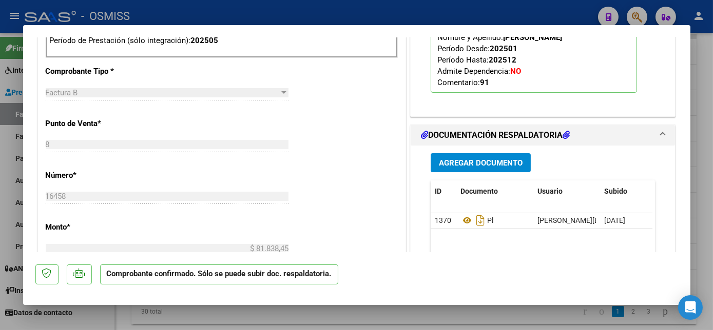
scroll to position [470, 0]
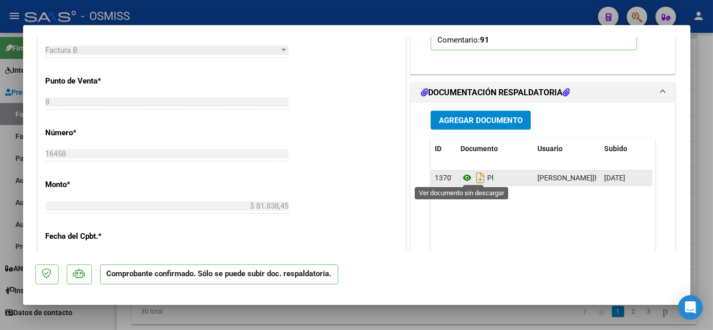
click at [461, 177] on icon at bounding box center [466, 178] width 13 height 12
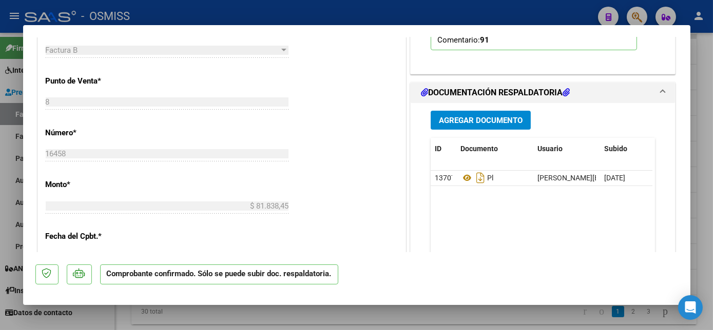
click at [232, 310] on div at bounding box center [356, 165] width 713 height 330
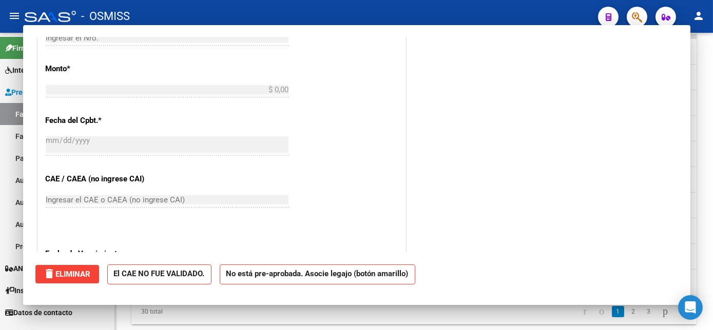
scroll to position [354, 0]
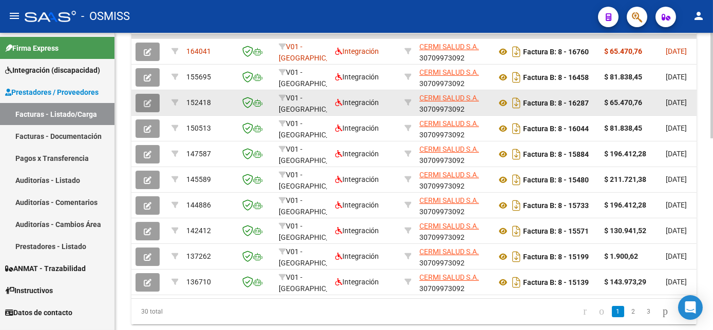
click at [141, 107] on button "button" at bounding box center [147, 103] width 24 height 18
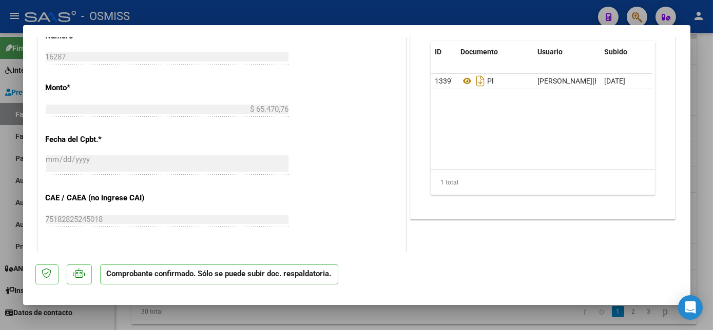
scroll to position [560, 0]
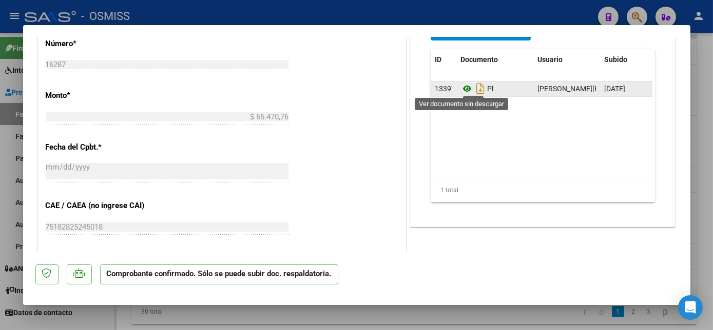
click at [462, 87] on icon at bounding box center [466, 89] width 13 height 12
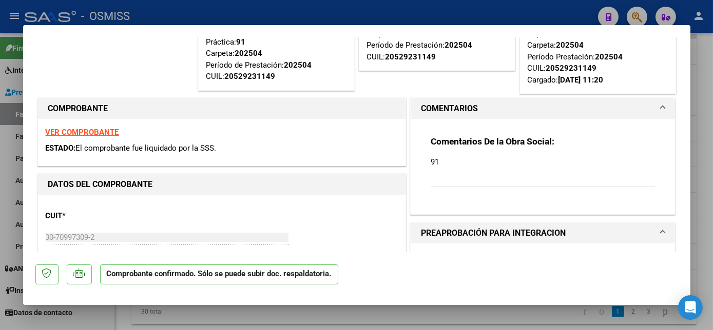
scroll to position [0, 0]
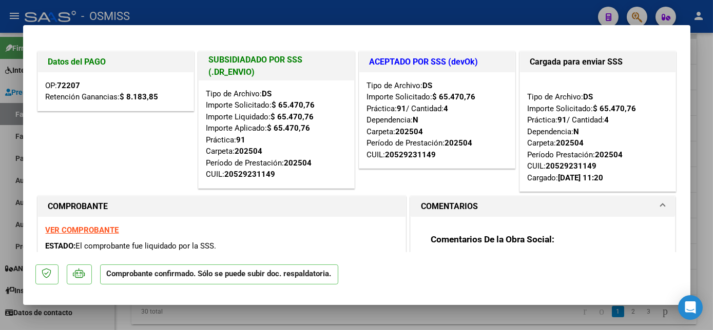
click at [202, 322] on div at bounding box center [356, 165] width 713 height 330
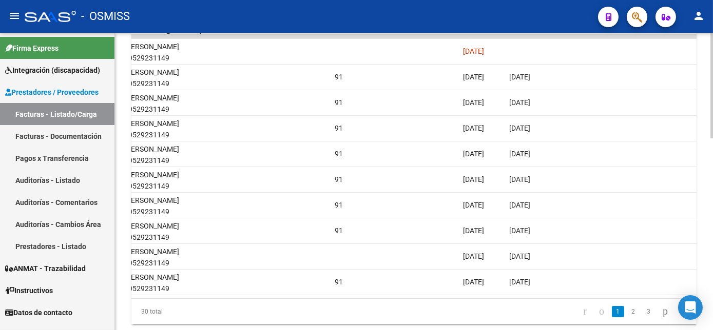
scroll to position [0, 1245]
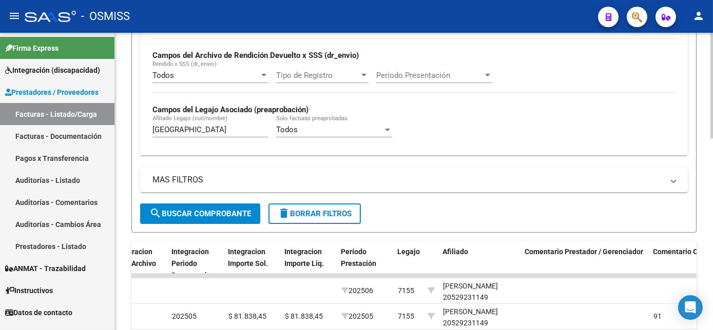
scroll to position [258, 0]
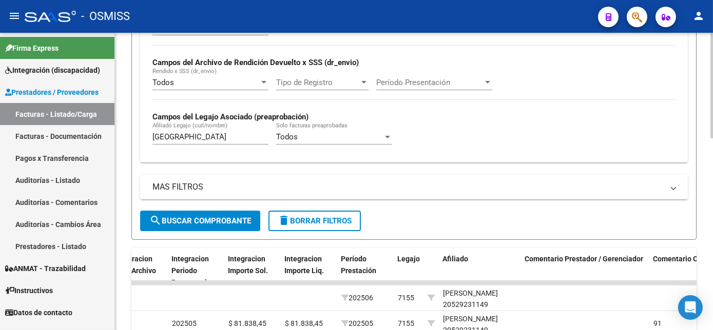
click at [708, 148] on div "Video tutorial PRESTADORES -> Listado de CPBTs Emitidos por Prestadores / Prove…" at bounding box center [415, 189] width 600 height 829
click at [295, 216] on span "delete Borrar Filtros" at bounding box center [315, 220] width 74 height 9
click at [347, 219] on span "delete Borrar Filtros" at bounding box center [315, 220] width 74 height 9
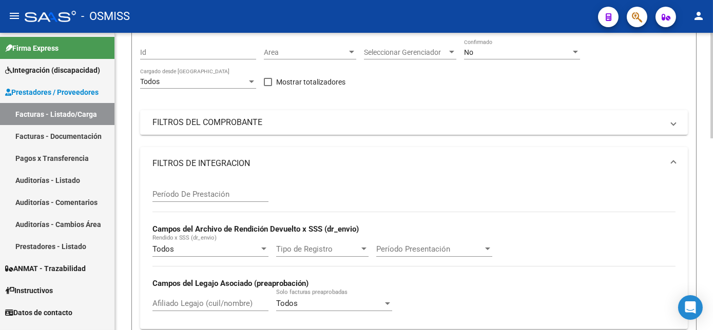
scroll to position [45, 0]
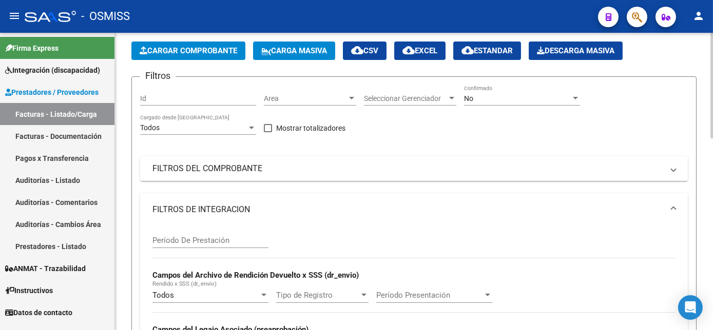
click at [571, 100] on div at bounding box center [574, 98] width 9 height 8
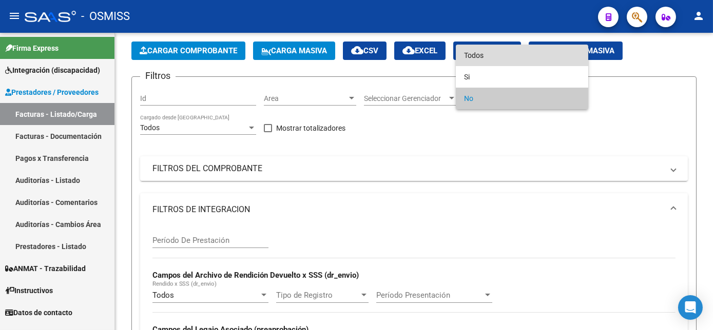
click at [497, 57] on span "Todos" at bounding box center [522, 56] width 116 height 22
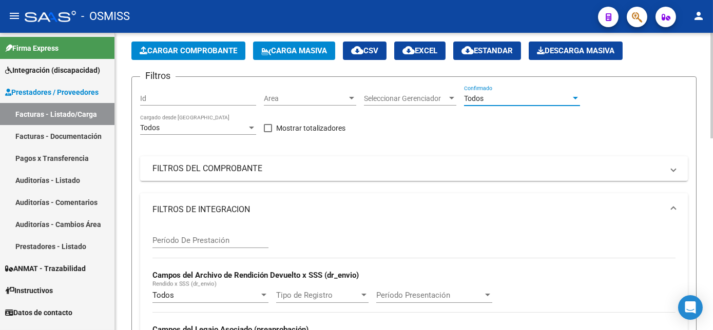
click at [468, 205] on mat-panel-title "FILTROS DE INTEGRACION" at bounding box center [407, 209] width 510 height 11
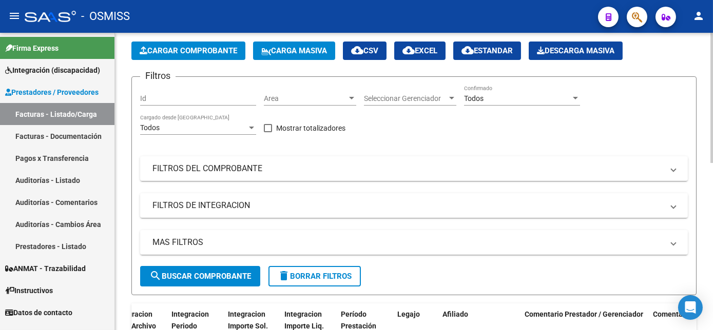
click at [213, 57] on button "Cargar Comprobante" at bounding box center [188, 51] width 114 height 18
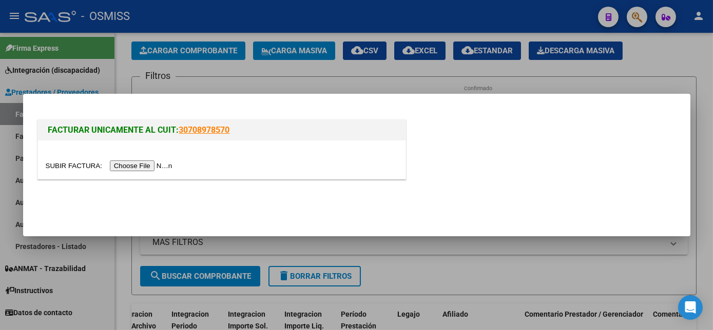
click at [133, 167] on input "file" at bounding box center [111, 166] width 130 height 11
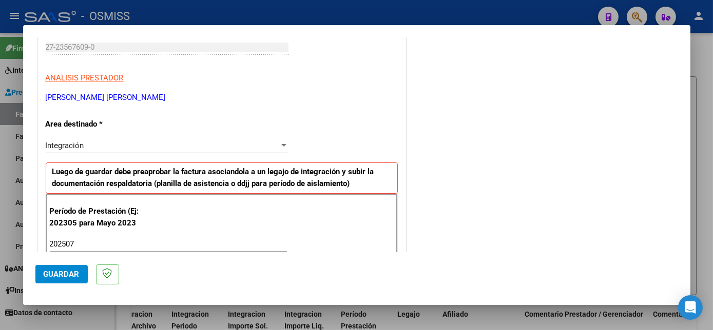
scroll to position [659, 0]
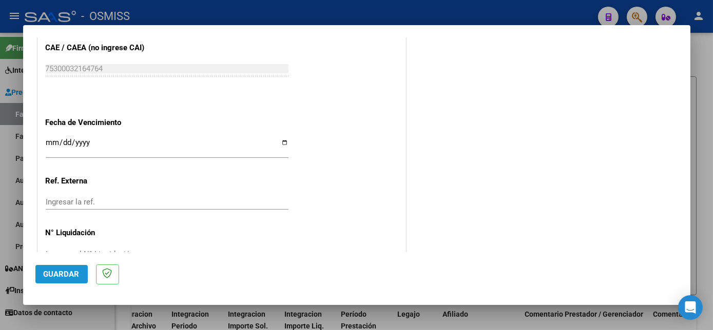
click at [65, 270] on span "Guardar" at bounding box center [62, 274] width 36 height 9
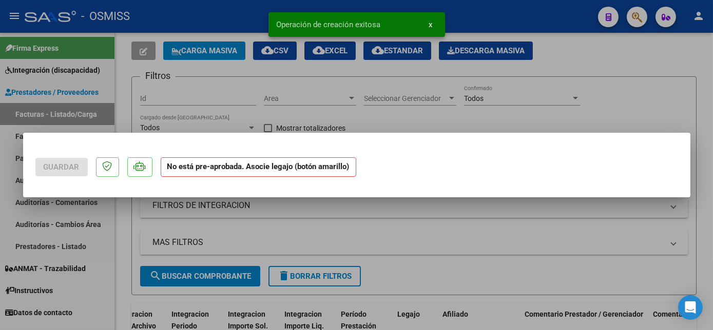
scroll to position [0, 0]
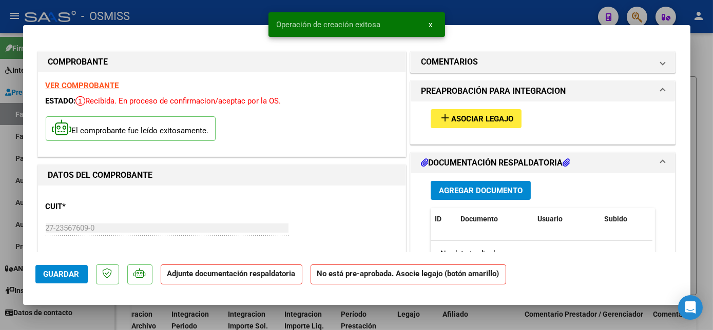
click at [472, 115] on span "Asociar Legajo" at bounding box center [482, 118] width 62 height 9
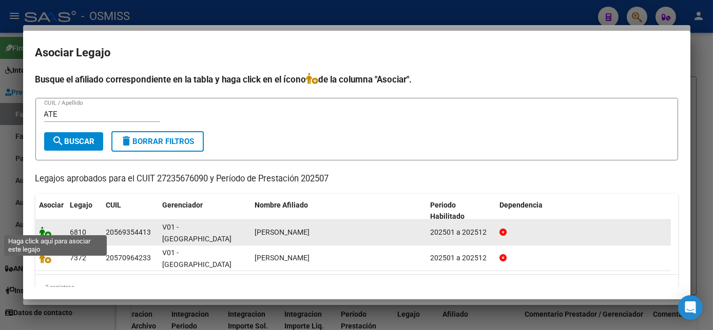
click at [42, 227] on icon at bounding box center [45, 232] width 12 height 11
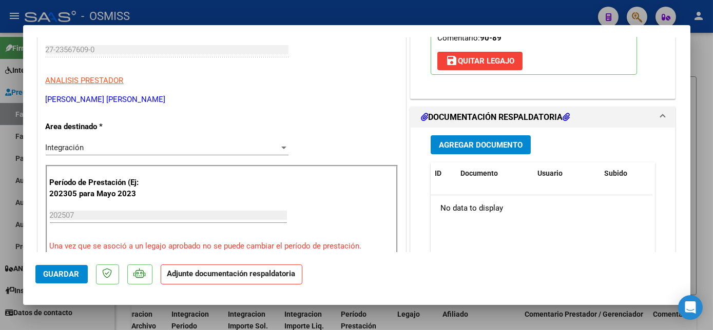
scroll to position [201, 0]
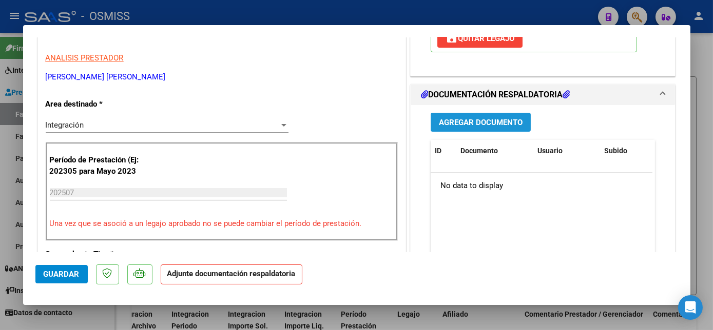
click at [447, 118] on span "Agregar Documento" at bounding box center [481, 122] width 84 height 9
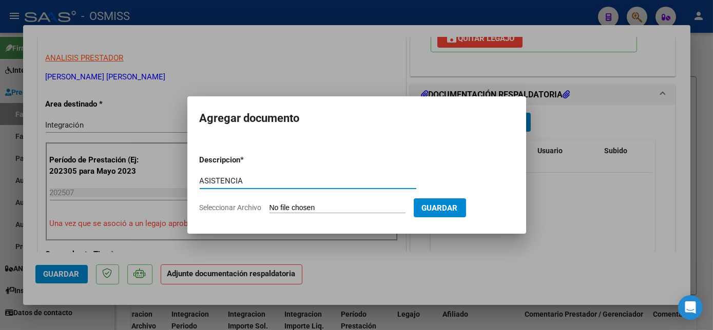
type input "ASISTENCIA"
click at [345, 205] on input "Seleccionar Archivo" at bounding box center [337, 209] width 136 height 10
type input "C:\fakepath\JUL 2025 - ATENCIA ELIAS - Noelia Campos.pdf"
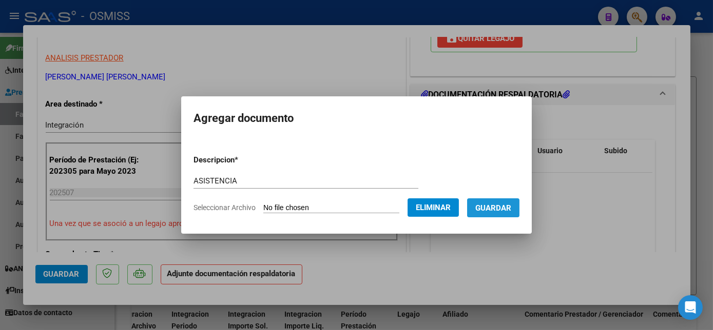
click at [491, 203] on span "Guardar" at bounding box center [493, 207] width 36 height 9
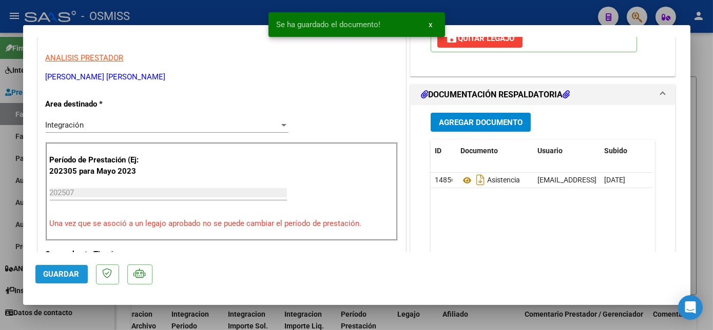
click at [60, 266] on button "Guardar" at bounding box center [61, 274] width 52 height 18
click at [101, 316] on div at bounding box center [356, 165] width 713 height 330
type input "$ 0,00"
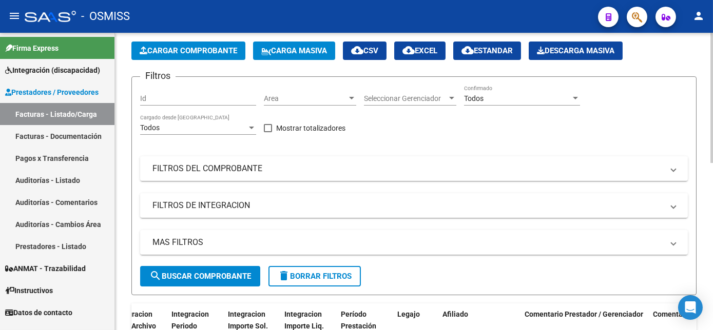
click at [202, 55] on button "Cargar Comprobante" at bounding box center [188, 51] width 114 height 18
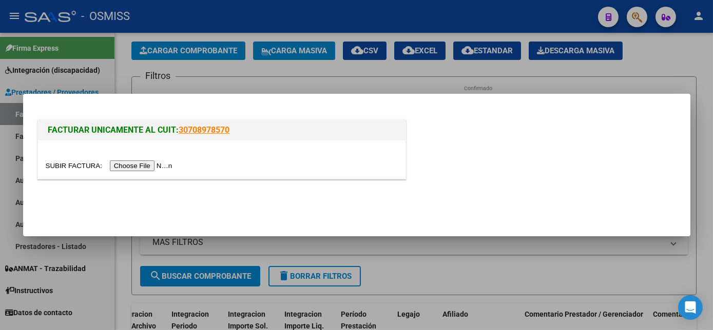
click at [141, 164] on input "file" at bounding box center [111, 166] width 130 height 11
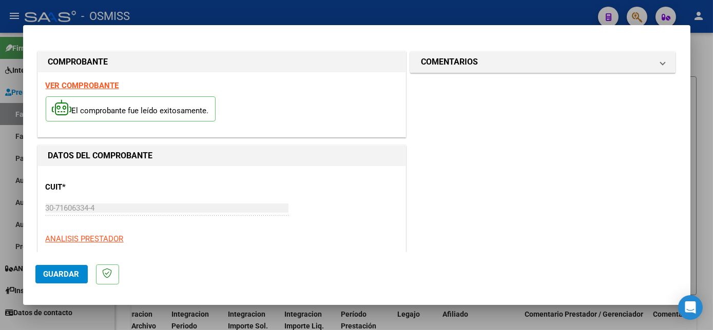
scroll to position [161, 0]
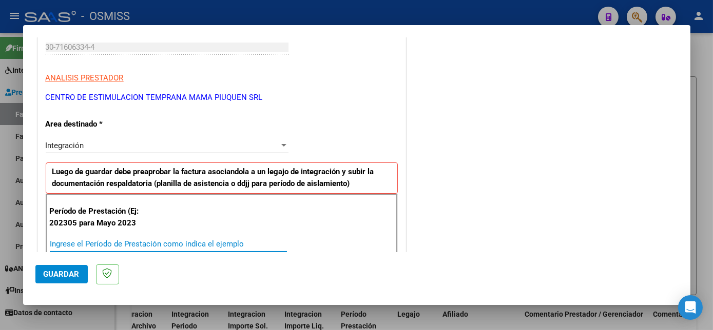
click at [215, 242] on input "Ingrese el Período de Prestación como indica el ejemplo" at bounding box center [168, 244] width 237 height 9
type input "202507"
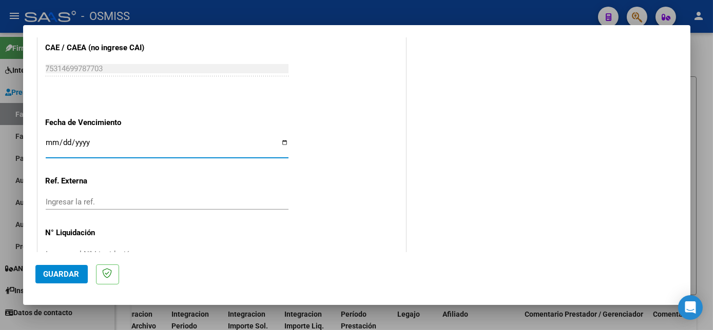
click at [52, 142] on input "Ingresar la fecha" at bounding box center [167, 147] width 243 height 16
type input "[DATE]"
click at [51, 274] on span "Guardar" at bounding box center [62, 274] width 36 height 9
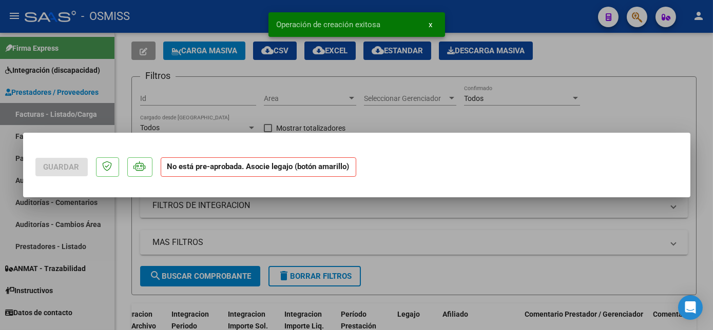
scroll to position [0, 0]
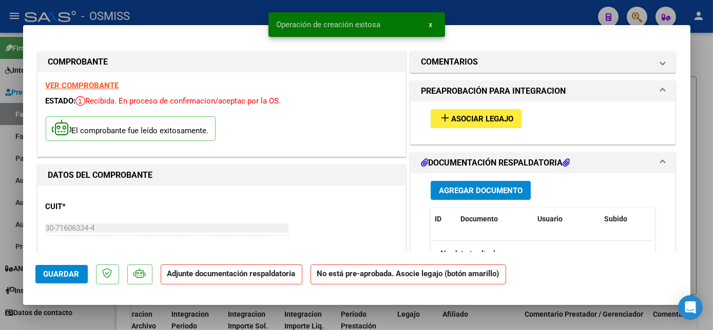
click at [454, 116] on span "Asociar Legajo" at bounding box center [482, 118] width 62 height 9
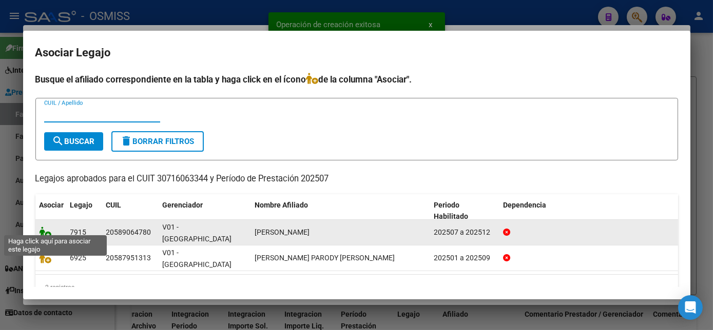
click at [44, 227] on icon at bounding box center [45, 232] width 12 height 11
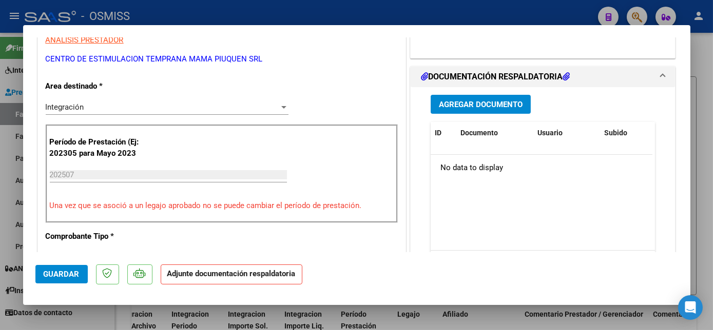
scroll to position [246, 0]
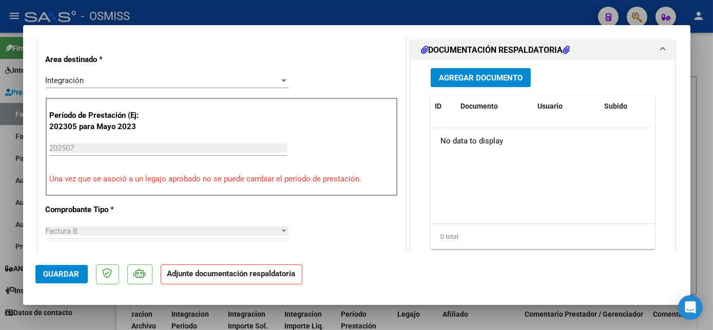
click at [513, 74] on span "Agregar Documento" at bounding box center [481, 77] width 84 height 9
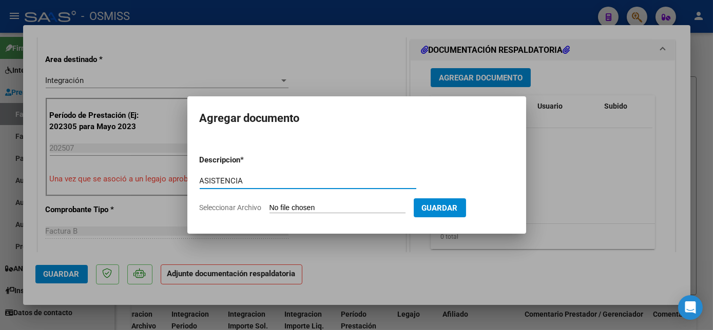
type input "ASISTENCIA"
click at [350, 204] on input "Seleccionar Archivo" at bounding box center [337, 209] width 136 height 10
type input "C:\fakepath\PL.pdf"
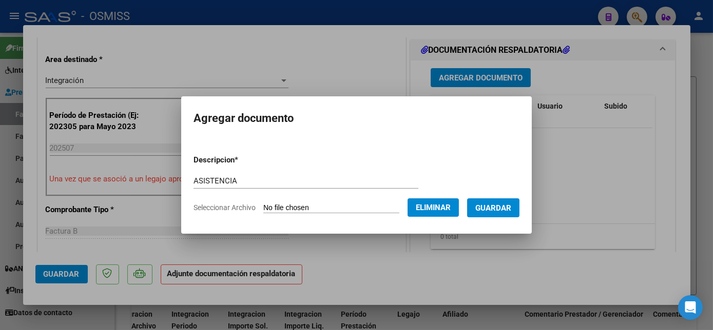
click at [502, 205] on span "Guardar" at bounding box center [493, 208] width 36 height 9
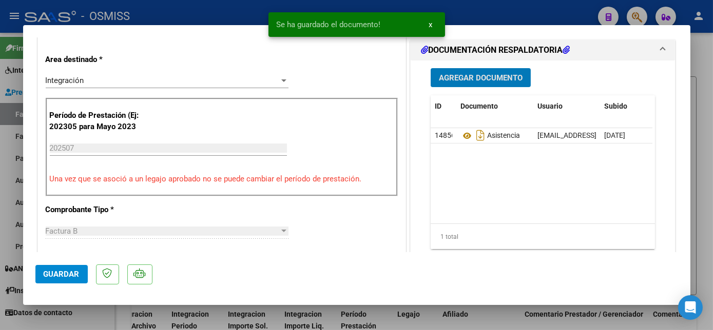
click at [68, 274] on span "Guardar" at bounding box center [62, 274] width 36 height 9
click at [94, 317] on div at bounding box center [356, 165] width 713 height 330
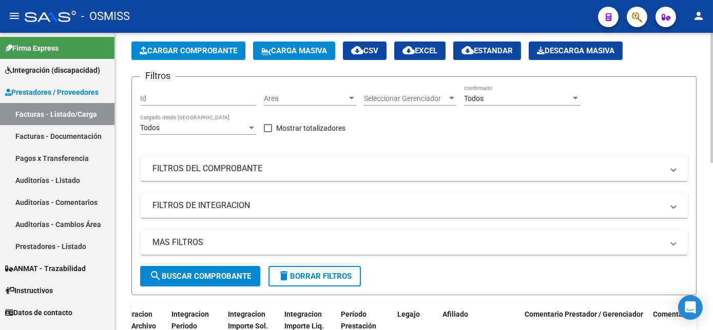
click at [189, 54] on span "Cargar Comprobante" at bounding box center [188, 50] width 97 height 9
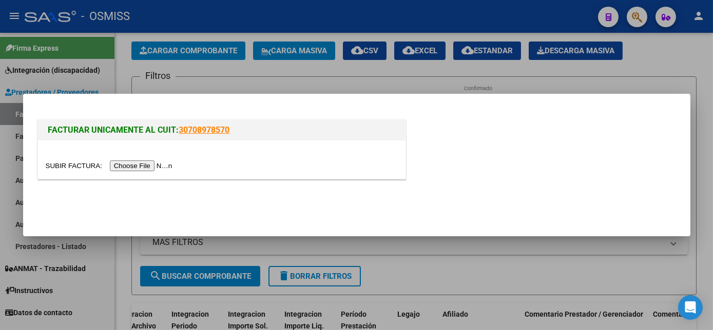
click at [127, 168] on input "file" at bounding box center [111, 166] width 130 height 11
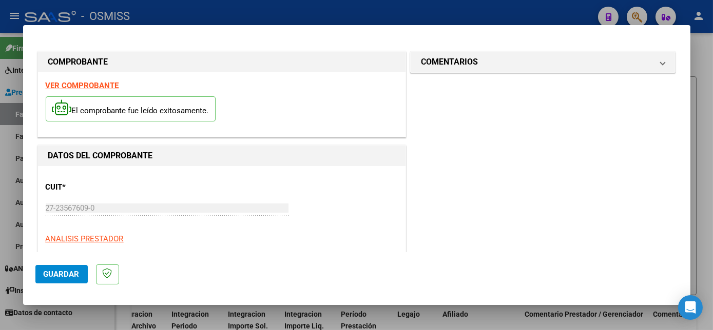
scroll to position [161, 0]
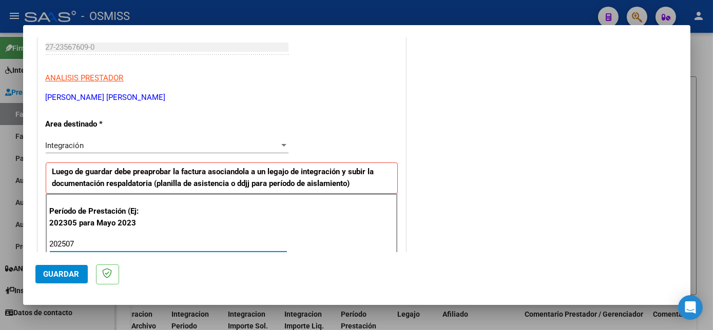
type input "202507"
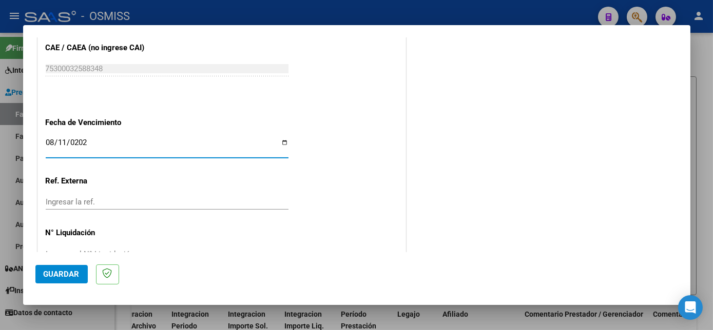
type input "[DATE]"
click at [69, 278] on span "Guardar" at bounding box center [62, 274] width 36 height 9
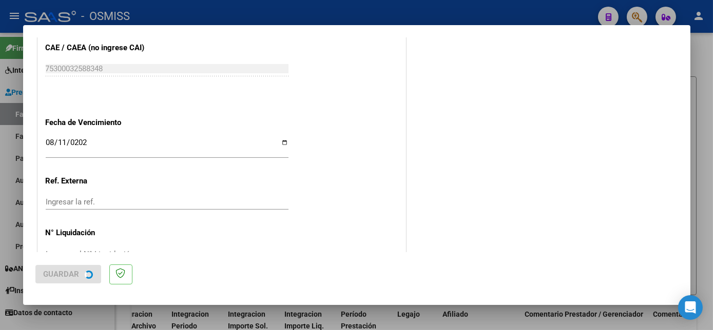
scroll to position [0, 0]
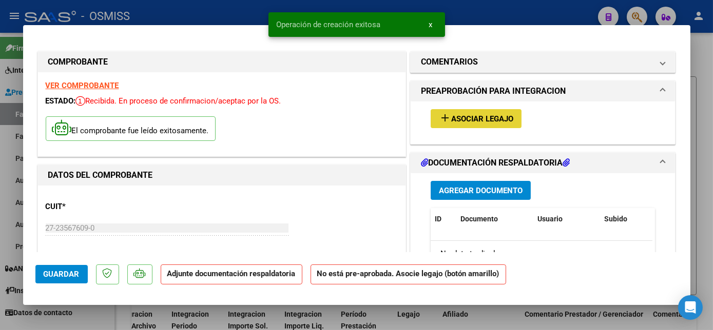
click at [486, 117] on span "Asociar Legajo" at bounding box center [482, 118] width 62 height 9
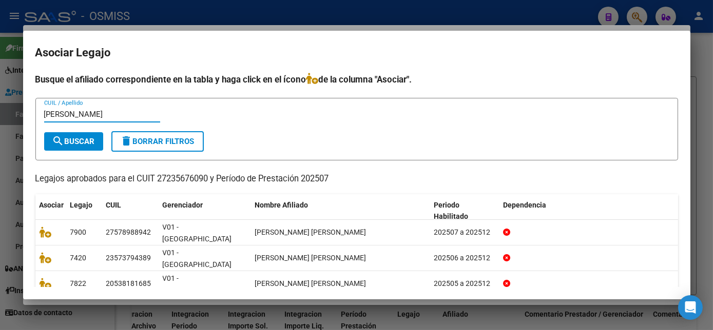
type input "GALEANO"
click at [83, 135] on button "search Buscar" at bounding box center [73, 141] width 59 height 18
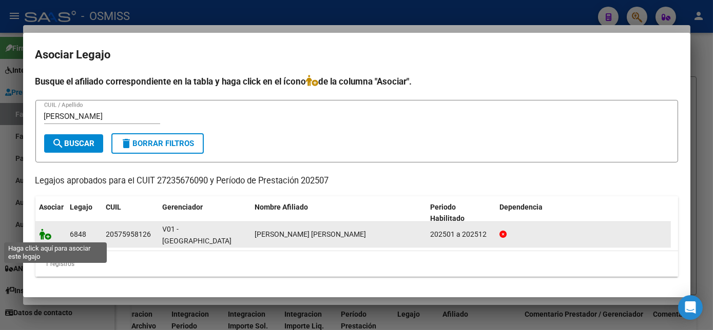
click at [48, 235] on icon at bounding box center [45, 234] width 12 height 11
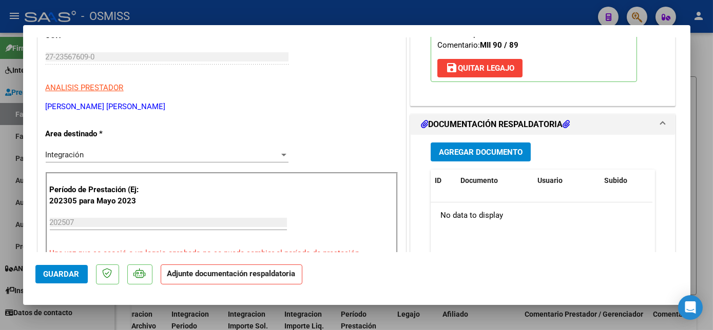
scroll to position [192, 0]
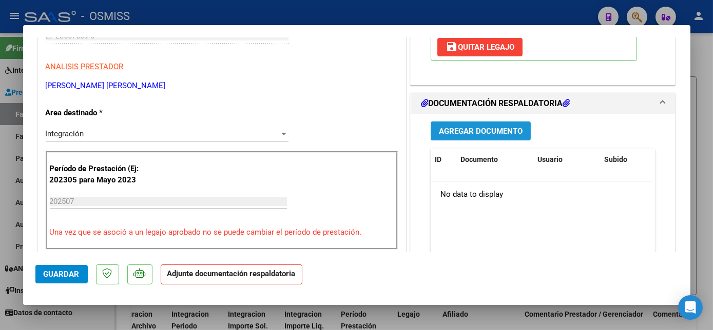
click at [472, 127] on span "Agregar Documento" at bounding box center [481, 131] width 84 height 9
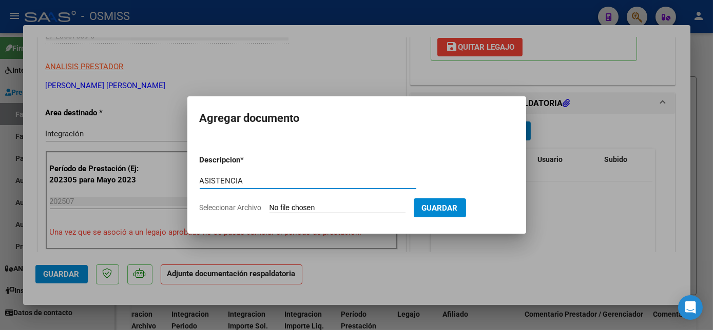
type input "ASISTENCIA"
click at [348, 207] on input "Seleccionar Archivo" at bounding box center [337, 209] width 136 height 10
type input "C:\fakepath\ASIST REHA JULIO -GALEANO FRANCO - Noelia Campos.pdf"
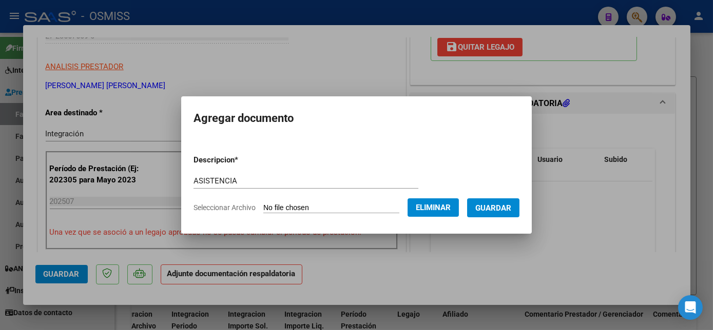
click at [497, 205] on span "Guardar" at bounding box center [493, 208] width 36 height 9
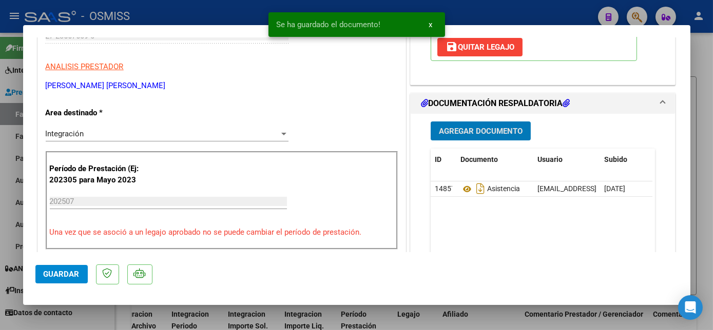
click at [70, 276] on span "Guardar" at bounding box center [62, 274] width 36 height 9
click at [94, 315] on div at bounding box center [356, 165] width 713 height 330
type input "$ 0,00"
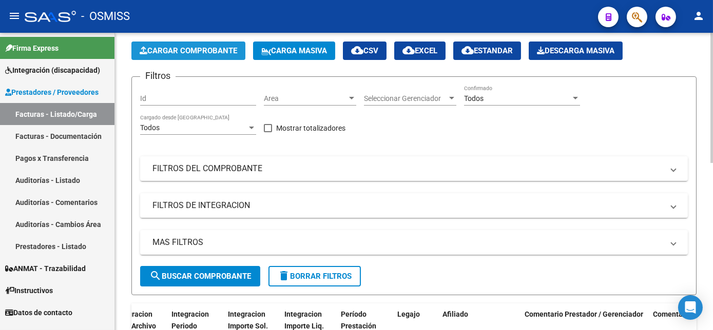
click at [201, 52] on span "Cargar Comprobante" at bounding box center [188, 50] width 97 height 9
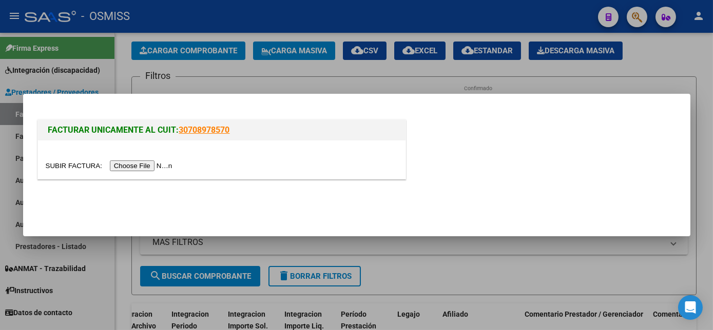
click at [128, 165] on input "file" at bounding box center [111, 166] width 130 height 11
click at [148, 165] on input "file" at bounding box center [111, 166] width 130 height 11
click at [130, 166] on input "file" at bounding box center [111, 166] width 130 height 11
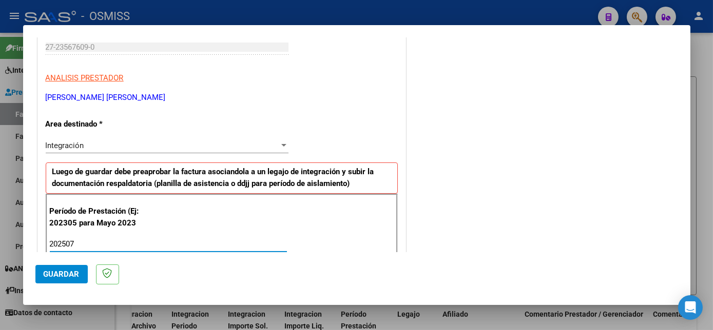
type input "202507"
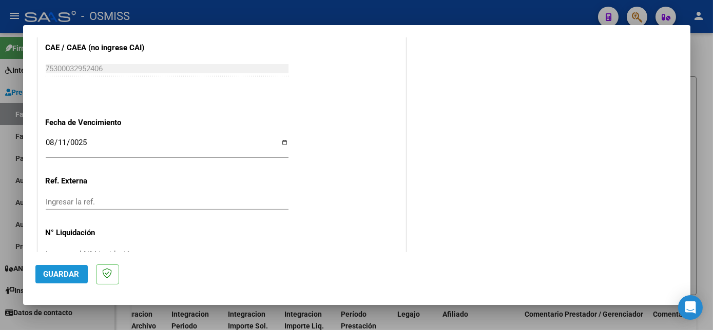
click at [79, 283] on button "Guardar" at bounding box center [61, 274] width 52 height 18
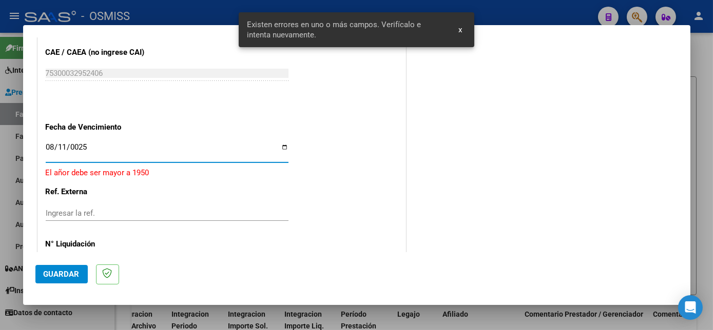
click at [94, 146] on input "0025-08-11" at bounding box center [167, 151] width 243 height 16
click at [86, 144] on input "0025-08-11" at bounding box center [167, 151] width 243 height 16
type input "[DATE]"
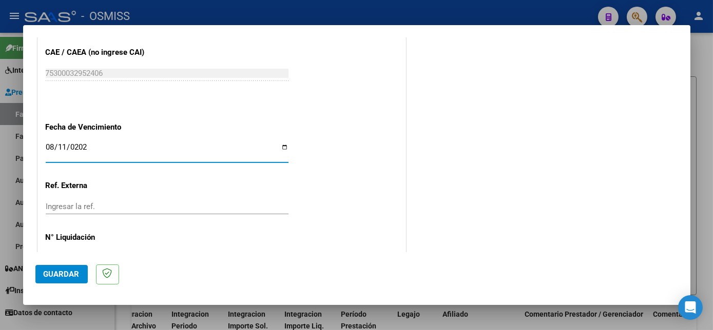
click at [55, 273] on span "Guardar" at bounding box center [62, 274] width 36 height 9
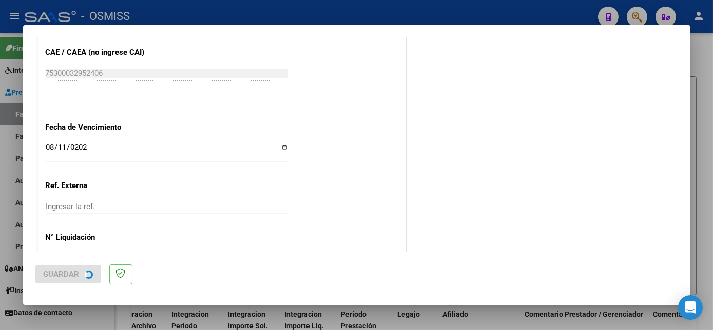
scroll to position [0, 0]
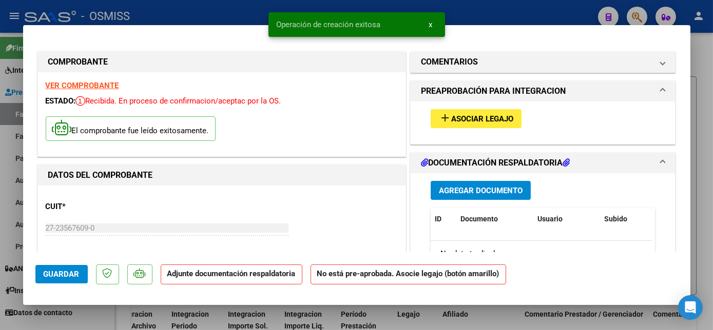
click at [458, 123] on button "add Asociar Legajo" at bounding box center [475, 118] width 91 height 19
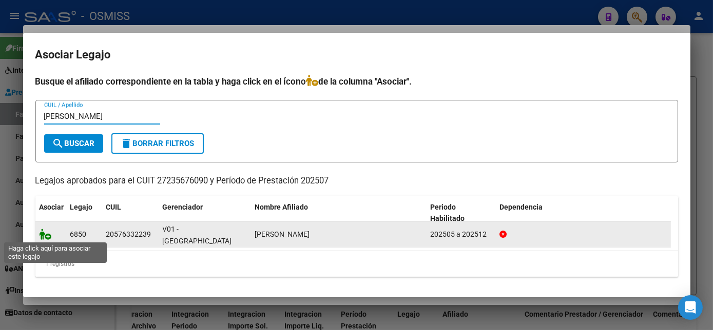
type input "GARNICA"
click at [43, 233] on icon at bounding box center [45, 234] width 12 height 11
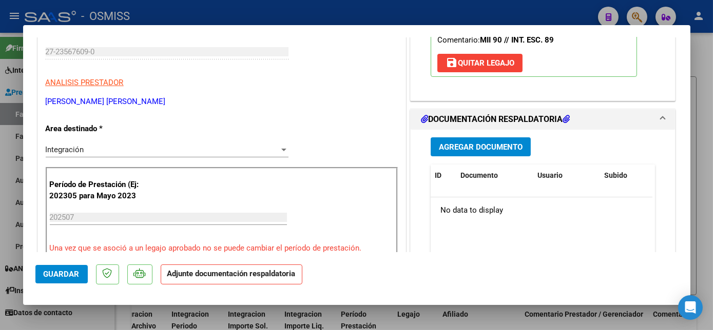
scroll to position [210, 0]
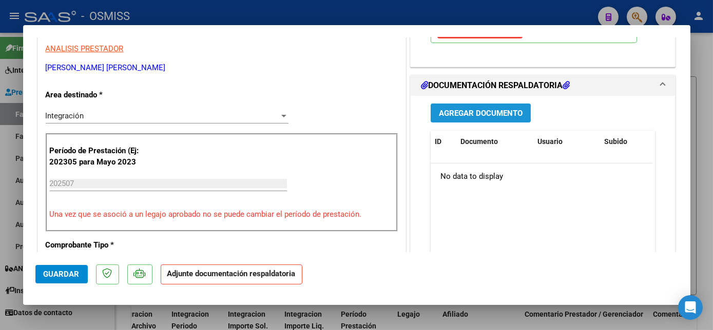
click at [486, 119] on button "Agregar Documento" at bounding box center [480, 113] width 100 height 19
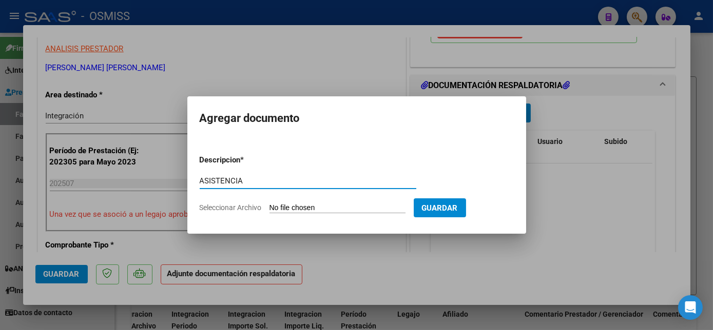
type input "ASISTENCIA"
click at [327, 207] on input "Seleccionar Archivo" at bounding box center [337, 209] width 136 height 10
type input "C:\fakepath\JULIO 2025 - GARNICA BENICIO - Noelia Campos (2).pdf"
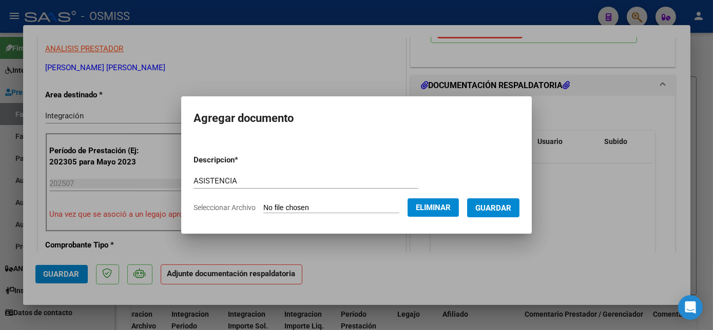
click at [509, 209] on span "Guardar" at bounding box center [493, 208] width 36 height 9
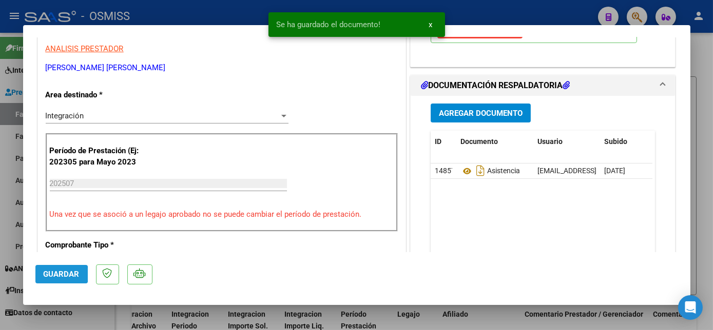
click at [56, 274] on span "Guardar" at bounding box center [62, 274] width 36 height 9
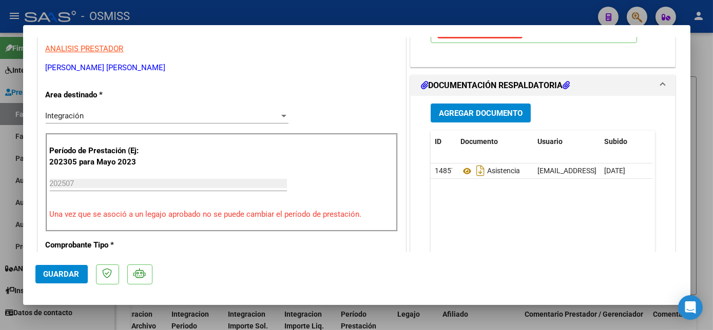
click at [98, 317] on div at bounding box center [356, 165] width 713 height 330
type input "$ 0,00"
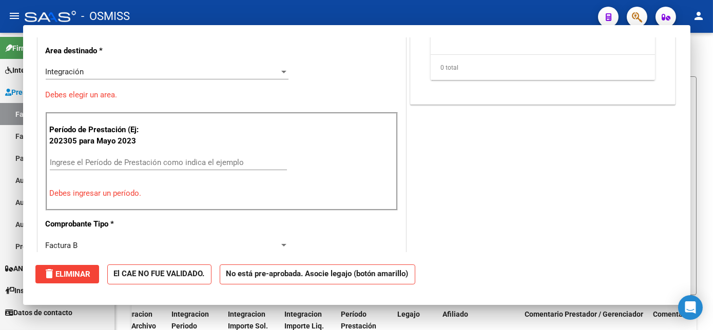
scroll to position [167, 0]
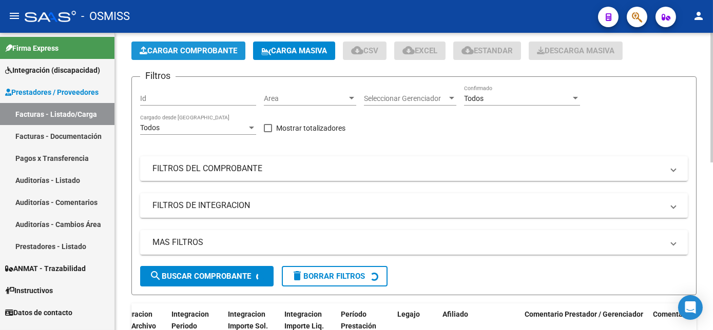
click at [182, 53] on span "Cargar Comprobante" at bounding box center [188, 50] width 97 height 9
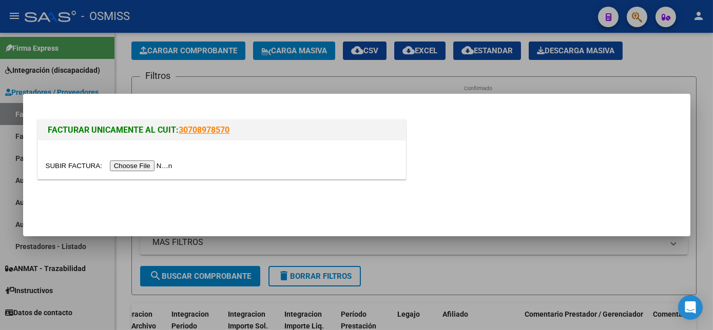
click at [147, 168] on input "file" at bounding box center [111, 166] width 130 height 11
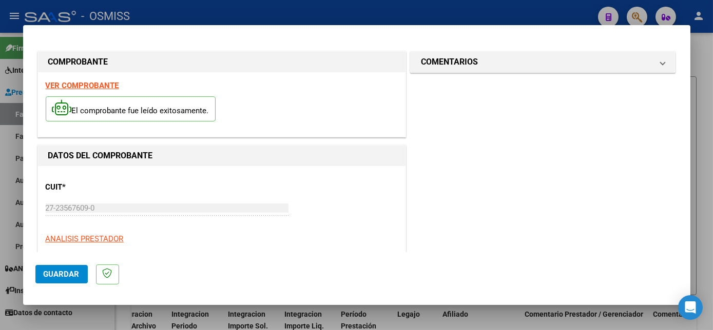
scroll to position [161, 0]
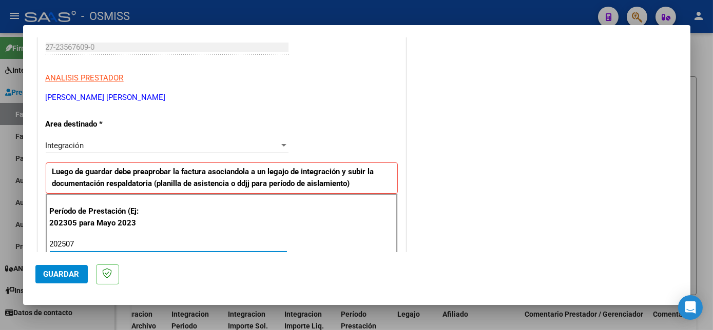
type input "202507"
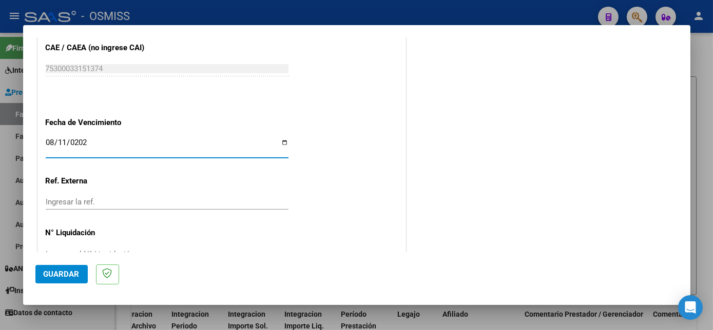
type input "[DATE]"
click at [78, 270] on span "Guardar" at bounding box center [62, 274] width 36 height 9
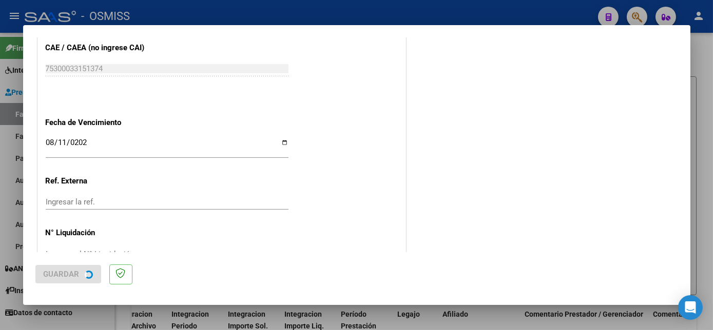
scroll to position [0, 0]
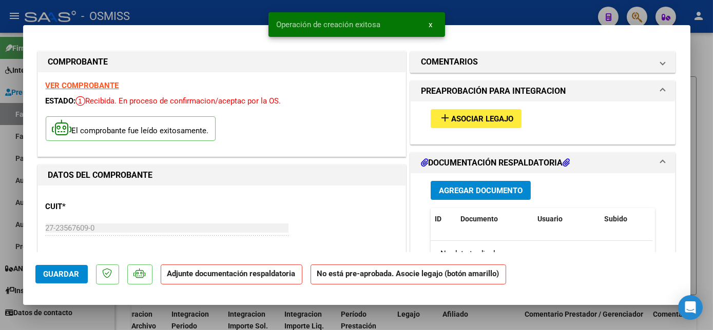
click at [488, 115] on span "Asociar Legajo" at bounding box center [482, 118] width 62 height 9
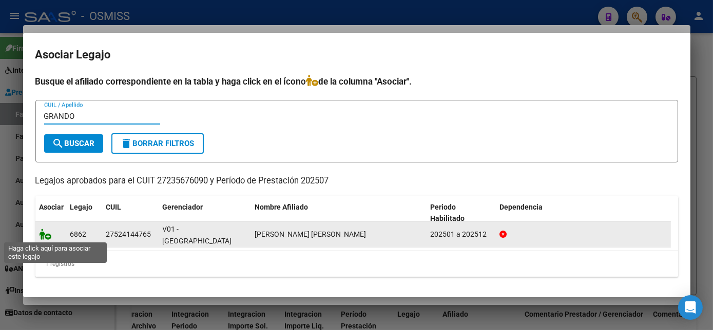
type input "GRANDO"
click at [43, 235] on icon at bounding box center [45, 234] width 12 height 11
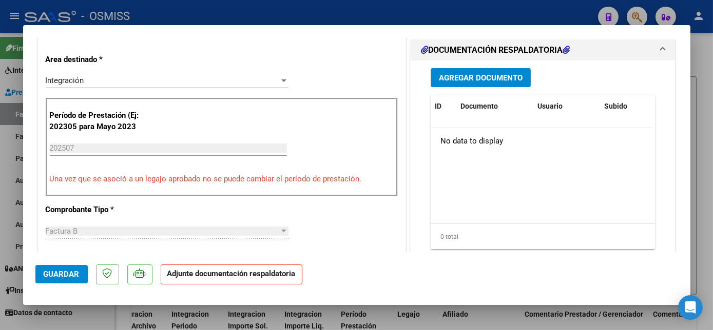
scroll to position [251, 0]
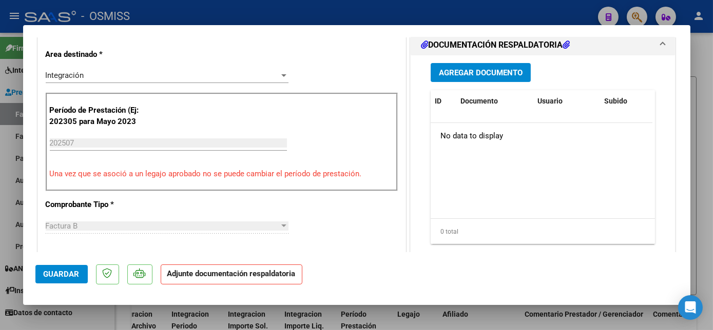
click at [497, 75] on span "Agregar Documento" at bounding box center [481, 72] width 84 height 9
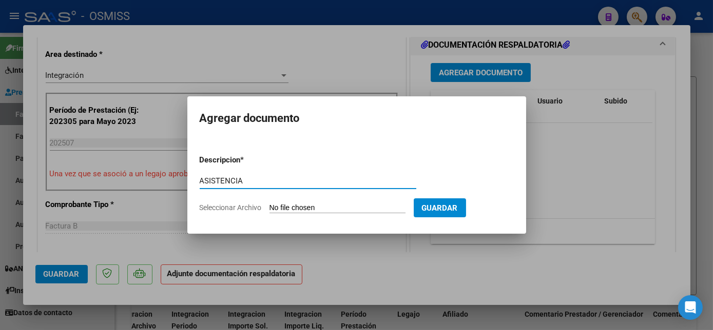
type input "ASISTENCIA"
click at [324, 207] on input "Seleccionar Archivo" at bounding box center [337, 209] width 136 height 10
type input "C:\fakepath\JULIO 2025 - GRANDOLIO FLORENCIA (1) - Noelia Campos.pdf"
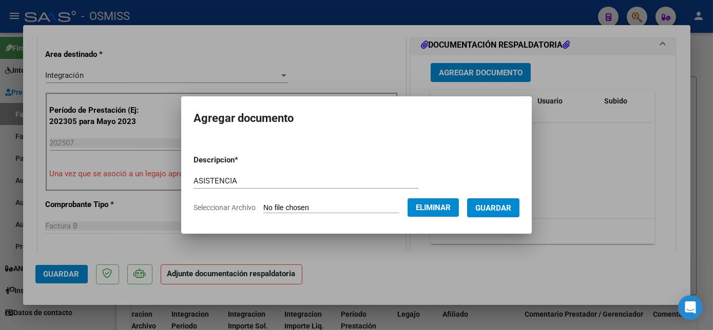
click at [487, 204] on span "Guardar" at bounding box center [493, 208] width 36 height 9
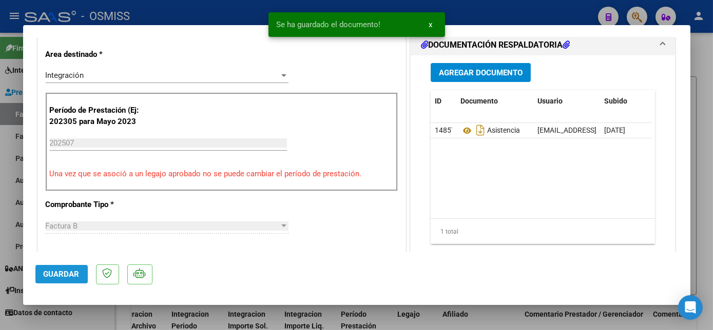
click at [58, 271] on span "Guardar" at bounding box center [62, 274] width 36 height 9
click at [97, 316] on div at bounding box center [356, 165] width 713 height 330
type input "$ 0,00"
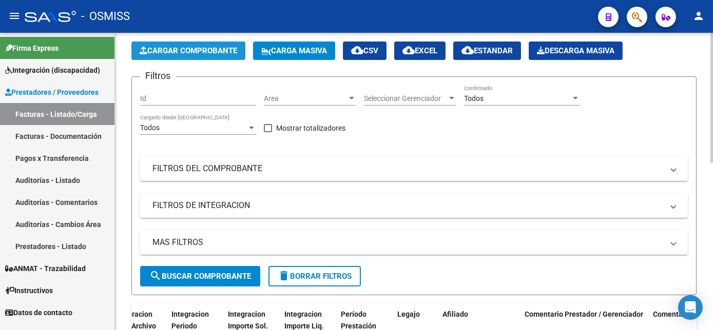
click at [189, 48] on span "Cargar Comprobante" at bounding box center [188, 50] width 97 height 9
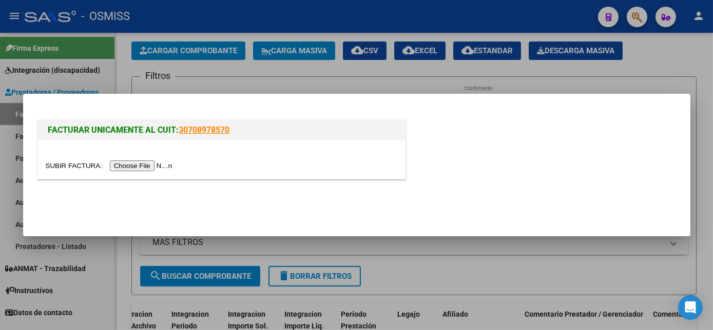
click at [134, 170] on input "file" at bounding box center [111, 166] width 130 height 11
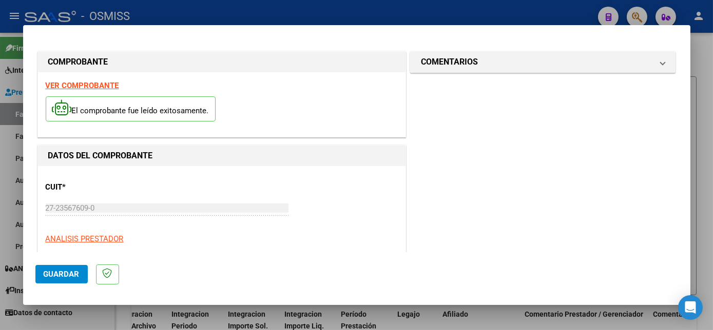
scroll to position [161, 0]
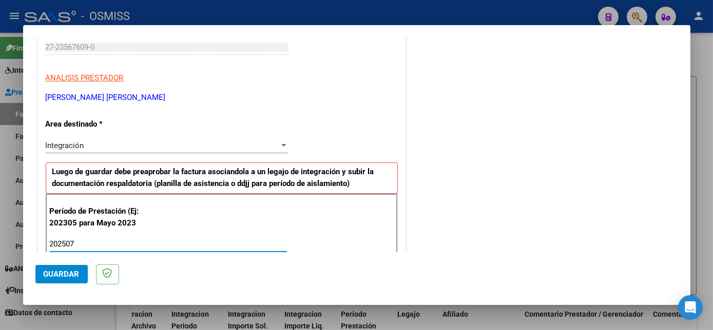
type input "202507"
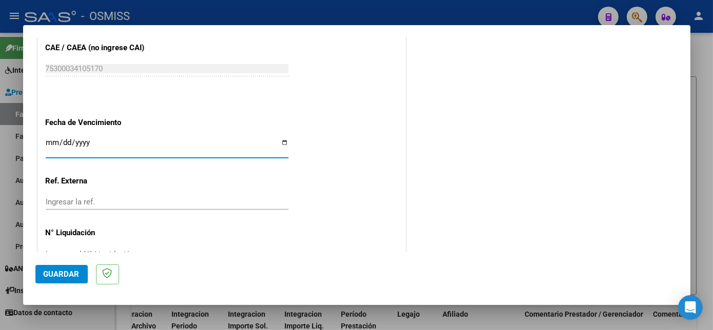
click at [62, 144] on input "Ingresar la fecha" at bounding box center [167, 147] width 243 height 16
type input "[DATE]"
click at [58, 270] on span "Guardar" at bounding box center [62, 274] width 36 height 9
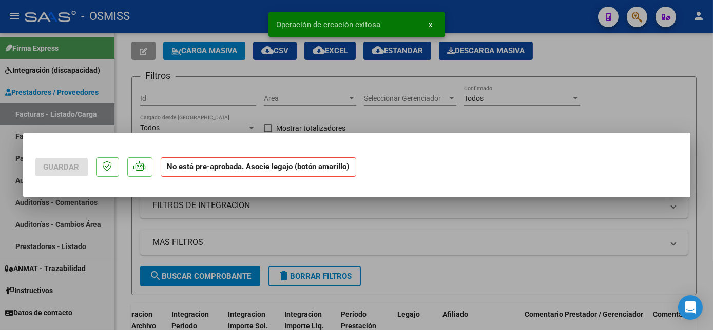
scroll to position [0, 0]
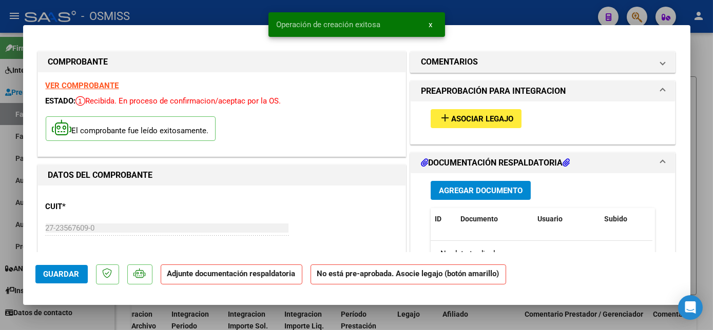
click at [466, 118] on span "Asociar Legajo" at bounding box center [482, 118] width 62 height 9
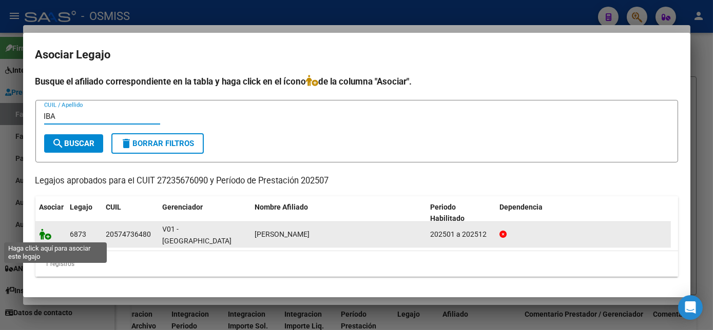
type input "IBA"
click at [45, 236] on icon at bounding box center [45, 234] width 12 height 11
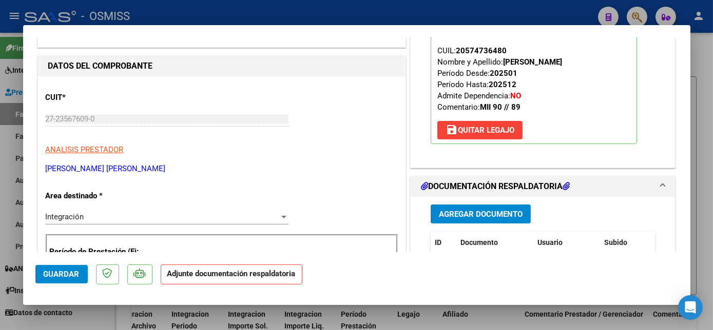
scroll to position [152, 0]
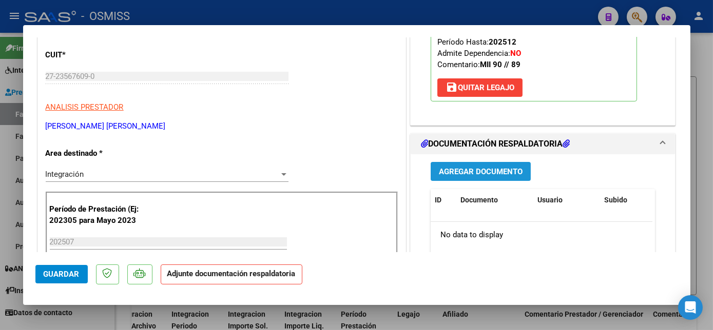
click at [508, 174] on span "Agregar Documento" at bounding box center [481, 171] width 84 height 9
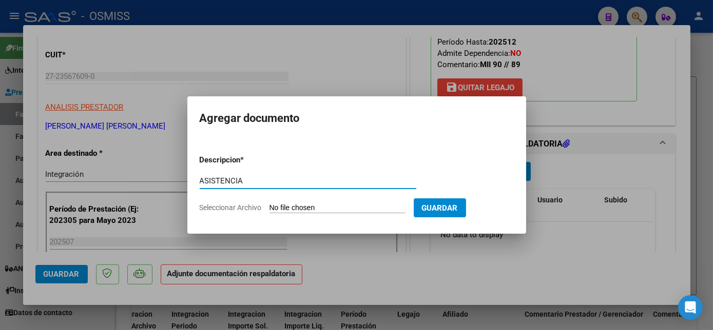
type input "ASISTENCIA"
click at [351, 210] on input "Seleccionar Archivo" at bounding box center [337, 209] width 136 height 10
type input "C:\fakepath\ASIST REHA JULIO 2025 IBAÑEZ MATHEO - Noelia Campos.pdf"
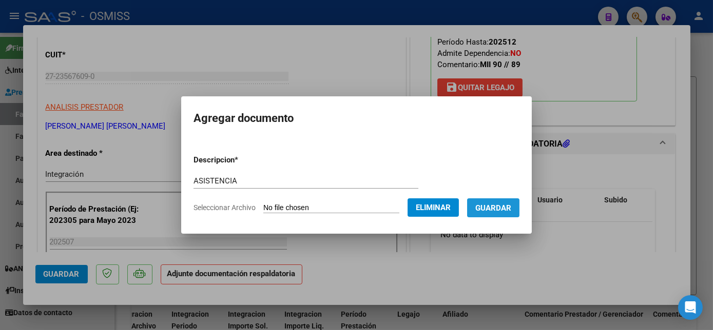
click at [511, 210] on span "Guardar" at bounding box center [493, 208] width 36 height 9
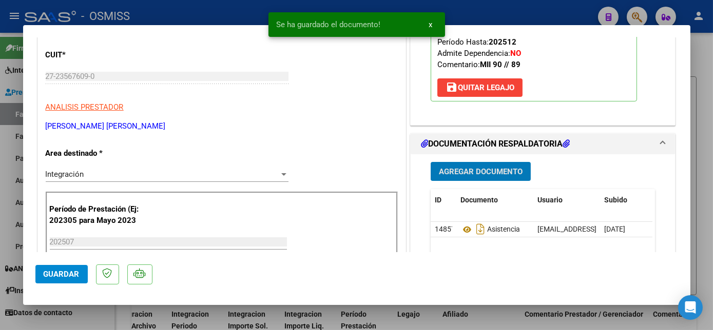
click at [48, 274] on span "Guardar" at bounding box center [62, 274] width 36 height 9
click at [89, 312] on div at bounding box center [356, 165] width 713 height 330
type input "$ 0,00"
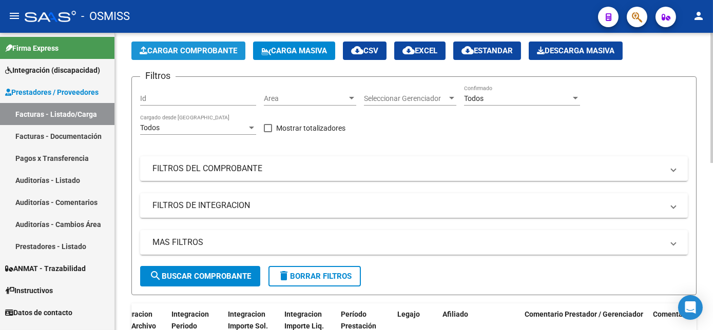
click at [201, 47] on span "Cargar Comprobante" at bounding box center [188, 50] width 97 height 9
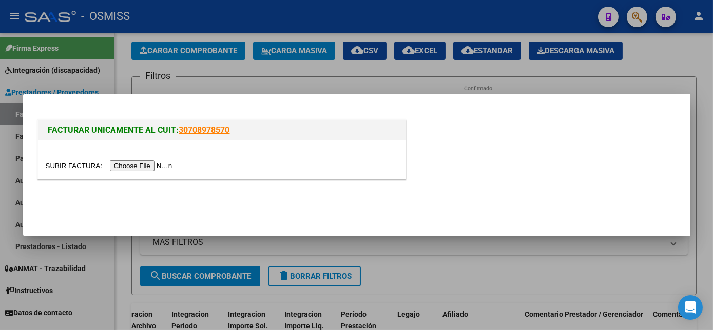
click at [129, 162] on input "file" at bounding box center [111, 166] width 130 height 11
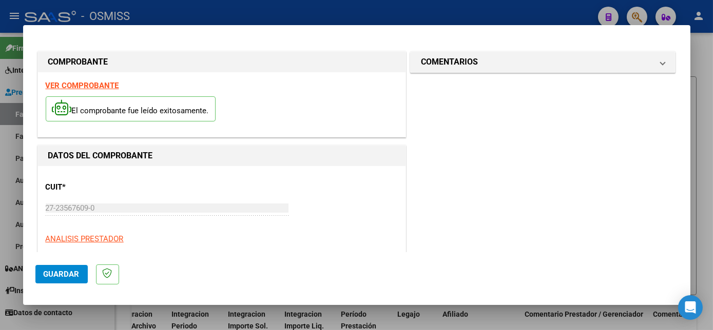
scroll to position [161, 0]
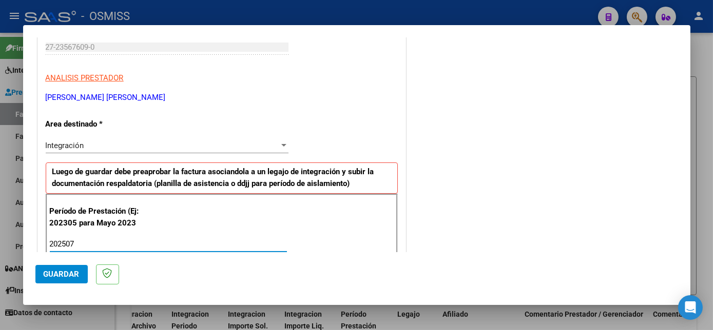
type input "202507"
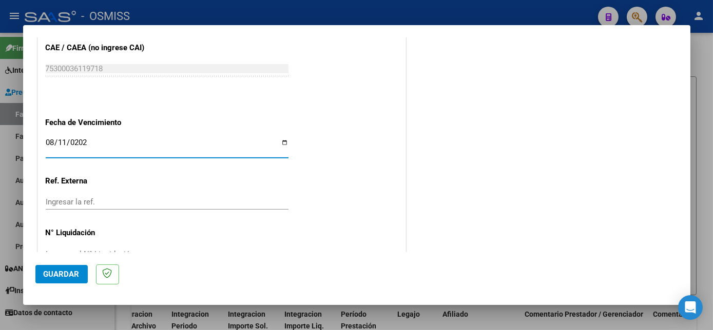
type input "[DATE]"
click at [46, 271] on span "Guardar" at bounding box center [62, 274] width 36 height 9
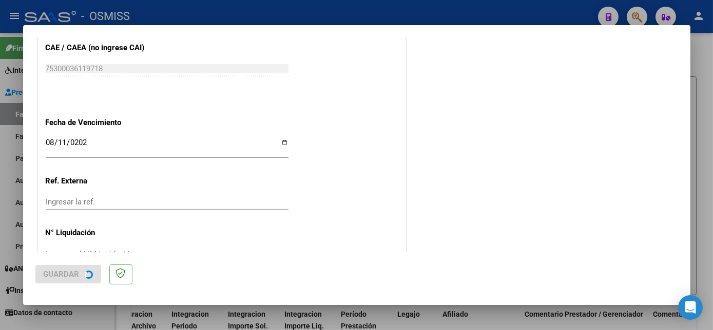
scroll to position [0, 0]
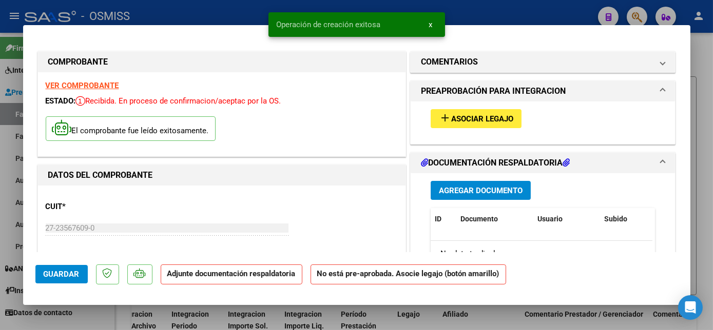
click at [476, 114] on span "add Asociar Legajo" at bounding box center [476, 118] width 74 height 9
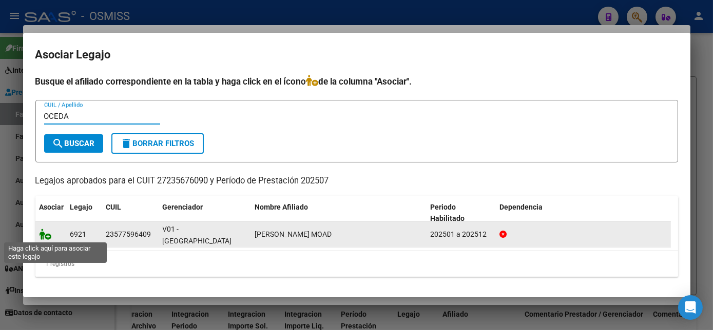
type input "OCEDA"
click at [41, 234] on icon at bounding box center [45, 234] width 12 height 11
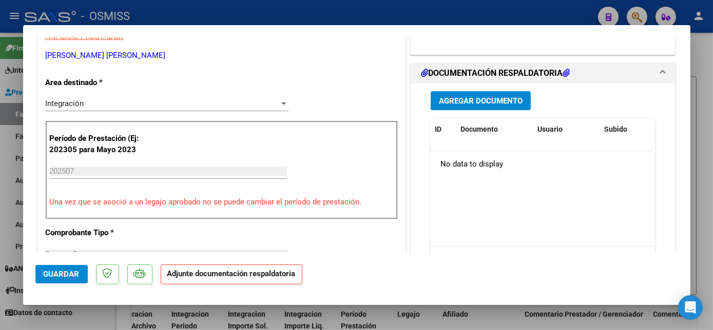
scroll to position [224, 0]
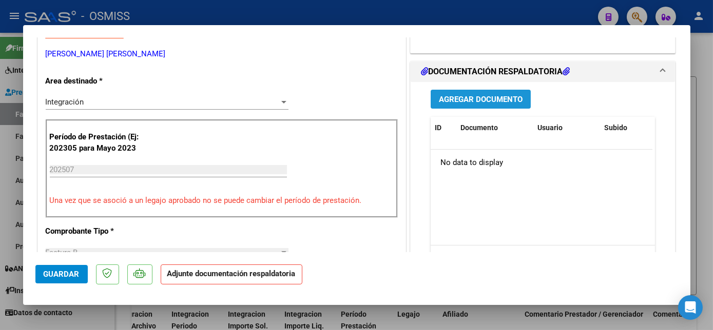
click at [518, 98] on button "Agregar Documento" at bounding box center [480, 99] width 100 height 19
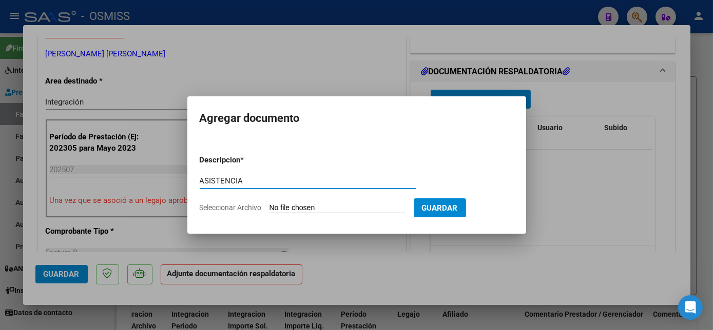
type input "ASISTENCIA"
click at [329, 208] on input "Seleccionar Archivo" at bounding box center [337, 209] width 136 height 10
type input "C:\fakepath\asist reha julio oceda - Noelia Campos (1).pdf"
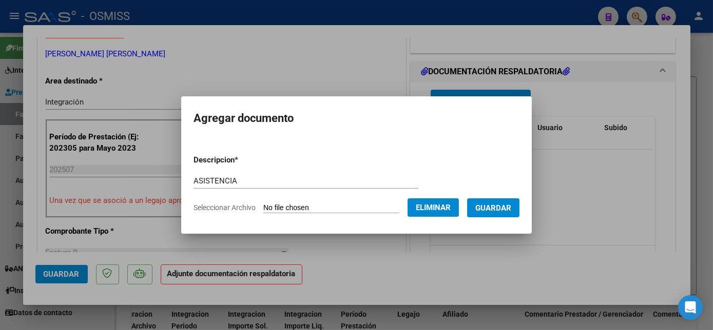
click at [510, 204] on span "Guardar" at bounding box center [493, 208] width 36 height 9
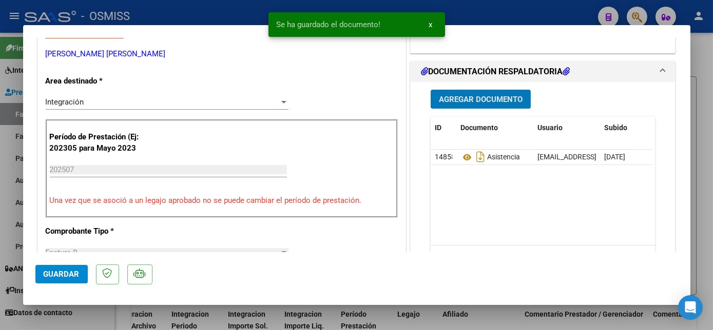
click at [62, 273] on span "Guardar" at bounding box center [62, 274] width 36 height 9
click at [107, 315] on div at bounding box center [356, 165] width 713 height 330
type input "$ 0,00"
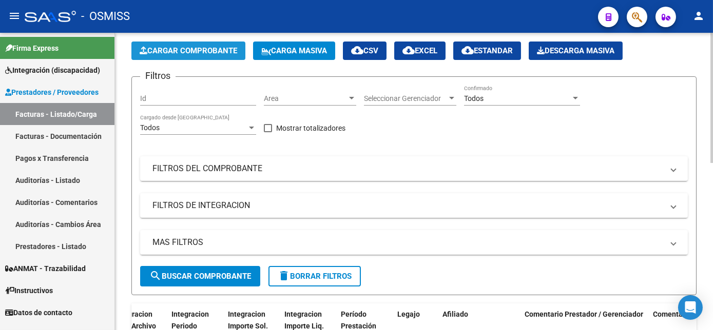
click at [190, 45] on button "Cargar Comprobante" at bounding box center [188, 51] width 114 height 18
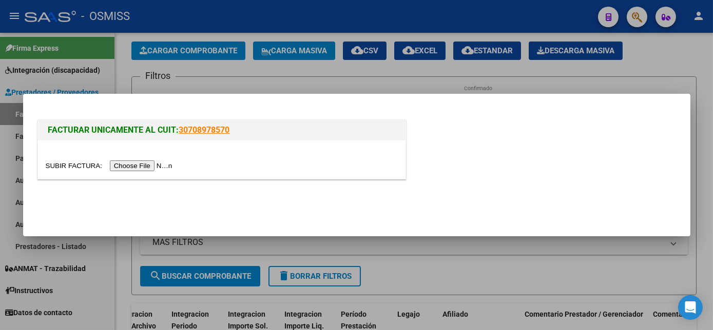
click at [132, 171] on div at bounding box center [221, 160] width 367 height 38
click at [136, 169] on input "file" at bounding box center [111, 166] width 130 height 11
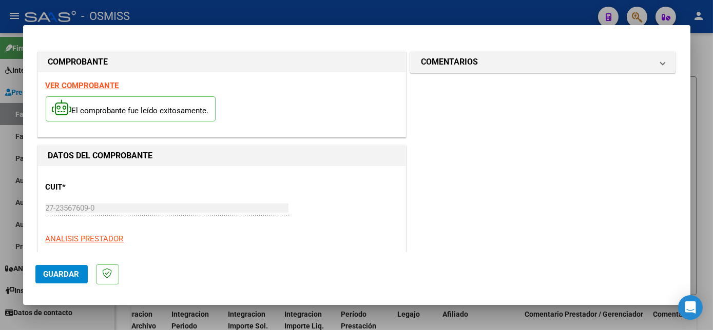
scroll to position [161, 0]
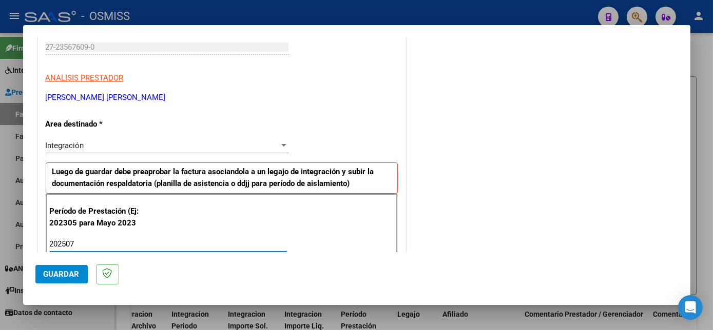
type input "202507"
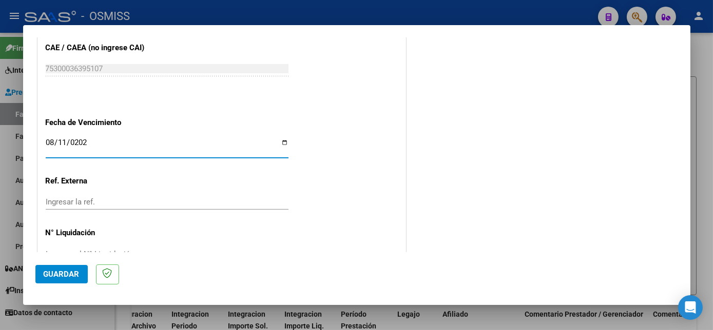
type input "[DATE]"
click at [71, 276] on span "Guardar" at bounding box center [62, 274] width 36 height 9
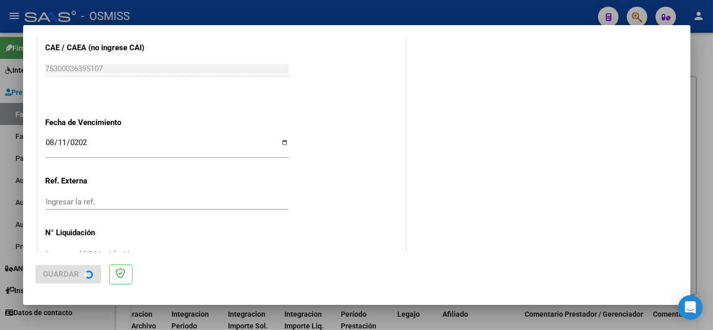
scroll to position [0, 0]
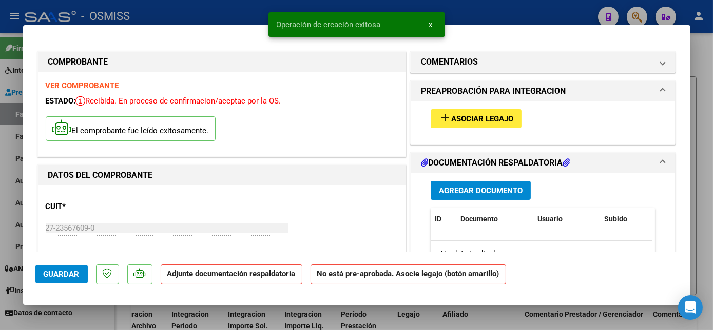
click at [487, 119] on span "Asociar Legajo" at bounding box center [482, 118] width 62 height 9
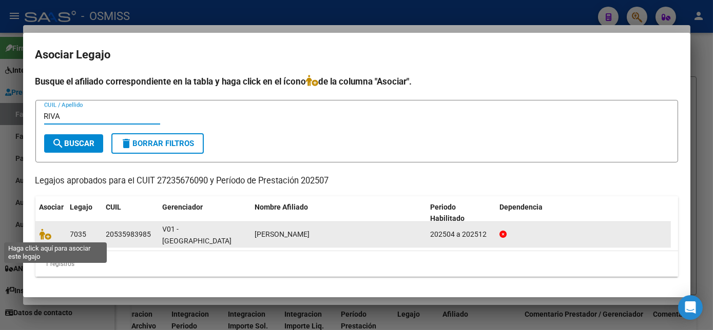
type input "RIVA"
click at [51, 236] on span at bounding box center [46, 234] width 15 height 8
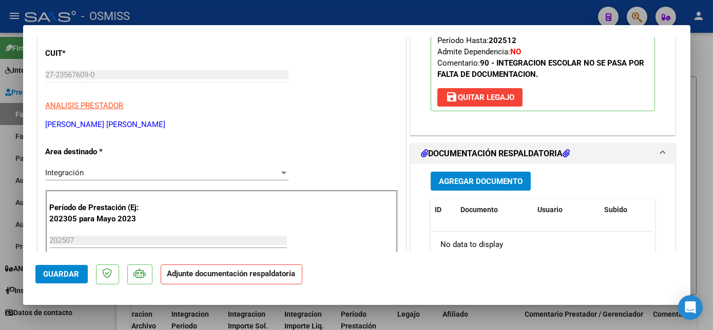
scroll to position [159, 0]
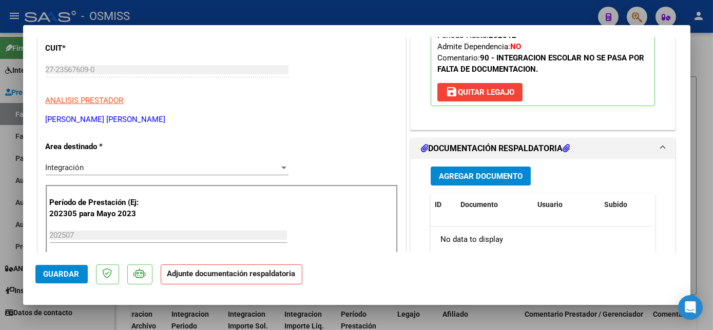
click at [483, 174] on span "Agregar Documento" at bounding box center [481, 176] width 84 height 9
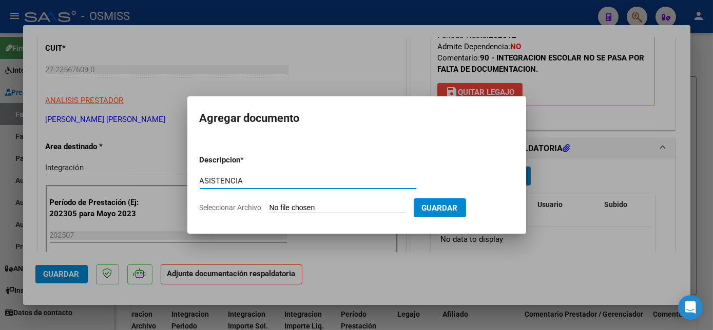
type input "ASISTENCIA"
click at [347, 205] on input "Seleccionar Archivo" at bounding box center [337, 209] width 136 height 10
type input "C:\fakepath\JULIO REHA - RIVADENEIRA SANTINO (1) - Noelia Campos.pdf"
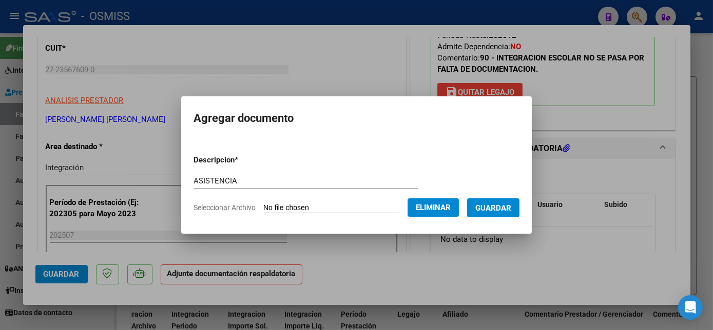
click at [492, 210] on span "Guardar" at bounding box center [493, 208] width 36 height 9
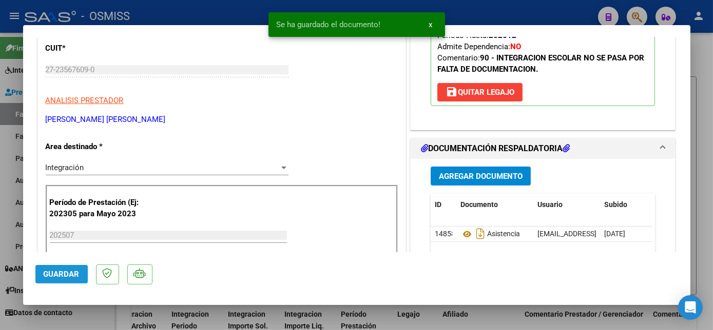
click at [59, 275] on span "Guardar" at bounding box center [62, 274] width 36 height 9
click at [90, 316] on div at bounding box center [356, 165] width 713 height 330
type input "$ 0,00"
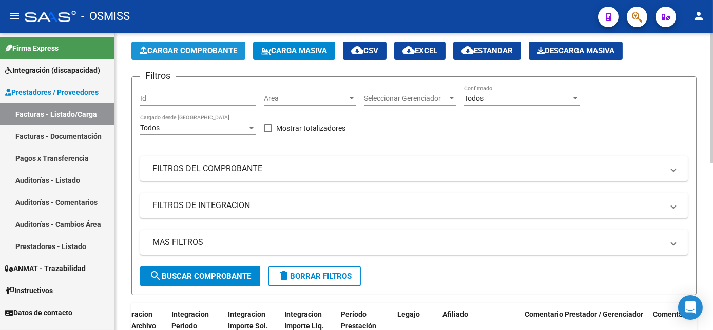
click at [172, 52] on span "Cargar Comprobante" at bounding box center [188, 50] width 97 height 9
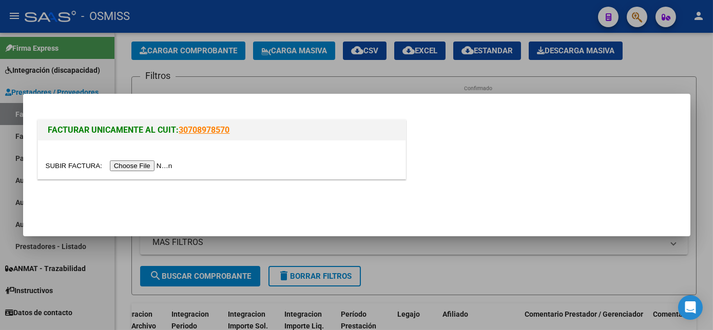
click at [123, 167] on input "file" at bounding box center [111, 166] width 130 height 11
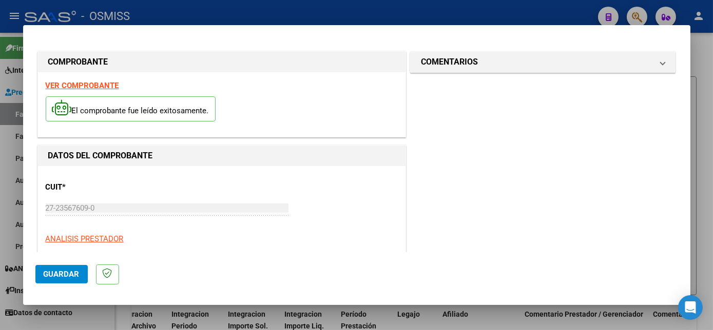
scroll to position [161, 0]
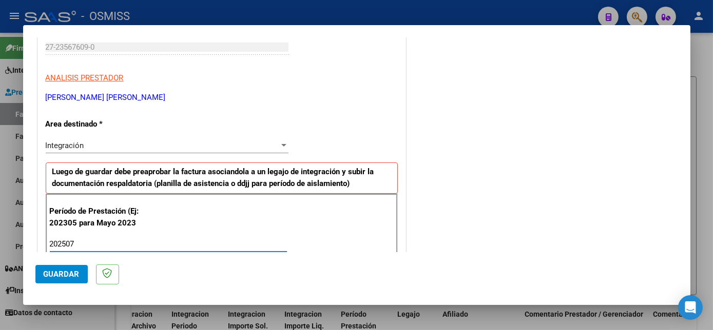
type input "202507"
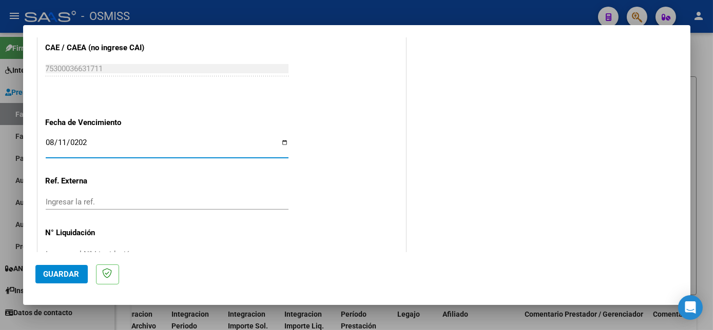
type input "[DATE]"
click at [64, 273] on span "Guardar" at bounding box center [62, 274] width 36 height 9
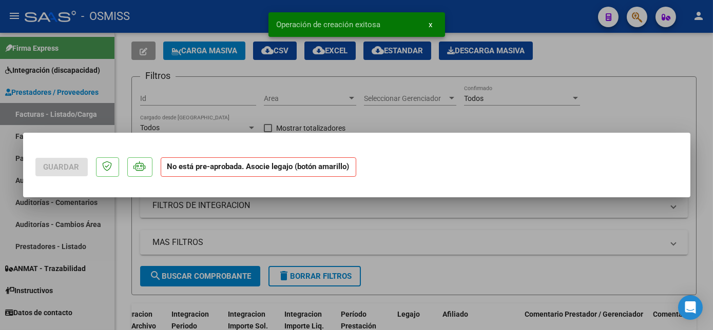
scroll to position [0, 0]
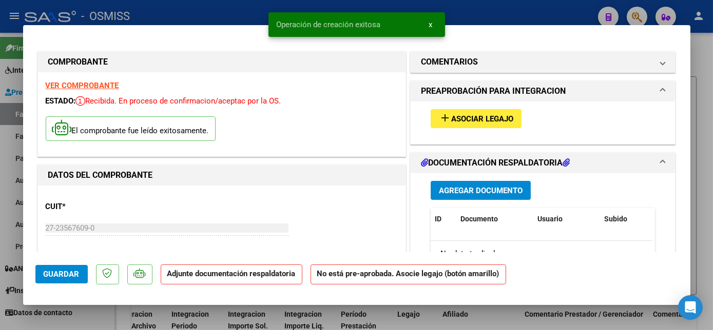
click at [486, 127] on button "add Asociar Legajo" at bounding box center [475, 118] width 91 height 19
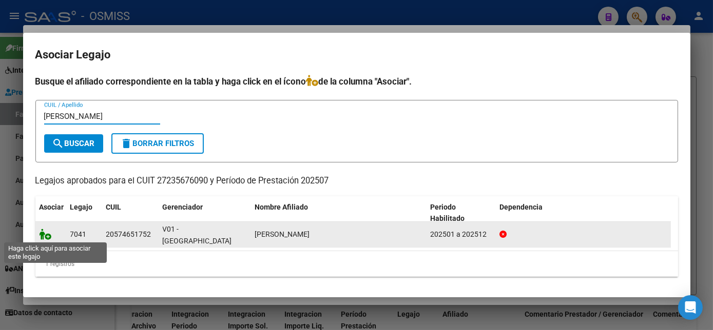
type input "ROJAS"
click at [44, 231] on icon at bounding box center [45, 234] width 12 height 11
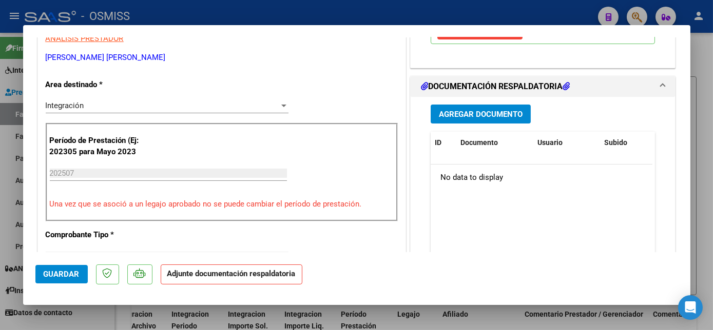
scroll to position [224, 0]
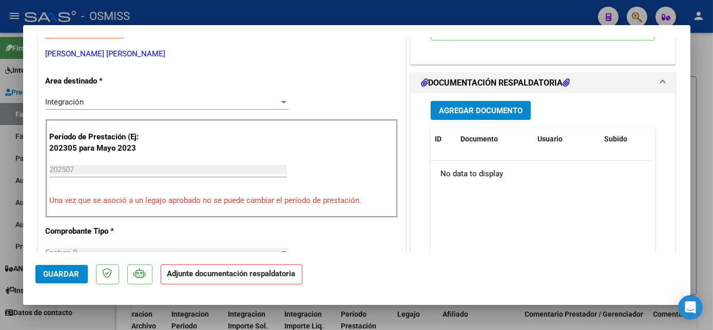
click at [516, 109] on span "Agregar Documento" at bounding box center [481, 110] width 84 height 9
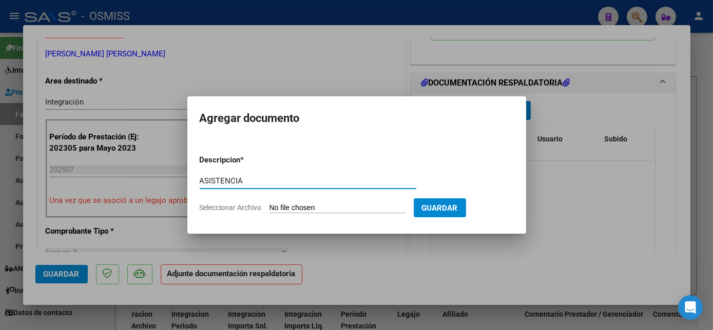
type input "ASISTENCIA"
click at [344, 208] on input "Seleccionar Archivo" at bounding box center [337, 209] width 136 height 10
type input "C:\fakepath\ASIST REHA JULIO 2025 NEHEMIAS ROJAS - Noelia Campos.pdf"
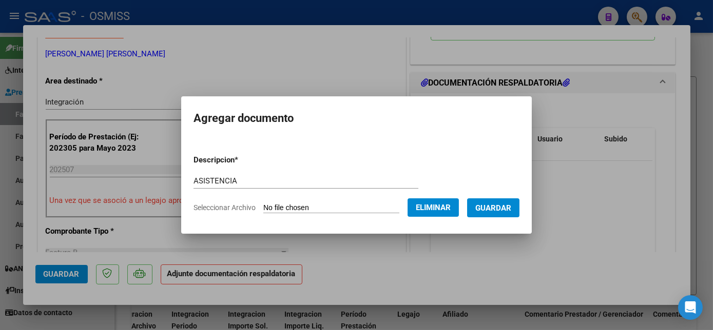
click at [502, 208] on span "Guardar" at bounding box center [493, 208] width 36 height 9
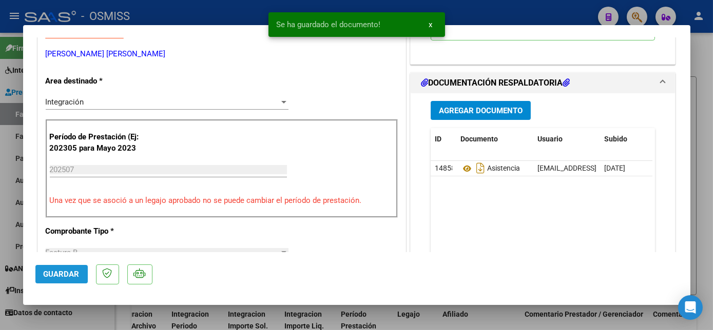
click at [74, 268] on button "Guardar" at bounding box center [61, 274] width 52 height 18
click at [94, 312] on div at bounding box center [356, 165] width 713 height 330
type input "$ 0,00"
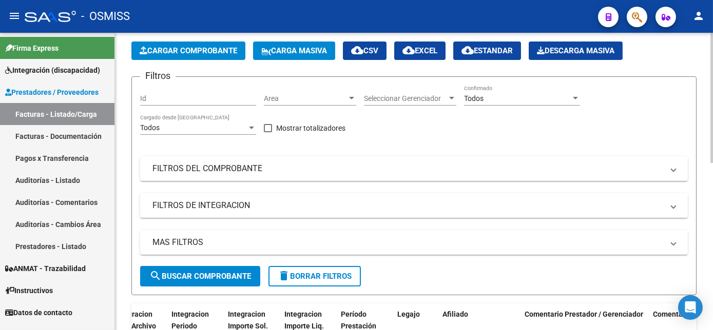
click at [177, 50] on span "Cargar Comprobante" at bounding box center [188, 50] width 97 height 9
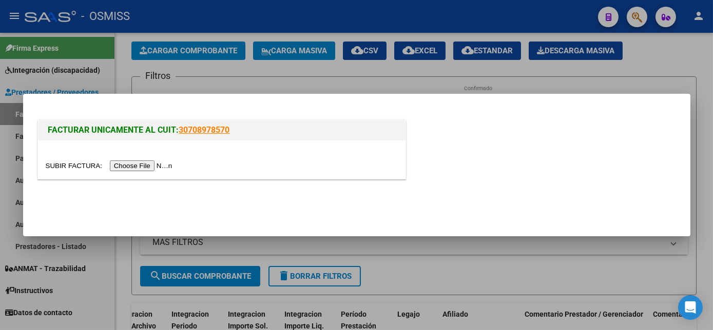
click at [146, 164] on input "file" at bounding box center [111, 166] width 130 height 11
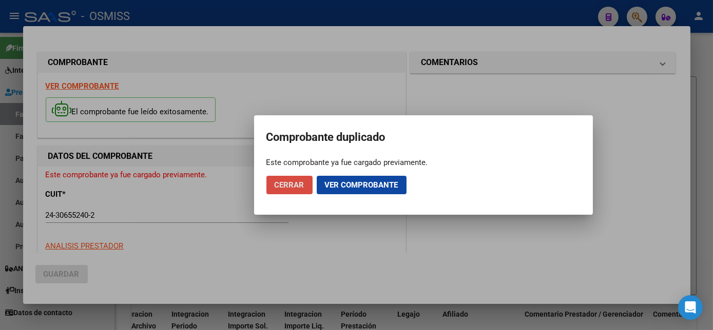
click at [298, 187] on span "Cerrar" at bounding box center [289, 185] width 30 height 9
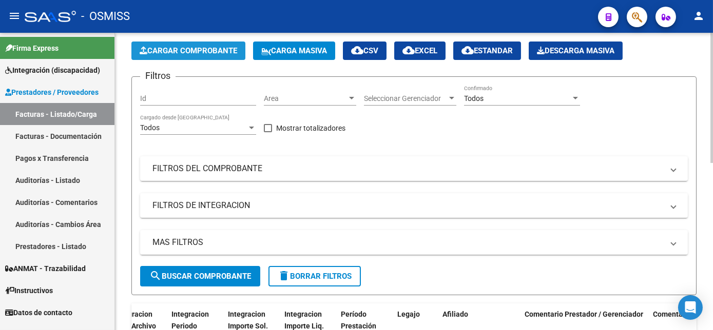
click at [203, 48] on span "Cargar Comprobante" at bounding box center [188, 50] width 97 height 9
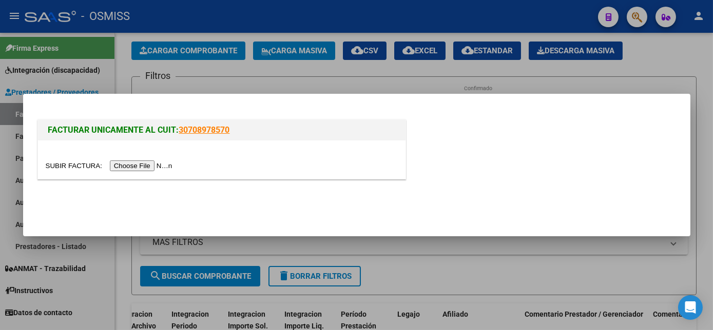
click at [133, 163] on input "file" at bounding box center [111, 166] width 130 height 11
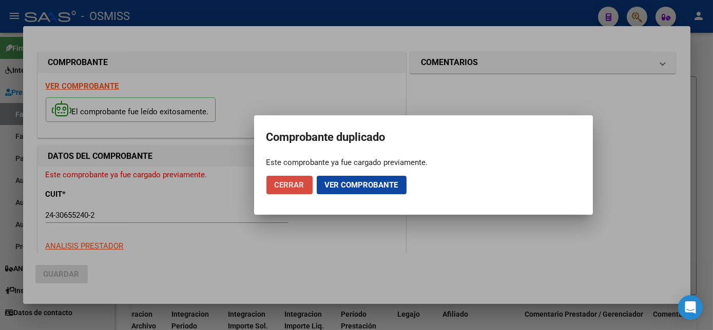
click at [299, 186] on span "Cerrar" at bounding box center [289, 185] width 30 height 9
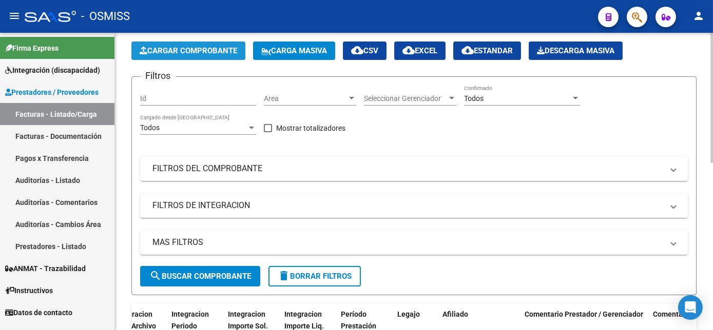
click at [197, 44] on button "Cargar Comprobante" at bounding box center [188, 51] width 114 height 18
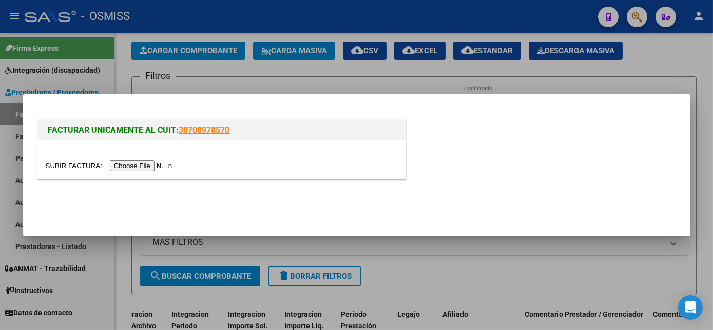
click at [140, 167] on input "file" at bounding box center [111, 166] width 130 height 11
click at [128, 172] on div at bounding box center [221, 160] width 367 height 38
click at [143, 167] on input "file" at bounding box center [111, 166] width 130 height 11
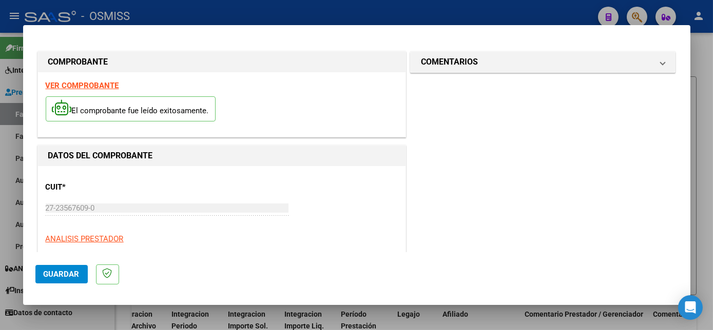
scroll to position [161, 0]
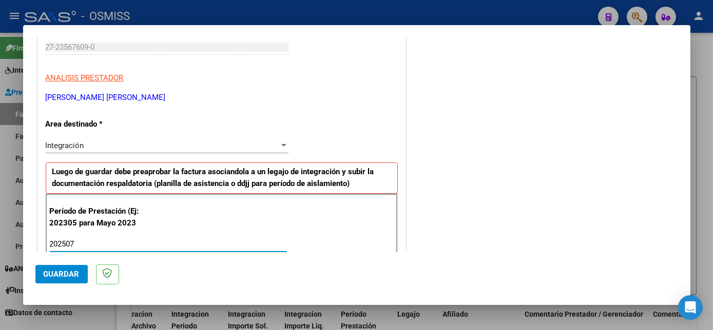
type input "202507"
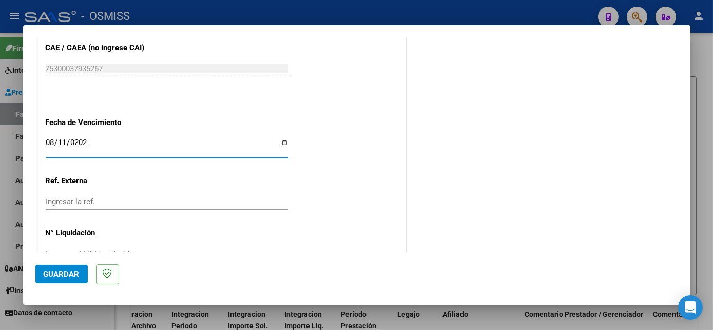
type input "[DATE]"
click at [71, 283] on button "Guardar" at bounding box center [61, 274] width 52 height 18
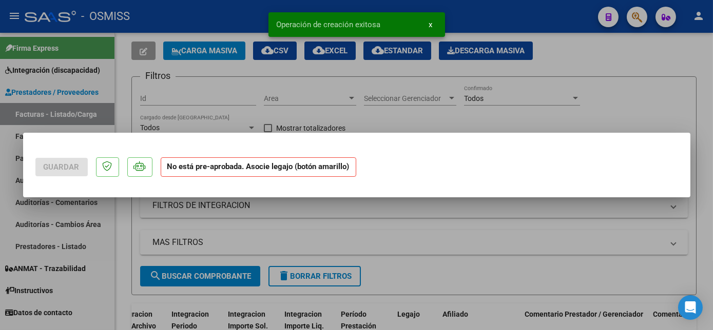
scroll to position [0, 0]
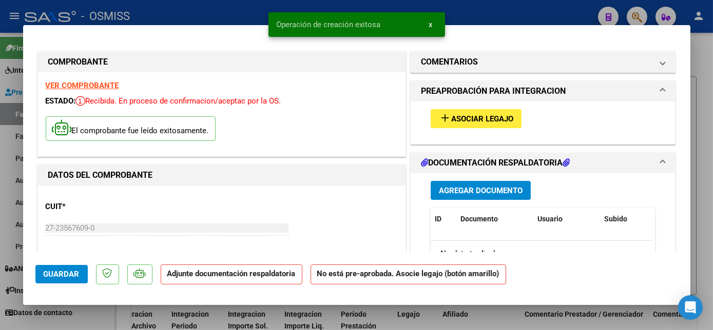
click at [484, 112] on button "add Asociar Legajo" at bounding box center [475, 118] width 91 height 19
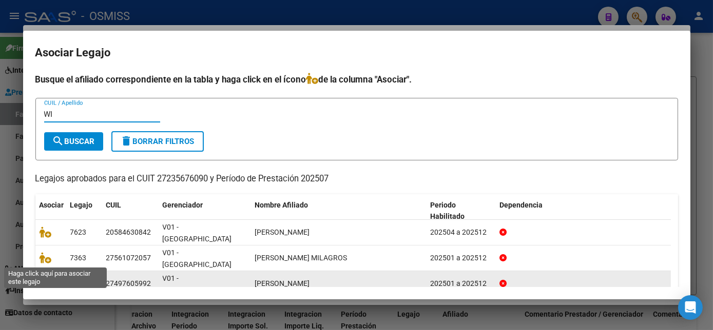
type input "WI"
click at [48, 278] on icon at bounding box center [45, 283] width 12 height 11
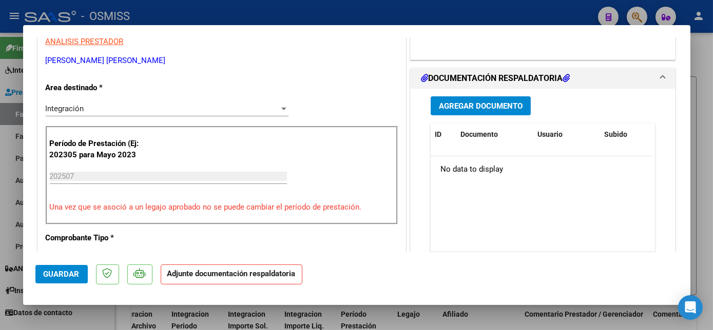
scroll to position [224, 0]
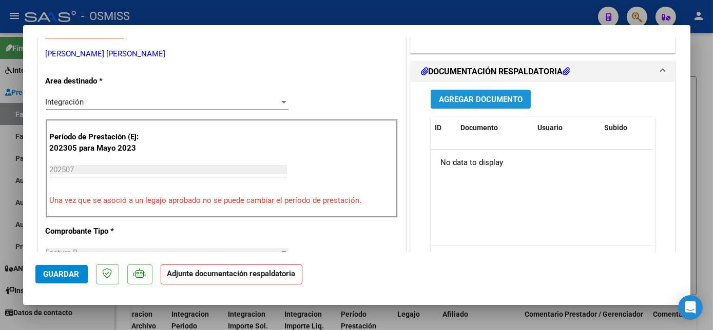
click at [519, 100] on button "Agregar Documento" at bounding box center [480, 99] width 100 height 19
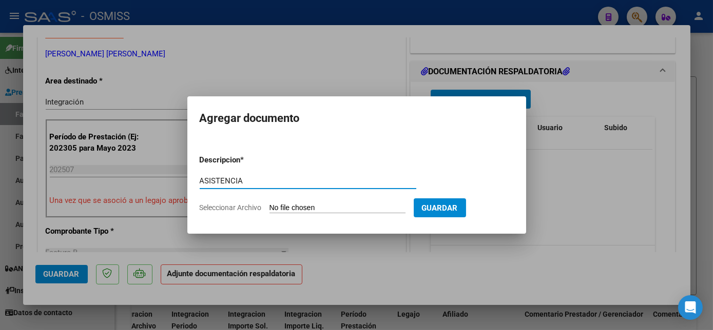
type input "ASISTENCIA"
click at [323, 208] on input "Seleccionar Archivo" at bounding box center [337, 209] width 136 height 10
type input "C:\fakepath\ASIST REHA JULIO 2025 WIELER AYLEN - Noelia Campos.pdf"
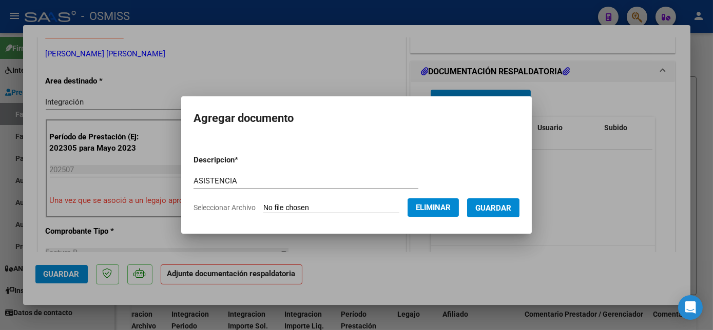
click at [499, 212] on span "Guardar" at bounding box center [493, 208] width 36 height 9
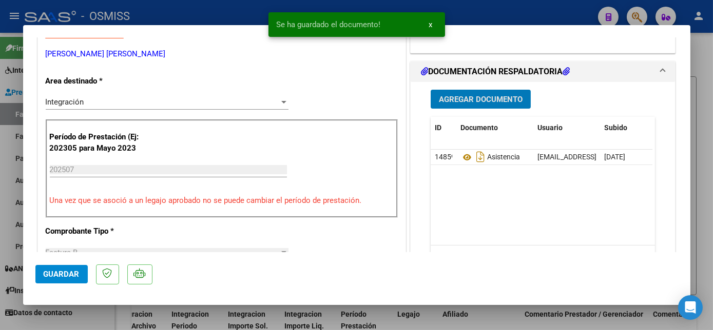
click at [60, 272] on span "Guardar" at bounding box center [62, 274] width 36 height 9
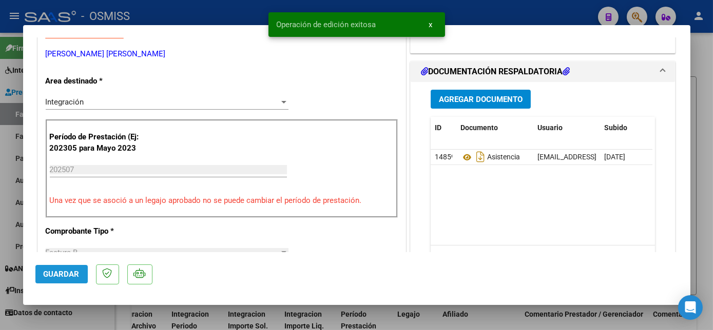
click at [70, 271] on span "Guardar" at bounding box center [62, 274] width 36 height 9
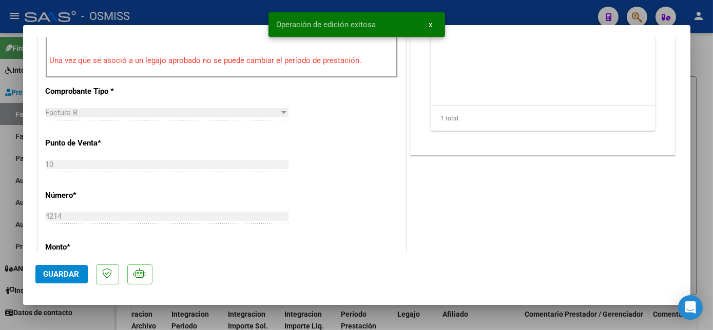
scroll to position [702, 0]
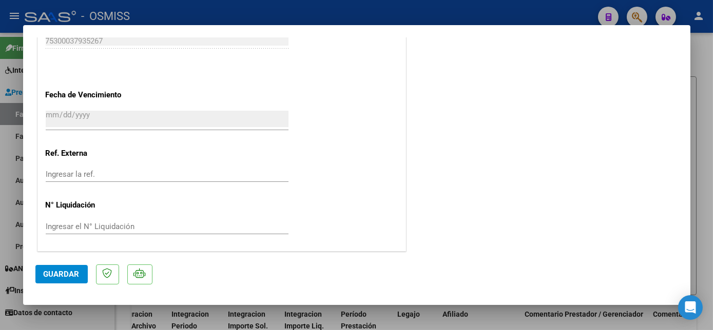
click at [77, 270] on span "Guardar" at bounding box center [62, 274] width 36 height 9
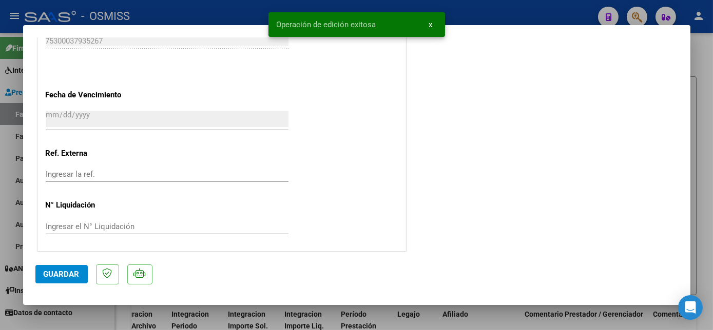
click at [98, 319] on div at bounding box center [356, 165] width 713 height 330
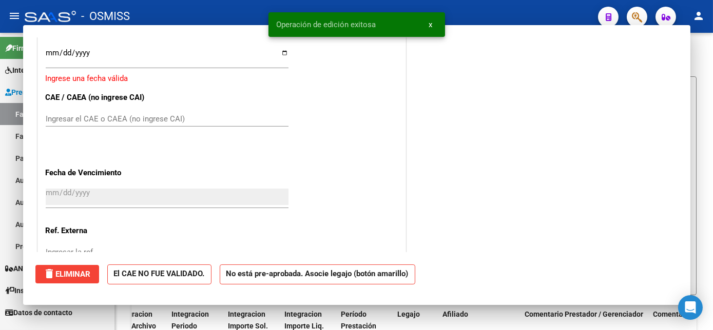
scroll to position [0, 0]
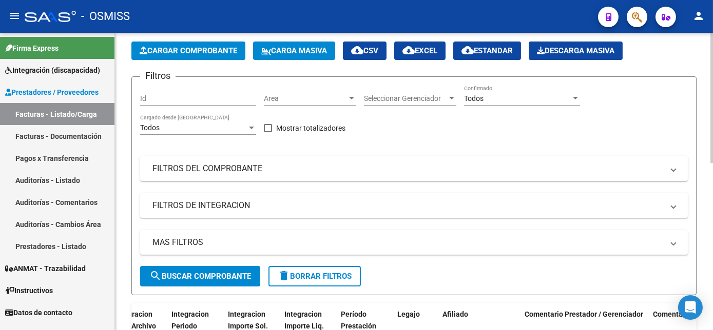
click at [193, 48] on span "Cargar Comprobante" at bounding box center [188, 50] width 97 height 9
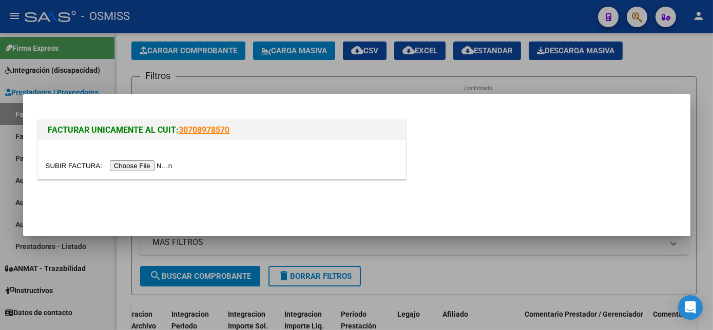
click at [130, 163] on input "file" at bounding box center [111, 166] width 130 height 11
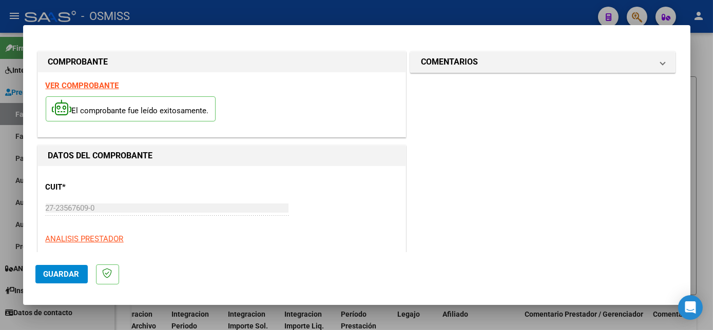
scroll to position [161, 0]
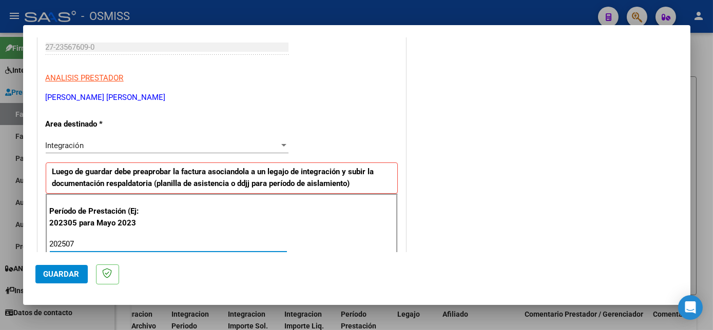
type input "202507"
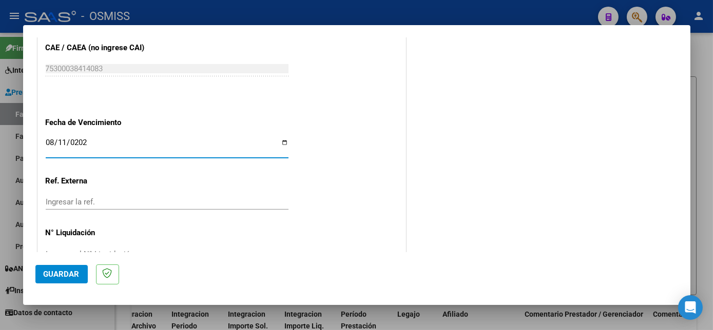
type input "[DATE]"
click at [64, 270] on span "Guardar" at bounding box center [62, 274] width 36 height 9
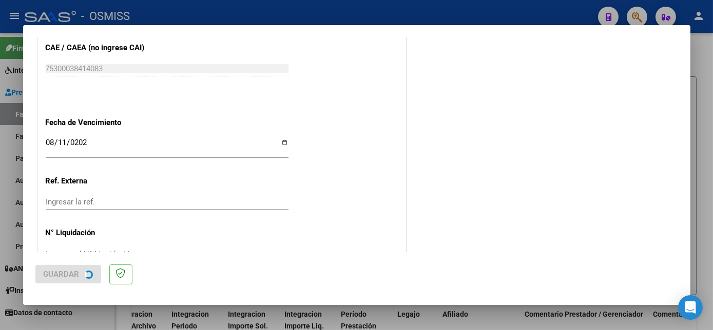
scroll to position [0, 0]
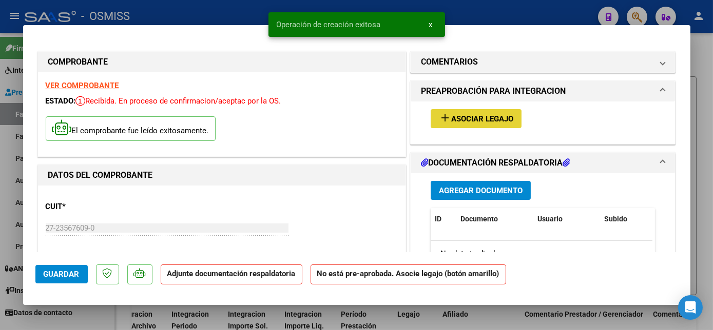
click at [503, 109] on button "add Asociar Legajo" at bounding box center [475, 118] width 91 height 19
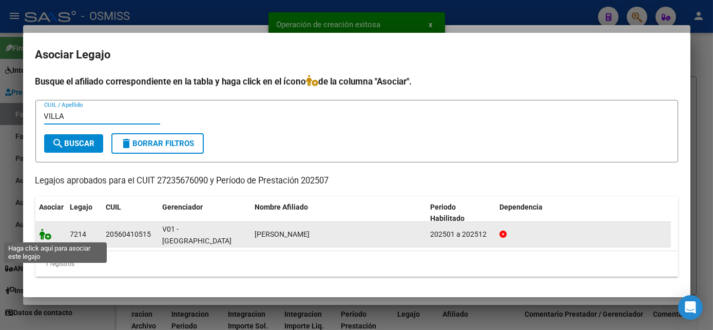
type input "VILLA"
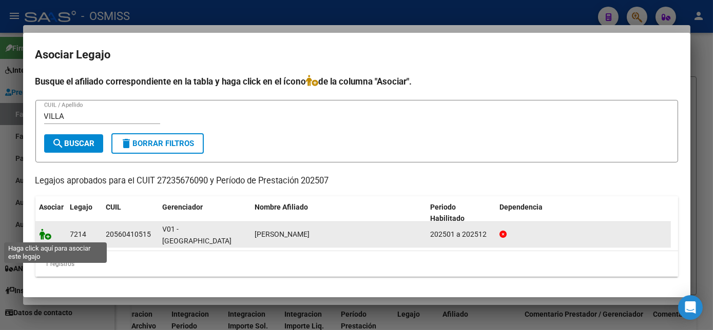
click at [48, 238] on icon at bounding box center [45, 234] width 12 height 11
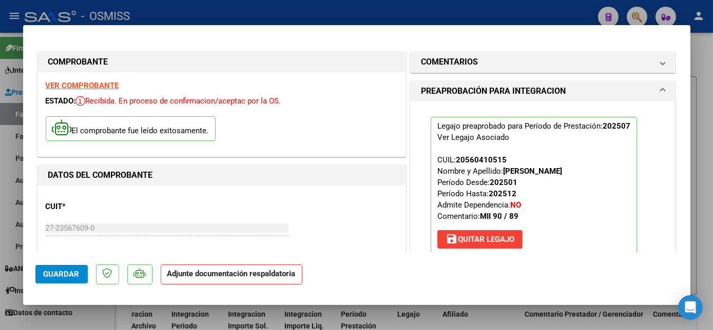
scroll to position [233, 0]
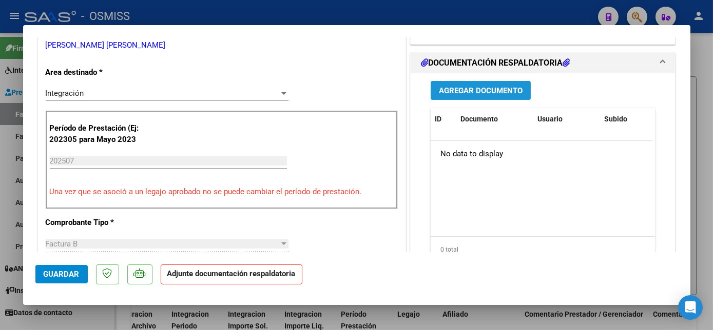
click at [473, 87] on span "Agregar Documento" at bounding box center [481, 90] width 84 height 9
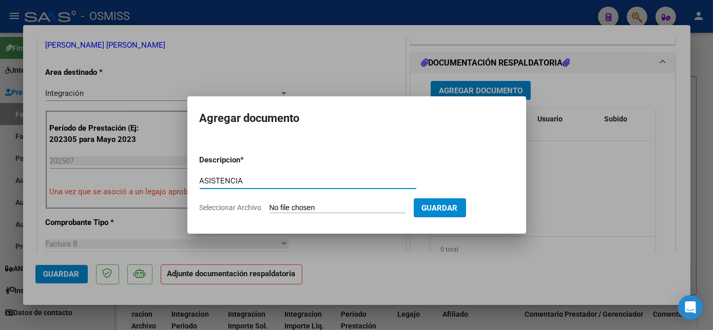
type input "ASISTENCIA"
click at [310, 208] on input "Seleccionar Archivo" at bounding box center [337, 209] width 136 height 10
type input "C:\fakepath\VILLACORTA FELIPE LUDOVICO ASIST REHA 2025-07 - Noelia Campos (1).p…"
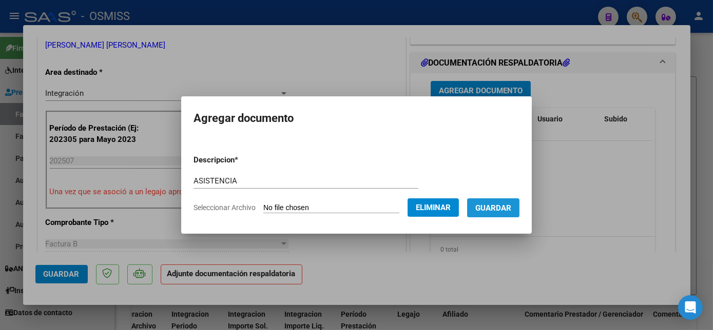
click at [510, 208] on span "Guardar" at bounding box center [493, 208] width 36 height 9
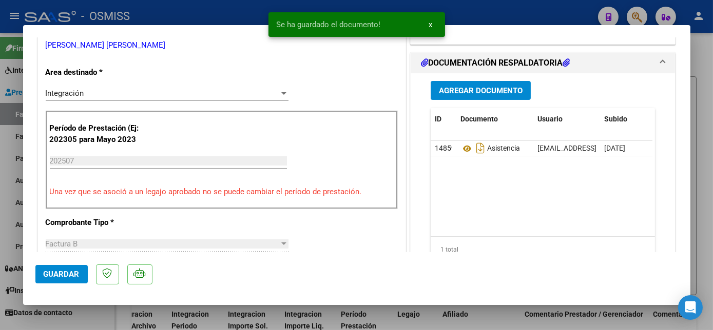
click at [66, 264] on mat-dialog-actions "Guardar" at bounding box center [356, 272] width 642 height 41
click at [67, 273] on span "Guardar" at bounding box center [62, 274] width 36 height 9
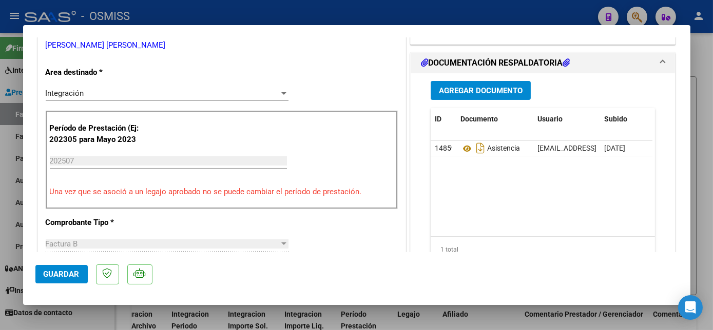
click at [101, 321] on div at bounding box center [356, 165] width 713 height 330
type input "$ 0,00"
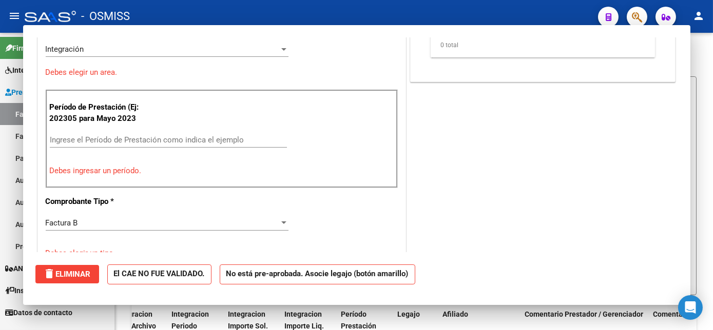
scroll to position [189, 0]
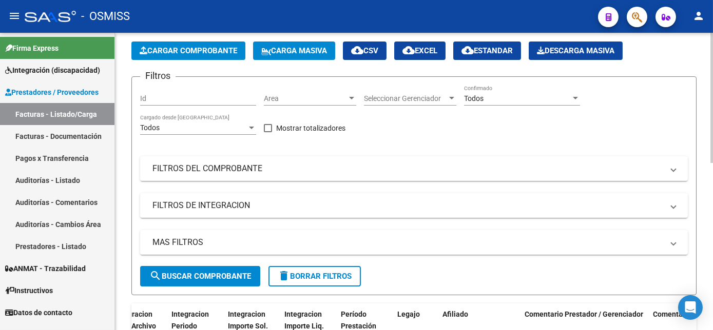
click at [165, 48] on span "Cargar Comprobante" at bounding box center [188, 50] width 97 height 9
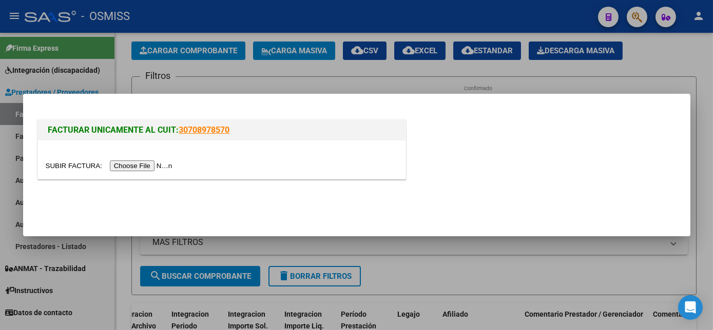
click at [137, 164] on input "file" at bounding box center [111, 166] width 130 height 11
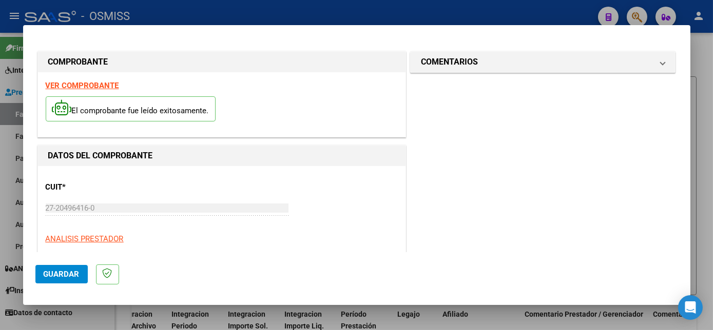
scroll to position [142, 0]
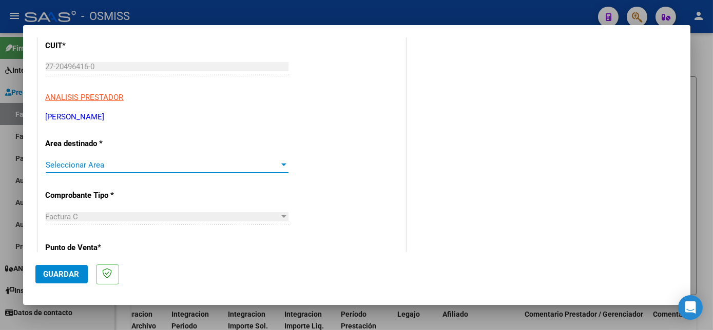
click at [263, 161] on span "Seleccionar Area" at bounding box center [162, 165] width 233 height 9
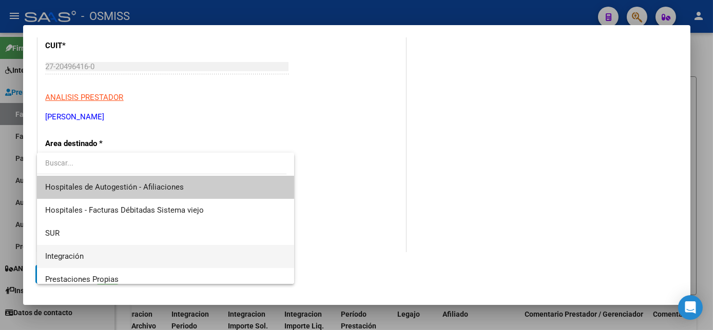
click at [117, 253] on span "Integración" at bounding box center [165, 256] width 240 height 23
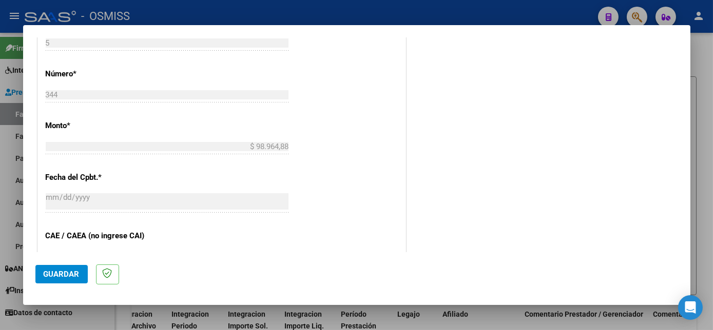
scroll to position [93, 0]
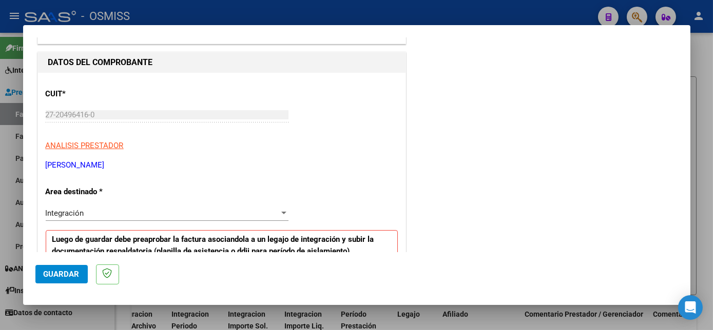
click at [251, 214] on div "Integración" at bounding box center [162, 213] width 233 height 9
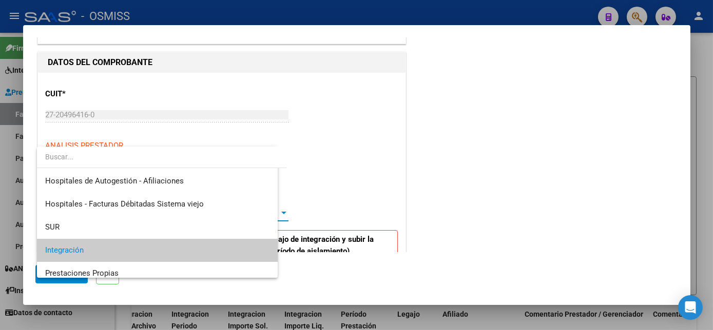
scroll to position [38, 0]
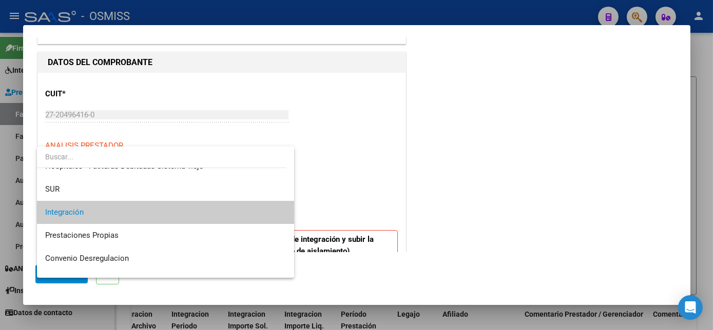
click at [251, 214] on span "Integración" at bounding box center [165, 212] width 240 height 23
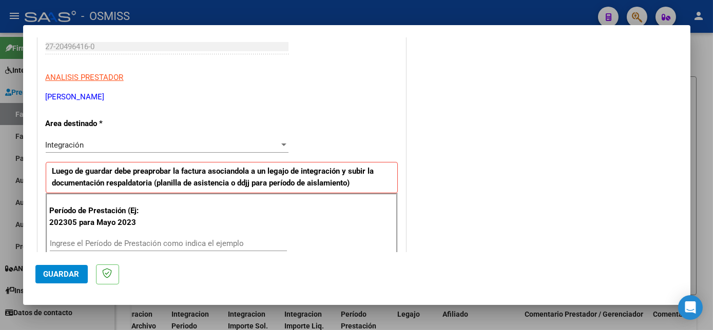
scroll to position [155, 0]
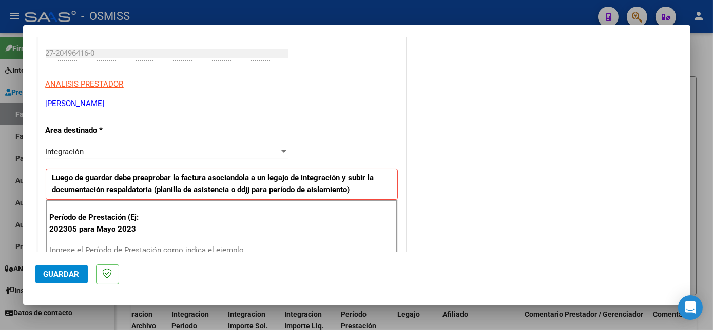
click at [158, 252] on input "Ingrese el Período de Prestación como indica el ejemplo" at bounding box center [168, 250] width 237 height 9
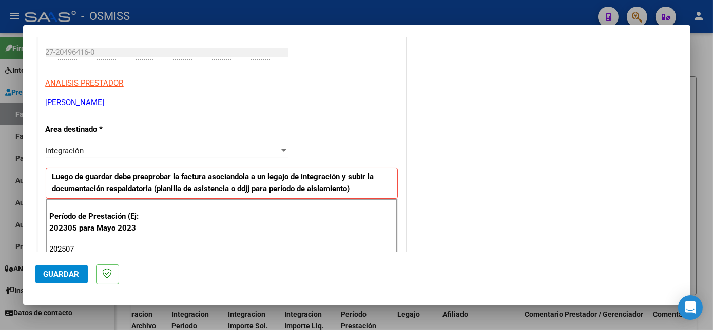
type input "202507"
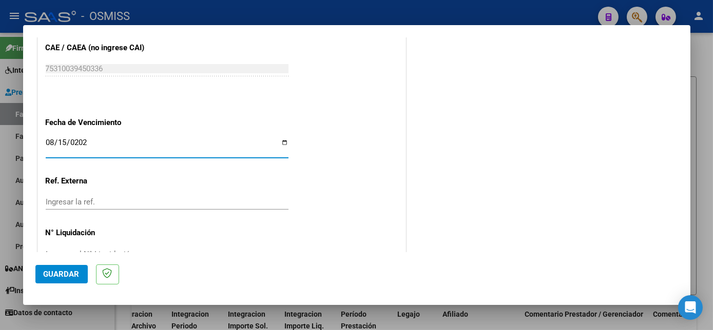
type input "2025-08-15"
click at [68, 275] on span "Guardar" at bounding box center [62, 274] width 36 height 9
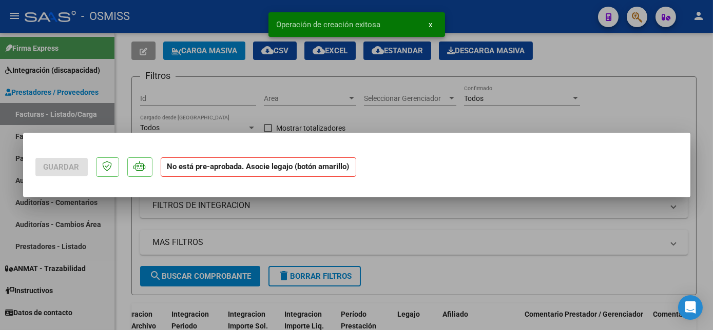
scroll to position [0, 0]
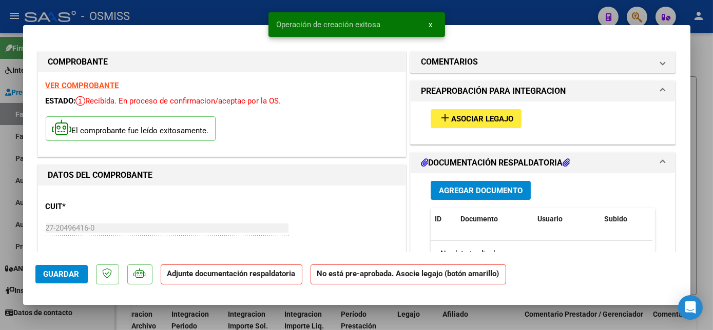
click at [634, 90] on mat-panel-title "PREAPROBACIÓN PARA INTEGRACION" at bounding box center [537, 91] width 232 height 12
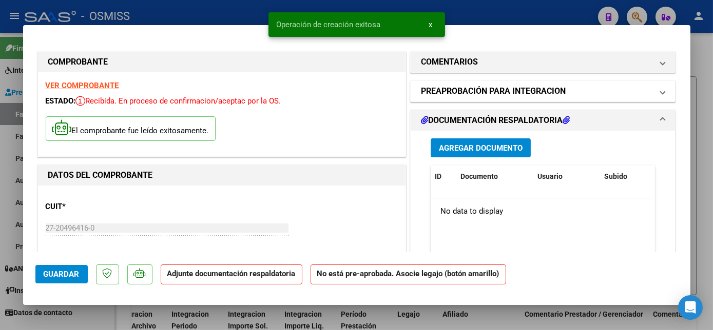
click at [645, 91] on mat-panel-title "PREAPROBACIÓN PARA INTEGRACION" at bounding box center [537, 91] width 232 height 12
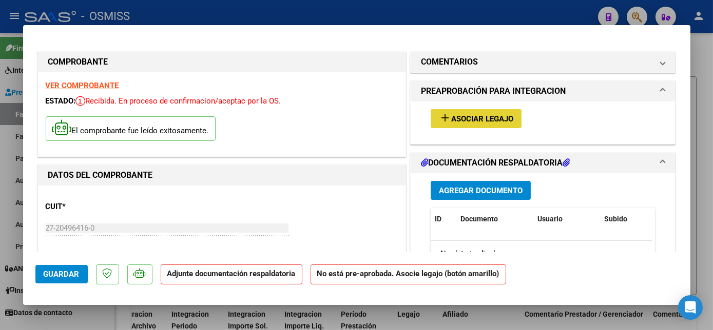
click at [503, 122] on span "Asociar Legajo" at bounding box center [482, 118] width 62 height 9
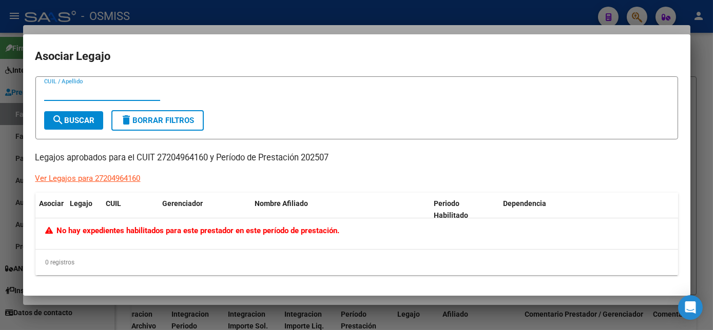
click at [700, 146] on div at bounding box center [356, 165] width 713 height 330
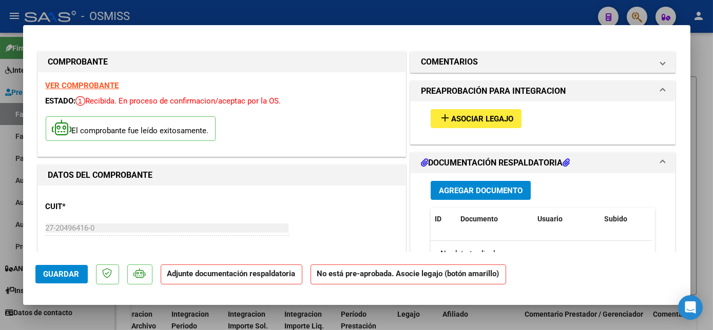
click at [501, 189] on span "Agregar Documento" at bounding box center [481, 190] width 84 height 9
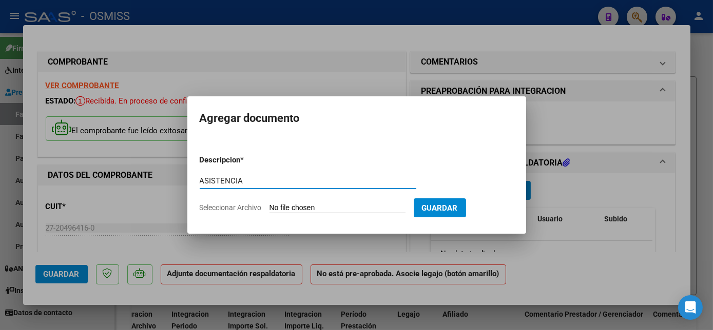
type input "ASISTENCIA"
click at [348, 204] on input "Seleccionar Archivo" at bounding box center [337, 209] width 136 height 10
type input "C:\fakepath\Planilla de Juan bautista Alvarez Gauna julio25 - Karina Sebero.pdf"
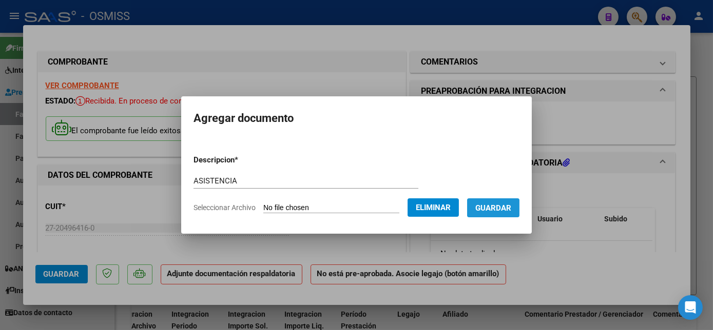
click at [485, 211] on span "Guardar" at bounding box center [493, 208] width 36 height 9
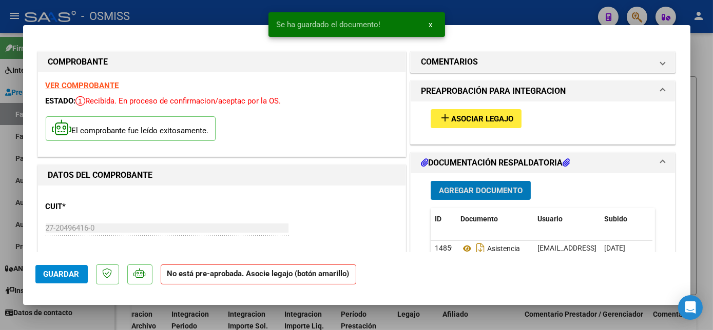
click at [72, 270] on span "Guardar" at bounding box center [62, 274] width 36 height 9
click at [703, 60] on div at bounding box center [356, 165] width 713 height 330
type input "$ 0,00"
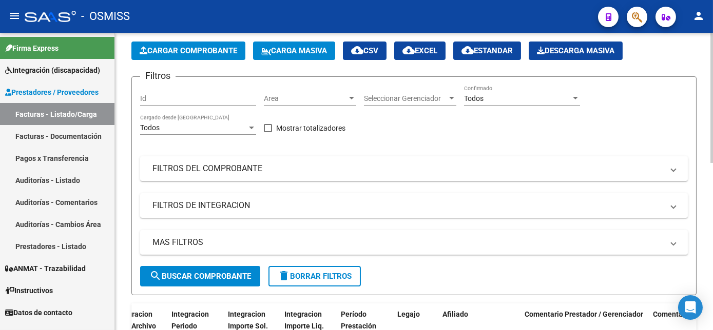
click at [186, 44] on button "Cargar Comprobante" at bounding box center [188, 51] width 114 height 18
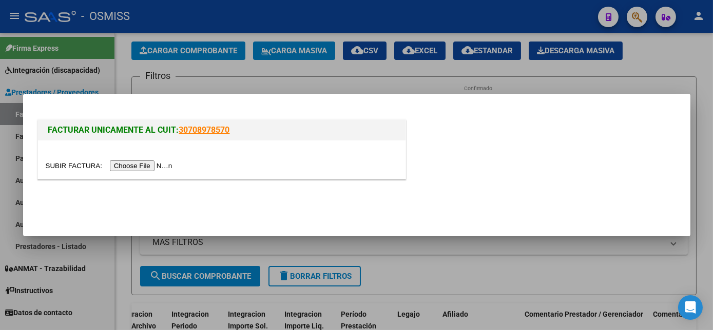
click at [134, 163] on input "file" at bounding box center [111, 166] width 130 height 11
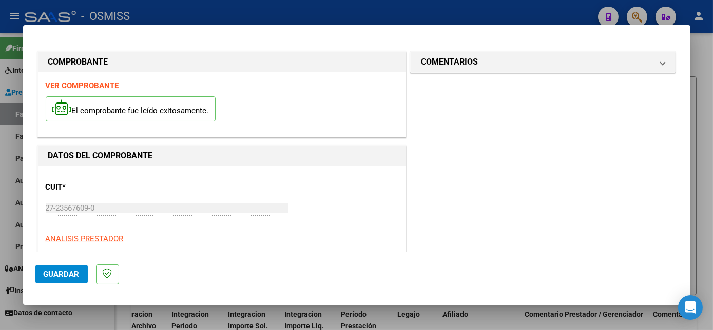
scroll to position [161, 0]
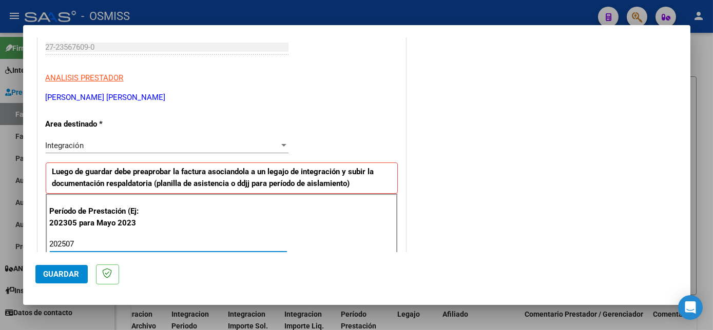
type input "202507"
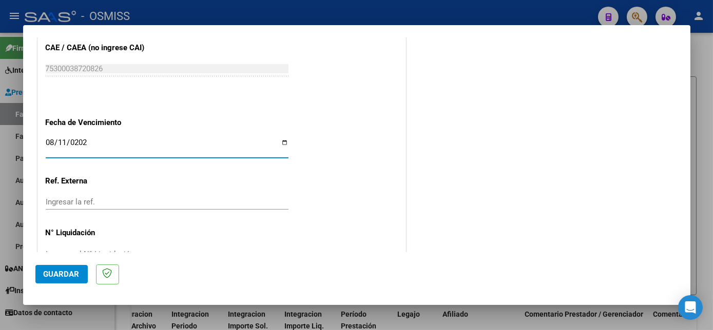
type input "[DATE]"
click at [60, 272] on span "Guardar" at bounding box center [62, 274] width 36 height 9
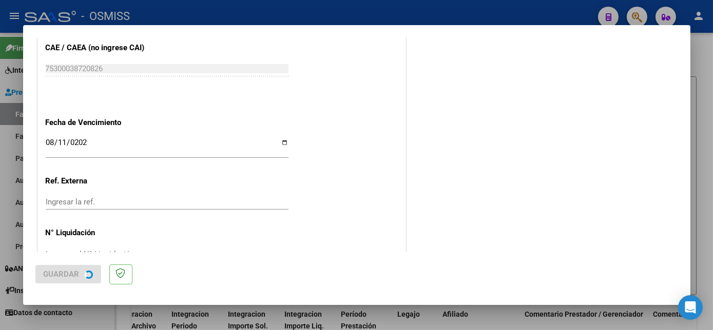
scroll to position [0, 0]
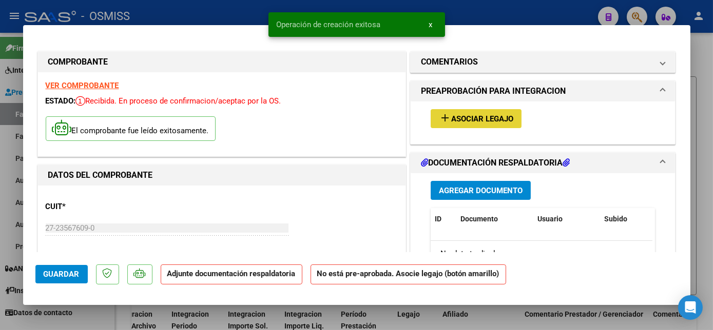
click at [503, 116] on span "Asociar Legajo" at bounding box center [482, 118] width 62 height 9
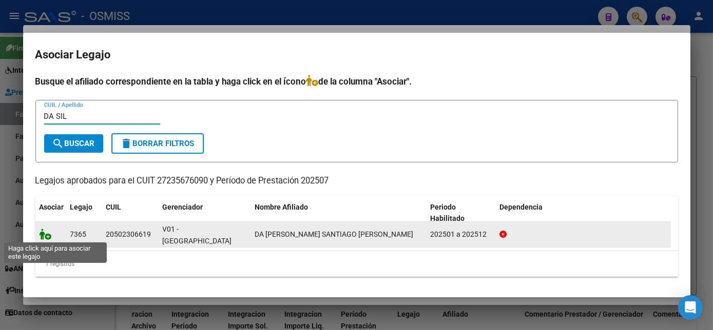
type input "DA SIL"
click at [43, 236] on icon at bounding box center [45, 234] width 12 height 11
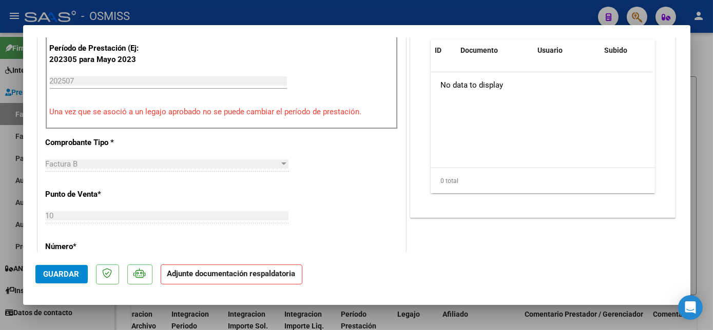
scroll to position [200, 0]
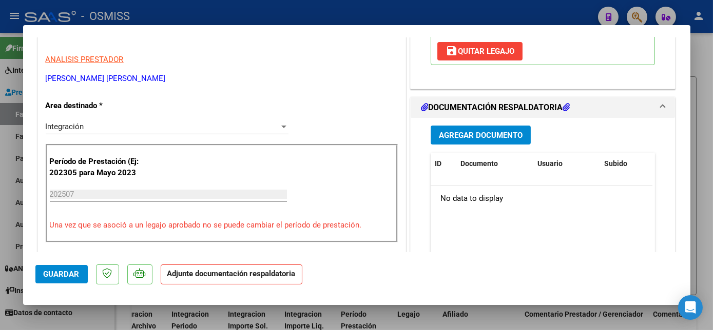
click at [507, 131] on span "Agregar Documento" at bounding box center [481, 135] width 84 height 9
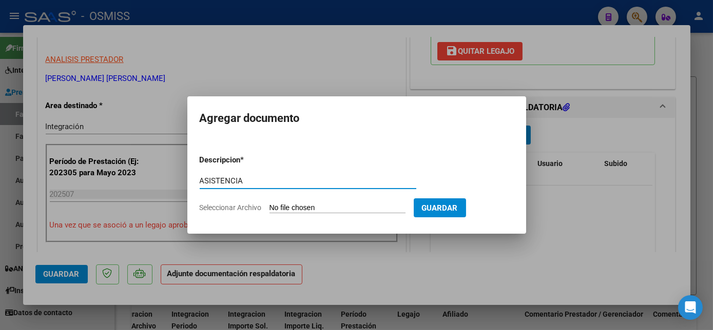
type input "ASISTENCIA"
click at [321, 210] on input "Seleccionar Archivo" at bounding box center [337, 209] width 136 height 10
type input "C:\fakepath\JULIO- DA SILVA SANTIAGO - Noelia Campos.pdf"
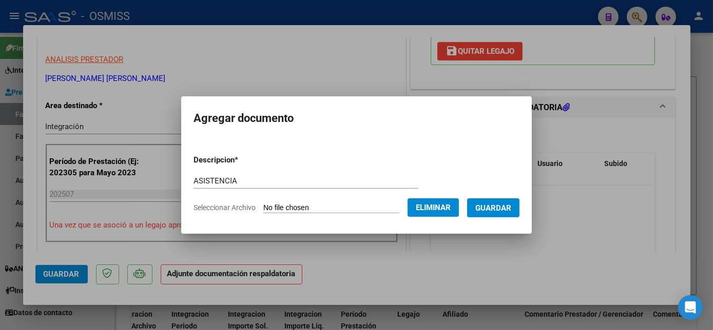
click at [486, 214] on button "Guardar" at bounding box center [493, 208] width 52 height 19
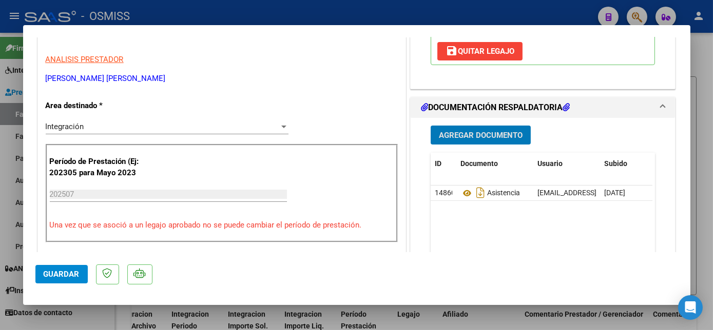
click at [60, 273] on span "Guardar" at bounding box center [62, 274] width 36 height 9
click at [71, 317] on div at bounding box center [356, 165] width 713 height 330
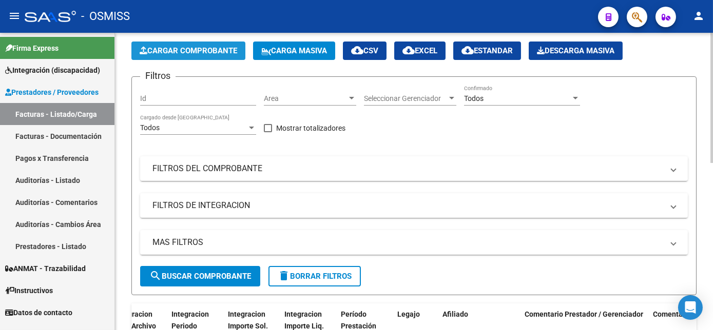
click at [181, 47] on span "Cargar Comprobante" at bounding box center [188, 50] width 97 height 9
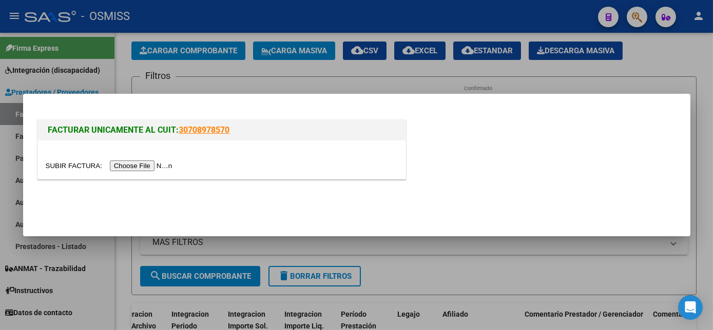
click at [128, 167] on input "file" at bounding box center [111, 166] width 130 height 11
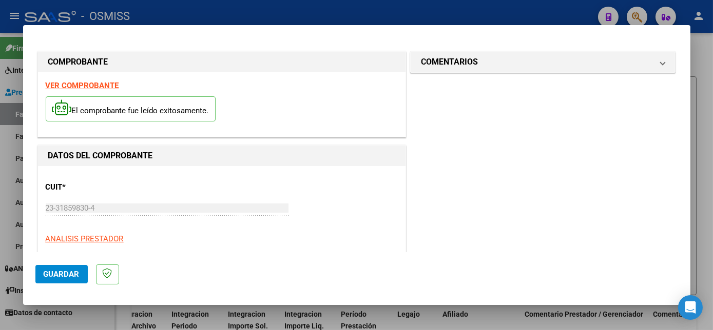
scroll to position [161, 0]
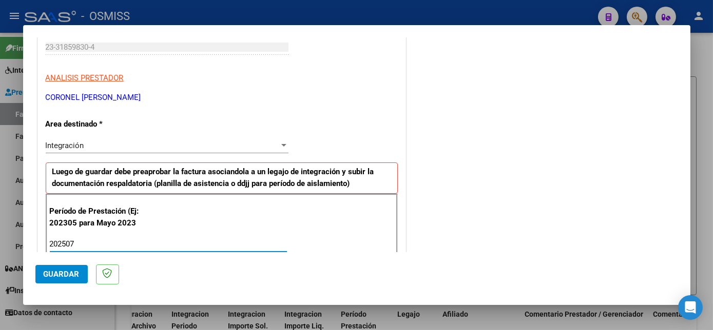
type input "202507"
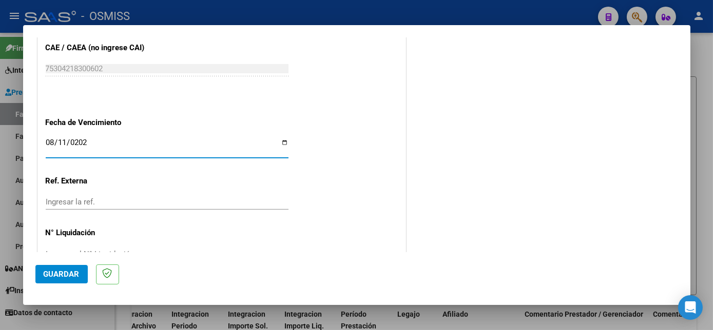
type input "[DATE]"
click at [76, 273] on span "Guardar" at bounding box center [62, 274] width 36 height 9
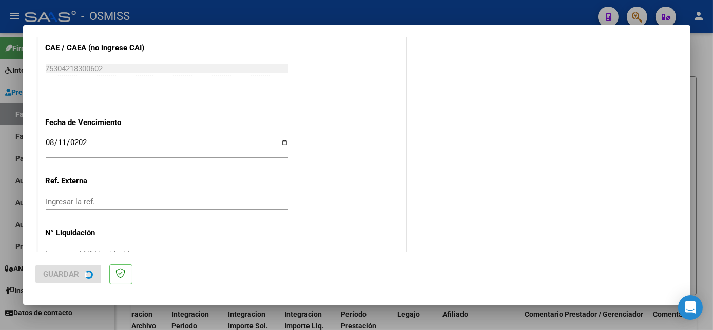
scroll to position [0, 0]
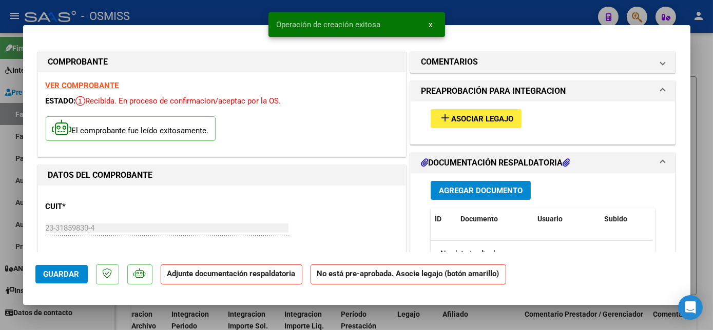
click at [501, 114] on span "Asociar Legajo" at bounding box center [482, 118] width 62 height 9
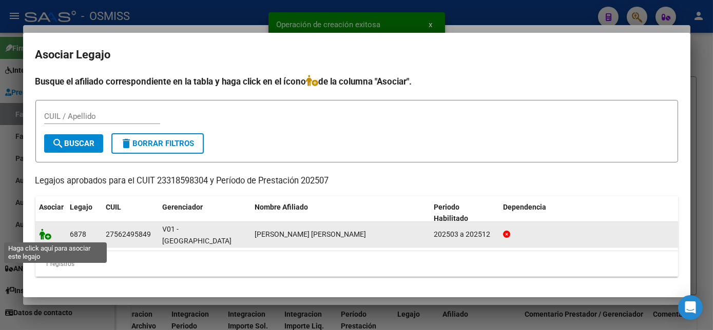
click at [48, 233] on icon at bounding box center [45, 234] width 12 height 11
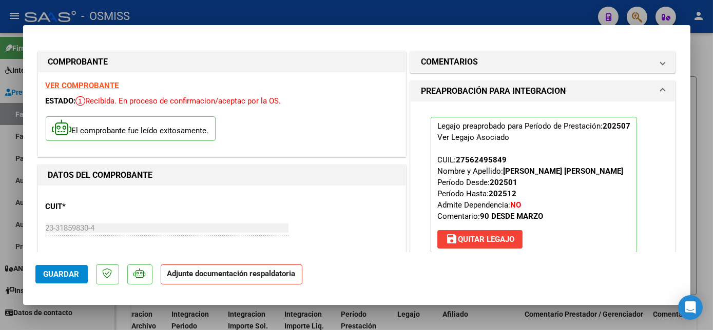
scroll to position [180, 0]
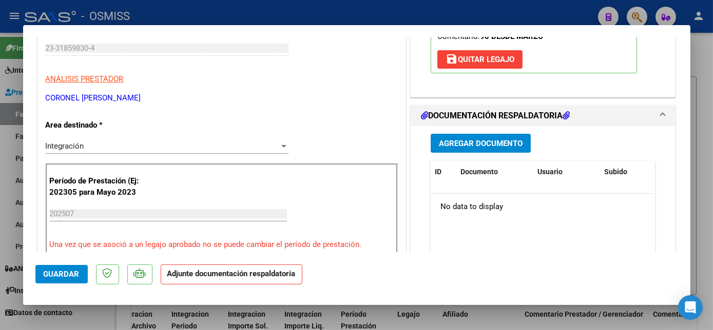
click at [483, 147] on span "Agregar Documento" at bounding box center [481, 143] width 84 height 9
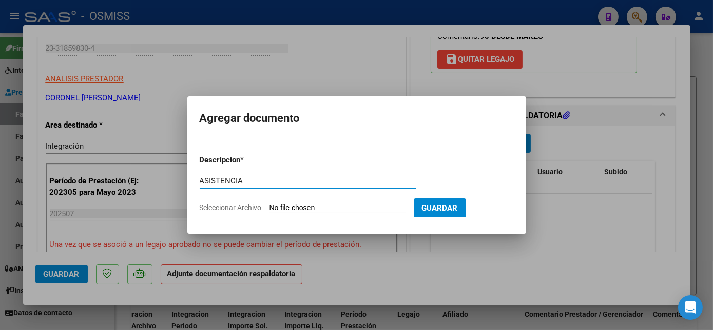
type input "ASISTENCIA"
click at [346, 208] on input "Seleccionar Archivo" at bounding box center [337, 209] width 136 height 10
type input "C:\fakepath\CAMILA LUCERO JULIO PLANILLA - Myriam Alejandra Coronel.pdf"
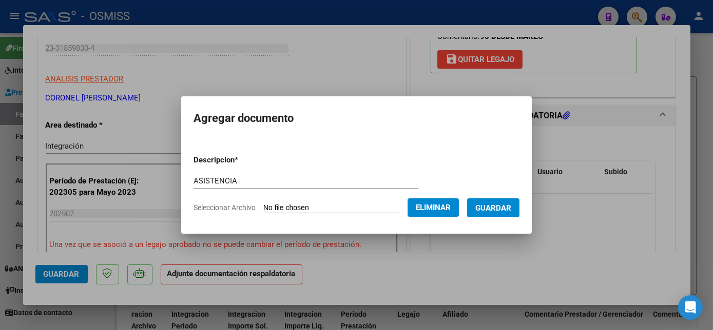
click at [495, 214] on button "Guardar" at bounding box center [493, 208] width 52 height 19
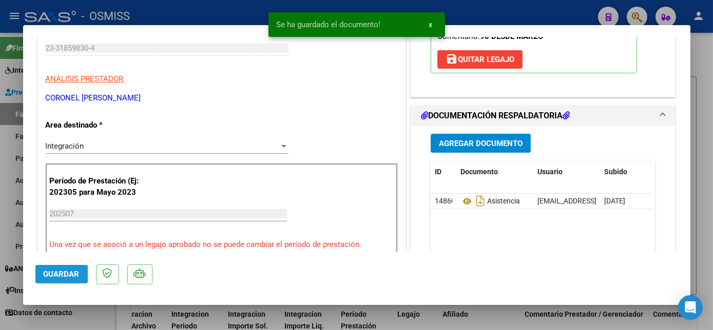
click at [52, 272] on span "Guardar" at bounding box center [62, 274] width 36 height 9
click at [101, 314] on div at bounding box center [356, 165] width 713 height 330
type input "$ 0,00"
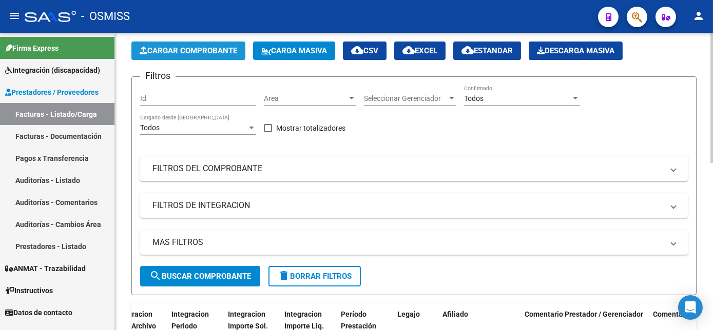
click at [182, 46] on span "Cargar Comprobante" at bounding box center [188, 50] width 97 height 9
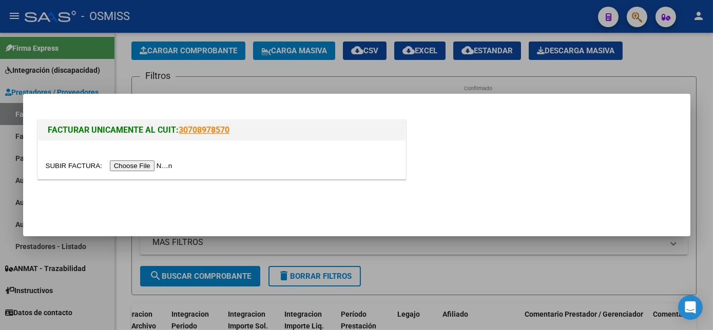
click at [132, 167] on input "file" at bounding box center [111, 166] width 130 height 11
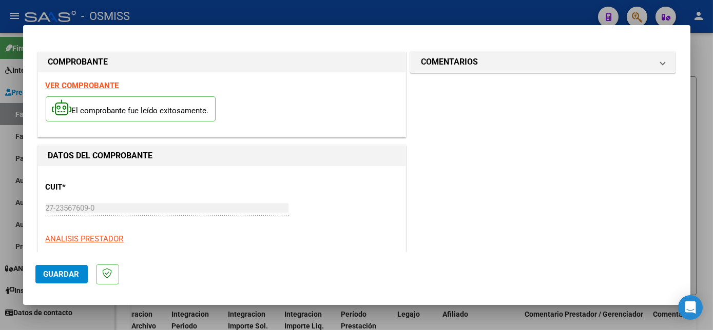
scroll to position [161, 0]
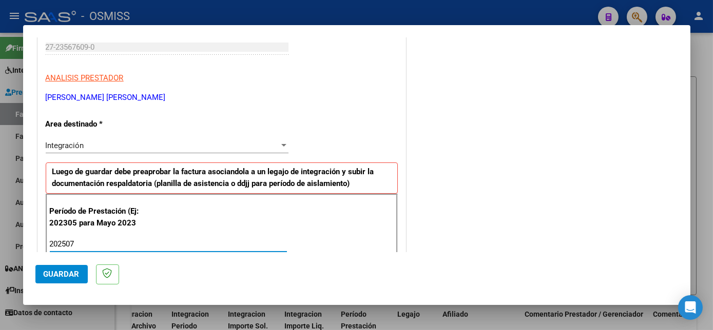
type input "202507"
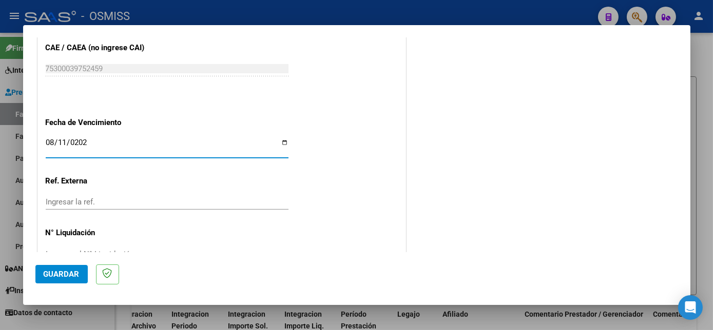
type input "[DATE]"
click at [59, 279] on button "Guardar" at bounding box center [61, 274] width 52 height 18
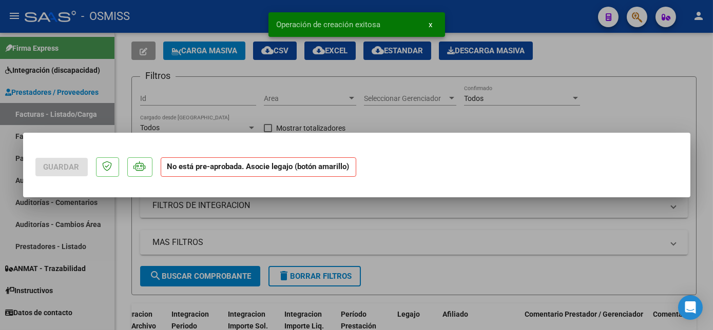
scroll to position [0, 0]
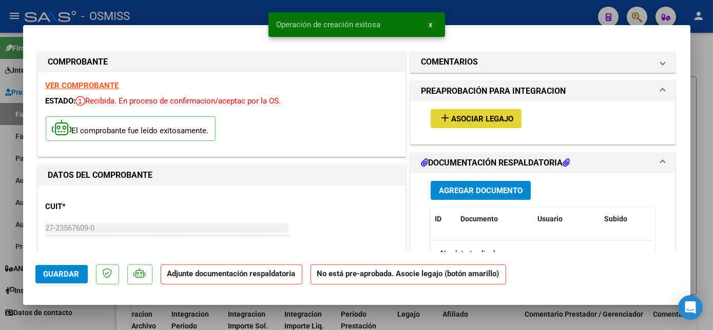
click at [468, 122] on span "Asociar Legajo" at bounding box center [482, 118] width 62 height 9
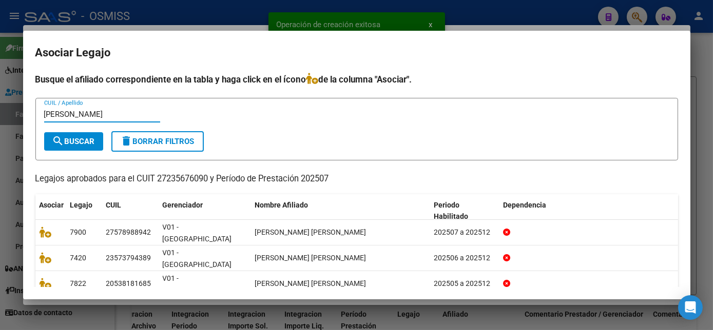
type input "BRITO"
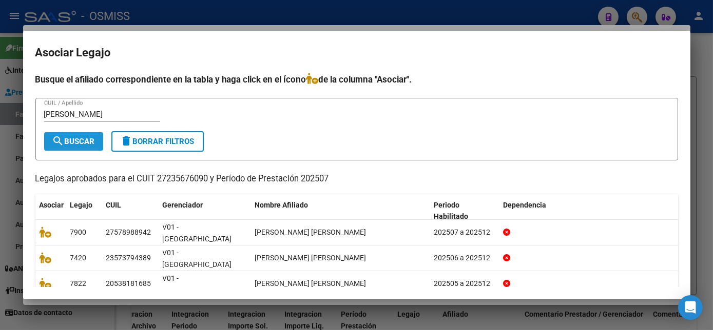
click at [74, 145] on span "search Buscar" at bounding box center [73, 141] width 43 height 9
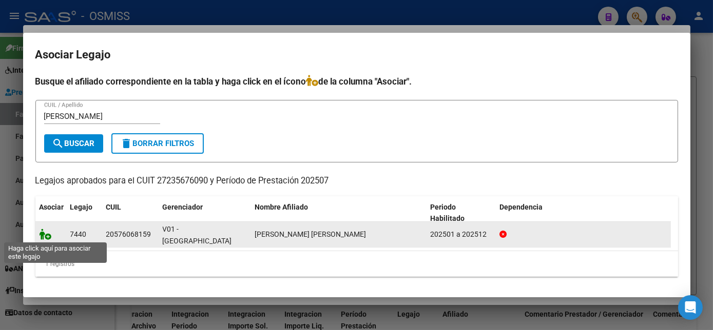
click at [40, 231] on icon at bounding box center [45, 234] width 12 height 11
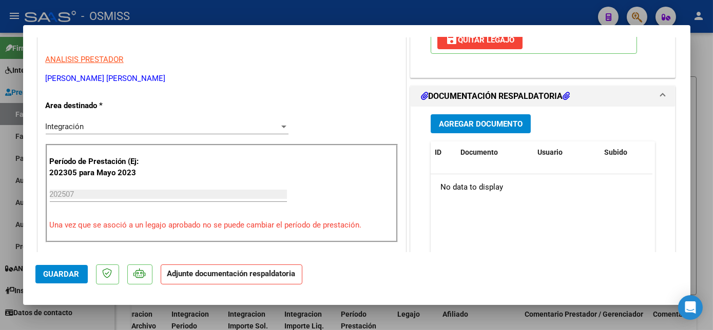
scroll to position [205, 0]
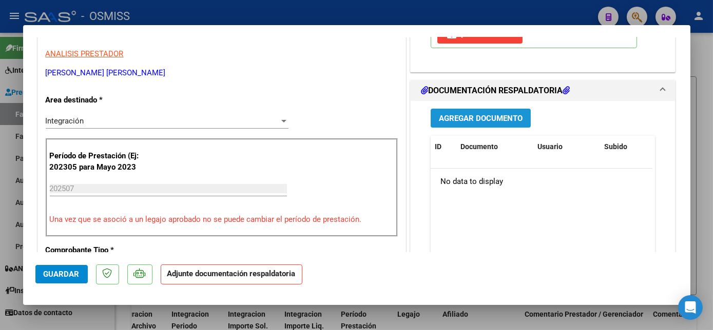
click at [485, 114] on span "Agregar Documento" at bounding box center [481, 118] width 84 height 9
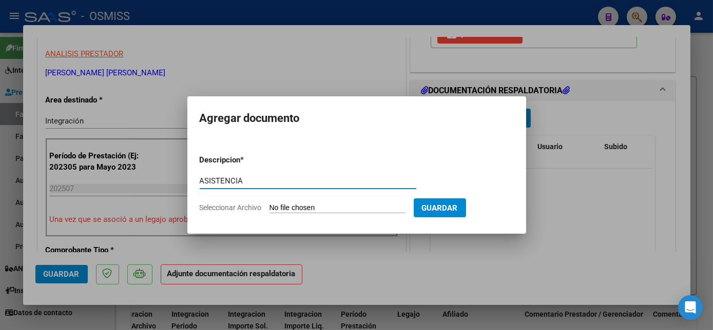
type input "ASISTENCIA"
click at [330, 208] on input "Seleccionar Archivo" at bounding box center [337, 209] width 136 height 10
type input "C:\fakepath\Asist JULIO - Deian Brito - Noelia Campos.pdf"
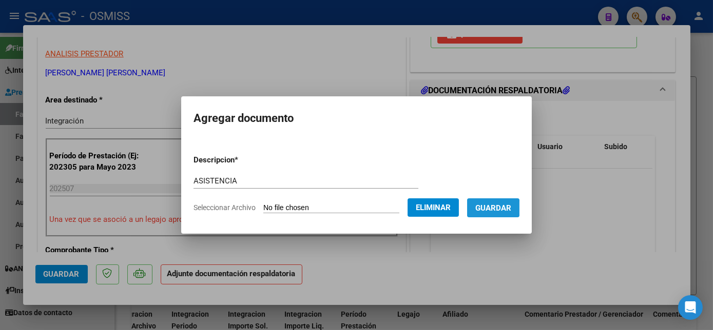
click at [484, 208] on span "Guardar" at bounding box center [493, 208] width 36 height 9
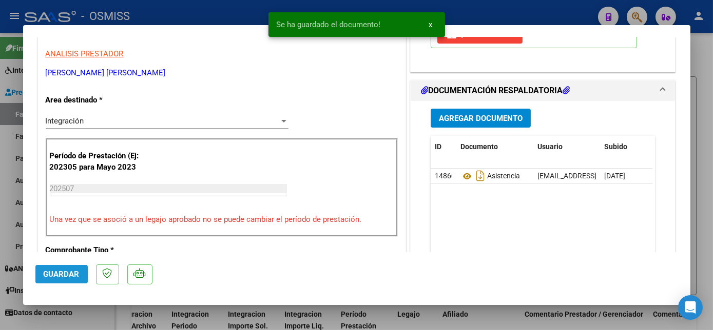
click at [75, 273] on span "Guardar" at bounding box center [62, 274] width 36 height 9
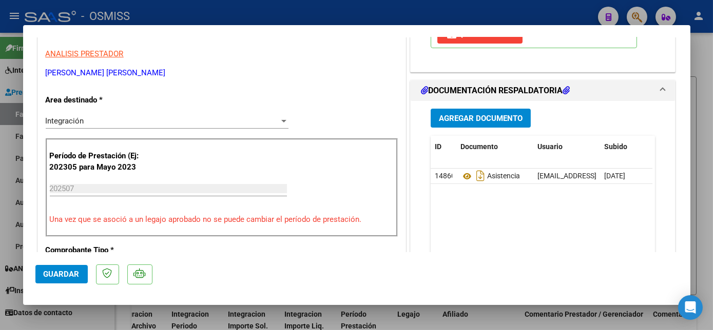
click at [85, 313] on div at bounding box center [356, 165] width 713 height 330
type input "$ 0,00"
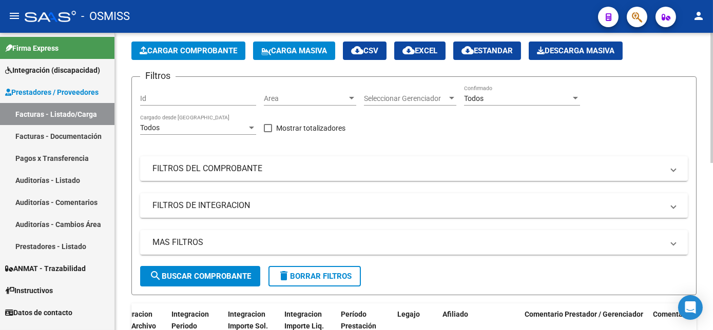
click at [204, 52] on span "Cargar Comprobante" at bounding box center [188, 50] width 97 height 9
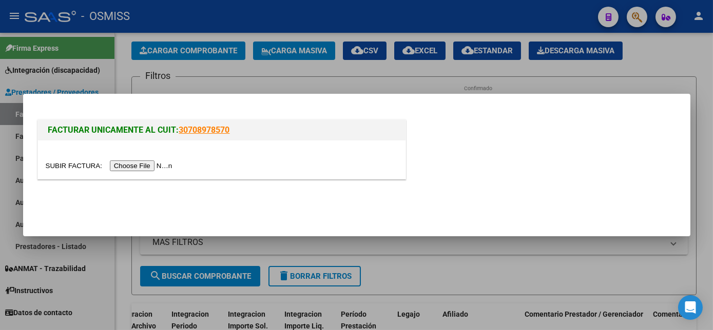
click at [140, 162] on input "file" at bounding box center [111, 166] width 130 height 11
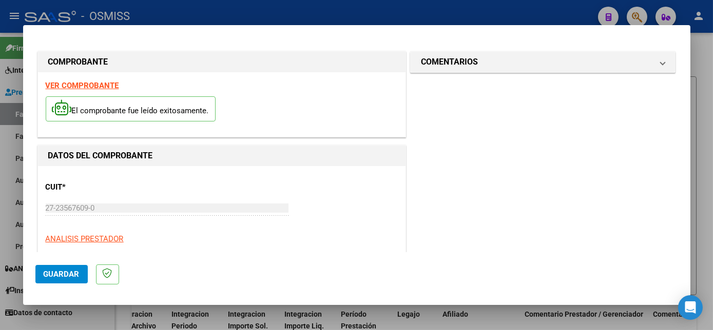
scroll to position [161, 0]
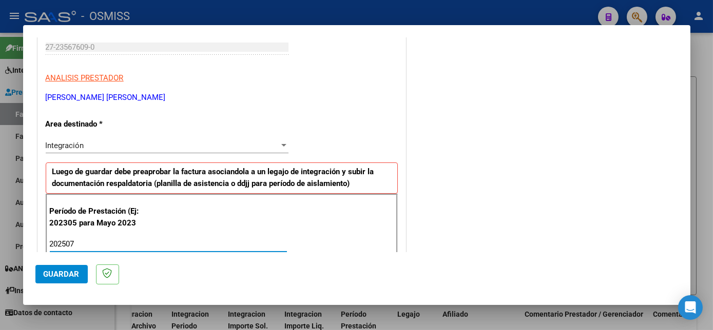
type input "202507"
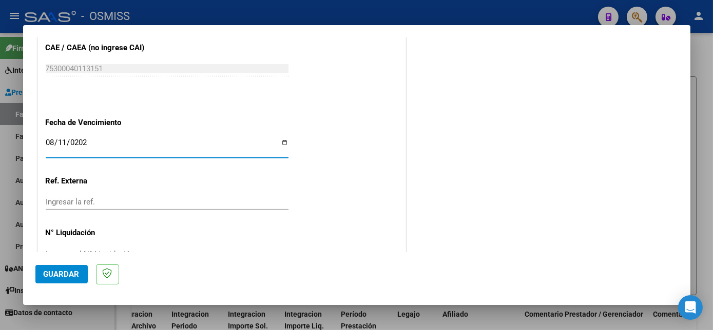
type input "[DATE]"
click at [75, 270] on span "Guardar" at bounding box center [62, 274] width 36 height 9
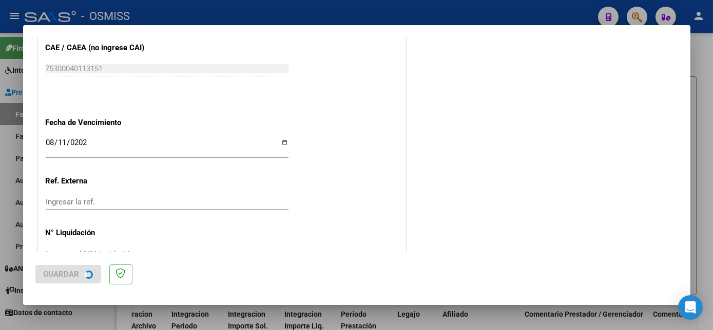
scroll to position [0, 0]
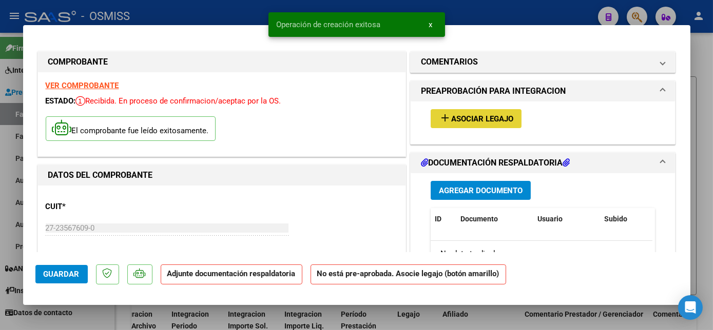
click at [477, 109] on button "add Asociar Legajo" at bounding box center [475, 118] width 91 height 19
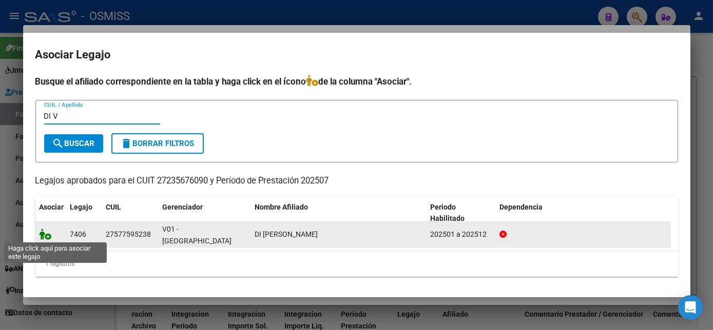
type input "DI V"
click at [46, 235] on icon at bounding box center [45, 234] width 12 height 11
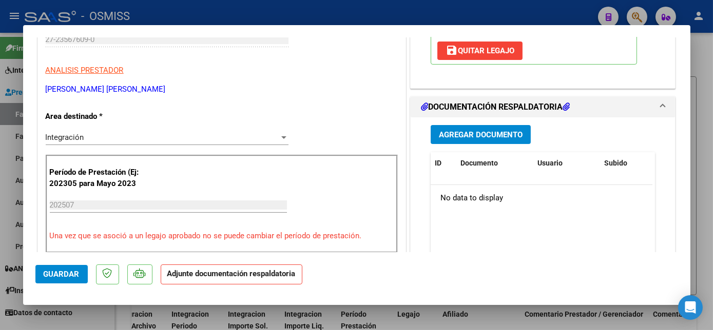
scroll to position [223, 0]
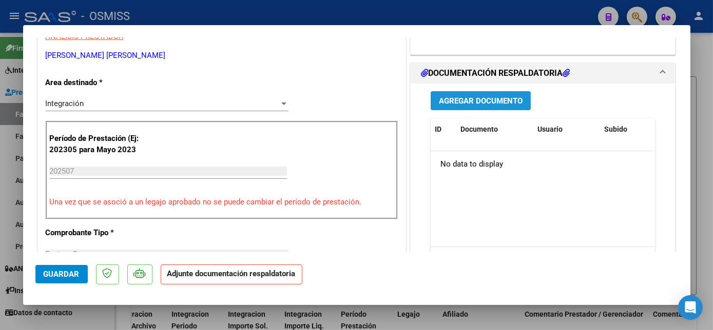
click at [492, 96] on span "Agregar Documento" at bounding box center [481, 100] width 84 height 9
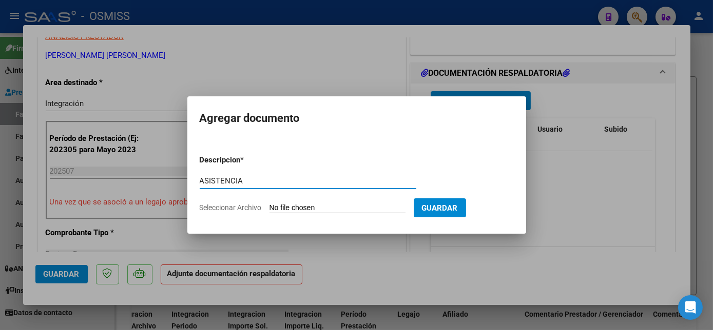
type input "ASISTENCIA"
click at [311, 207] on input "Seleccionar Archivo" at bounding box center [337, 209] width 136 height 10
type input "C:\fakepath\ASIST REHA JULIO DI VICENZO - Noelia Campos.pdf"
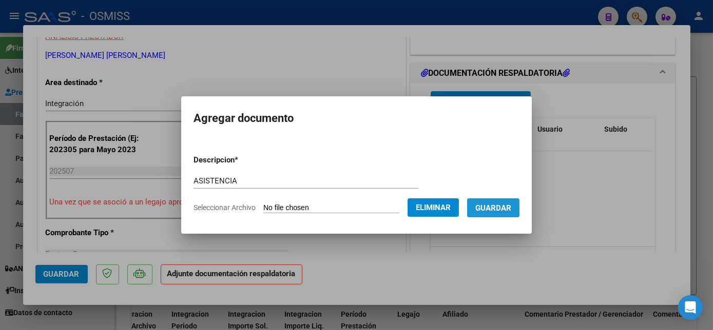
click at [497, 205] on span "Guardar" at bounding box center [493, 208] width 36 height 9
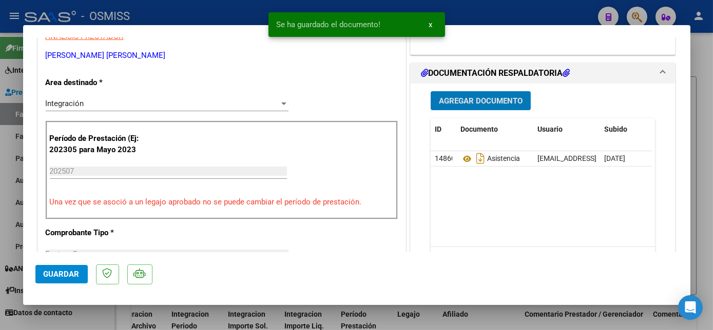
click at [56, 269] on button "Guardar" at bounding box center [61, 274] width 52 height 18
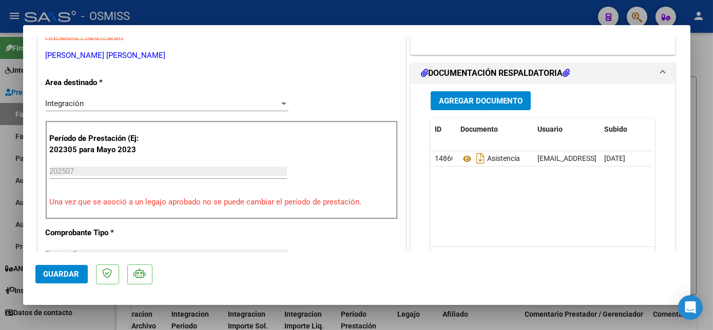
click at [82, 320] on div at bounding box center [356, 165] width 713 height 330
type input "$ 0,00"
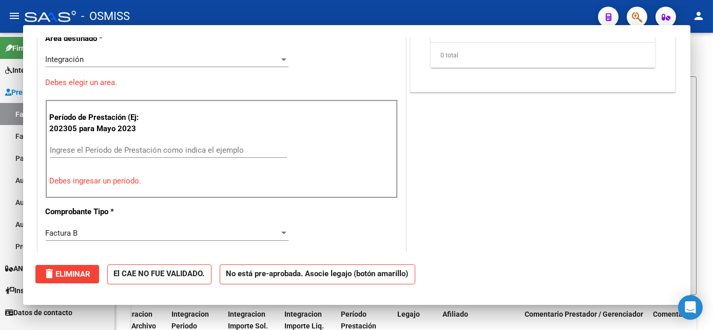
scroll to position [179, 0]
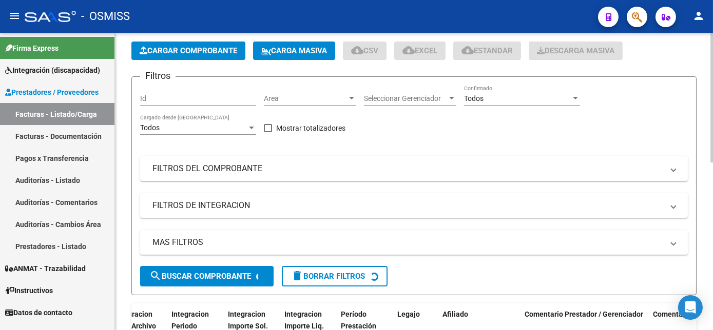
click at [186, 56] on button "Cargar Comprobante" at bounding box center [188, 51] width 114 height 18
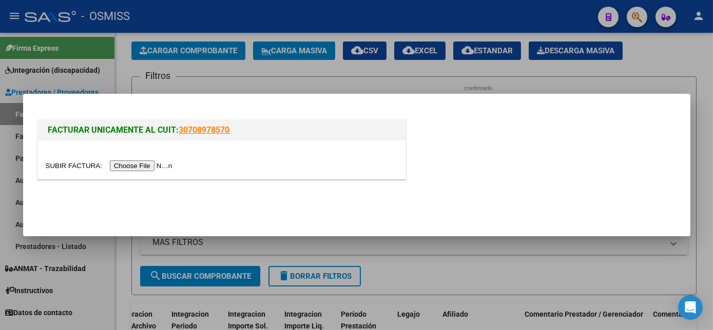
click at [127, 166] on input "file" at bounding box center [111, 166] width 130 height 11
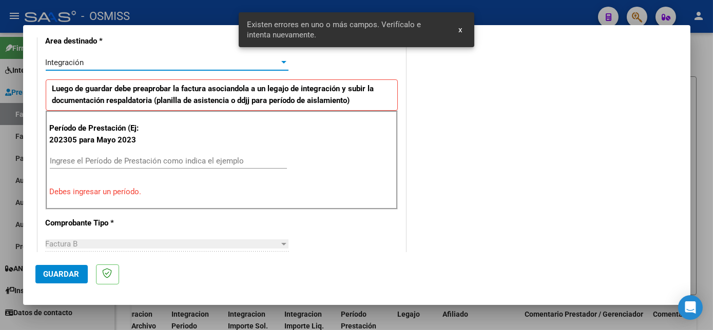
scroll to position [248, 0]
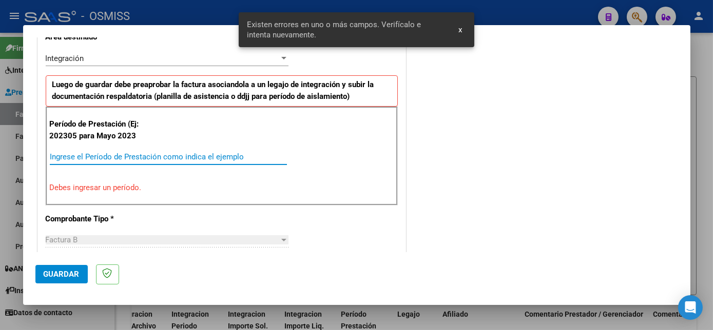
click at [226, 154] on input "Ingrese el Período de Prestación como indica el ejemplo" at bounding box center [168, 156] width 237 height 9
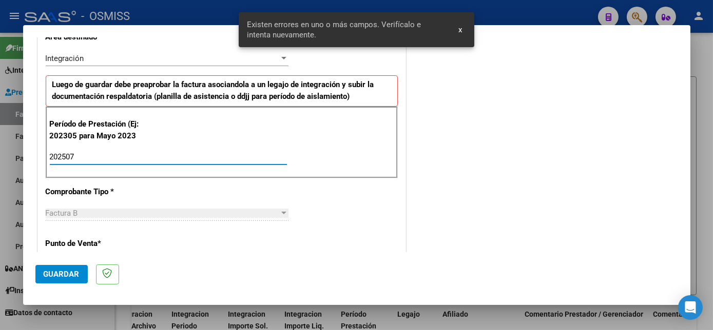
type input "202507"
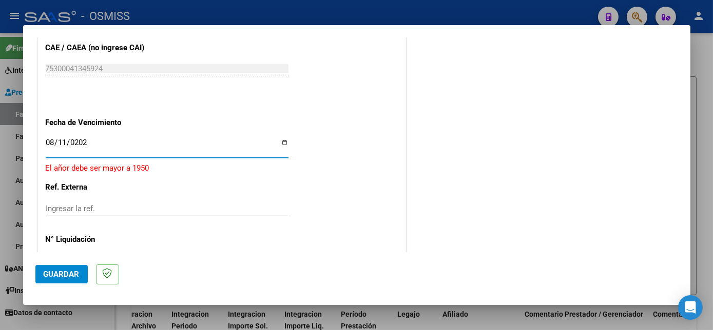
type input "[DATE]"
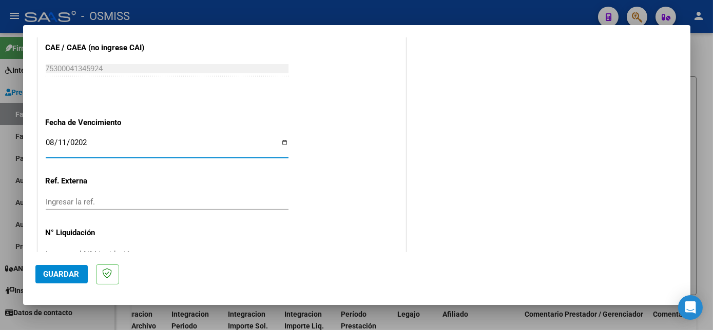
click at [74, 273] on span "Guardar" at bounding box center [62, 274] width 36 height 9
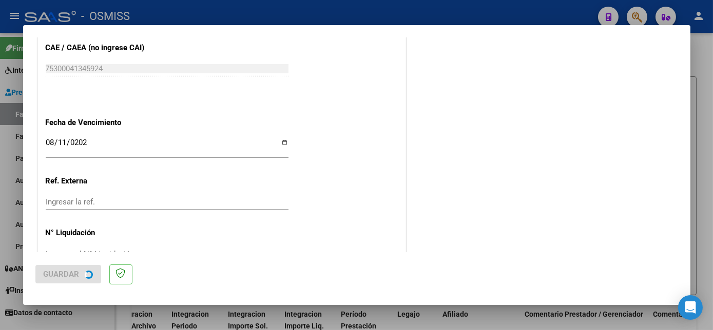
scroll to position [0, 0]
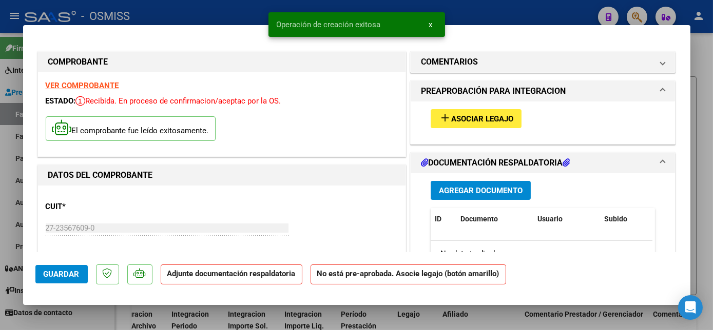
click at [484, 118] on span "Asociar Legajo" at bounding box center [482, 118] width 62 height 9
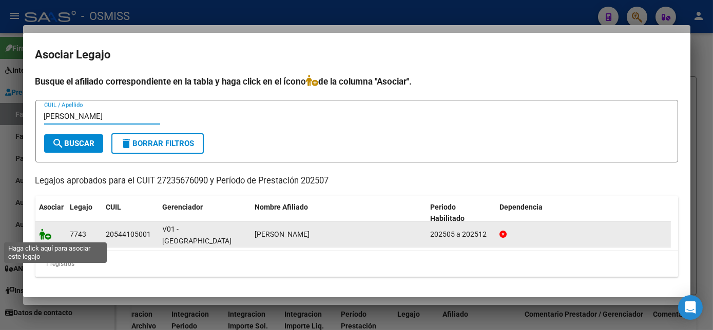
type input "SANCHEZ"
click at [42, 239] on icon at bounding box center [45, 234] width 12 height 11
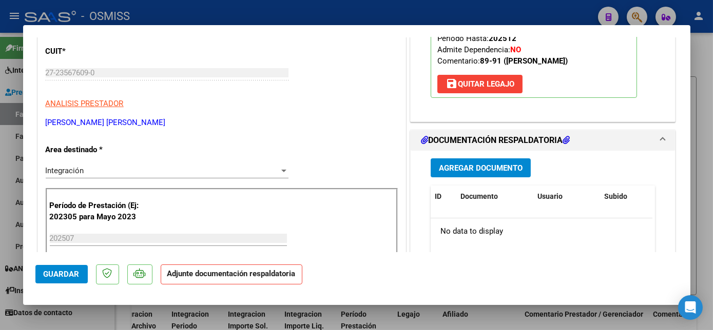
scroll to position [148, 0]
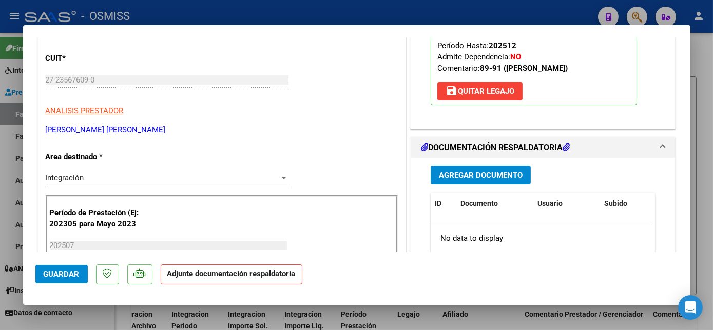
click at [448, 166] on button "Agregar Documento" at bounding box center [480, 175] width 100 height 19
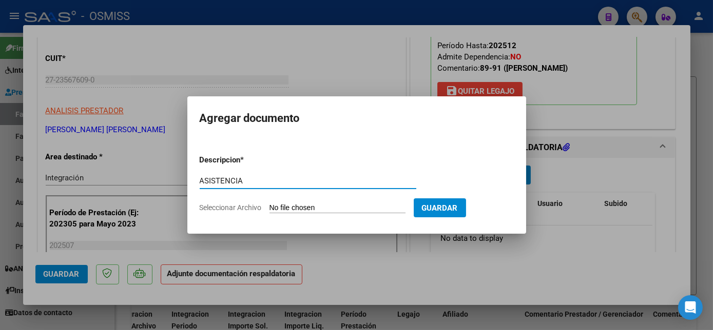
type input "ASISTENCIA"
click at [320, 207] on input "Seleccionar Archivo" at bounding box center [337, 209] width 136 height 10
type input "C:\fakepath\JULIO 2025 - SANCHEZ THIAGO - Noelia Campos.pdf"
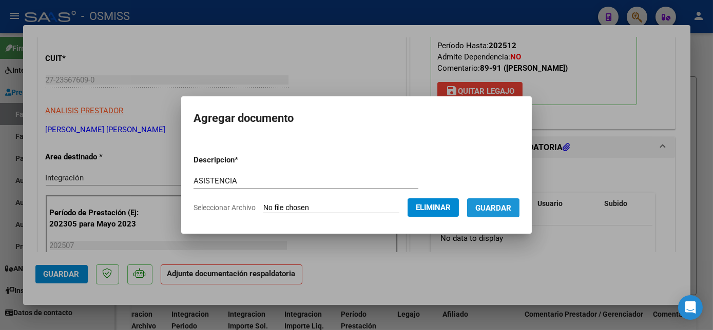
click at [493, 213] on button "Guardar" at bounding box center [493, 208] width 52 height 19
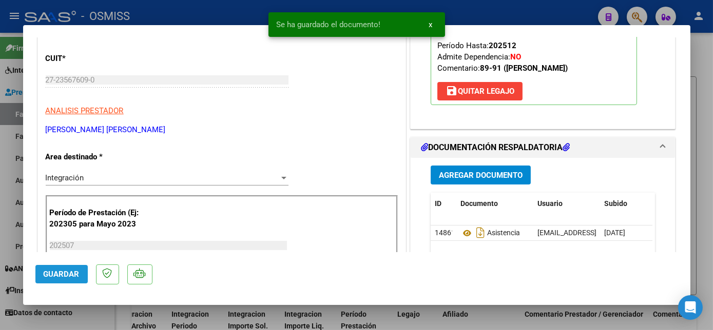
click at [73, 271] on span "Guardar" at bounding box center [62, 274] width 36 height 9
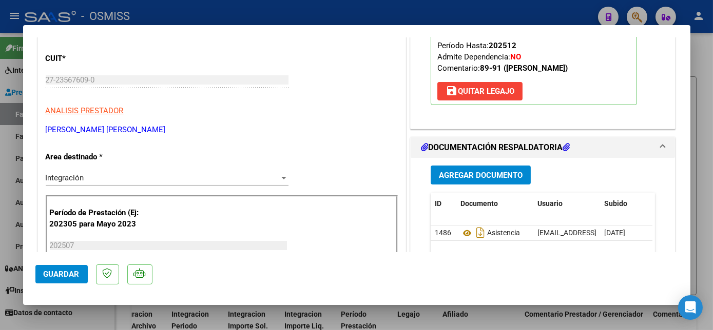
click at [97, 322] on div at bounding box center [356, 165] width 713 height 330
type input "$ 0,00"
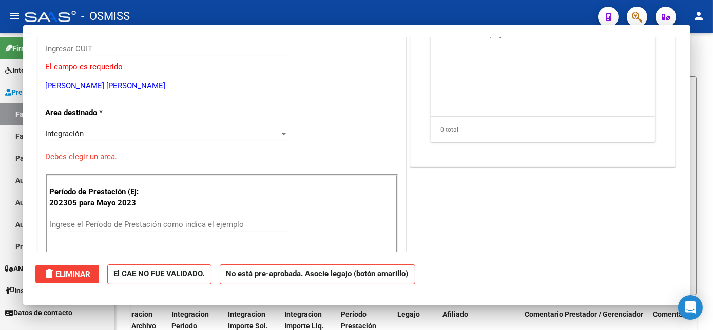
scroll to position [117, 0]
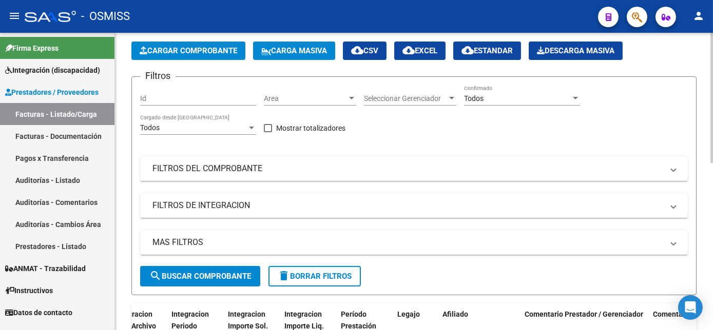
click at [225, 47] on span "Cargar Comprobante" at bounding box center [188, 50] width 97 height 9
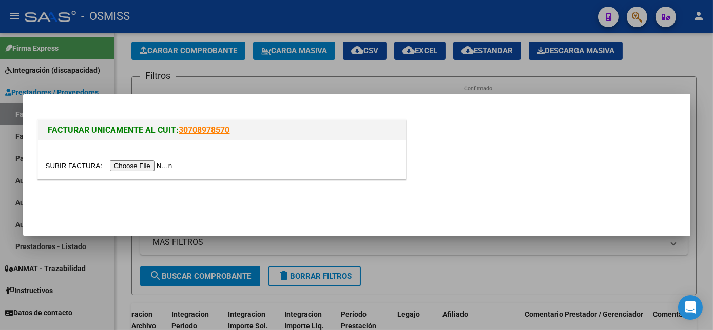
click at [138, 165] on input "file" at bounding box center [111, 166] width 130 height 11
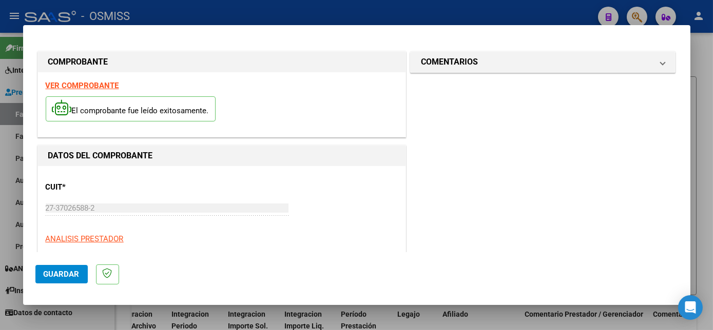
scroll to position [161, 0]
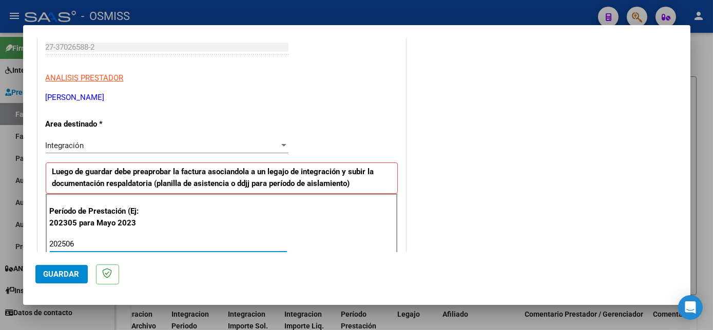
type input "202506"
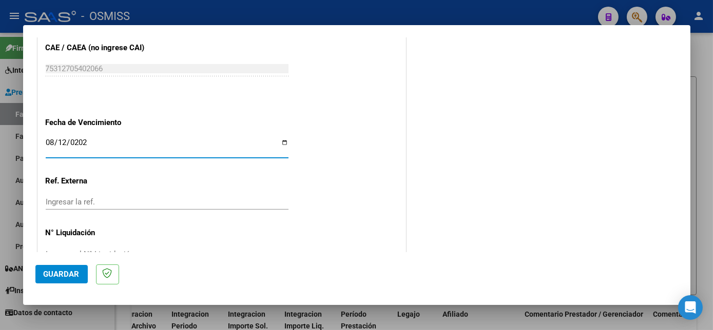
type input "[DATE]"
click at [72, 276] on span "Guardar" at bounding box center [62, 274] width 36 height 9
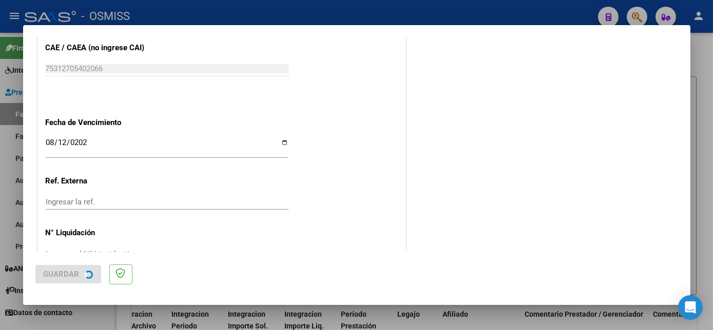
scroll to position [0, 0]
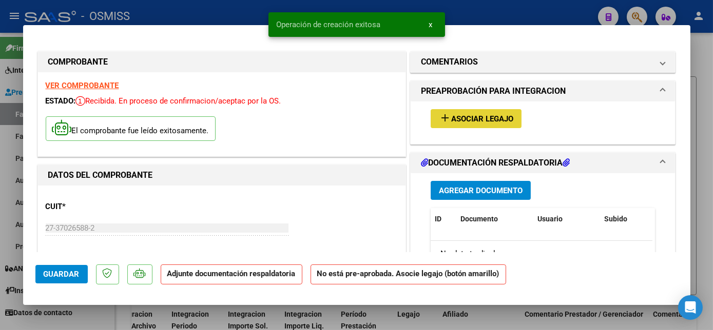
click at [484, 120] on span "Asociar Legajo" at bounding box center [482, 118] width 62 height 9
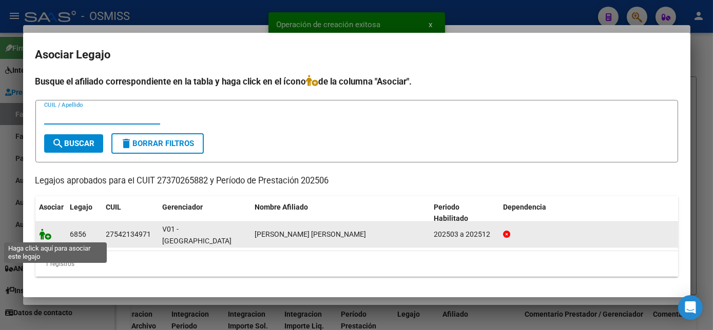
click at [49, 234] on icon at bounding box center [45, 234] width 12 height 11
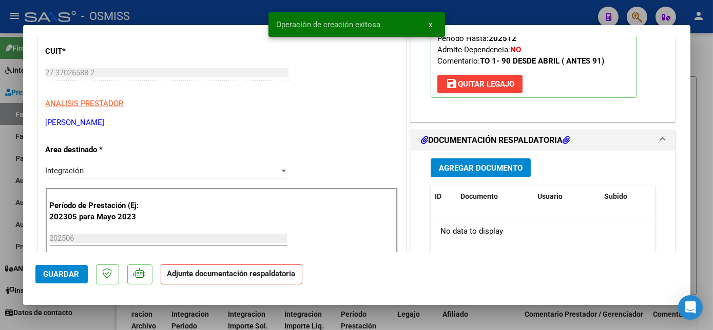
scroll to position [157, 0]
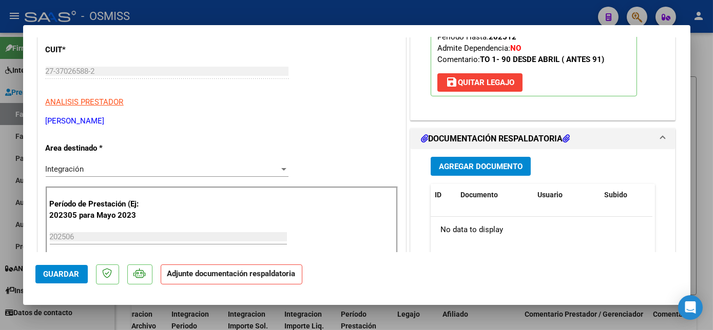
click at [509, 165] on span "Agregar Documento" at bounding box center [481, 166] width 84 height 9
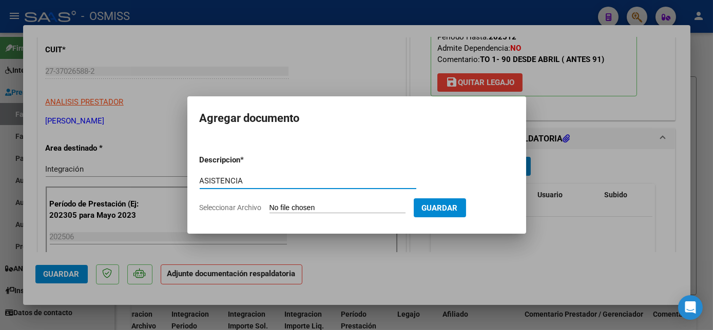
type input "ASISTENCIA"
click at [346, 208] on input "Seleccionar Archivo" at bounding box center [337, 209] width 136 height 10
type input "C:\fakepath\PL.pdf"
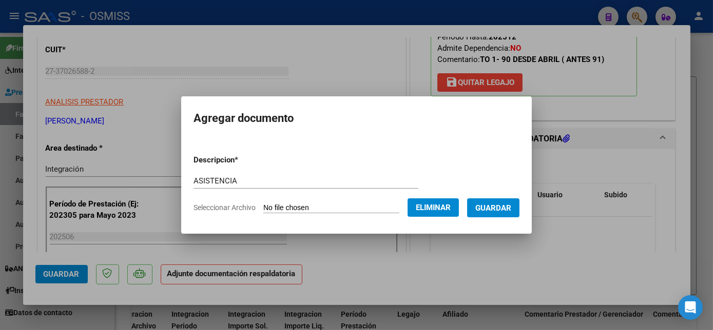
click at [503, 207] on span "Guardar" at bounding box center [493, 208] width 36 height 9
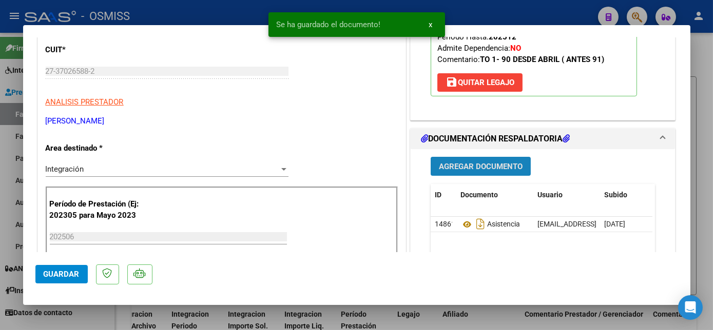
click at [480, 157] on button "Agregar Documento" at bounding box center [480, 166] width 100 height 19
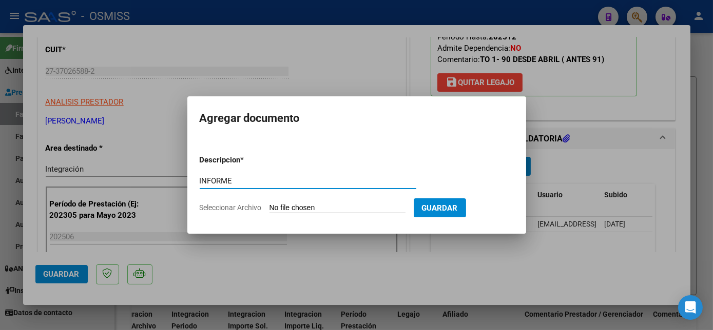
type input "INFORME"
click at [354, 208] on input "Seleccionar Archivo" at bounding box center [337, 209] width 136 height 10
type input "C:\fakepath\INF.pdf"
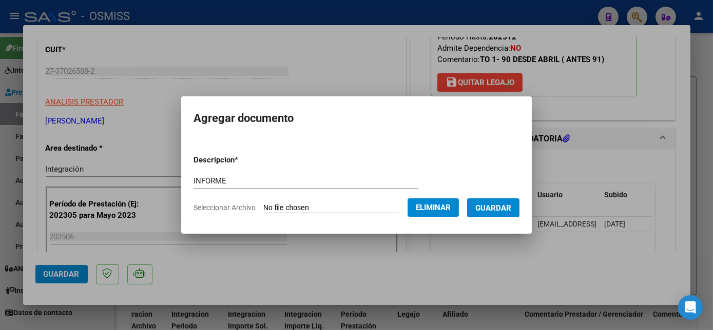
click at [503, 212] on span "Guardar" at bounding box center [493, 208] width 36 height 9
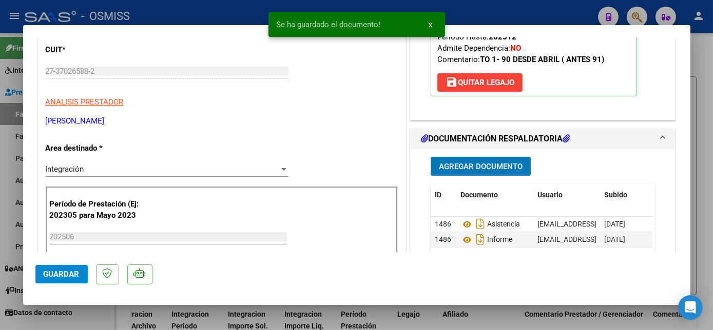
click at [56, 266] on button "Guardar" at bounding box center [61, 274] width 52 height 18
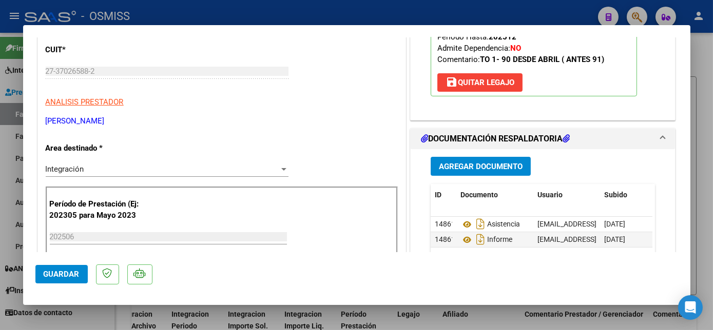
click at [100, 319] on div at bounding box center [356, 165] width 713 height 330
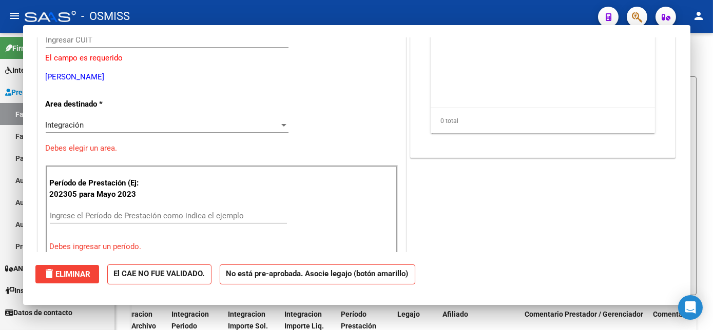
scroll to position [0, 0]
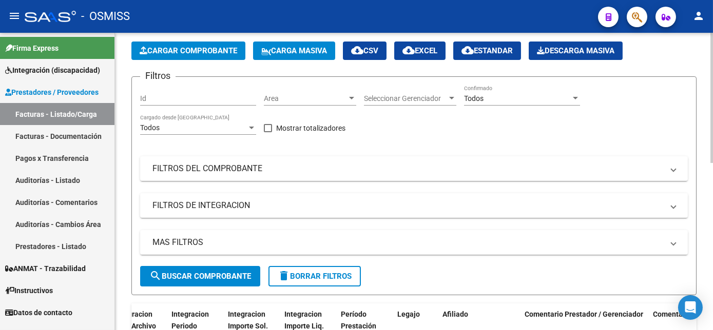
click at [196, 52] on span "Cargar Comprobante" at bounding box center [188, 50] width 97 height 9
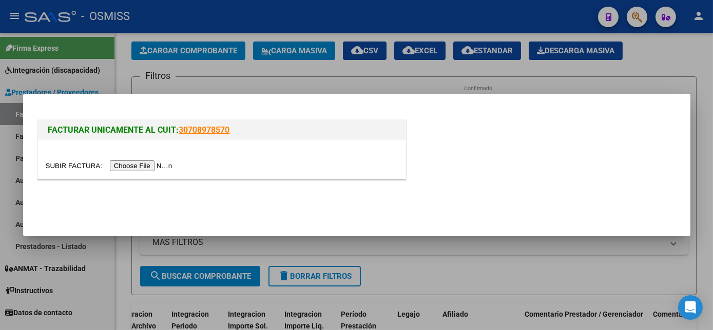
click at [143, 164] on input "file" at bounding box center [111, 166] width 130 height 11
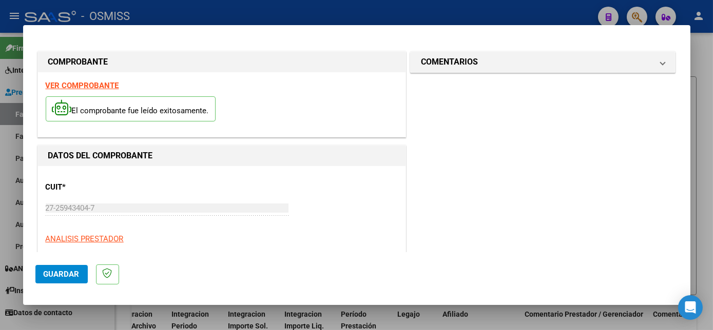
scroll to position [161, 0]
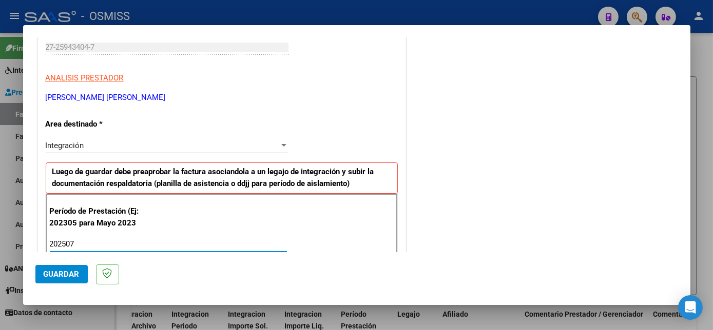
type input "202507"
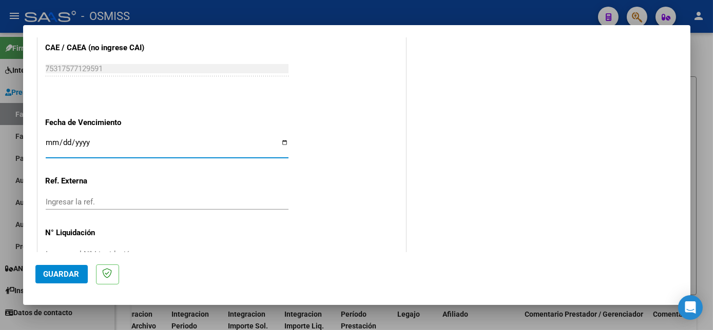
click at [47, 142] on input "Ingresar la fecha" at bounding box center [167, 147] width 243 height 16
type input "[DATE]"
click at [63, 260] on mat-dialog-actions "Guardar" at bounding box center [356, 272] width 642 height 41
click at [63, 268] on button "Guardar" at bounding box center [61, 274] width 52 height 18
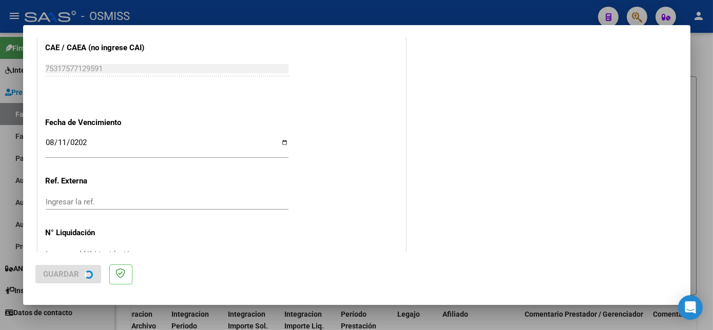
scroll to position [0, 0]
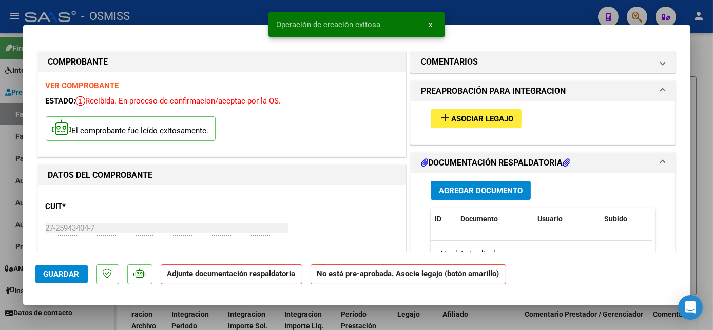
click at [486, 121] on span "Asociar Legajo" at bounding box center [482, 118] width 62 height 9
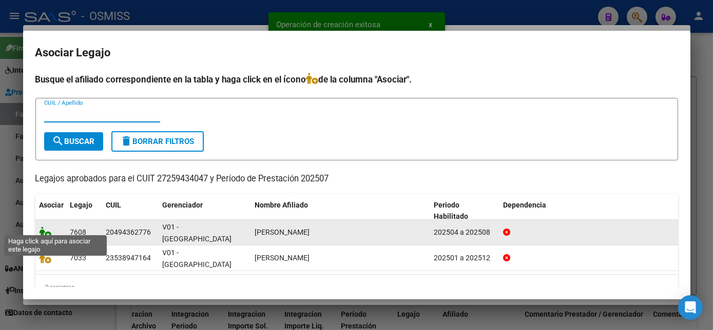
click at [42, 227] on icon at bounding box center [45, 232] width 12 height 11
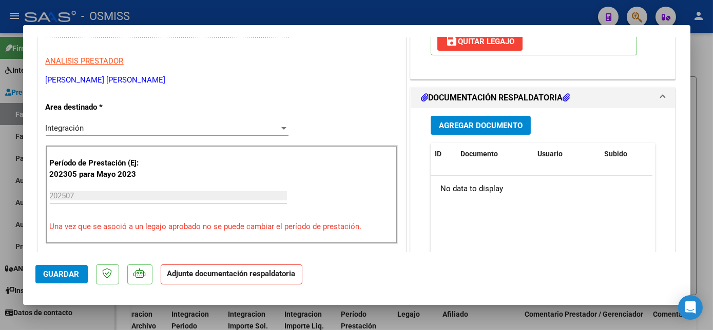
scroll to position [200, 0]
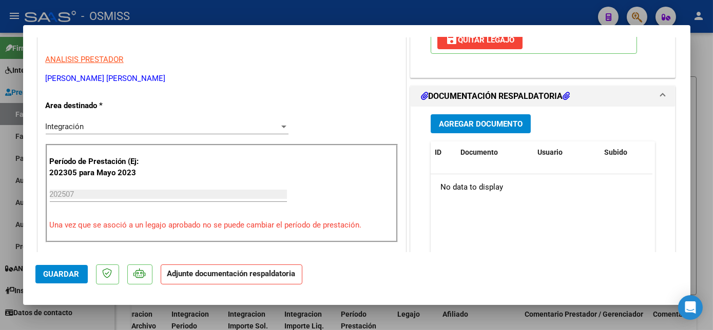
click at [507, 120] on span "Agregar Documento" at bounding box center [481, 124] width 84 height 9
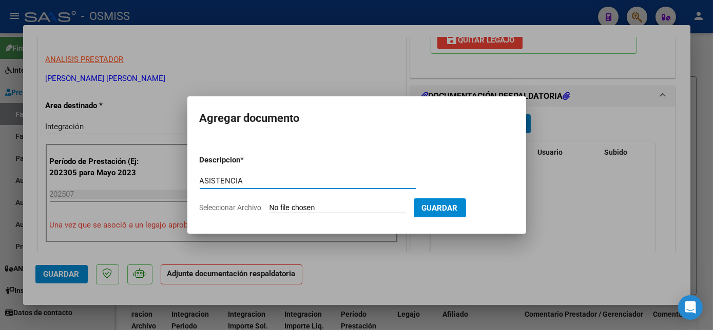
type input "ASISTENCIA"
click at [333, 208] on input "Seleccionar Archivo" at bounding box center [337, 209] width 136 height 10
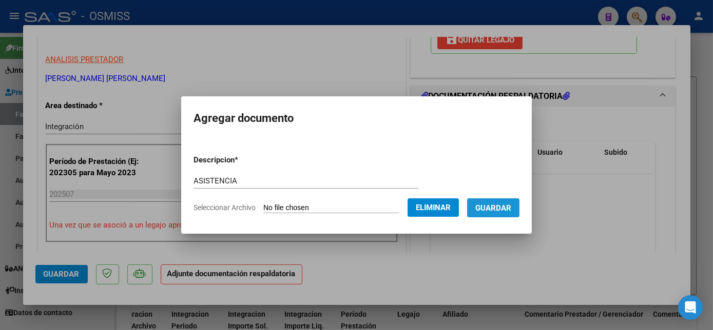
click at [504, 205] on span "Guardar" at bounding box center [493, 208] width 36 height 9
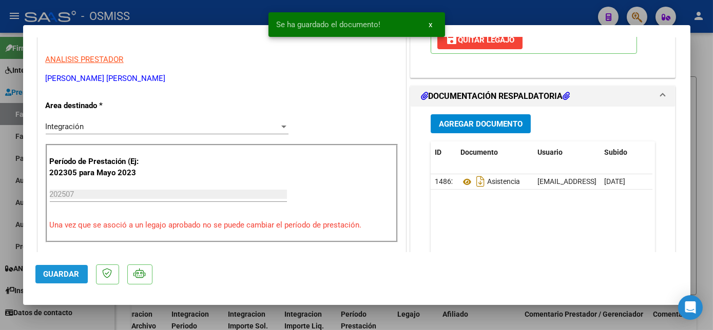
click at [57, 273] on span "Guardar" at bounding box center [62, 274] width 36 height 9
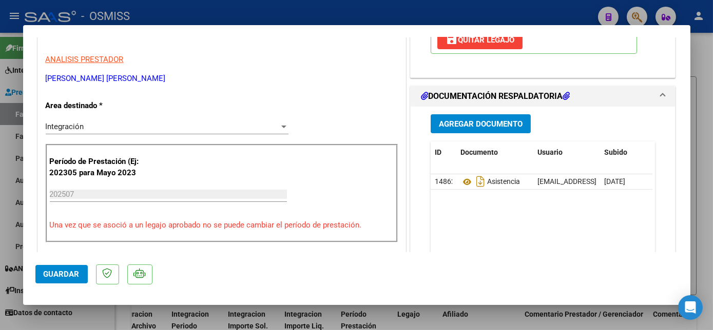
click at [75, 314] on div at bounding box center [356, 165] width 713 height 330
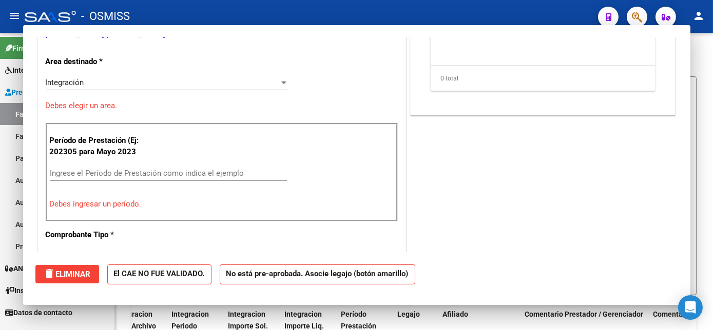
scroll to position [0, 0]
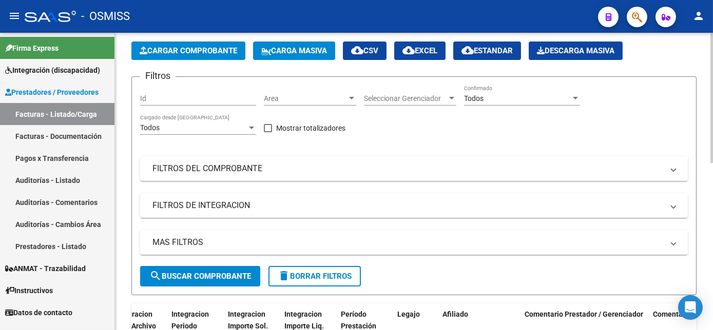
click at [189, 53] on span "Cargar Comprobante" at bounding box center [188, 50] width 97 height 9
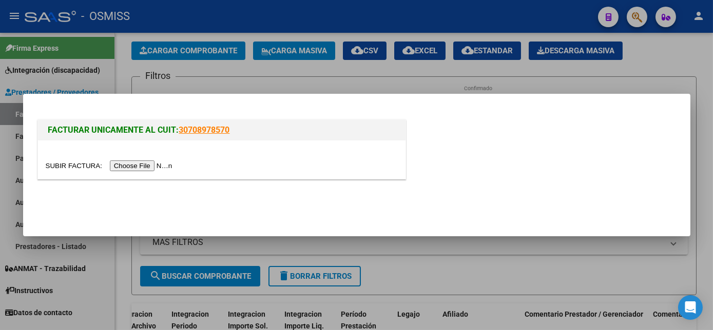
click at [135, 165] on input "file" at bounding box center [111, 166] width 130 height 11
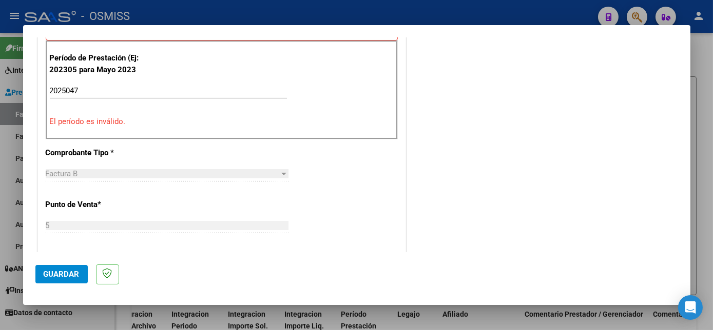
scroll to position [293, 0]
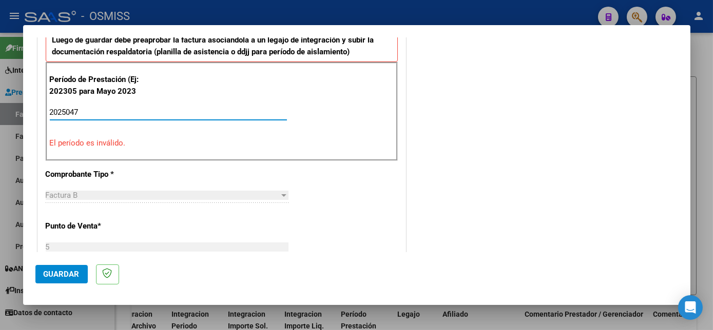
click at [96, 111] on input "2025047" at bounding box center [168, 112] width 237 height 9
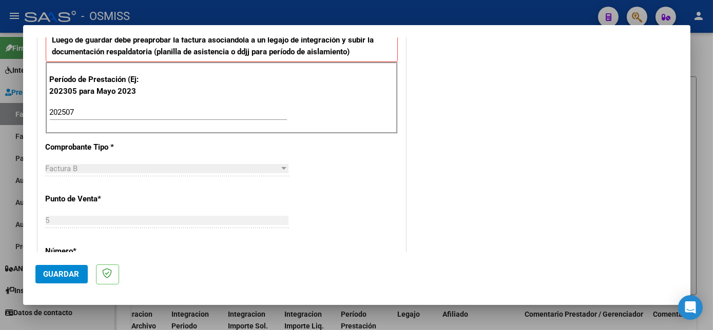
scroll to position [659, 0]
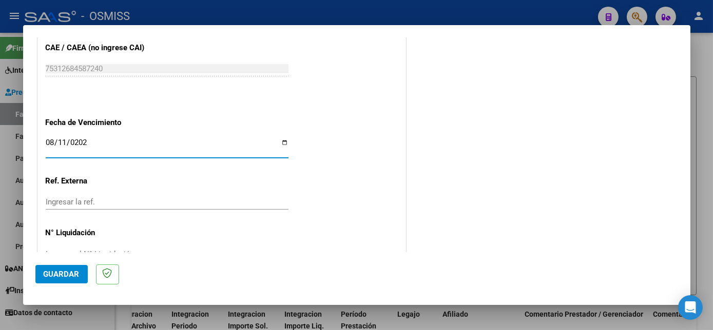
click at [52, 142] on input "0202-08-11" at bounding box center [167, 147] width 243 height 16
click at [78, 141] on input "0202-08-11" at bounding box center [167, 147] width 243 height 16
click at [63, 268] on button "Guardar" at bounding box center [61, 274] width 52 height 18
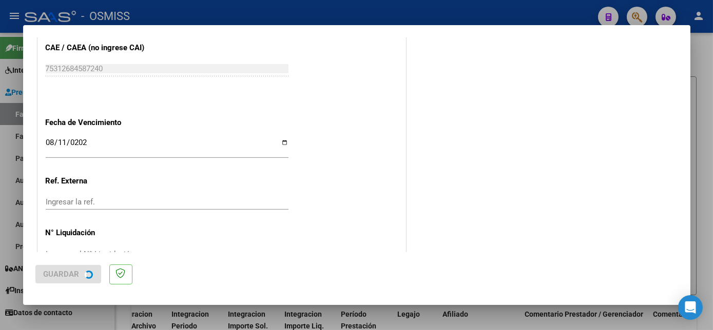
scroll to position [0, 0]
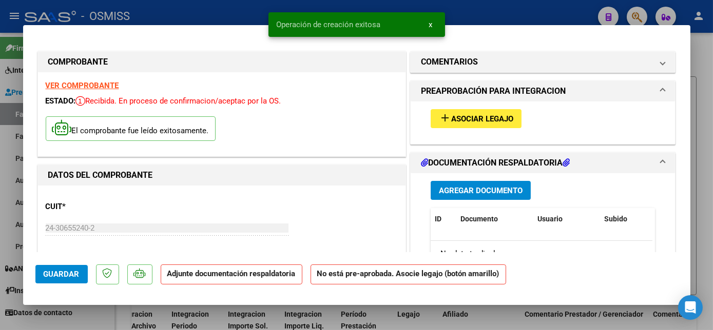
click at [475, 110] on button "add Asociar Legajo" at bounding box center [475, 118] width 91 height 19
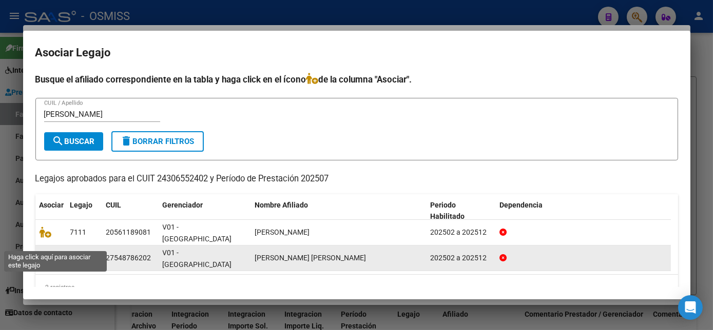
click at [39, 252] on icon at bounding box center [45, 257] width 12 height 11
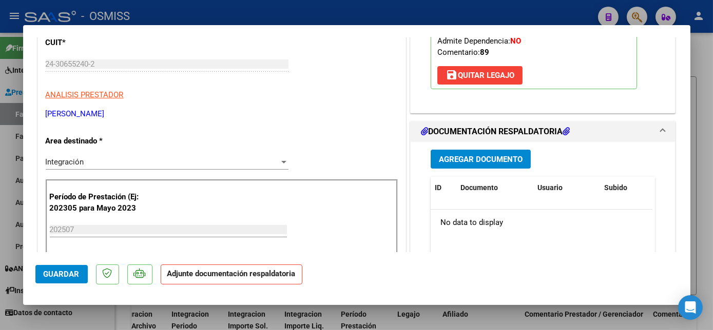
scroll to position [166, 0]
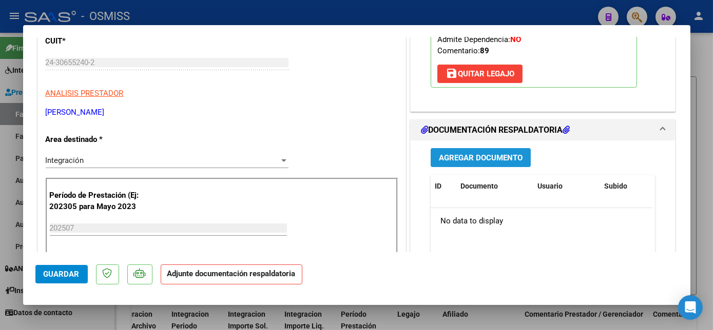
click at [481, 166] on button "Agregar Documento" at bounding box center [480, 157] width 100 height 19
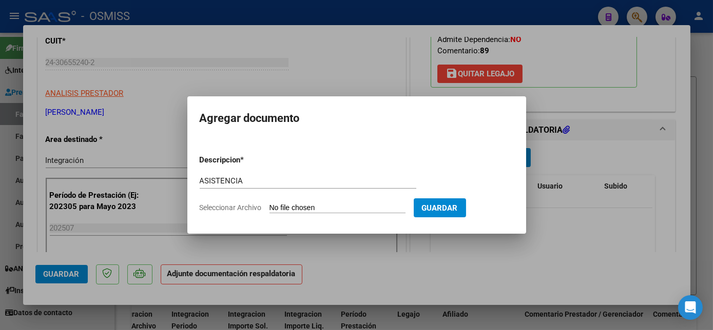
click at [342, 210] on input "Seleccionar Archivo" at bounding box center [337, 209] width 136 height 10
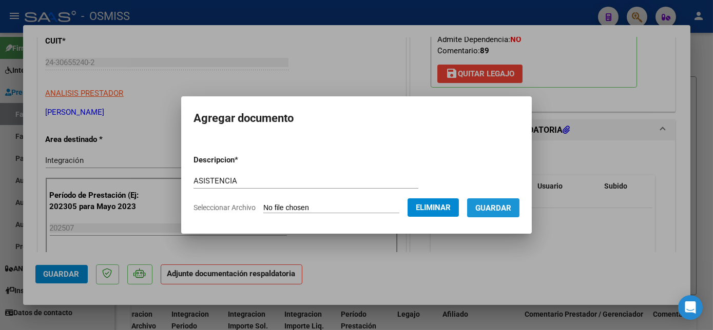
click at [504, 212] on span "Guardar" at bounding box center [493, 208] width 36 height 9
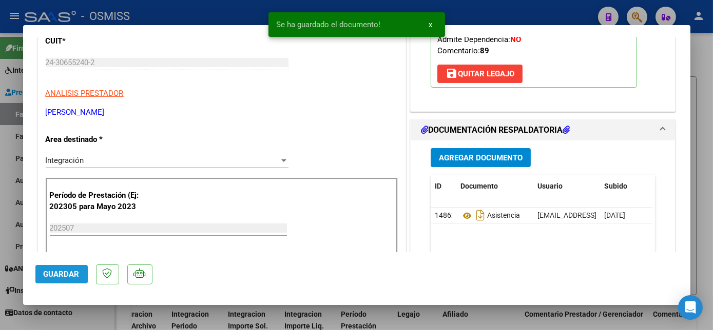
click at [67, 275] on span "Guardar" at bounding box center [62, 274] width 36 height 9
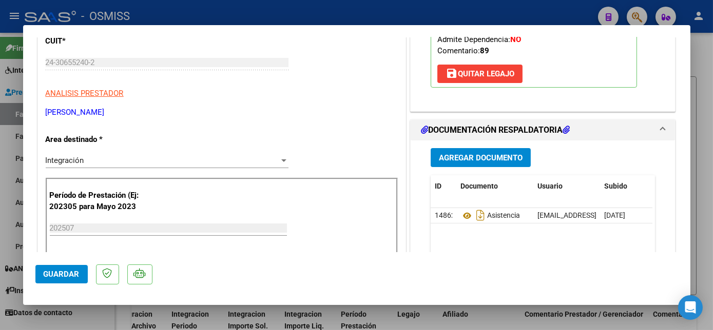
click at [72, 319] on div at bounding box center [356, 165] width 713 height 330
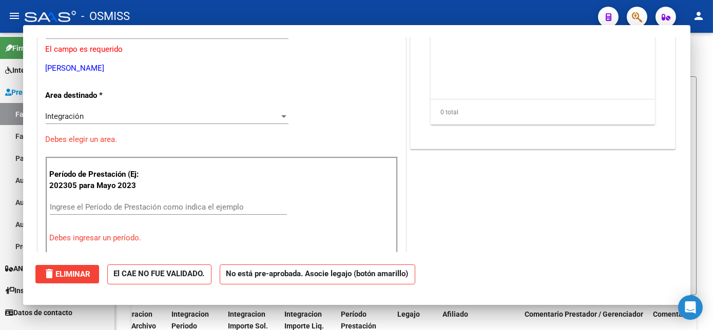
scroll to position [0, 0]
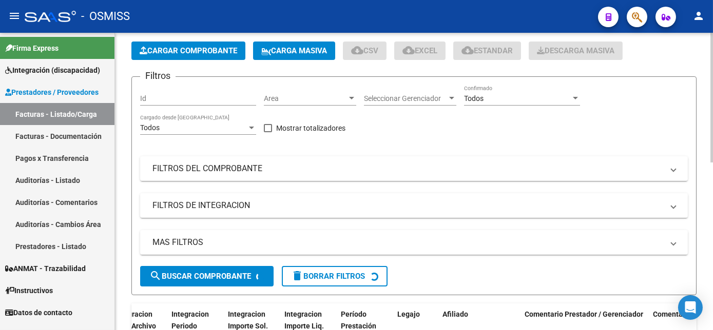
click at [201, 47] on span "Cargar Comprobante" at bounding box center [188, 50] width 97 height 9
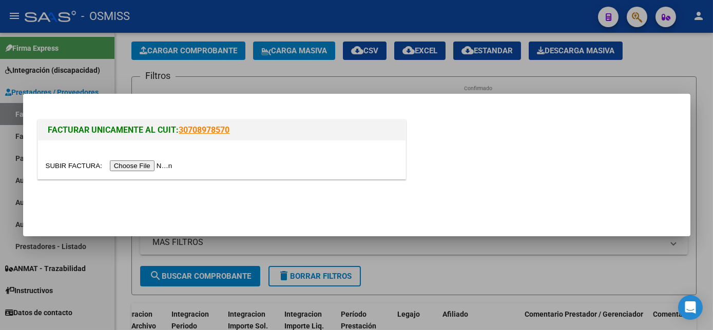
click at [142, 156] on div at bounding box center [221, 160] width 367 height 38
click at [142, 165] on input "file" at bounding box center [111, 166] width 130 height 11
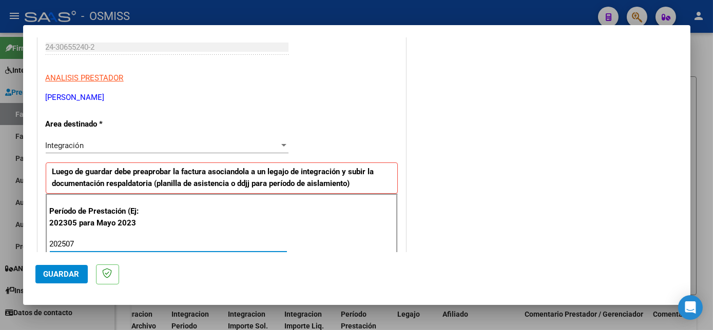
scroll to position [659, 0]
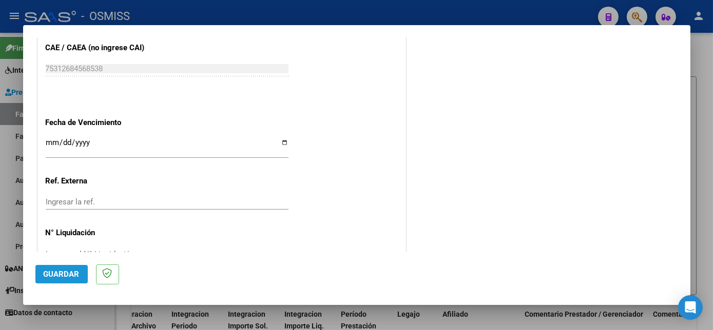
click at [73, 274] on span "Guardar" at bounding box center [62, 274] width 36 height 9
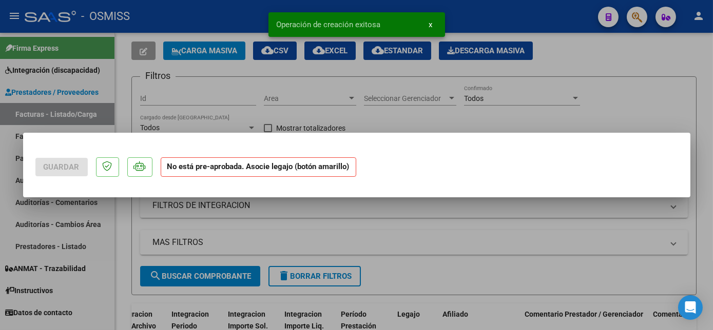
scroll to position [0, 0]
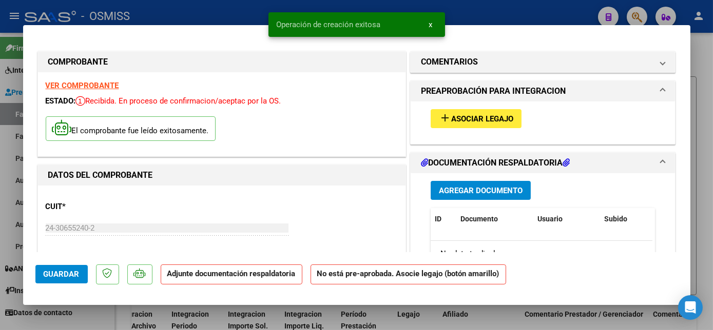
click at [493, 114] on span "Asociar Legajo" at bounding box center [482, 118] width 62 height 9
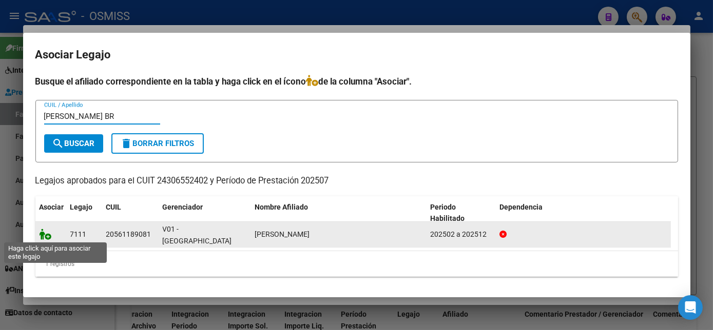
click at [43, 234] on icon at bounding box center [45, 234] width 12 height 11
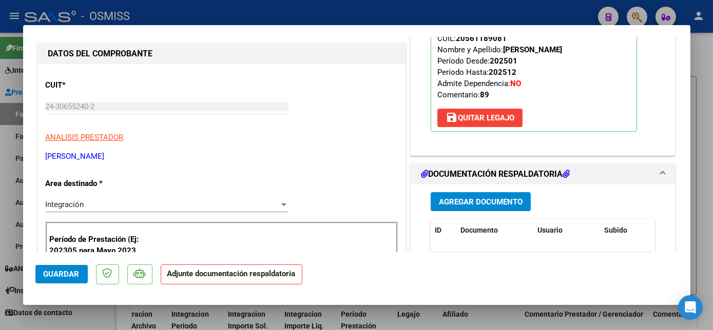
scroll to position [164, 0]
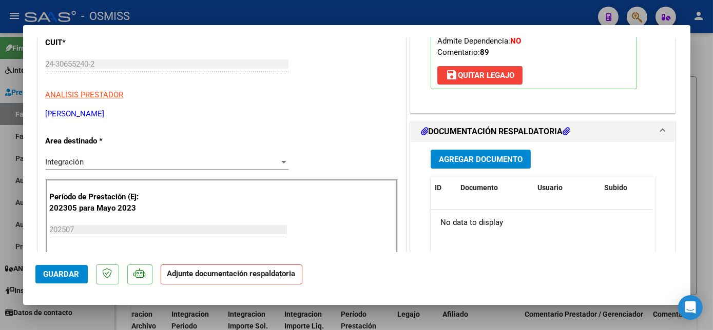
click at [476, 160] on span "Agregar Documento" at bounding box center [481, 159] width 84 height 9
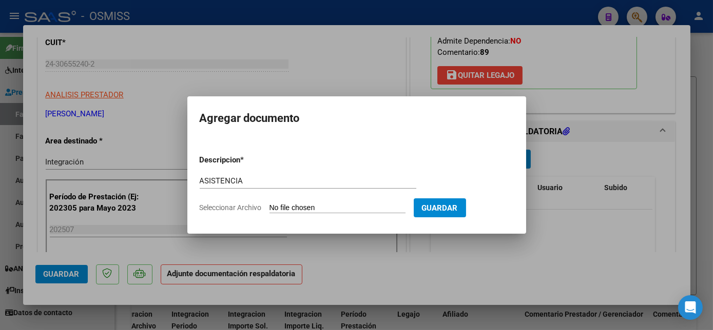
click at [329, 213] on input "Seleccionar Archivo" at bounding box center [337, 209] width 136 height 10
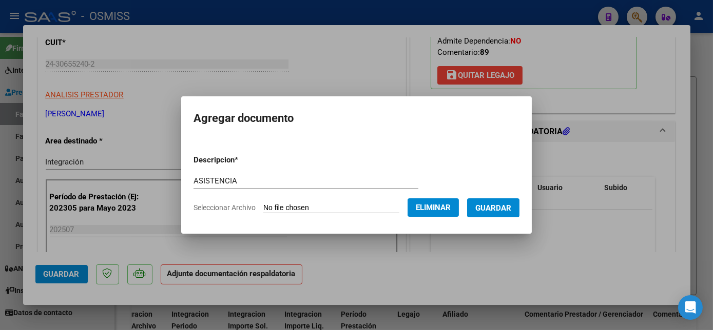
click at [486, 208] on span "Guardar" at bounding box center [493, 208] width 36 height 9
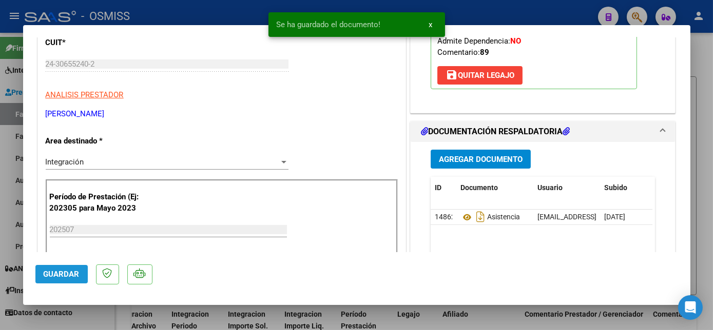
click at [73, 278] on span "Guardar" at bounding box center [62, 274] width 36 height 9
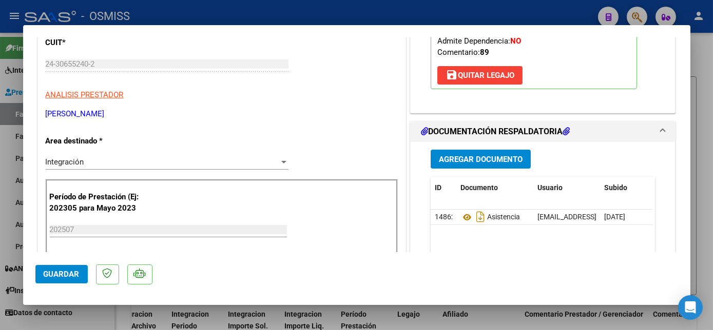
click at [103, 323] on div at bounding box center [356, 165] width 713 height 330
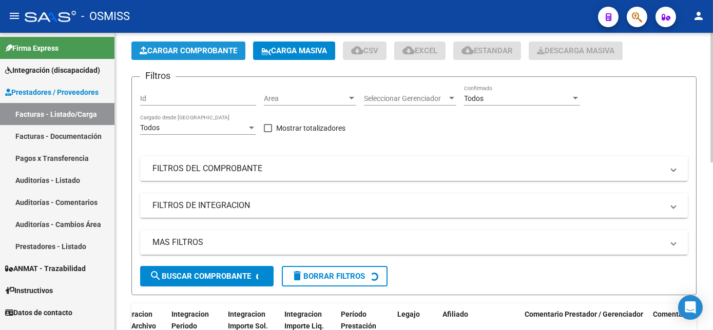
click at [175, 46] on span "Cargar Comprobante" at bounding box center [188, 50] width 97 height 9
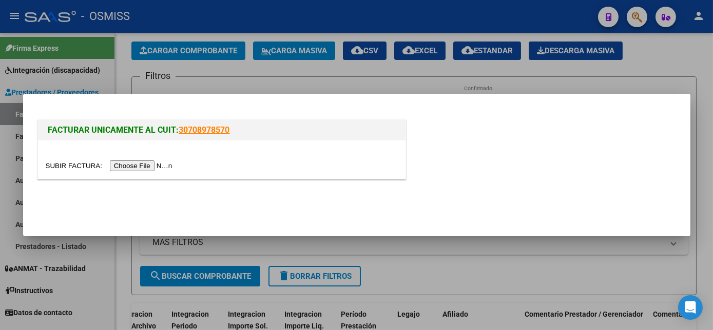
click at [129, 165] on input "file" at bounding box center [111, 166] width 130 height 11
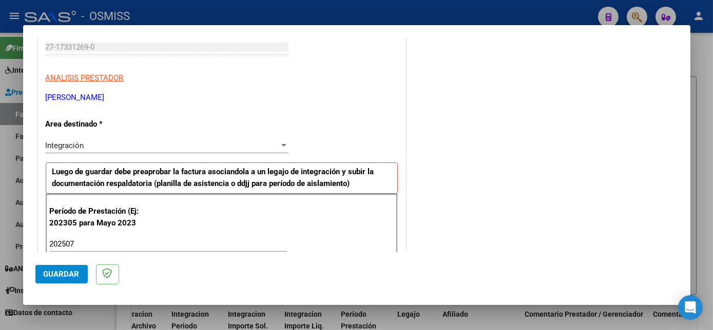
scroll to position [659, 0]
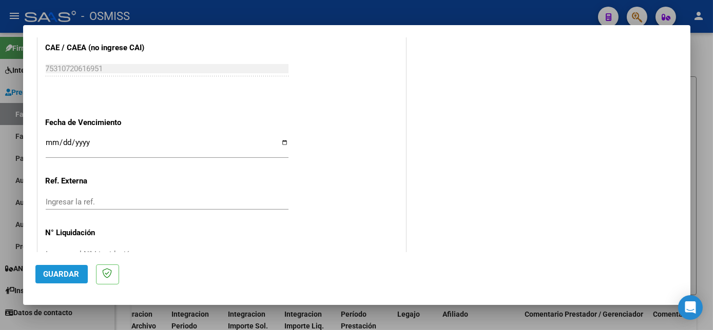
click at [68, 278] on span "Guardar" at bounding box center [62, 274] width 36 height 9
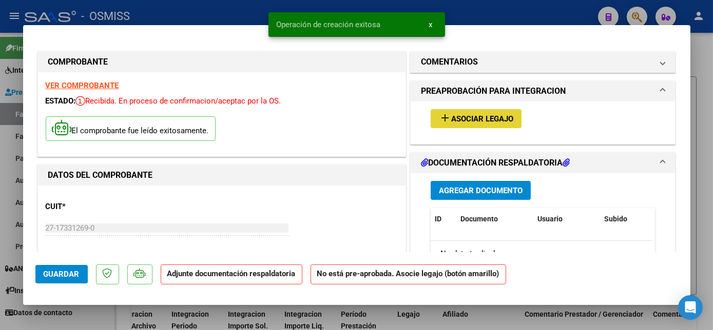
click at [490, 120] on span "Asociar Legajo" at bounding box center [482, 118] width 62 height 9
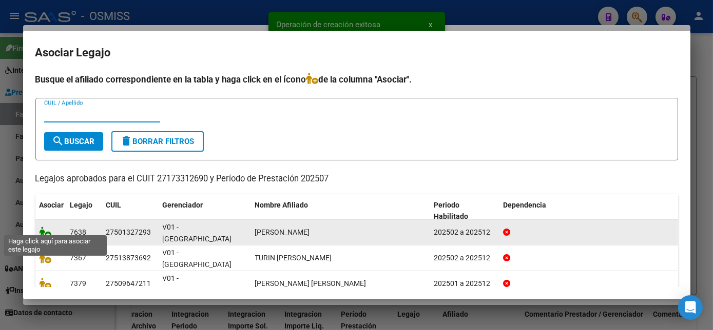
click at [42, 228] on icon at bounding box center [45, 232] width 12 height 11
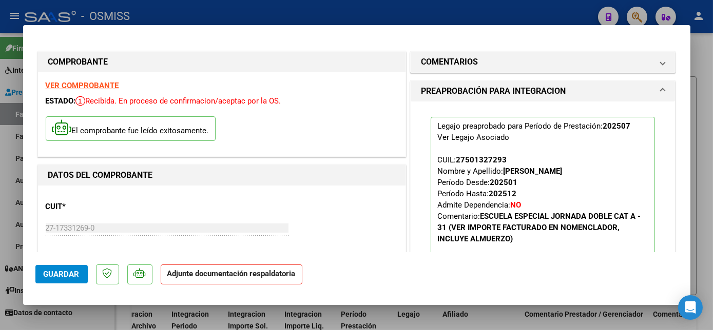
scroll to position [148, 0]
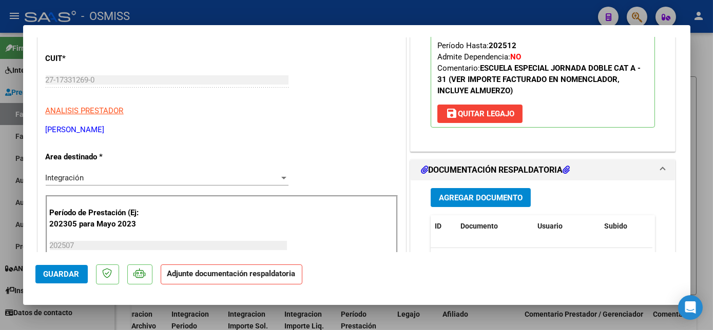
click at [462, 189] on button "Agregar Documento" at bounding box center [480, 197] width 100 height 19
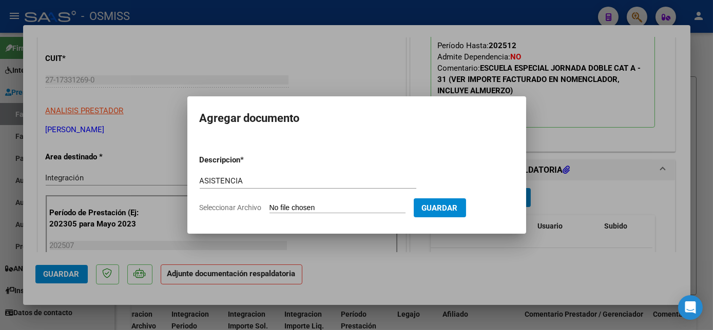
click at [311, 208] on input "Seleccionar Archivo" at bounding box center [337, 209] width 136 height 10
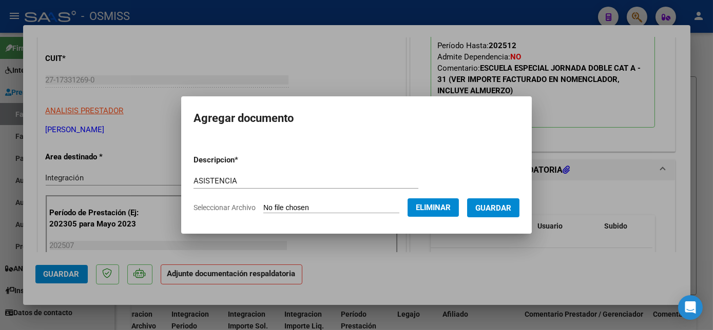
click at [495, 205] on span "Guardar" at bounding box center [493, 208] width 36 height 9
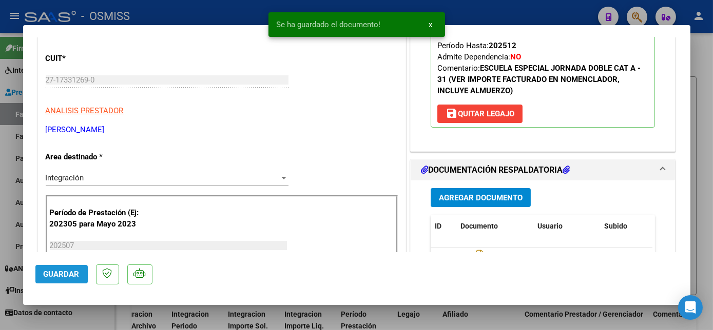
click at [54, 271] on span "Guardar" at bounding box center [62, 274] width 36 height 9
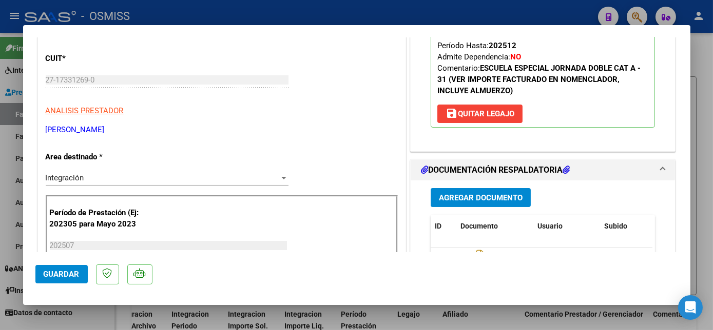
click at [101, 314] on div at bounding box center [356, 165] width 713 height 330
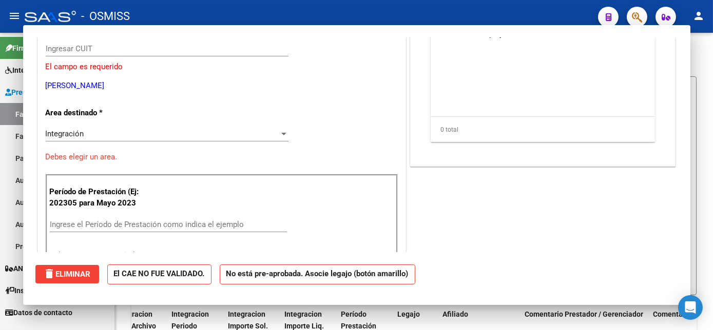
scroll to position [0, 0]
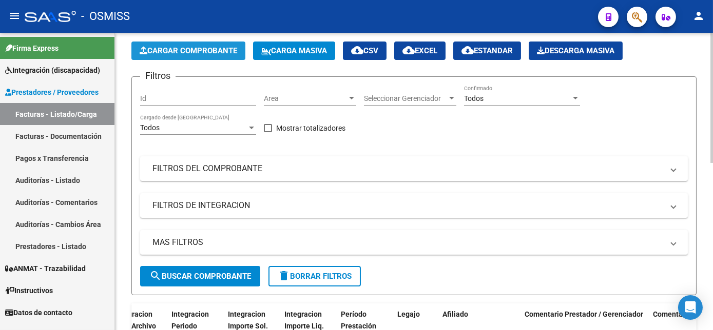
click at [221, 42] on button "Cargar Comprobante" at bounding box center [188, 51] width 114 height 18
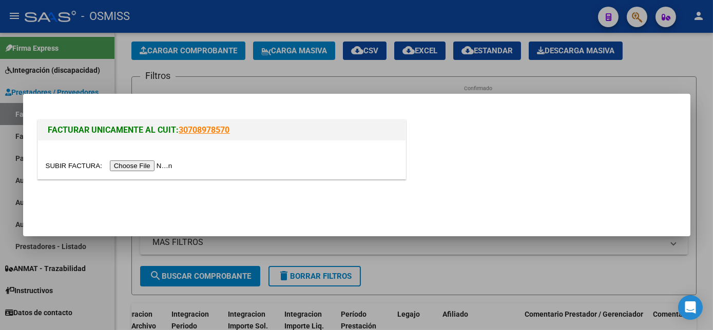
click at [149, 165] on input "file" at bounding box center [111, 166] width 130 height 11
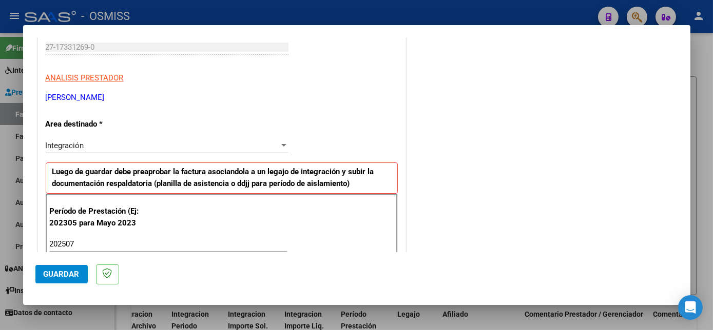
scroll to position [659, 0]
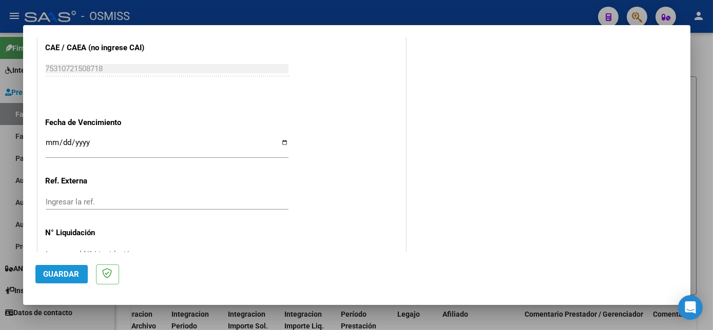
click at [66, 278] on span "Guardar" at bounding box center [62, 274] width 36 height 9
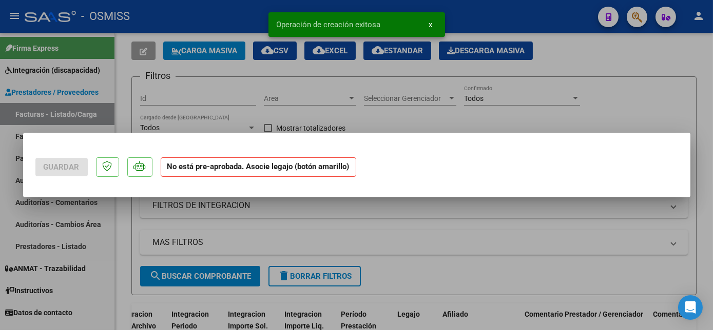
scroll to position [0, 0]
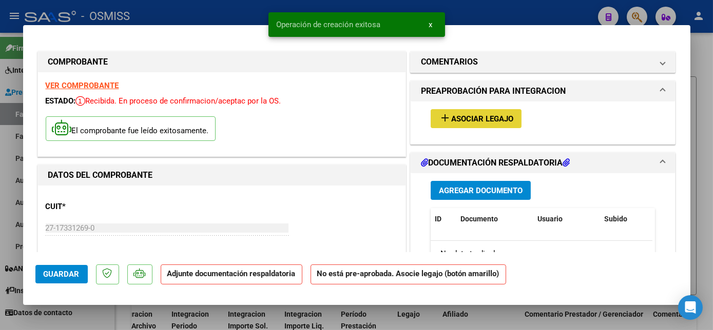
click at [465, 126] on button "add Asociar Legajo" at bounding box center [475, 118] width 91 height 19
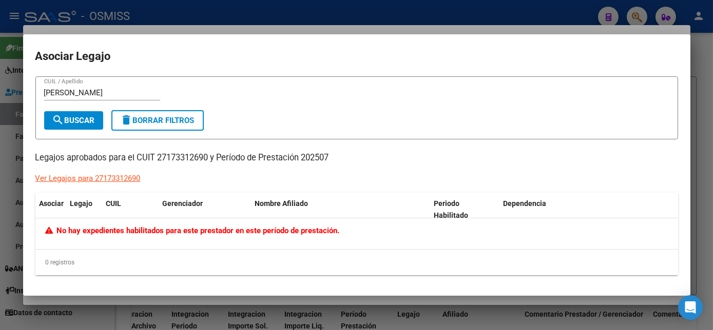
click at [234, 305] on div at bounding box center [356, 165] width 713 height 330
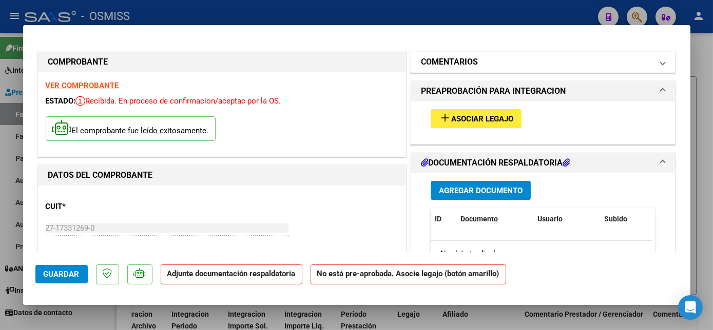
click at [540, 63] on mat-panel-title "COMENTARIOS" at bounding box center [537, 62] width 232 height 12
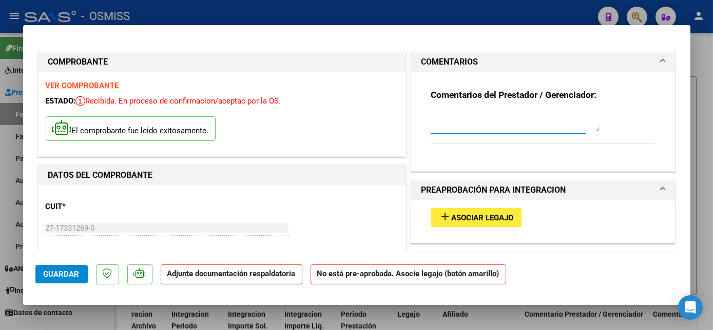
click at [444, 131] on textarea at bounding box center [514, 121] width 169 height 21
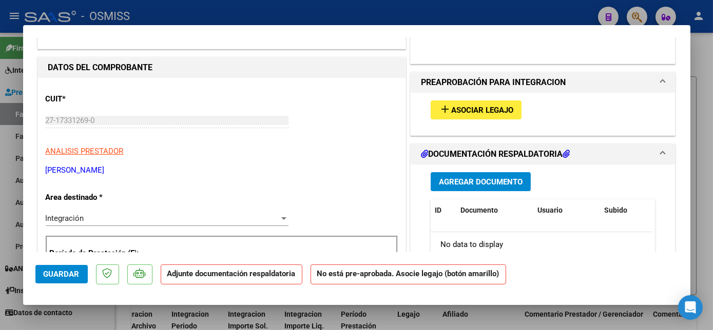
scroll to position [110, 0]
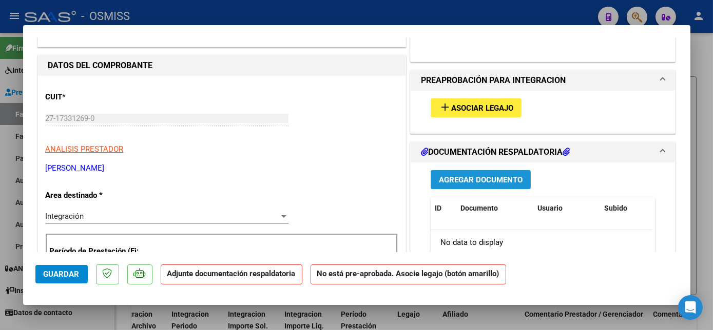
click at [518, 173] on button "Agregar Documento" at bounding box center [480, 179] width 100 height 19
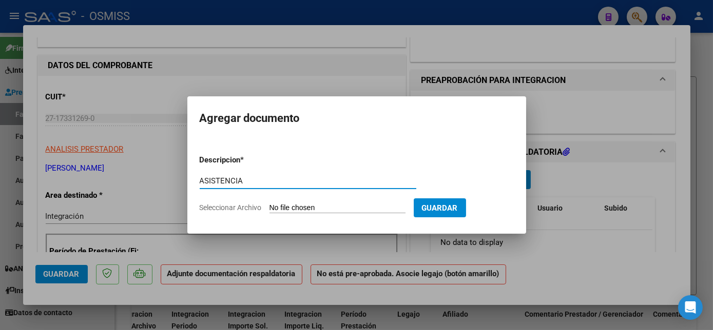
click at [304, 205] on input "Seleccionar Archivo" at bounding box center [337, 209] width 136 height 10
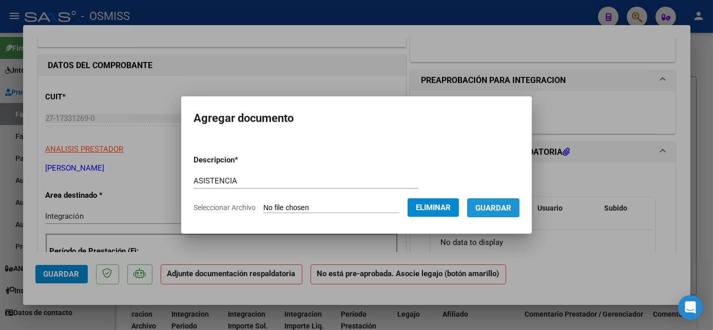
click at [490, 208] on span "Guardar" at bounding box center [493, 208] width 36 height 9
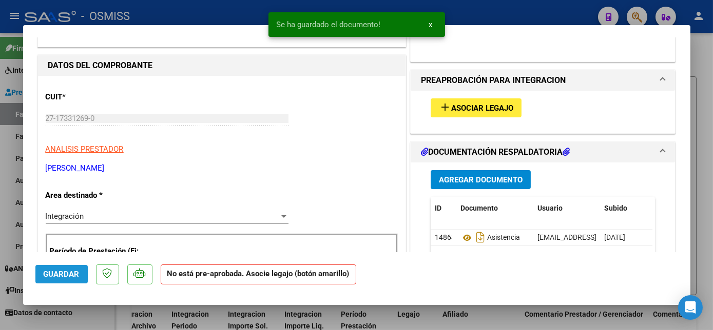
click at [66, 282] on button "Guardar" at bounding box center [61, 274] width 52 height 18
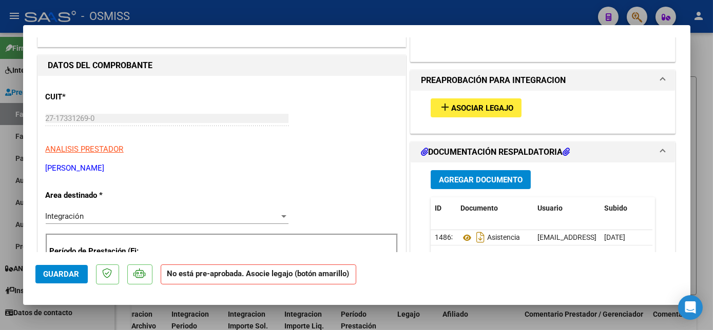
click at [94, 314] on div at bounding box center [356, 165] width 713 height 330
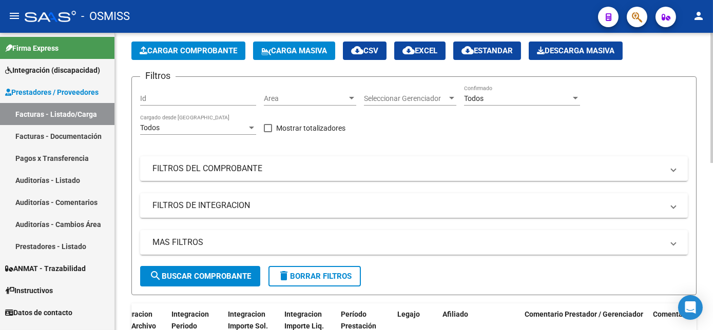
click at [208, 48] on span "Cargar Comprobante" at bounding box center [188, 50] width 97 height 9
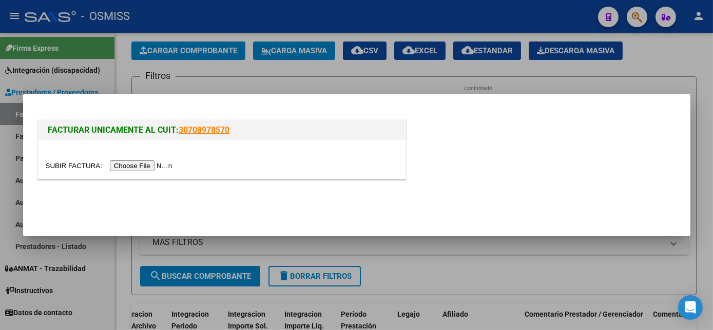
click at [133, 169] on input "file" at bounding box center [111, 166] width 130 height 11
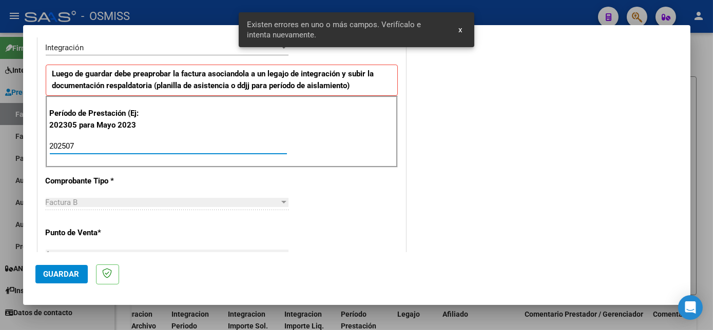
scroll to position [659, 0]
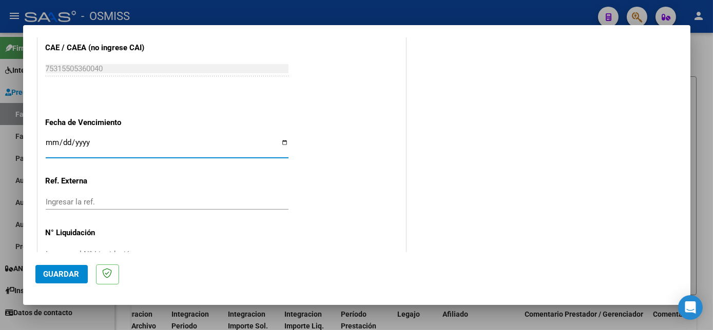
click at [58, 273] on span "Guardar" at bounding box center [62, 274] width 36 height 9
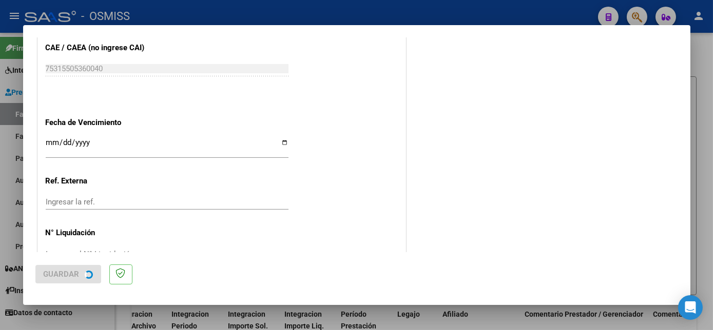
scroll to position [0, 0]
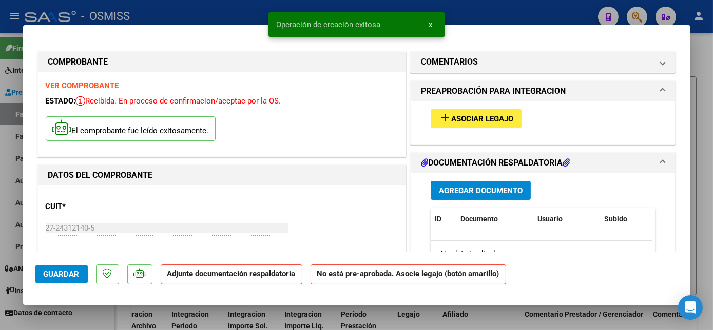
click at [484, 125] on button "add Asociar Legajo" at bounding box center [475, 118] width 91 height 19
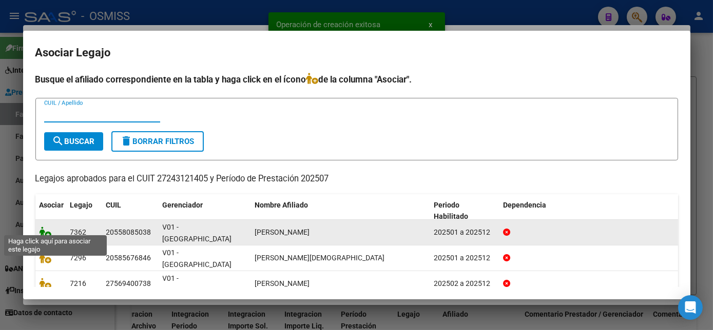
click at [45, 227] on icon at bounding box center [45, 232] width 12 height 11
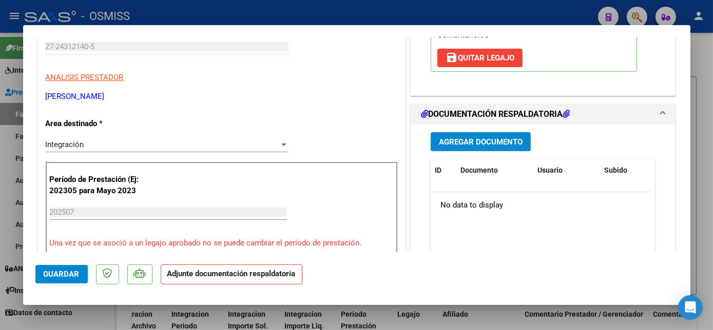
scroll to position [215, 0]
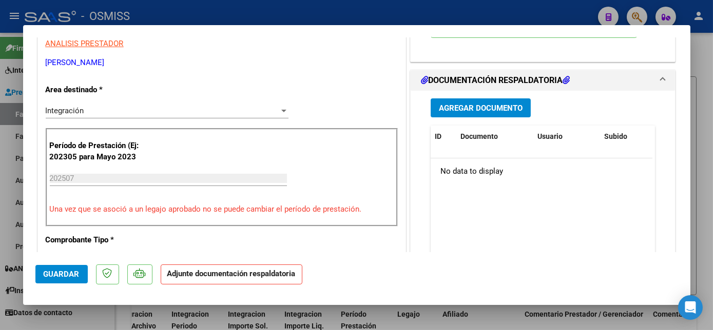
click at [462, 111] on span "Agregar Documento" at bounding box center [481, 108] width 84 height 9
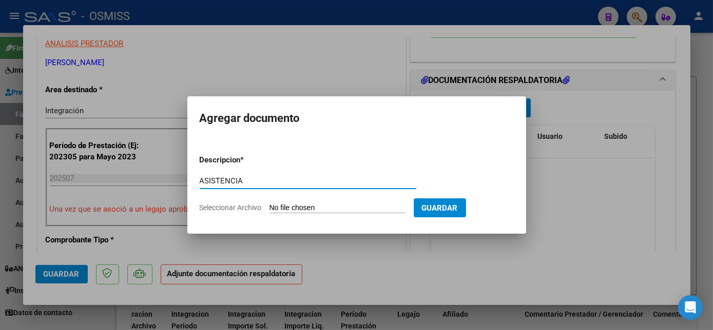
click at [330, 206] on input "Seleccionar Archivo" at bounding box center [337, 209] width 136 height 10
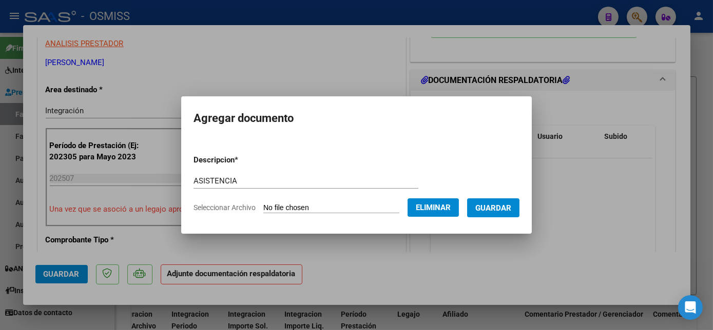
click at [509, 210] on span "Guardar" at bounding box center [493, 208] width 36 height 9
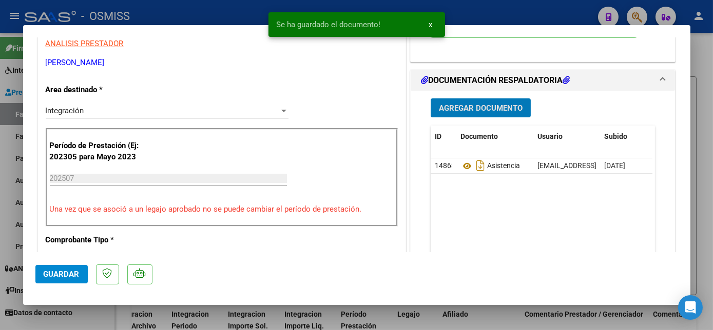
click at [64, 270] on span "Guardar" at bounding box center [62, 274] width 36 height 9
click at [89, 322] on div at bounding box center [356, 165] width 713 height 330
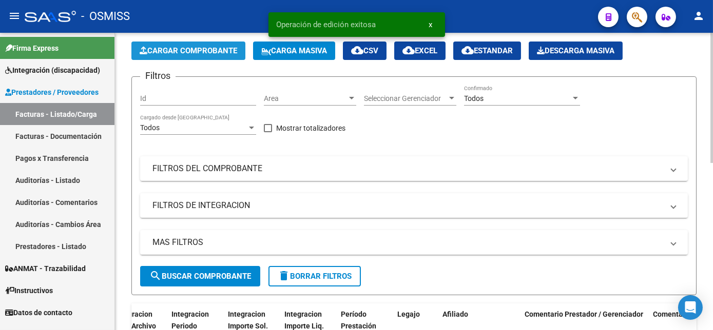
click at [216, 53] on span "Cargar Comprobante" at bounding box center [188, 50] width 97 height 9
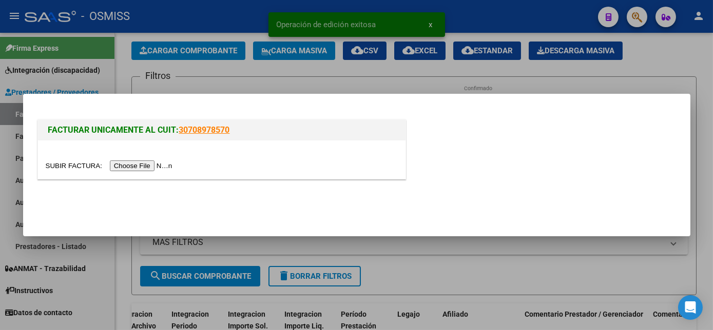
click at [138, 165] on input "file" at bounding box center [111, 166] width 130 height 11
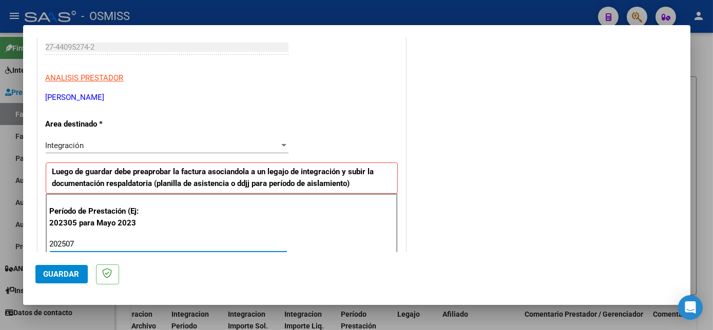
scroll to position [659, 0]
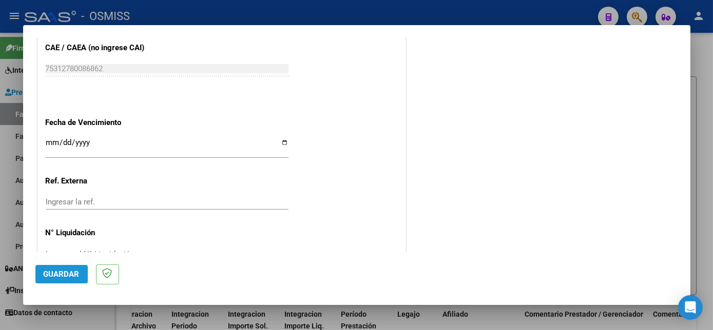
click at [65, 270] on span "Guardar" at bounding box center [62, 274] width 36 height 9
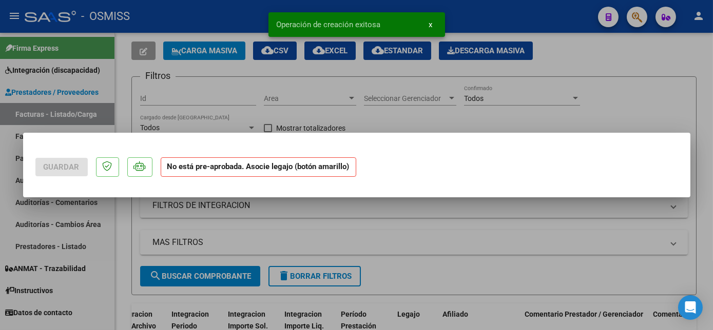
scroll to position [0, 0]
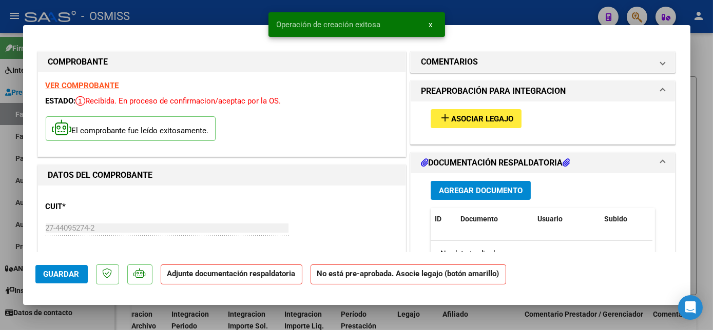
click at [467, 114] on span "Asociar Legajo" at bounding box center [482, 118] width 62 height 9
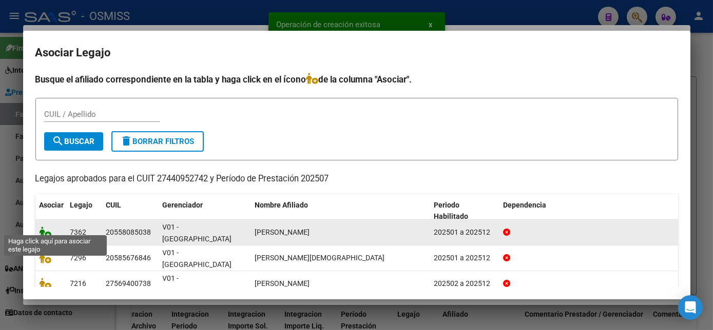
click at [42, 227] on icon at bounding box center [45, 232] width 12 height 11
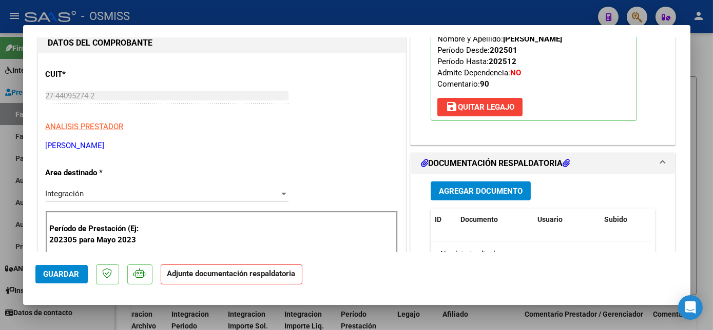
scroll to position [148, 0]
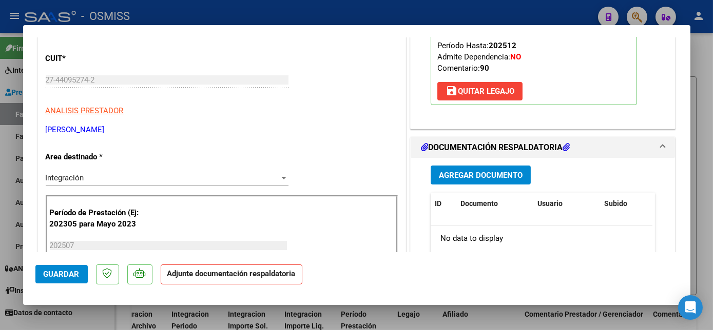
click at [472, 176] on span "Agregar Documento" at bounding box center [481, 175] width 84 height 9
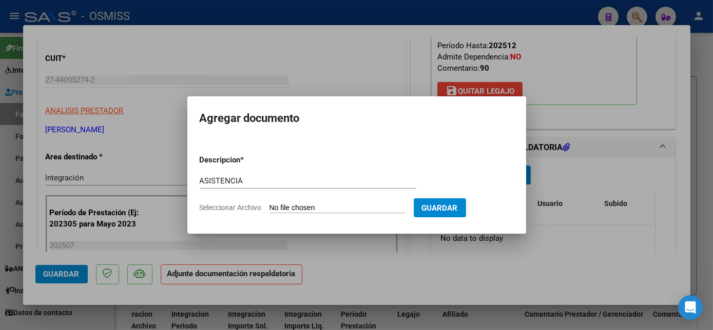
click at [313, 206] on input "Seleccionar Archivo" at bounding box center [337, 209] width 136 height 10
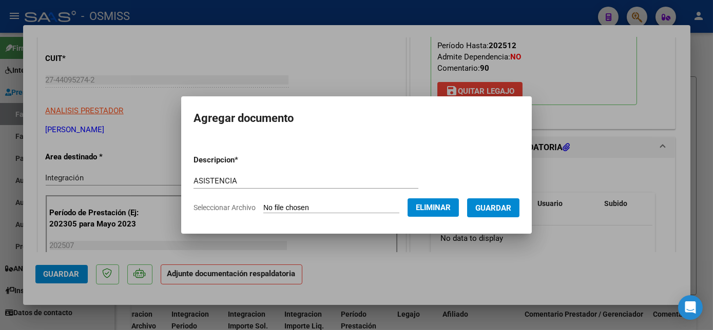
click at [507, 207] on span "Guardar" at bounding box center [493, 208] width 36 height 9
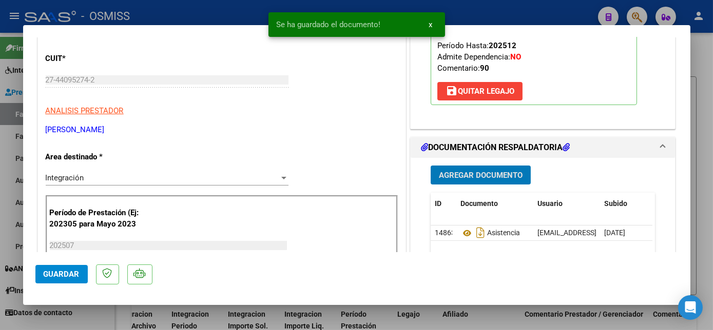
click at [72, 273] on span "Guardar" at bounding box center [62, 274] width 36 height 9
click at [102, 314] on div at bounding box center [356, 165] width 713 height 330
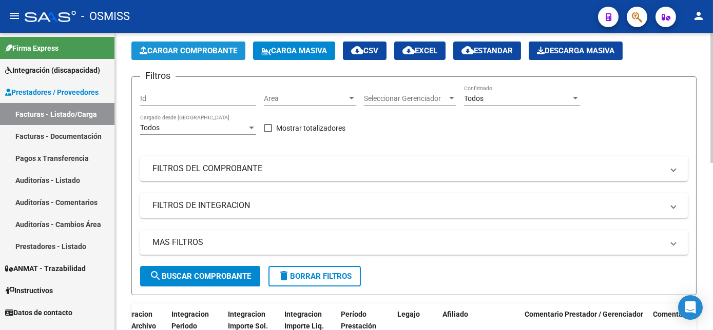
click at [200, 51] on span "Cargar Comprobante" at bounding box center [188, 50] width 97 height 9
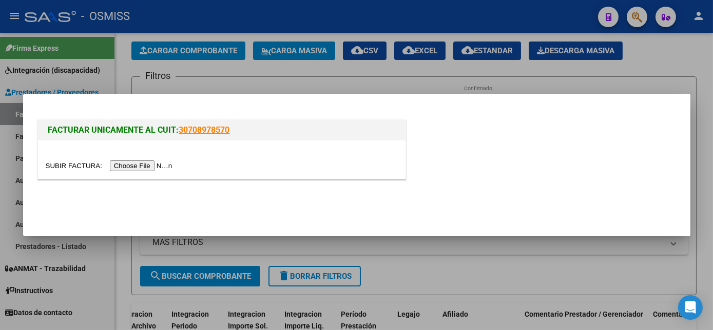
click at [134, 163] on input "file" at bounding box center [111, 166] width 130 height 11
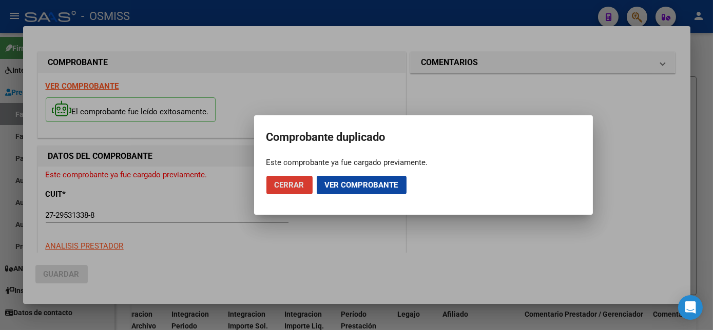
click at [295, 182] on span "Cerrar" at bounding box center [289, 185] width 30 height 9
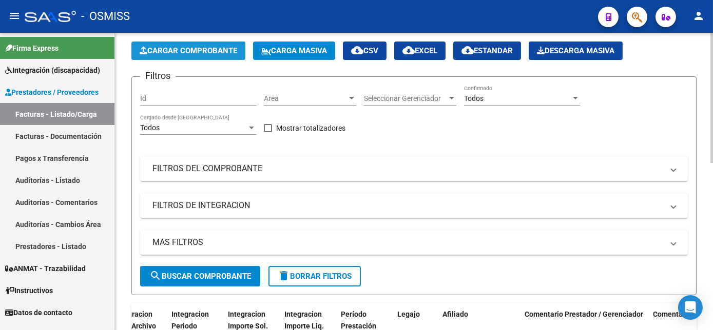
click at [217, 50] on span "Cargar Comprobante" at bounding box center [188, 50] width 97 height 9
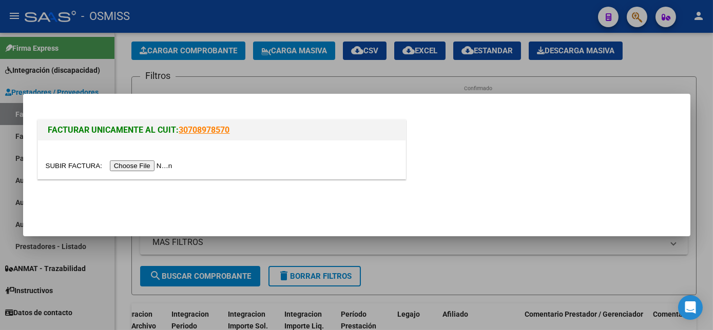
click at [143, 165] on input "file" at bounding box center [111, 166] width 130 height 11
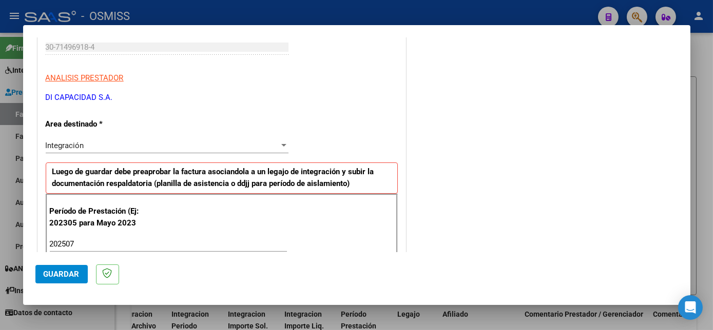
scroll to position [659, 0]
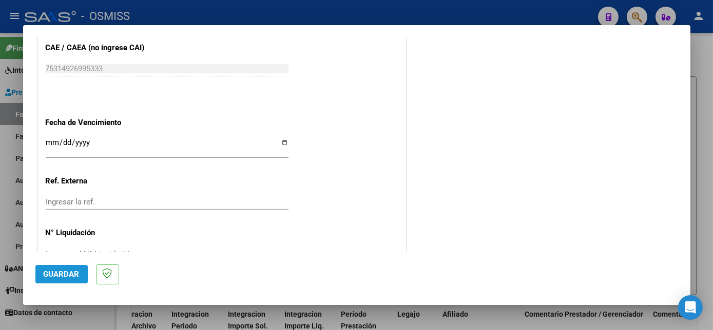
click at [64, 273] on span "Guardar" at bounding box center [62, 274] width 36 height 9
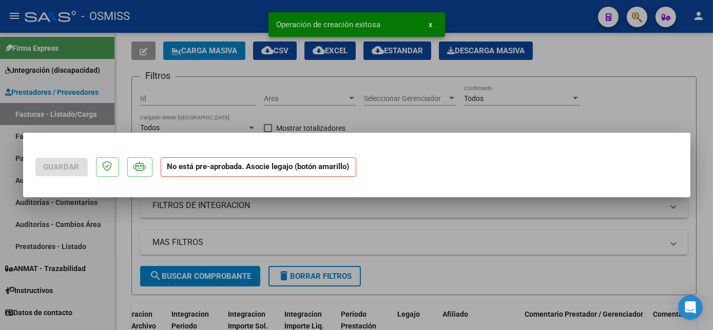
scroll to position [0, 0]
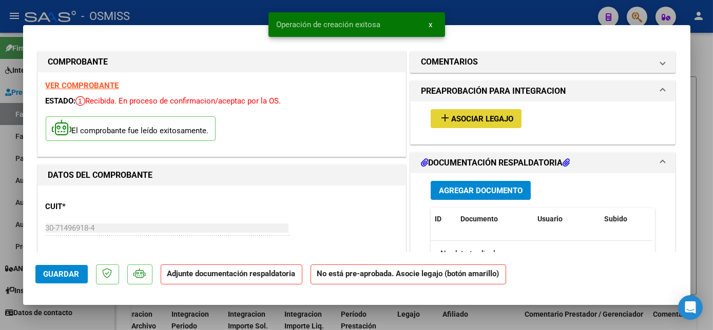
click at [493, 117] on span "Asociar Legajo" at bounding box center [482, 118] width 62 height 9
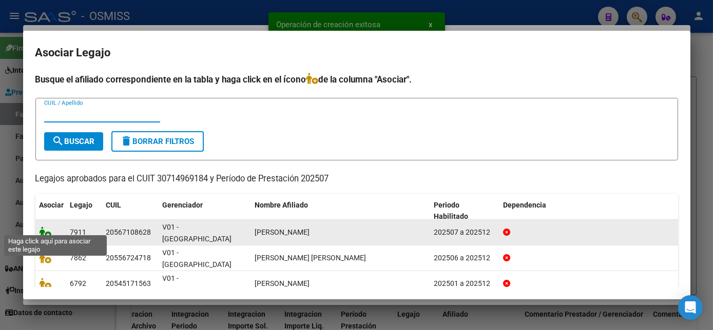
click at [41, 227] on icon at bounding box center [45, 232] width 12 height 11
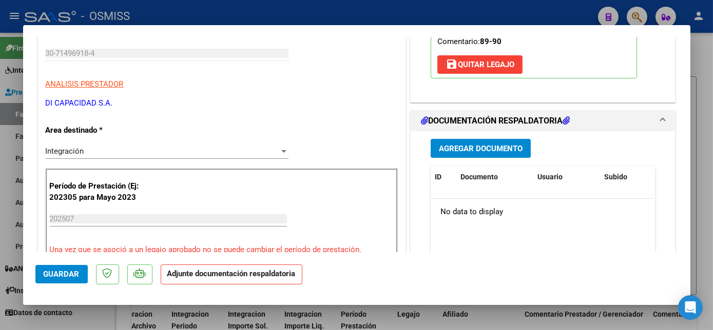
scroll to position [180, 0]
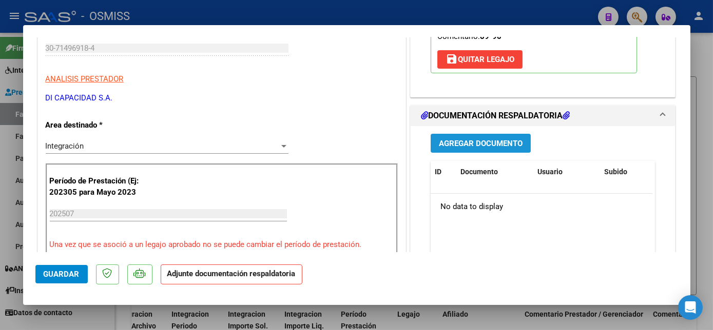
click at [471, 136] on button "Agregar Documento" at bounding box center [480, 143] width 100 height 19
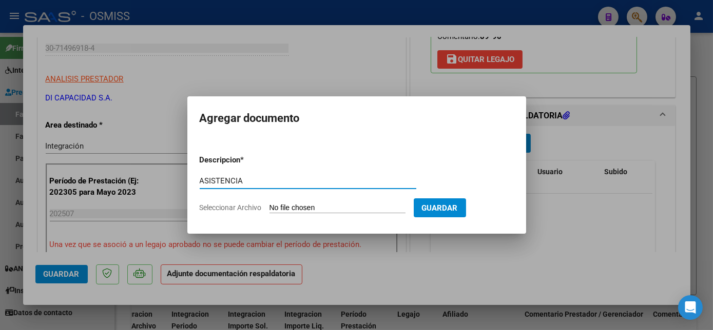
click at [292, 205] on input "Seleccionar Archivo" at bounding box center [337, 209] width 136 height 10
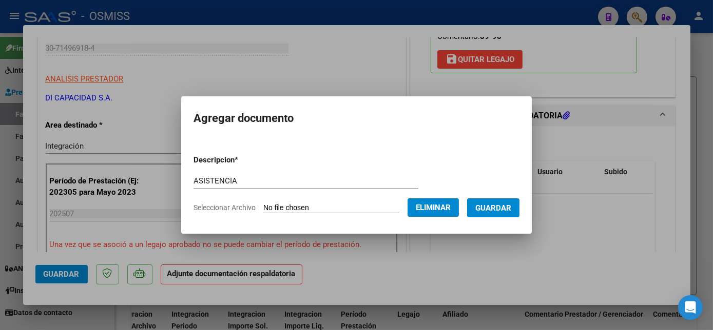
click at [493, 208] on span "Guardar" at bounding box center [493, 208] width 36 height 9
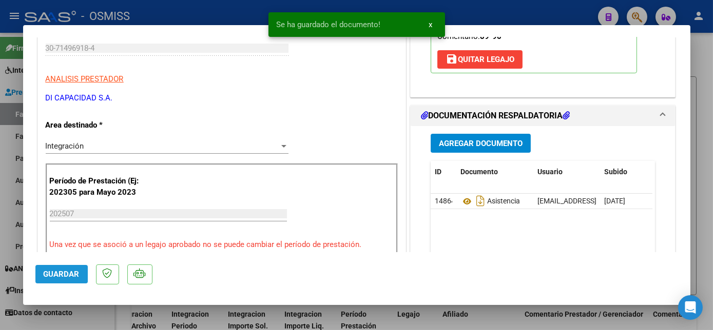
click at [57, 272] on span "Guardar" at bounding box center [62, 274] width 36 height 9
click at [91, 318] on div at bounding box center [356, 165] width 713 height 330
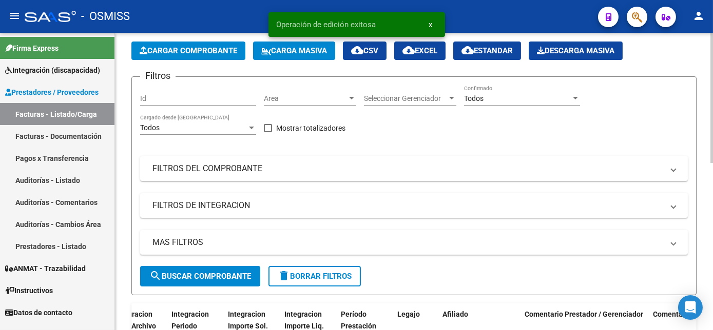
click at [176, 52] on span "Cargar Comprobante" at bounding box center [188, 50] width 97 height 9
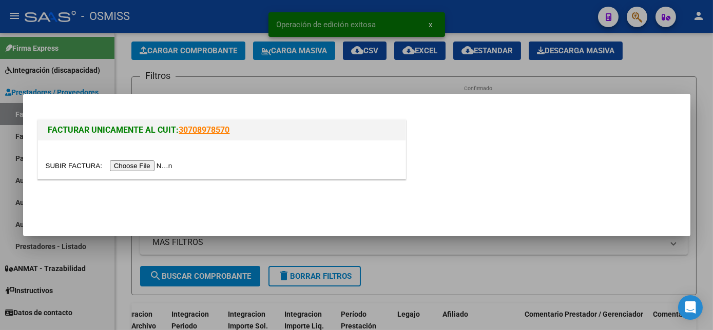
click at [140, 165] on input "file" at bounding box center [111, 166] width 130 height 11
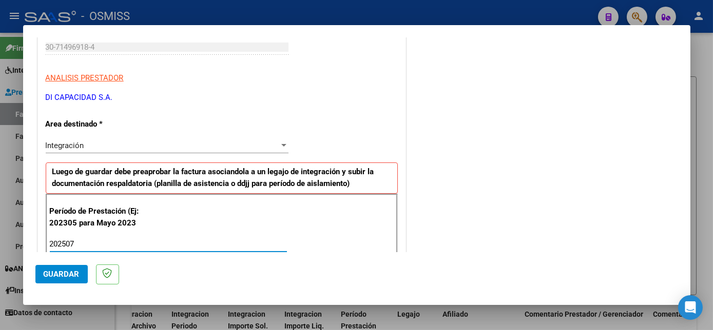
scroll to position [659, 0]
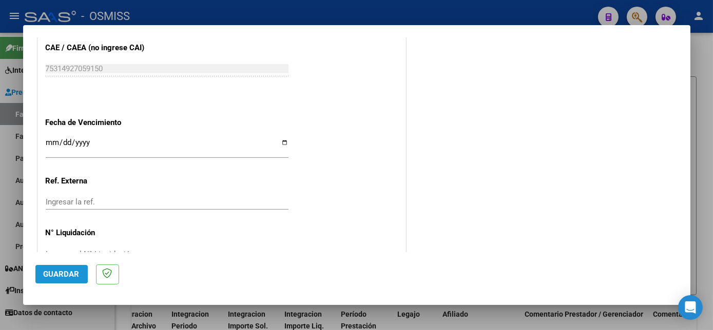
click at [72, 273] on span "Guardar" at bounding box center [62, 274] width 36 height 9
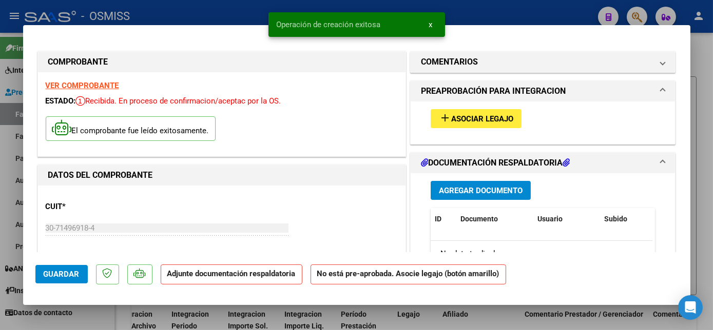
click at [495, 127] on button "add Asociar Legajo" at bounding box center [475, 118] width 91 height 19
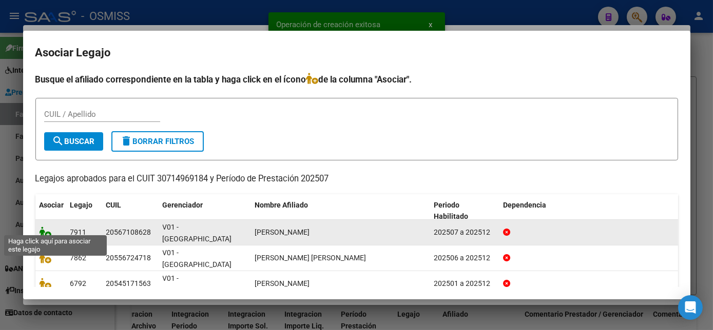
click at [46, 227] on icon at bounding box center [45, 232] width 12 height 11
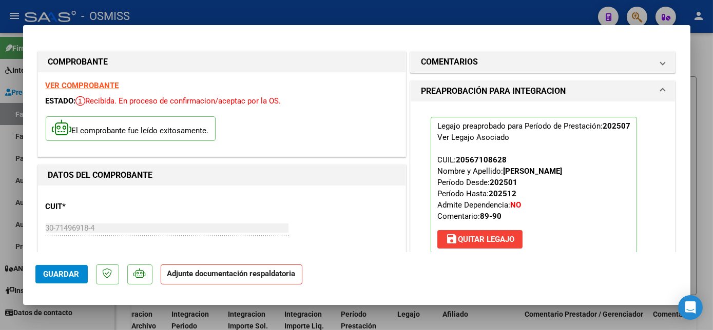
scroll to position [146, 0]
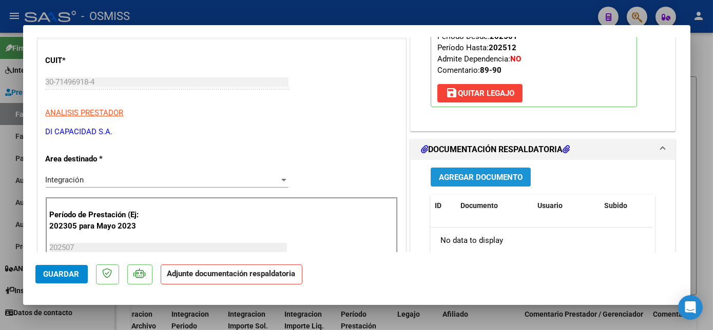
click at [498, 175] on span "Agregar Documento" at bounding box center [481, 177] width 84 height 9
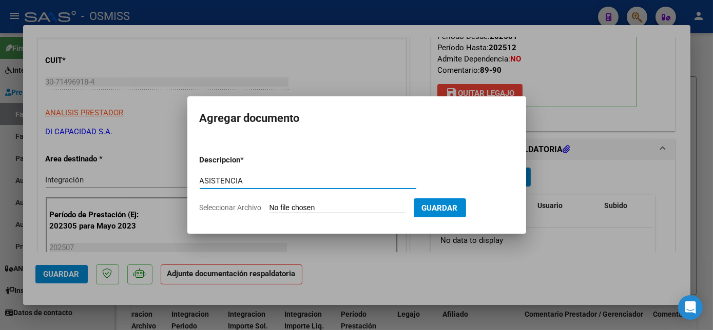
click at [337, 210] on input "Seleccionar Archivo" at bounding box center [337, 209] width 136 height 10
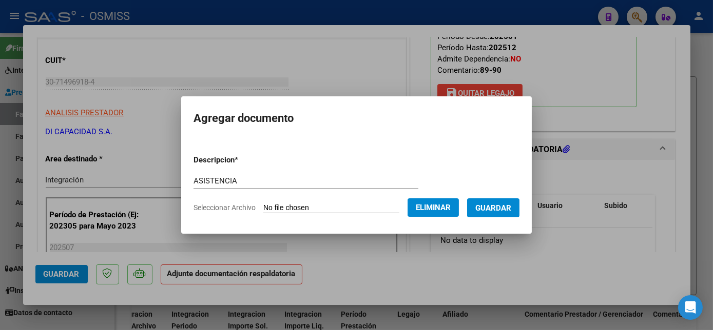
click at [496, 209] on span "Guardar" at bounding box center [493, 208] width 36 height 9
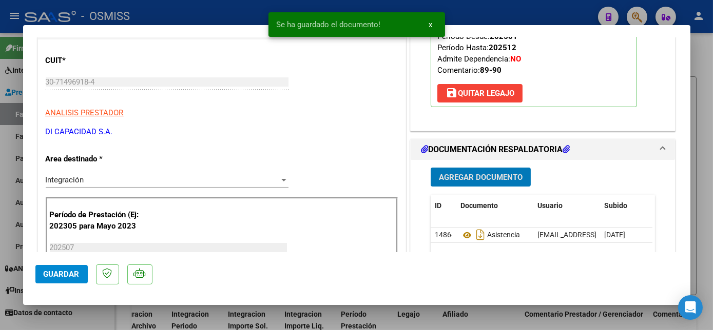
click at [65, 273] on span "Guardar" at bounding box center [62, 274] width 36 height 9
click at [98, 324] on div at bounding box center [356, 165] width 713 height 330
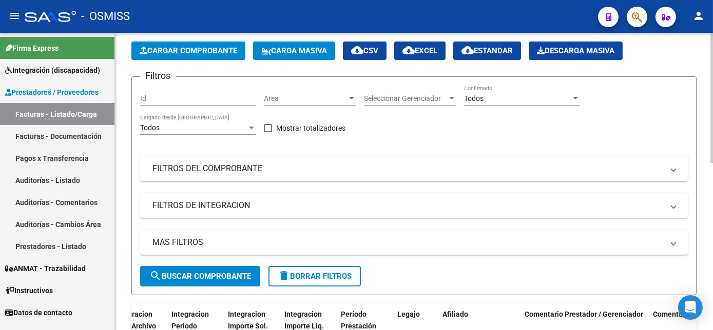
click at [191, 53] on span "Cargar Comprobante" at bounding box center [188, 50] width 97 height 9
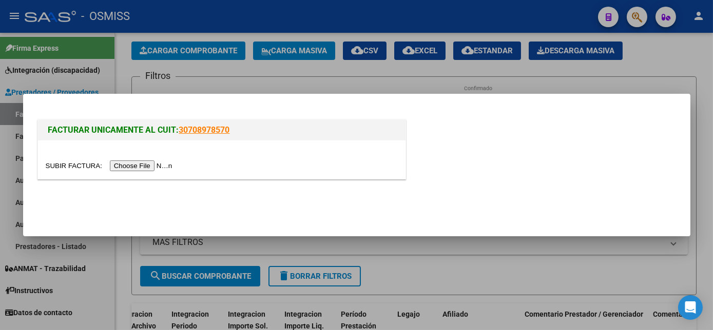
click at [130, 161] on input "file" at bounding box center [111, 166] width 130 height 11
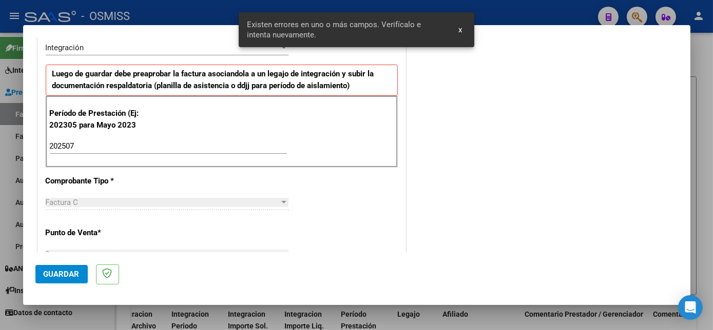
scroll to position [659, 0]
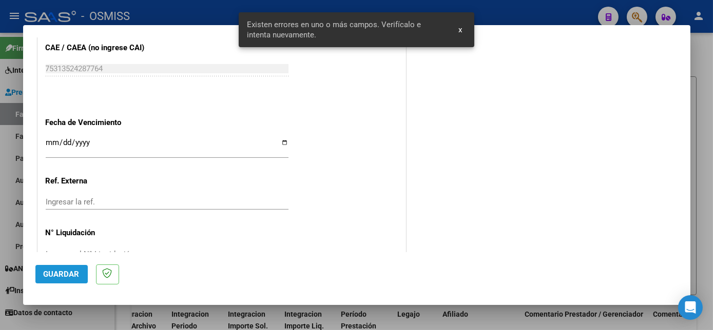
click at [67, 275] on span "Guardar" at bounding box center [62, 274] width 36 height 9
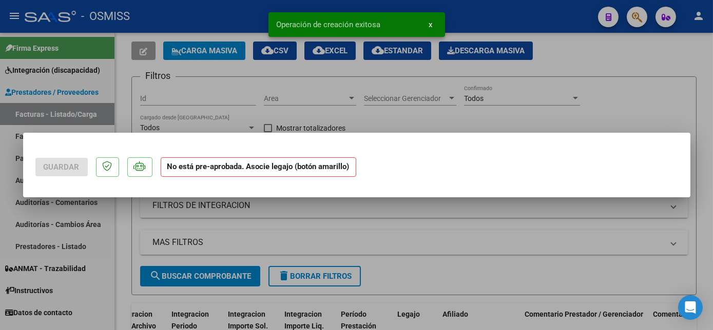
scroll to position [0, 0]
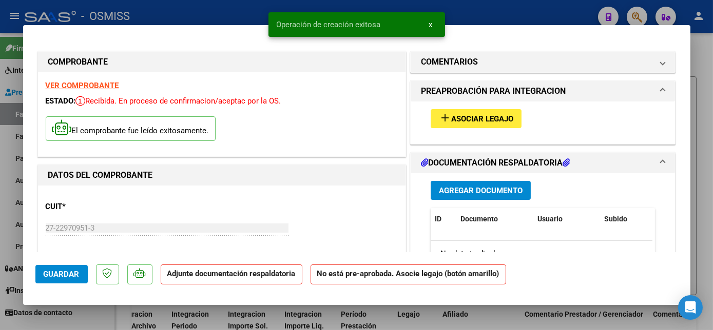
click at [476, 108] on div "add Asociar Legajo" at bounding box center [543, 119] width 240 height 34
click at [479, 115] on span "Asociar Legajo" at bounding box center [482, 118] width 62 height 9
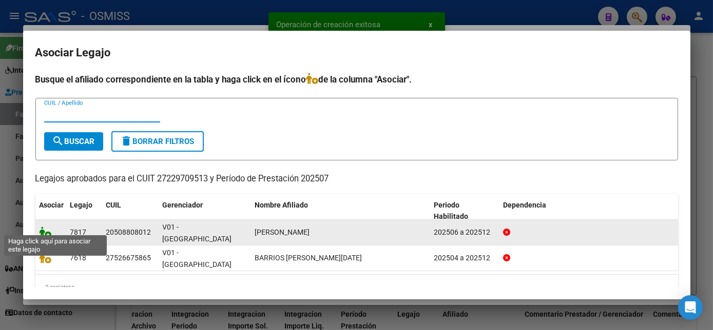
click at [44, 229] on icon at bounding box center [45, 232] width 12 height 11
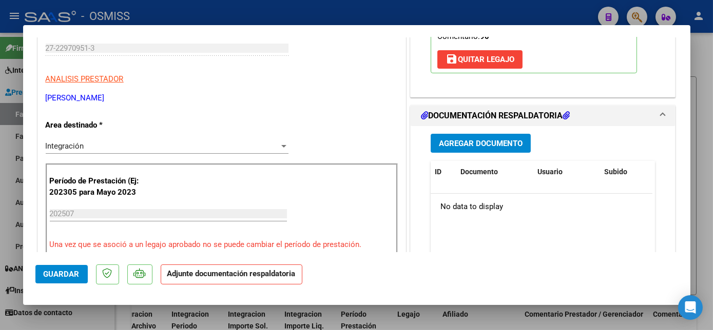
scroll to position [185, 0]
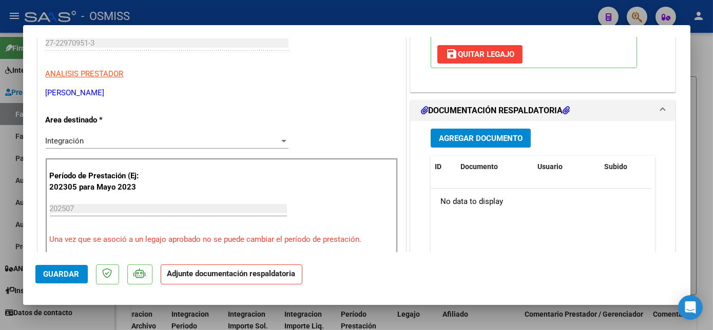
click at [507, 135] on span "Agregar Documento" at bounding box center [481, 138] width 84 height 9
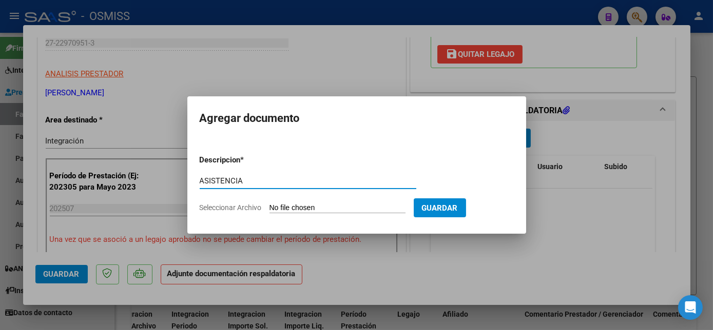
click at [301, 209] on input "Seleccionar Archivo" at bounding box center [337, 209] width 136 height 10
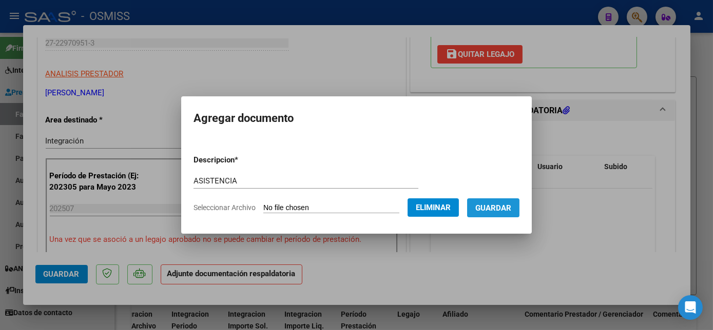
click at [504, 204] on span "Guardar" at bounding box center [493, 208] width 36 height 9
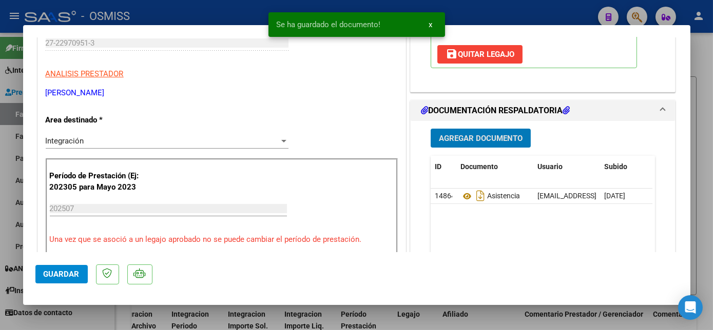
click at [54, 277] on span "Guardar" at bounding box center [62, 274] width 36 height 9
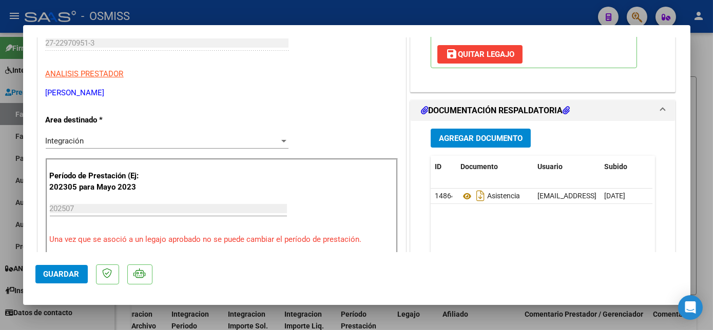
click at [108, 310] on div at bounding box center [356, 165] width 713 height 330
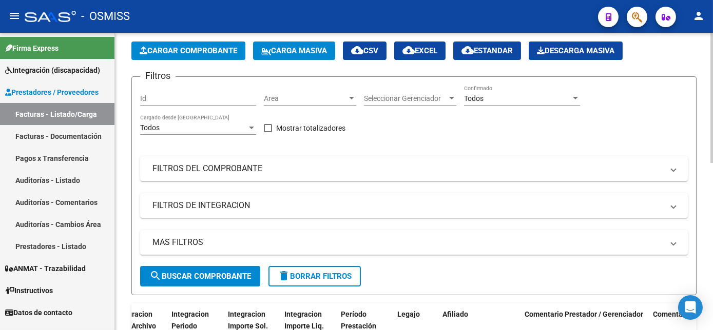
click at [158, 48] on span "Cargar Comprobante" at bounding box center [188, 50] width 97 height 9
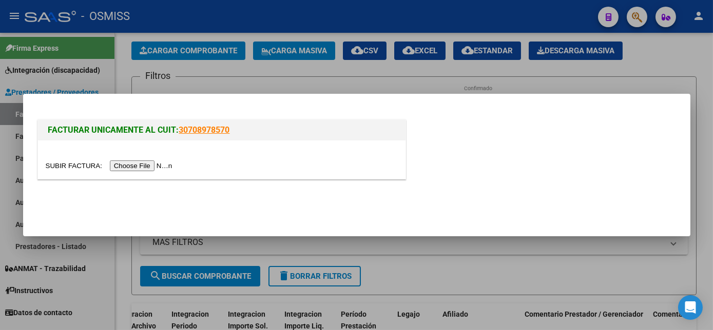
click at [149, 164] on input "file" at bounding box center [111, 166] width 130 height 11
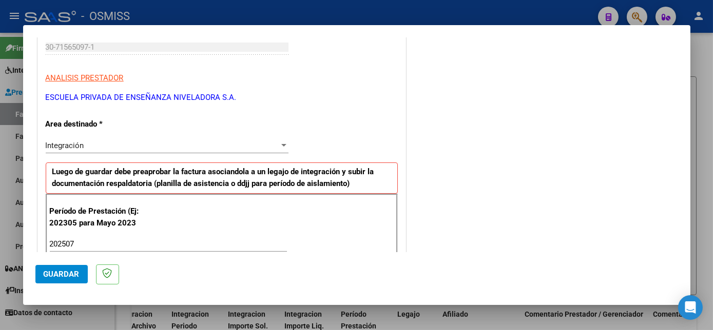
scroll to position [659, 0]
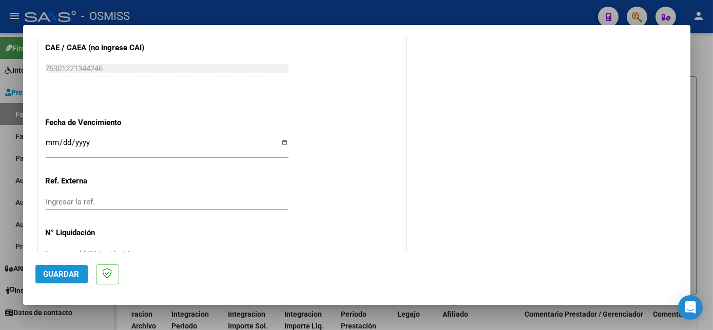
click at [66, 271] on span "Guardar" at bounding box center [62, 274] width 36 height 9
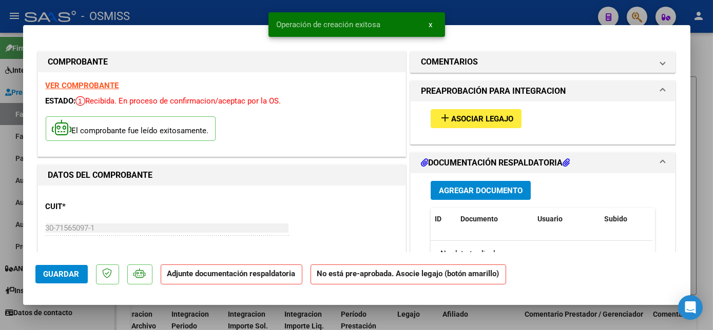
click at [477, 116] on span "Asociar Legajo" at bounding box center [482, 118] width 62 height 9
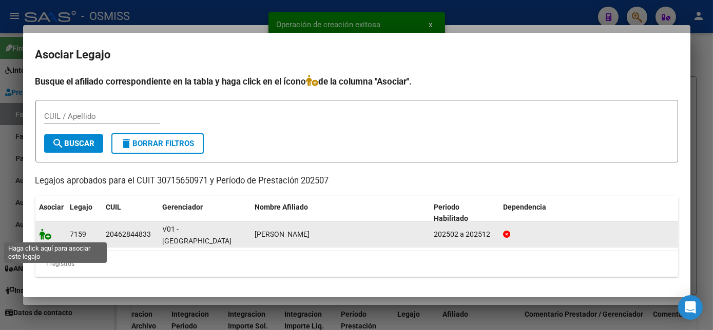
click at [44, 235] on icon at bounding box center [45, 234] width 12 height 11
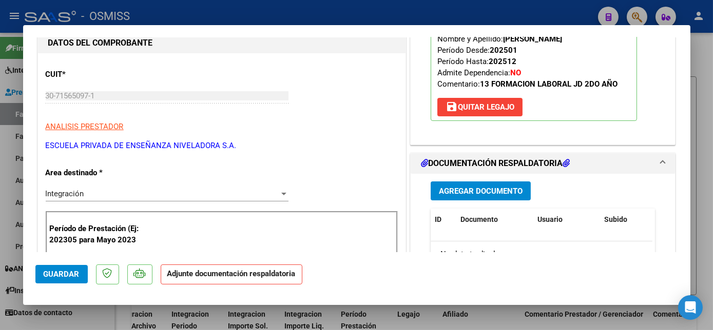
scroll to position [140, 0]
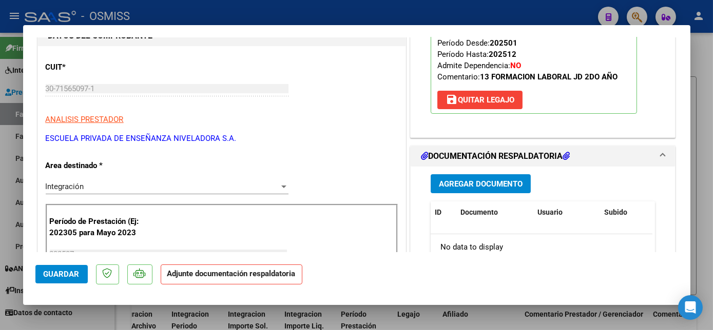
click at [493, 186] on span "Agregar Documento" at bounding box center [481, 184] width 84 height 9
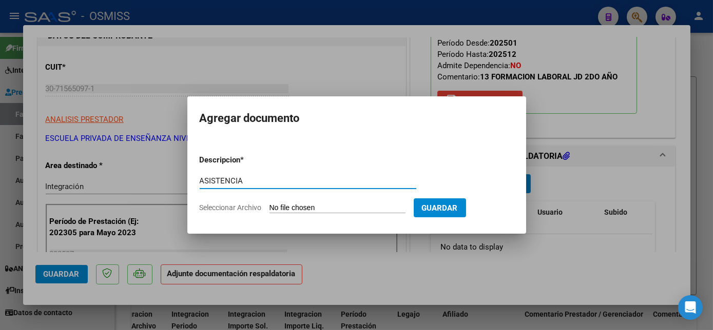
click at [330, 208] on input "Seleccionar Archivo" at bounding box center [337, 209] width 136 height 10
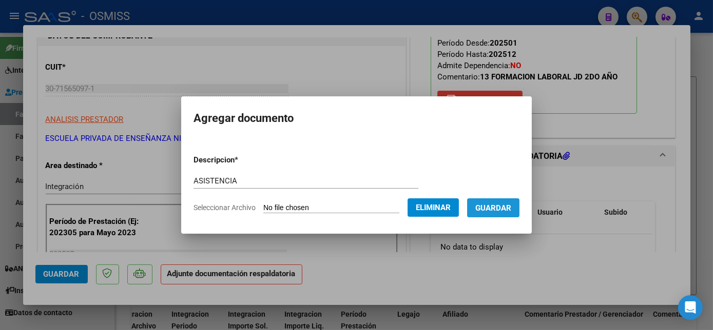
click at [489, 216] on button "Guardar" at bounding box center [493, 208] width 52 height 19
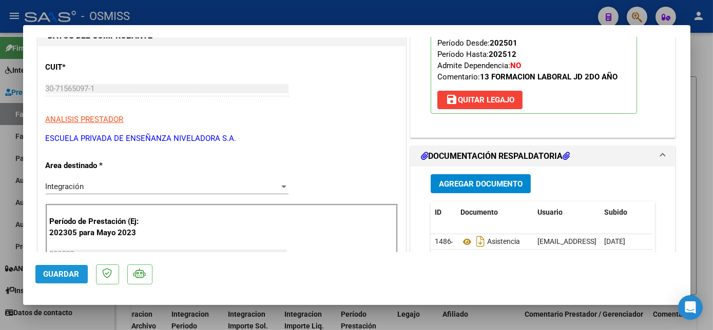
click at [70, 272] on span "Guardar" at bounding box center [62, 274] width 36 height 9
click at [108, 314] on div at bounding box center [356, 165] width 713 height 330
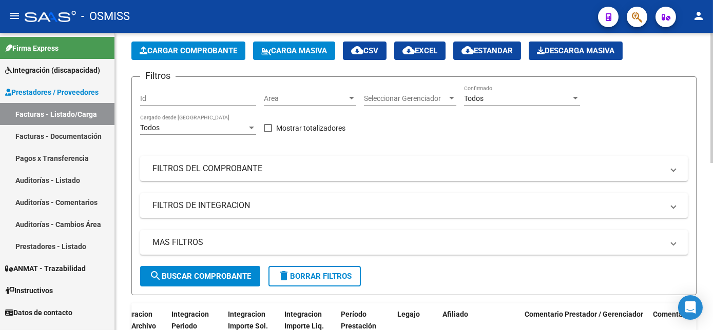
click at [211, 45] on button "Cargar Comprobante" at bounding box center [188, 51] width 114 height 18
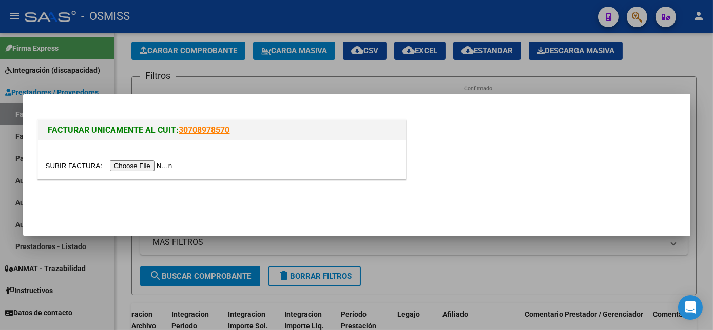
click at [141, 168] on input "file" at bounding box center [111, 166] width 130 height 11
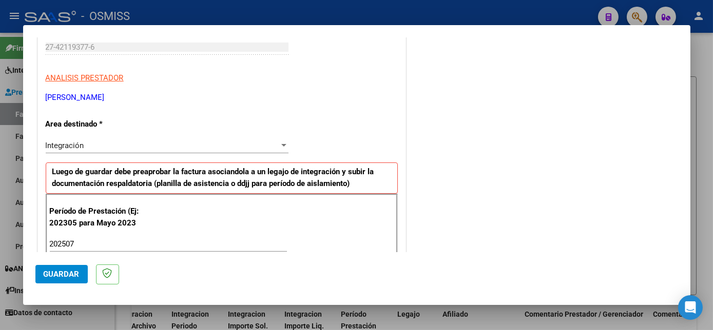
scroll to position [659, 0]
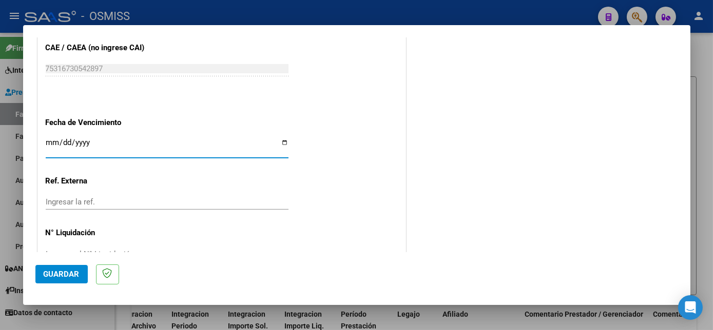
click at [52, 139] on input "Ingresar la fecha" at bounding box center [167, 147] width 243 height 16
click at [64, 273] on span "Guardar" at bounding box center [62, 274] width 36 height 9
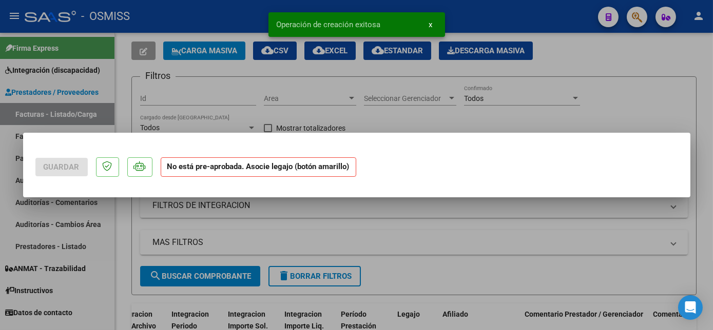
scroll to position [0, 0]
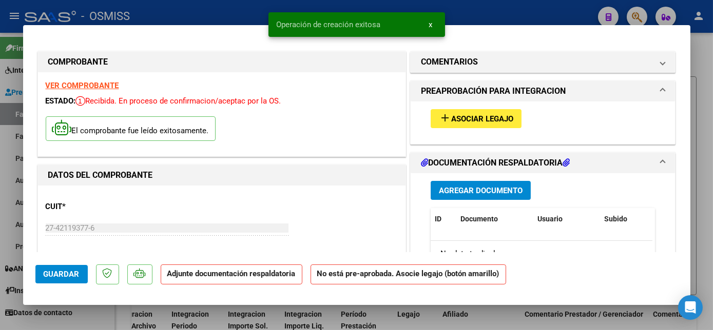
click at [497, 115] on span "Asociar Legajo" at bounding box center [482, 118] width 62 height 9
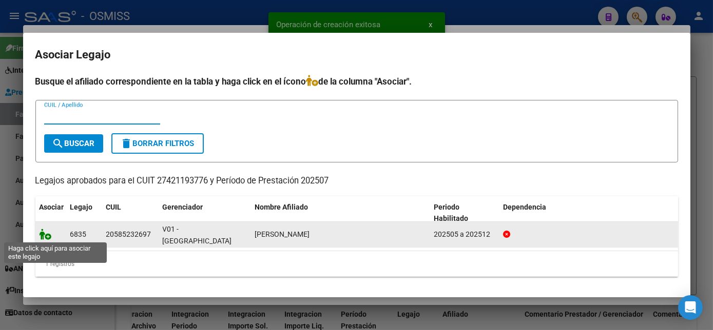
click at [45, 235] on icon at bounding box center [45, 234] width 12 height 11
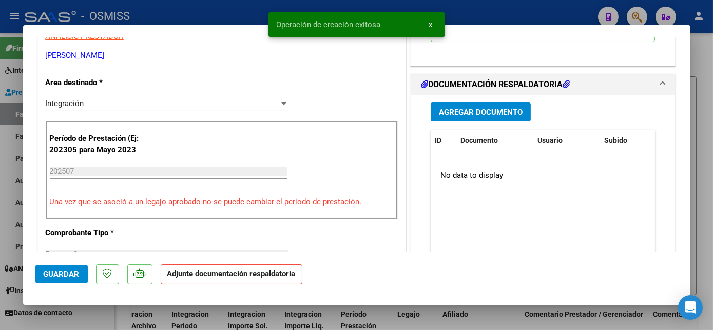
scroll to position [244, 0]
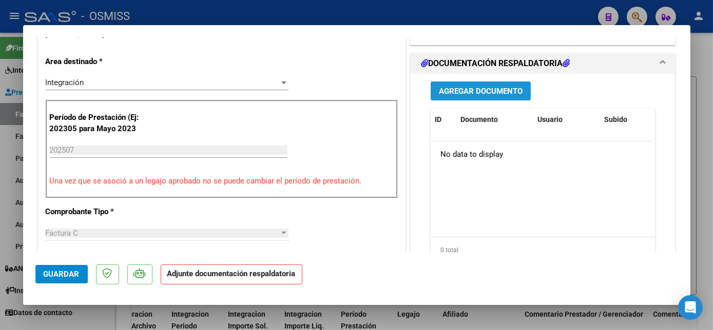
click at [520, 89] on button "Agregar Documento" at bounding box center [480, 91] width 100 height 19
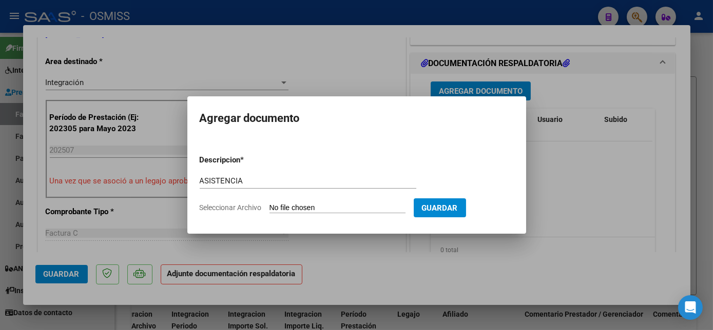
click at [339, 210] on input "Seleccionar Archivo" at bounding box center [337, 209] width 136 height 10
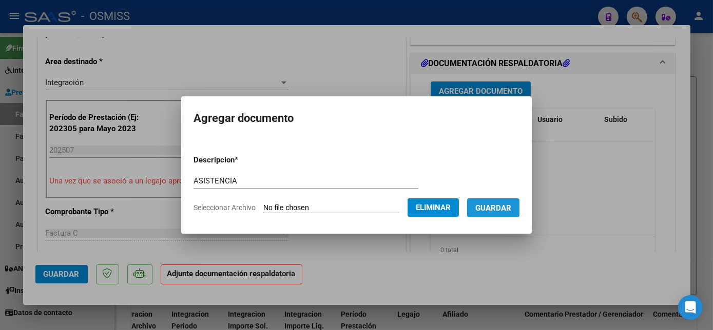
click at [497, 207] on span "Guardar" at bounding box center [493, 208] width 36 height 9
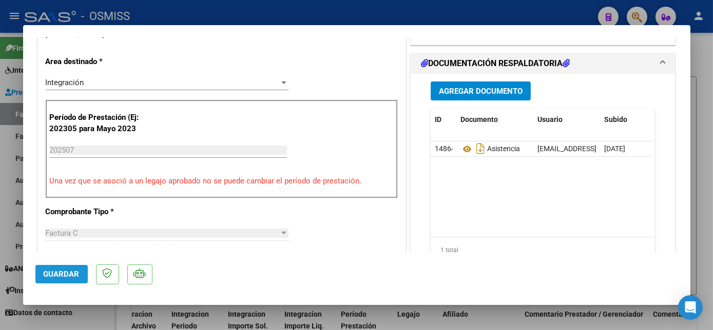
click at [67, 273] on span "Guardar" at bounding box center [62, 274] width 36 height 9
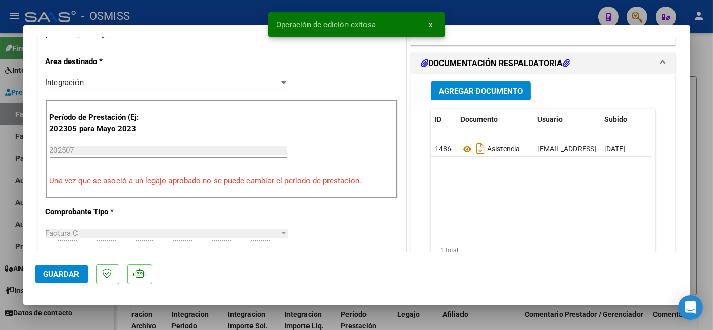
click at [565, 220] on datatable-body "148647 Asistencia rsur01@viasanosalud.com.ar - Belén Faisal 15/08/2025" at bounding box center [541, 189] width 222 height 95
click at [72, 271] on span "Guardar" at bounding box center [62, 274] width 36 height 9
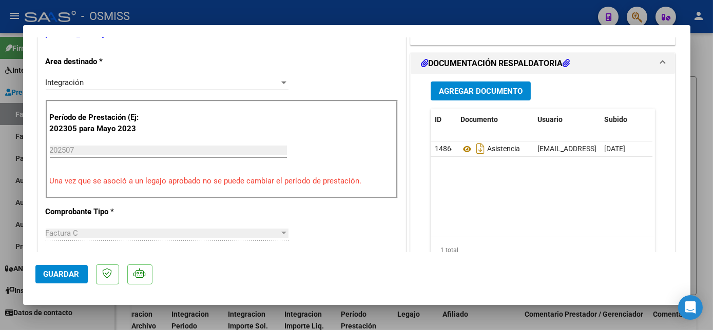
click at [97, 327] on div at bounding box center [356, 165] width 713 height 330
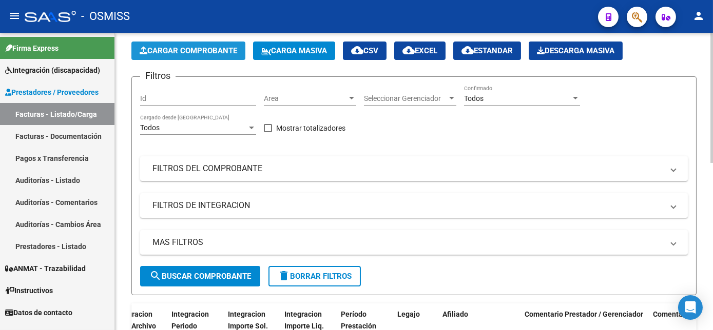
click at [207, 47] on span "Cargar Comprobante" at bounding box center [188, 50] width 97 height 9
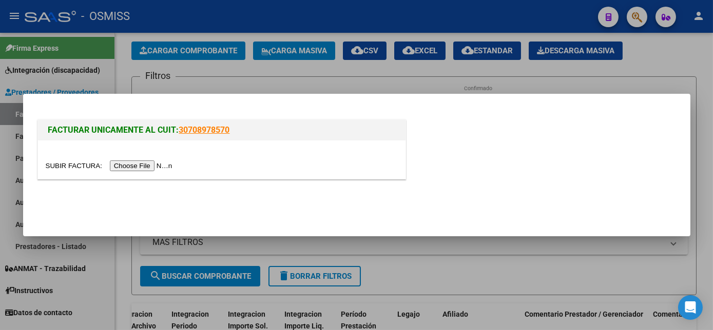
click at [126, 165] on input "file" at bounding box center [111, 166] width 130 height 11
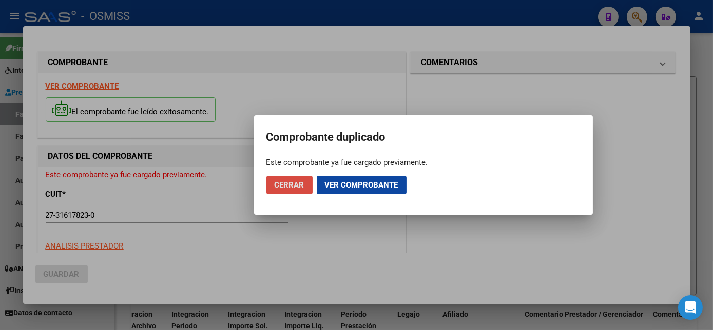
click at [290, 187] on span "Cerrar" at bounding box center [289, 185] width 30 height 9
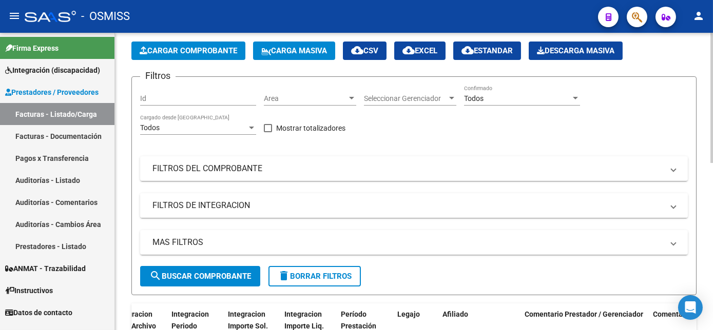
click at [222, 205] on mat-panel-title "FILTROS DE INTEGRACION" at bounding box center [407, 205] width 510 height 11
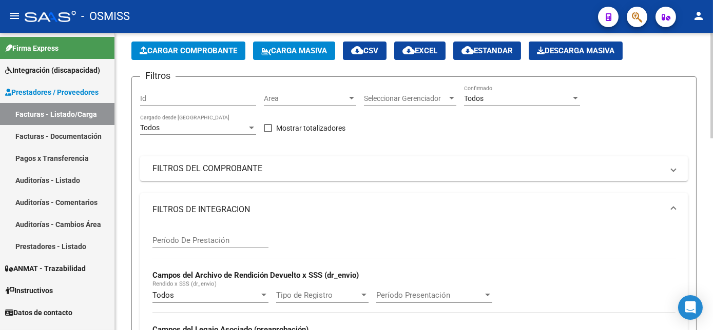
drag, startPoint x: 708, startPoint y: 144, endPoint x: 712, endPoint y: 175, distance: 31.5
click at [712, 175] on html "menu - OSMISS person Firma Express Integración (discapacidad) Legajos Prestador…" at bounding box center [356, 165] width 713 height 330
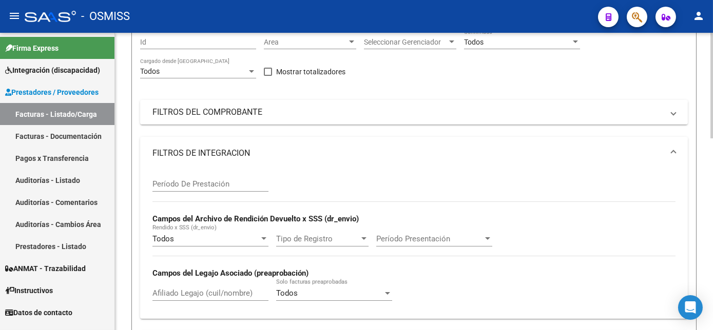
scroll to position [138, 0]
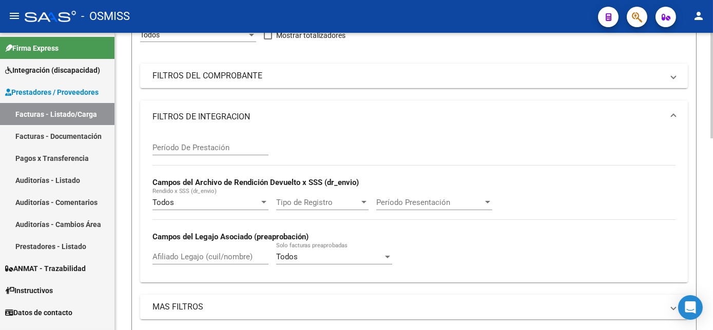
click at [712, 149] on html "menu - OSMISS person Firma Express Integración (discapacidad) Legajos Prestador…" at bounding box center [356, 165] width 713 height 330
click at [198, 254] on input "Afiliado Legajo (cuil/nombre)" at bounding box center [210, 256] width 116 height 9
drag, startPoint x: 709, startPoint y: 142, endPoint x: 714, endPoint y: 183, distance: 41.9
click at [712, 183] on html "menu - OSMISS person Firma Express Integración (discapacidad) Legajos Prestador…" at bounding box center [356, 165] width 713 height 330
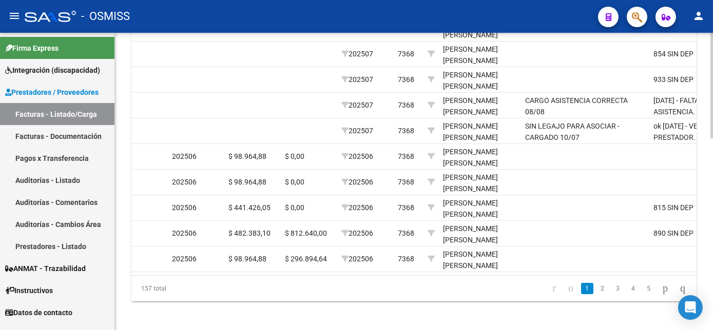
scroll to position [491, 0]
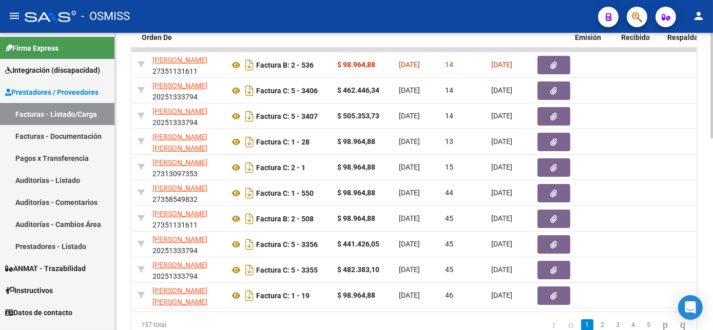
scroll to position [0, 131]
